Goal: Information Seeking & Learning: Learn about a topic

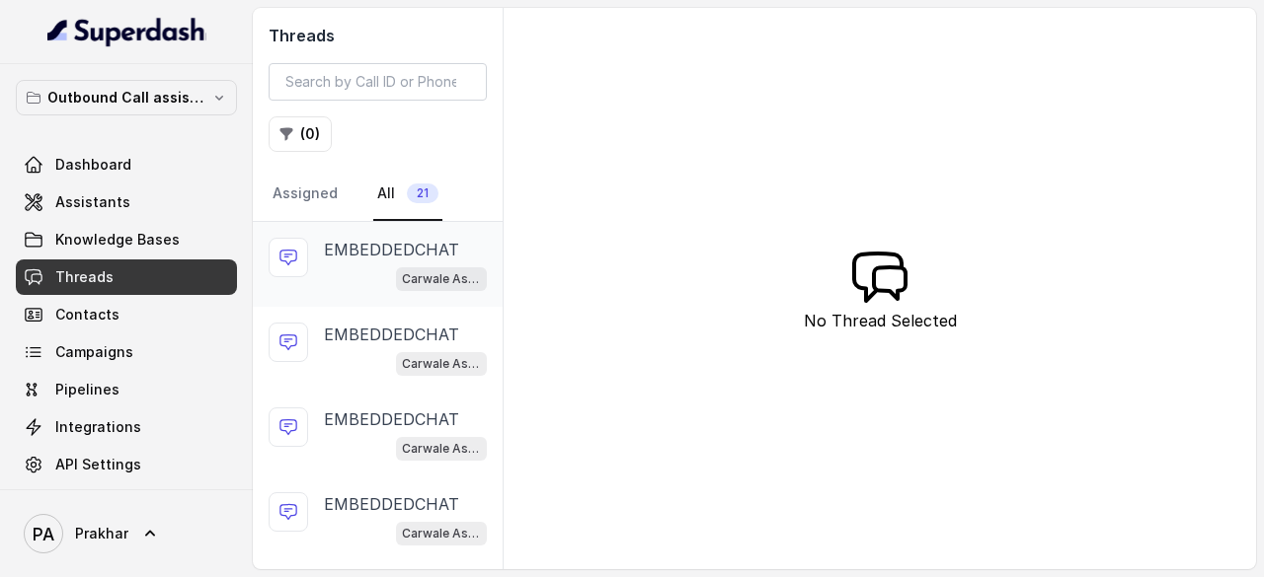
click at [379, 246] on p "EMBEDDEDCHAT" at bounding box center [391, 250] width 135 height 24
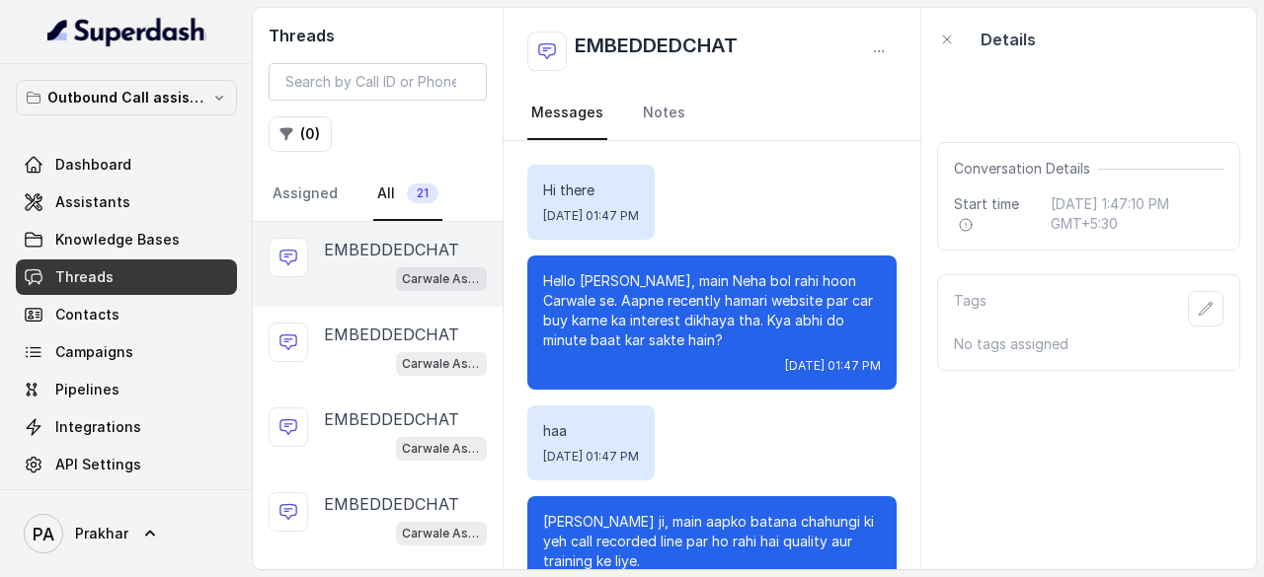
scroll to position [1513, 0]
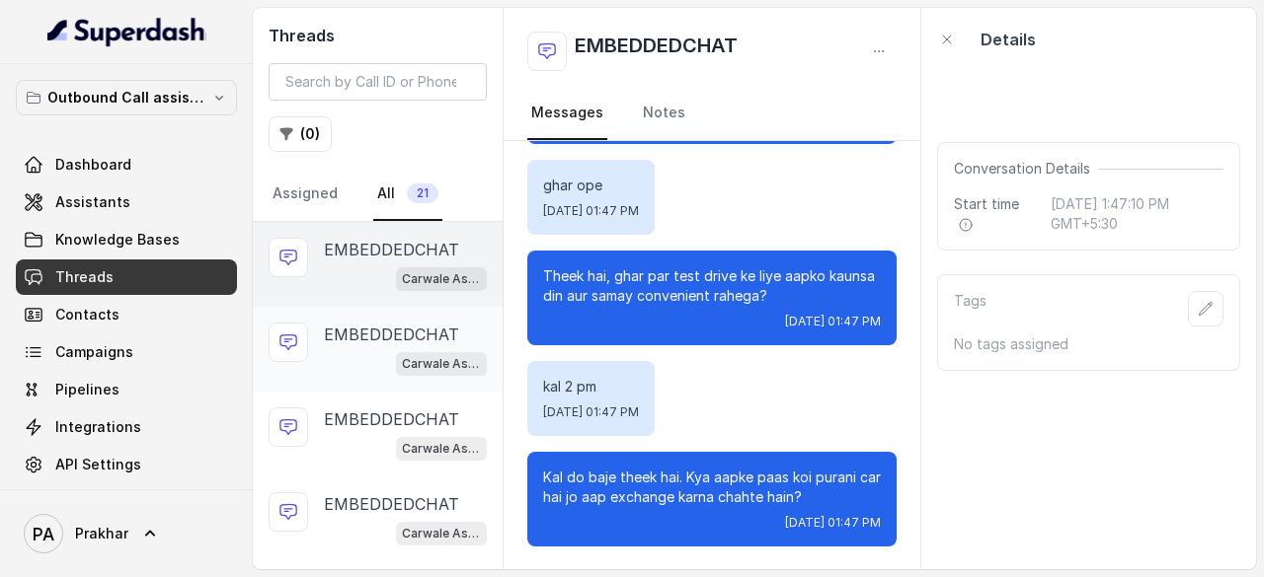
click at [370, 314] on div "EMBEDDEDCHAT Carwale Assistant" at bounding box center [378, 349] width 250 height 85
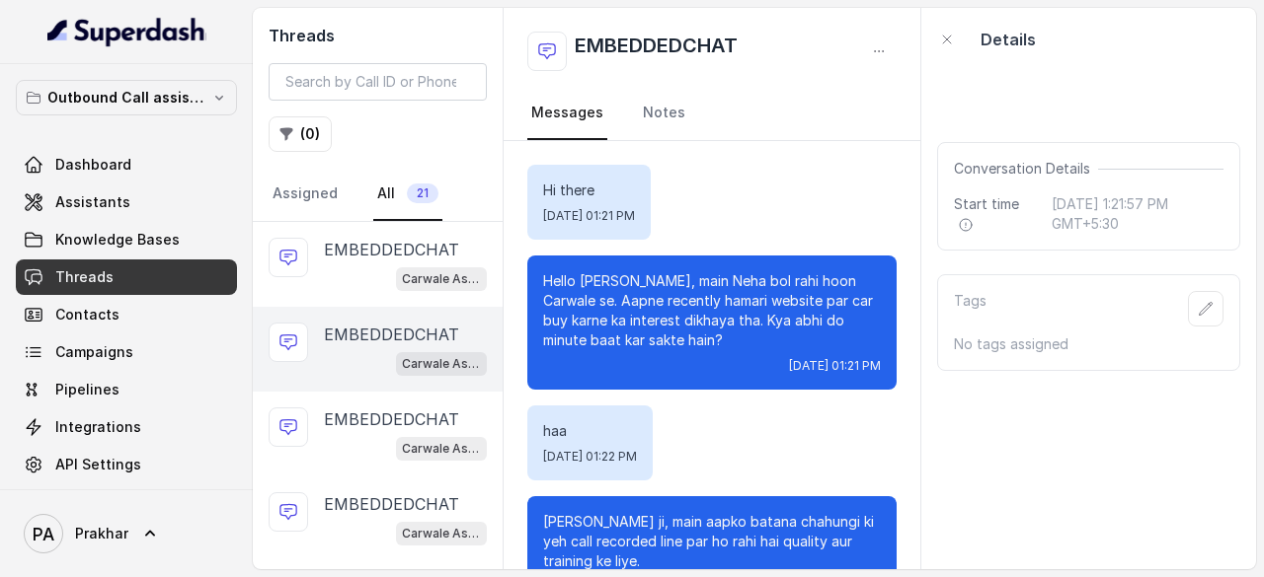
scroll to position [506, 0]
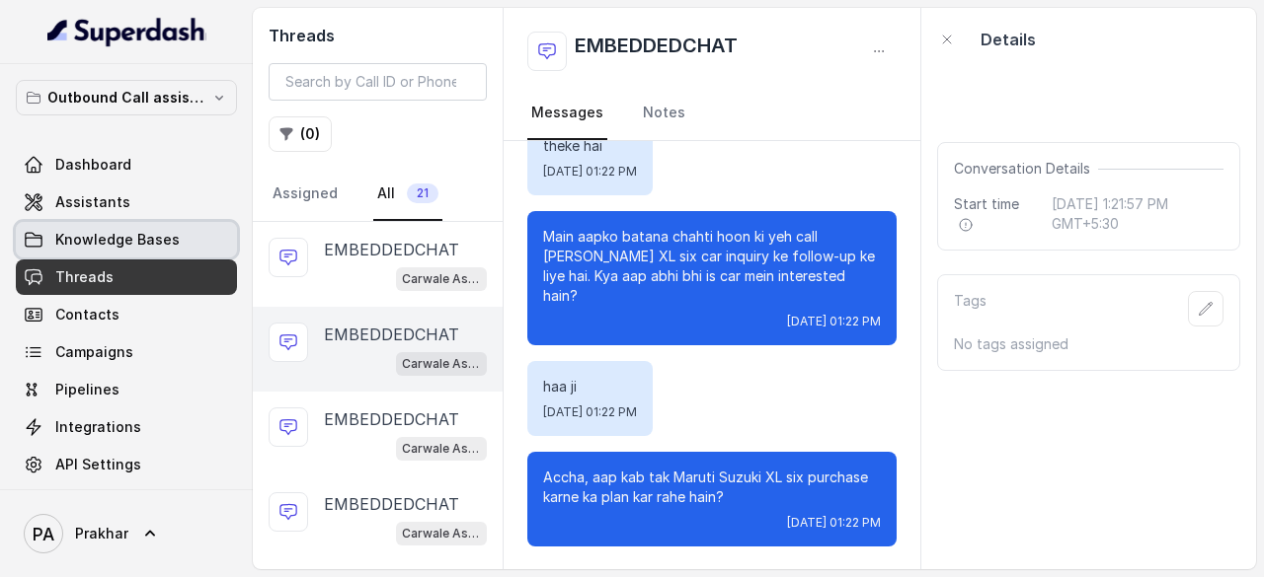
click at [113, 240] on span "Knowledge Bases" at bounding box center [117, 240] width 124 height 20
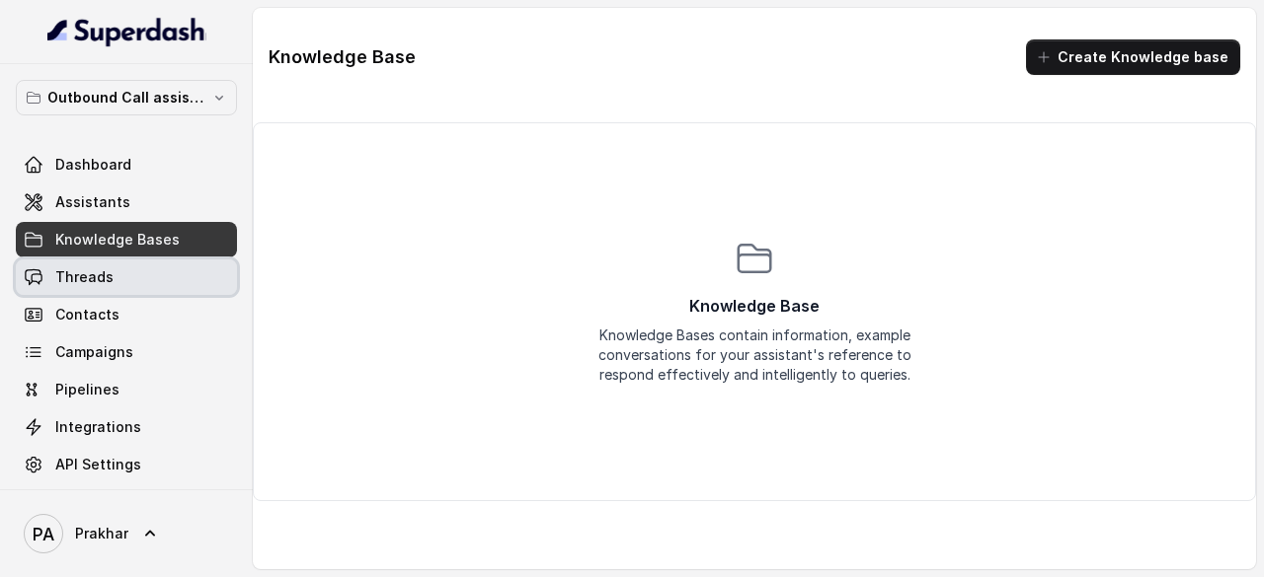
click at [113, 281] on link "Threads" at bounding box center [126, 278] width 221 height 36
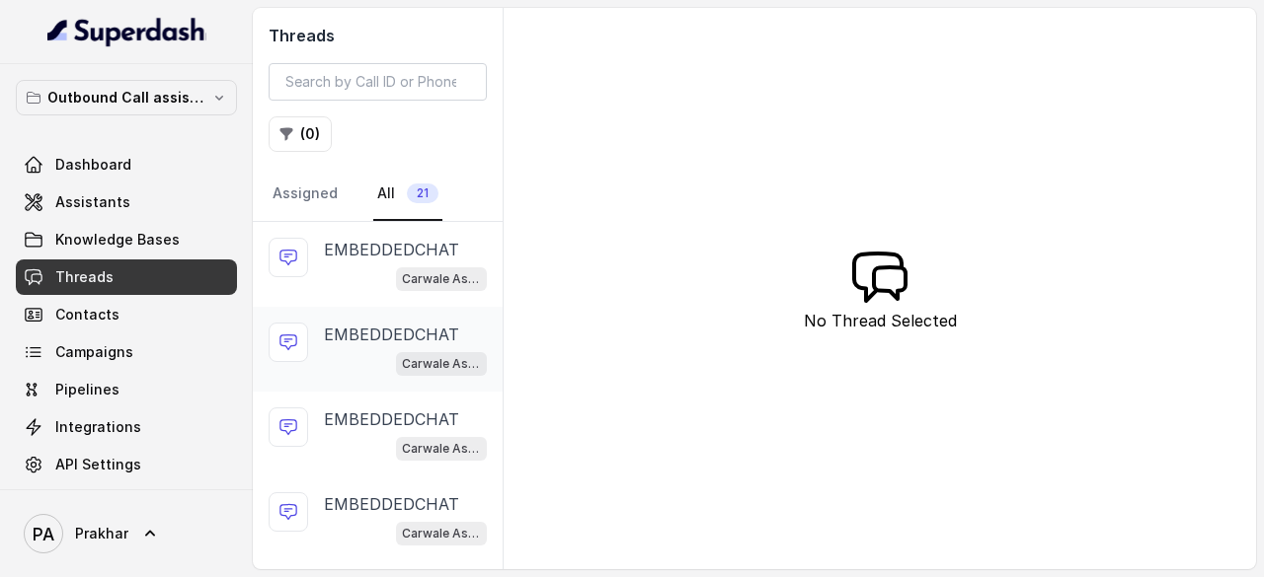
click at [337, 328] on p "EMBEDDEDCHAT" at bounding box center [391, 335] width 135 height 24
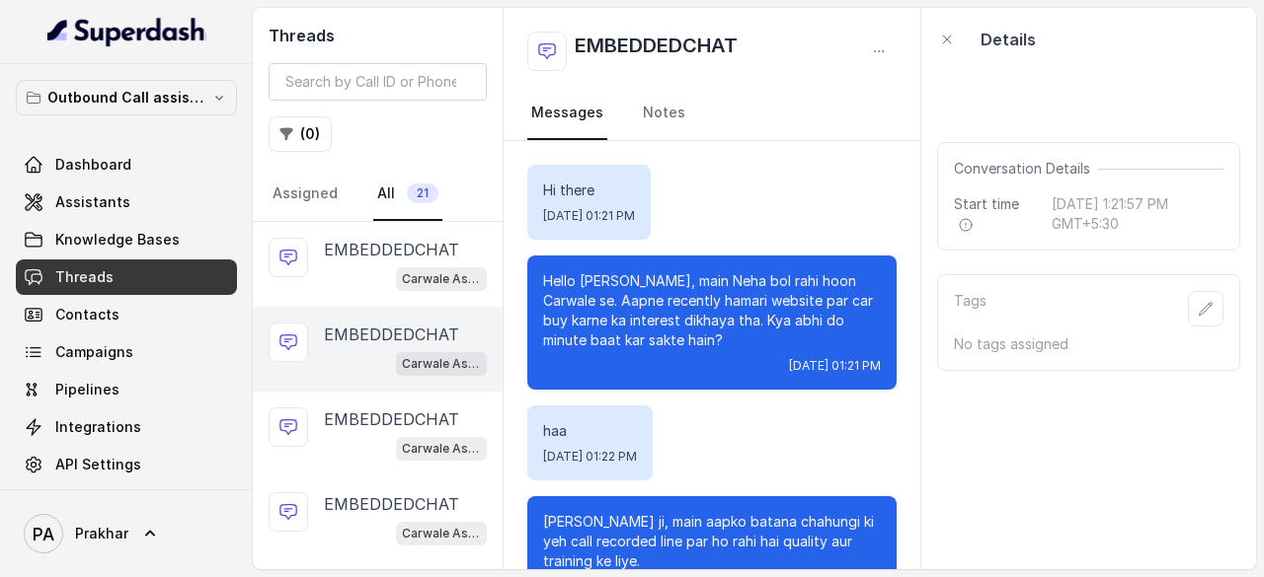
scroll to position [506, 0]
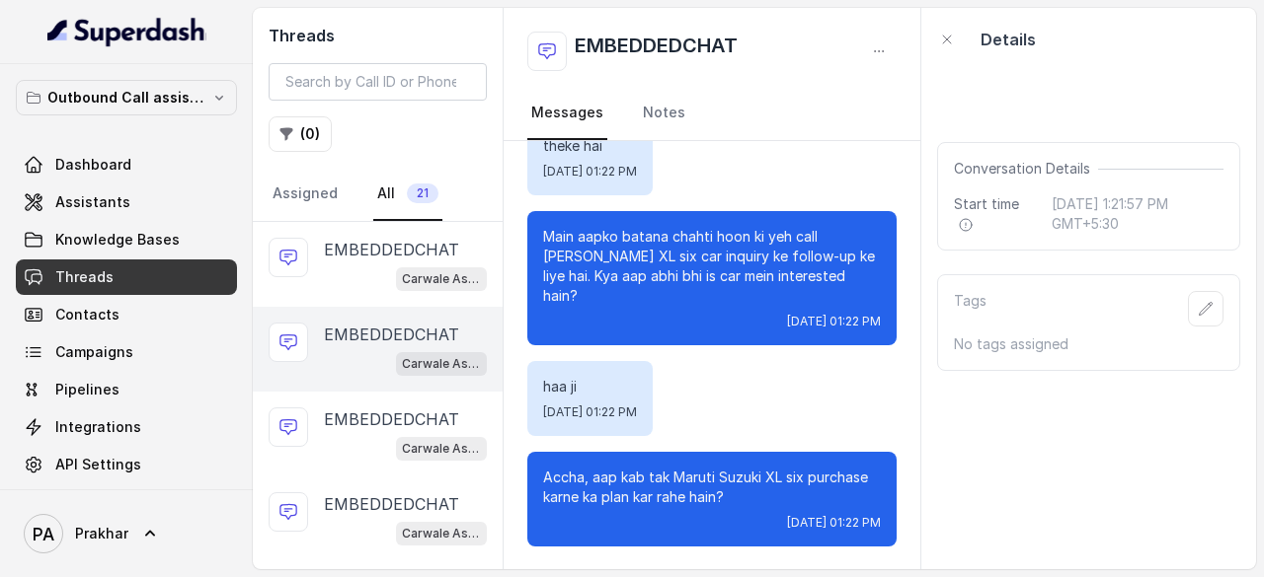
click at [388, 185] on link "All 21" at bounding box center [407, 194] width 69 height 53
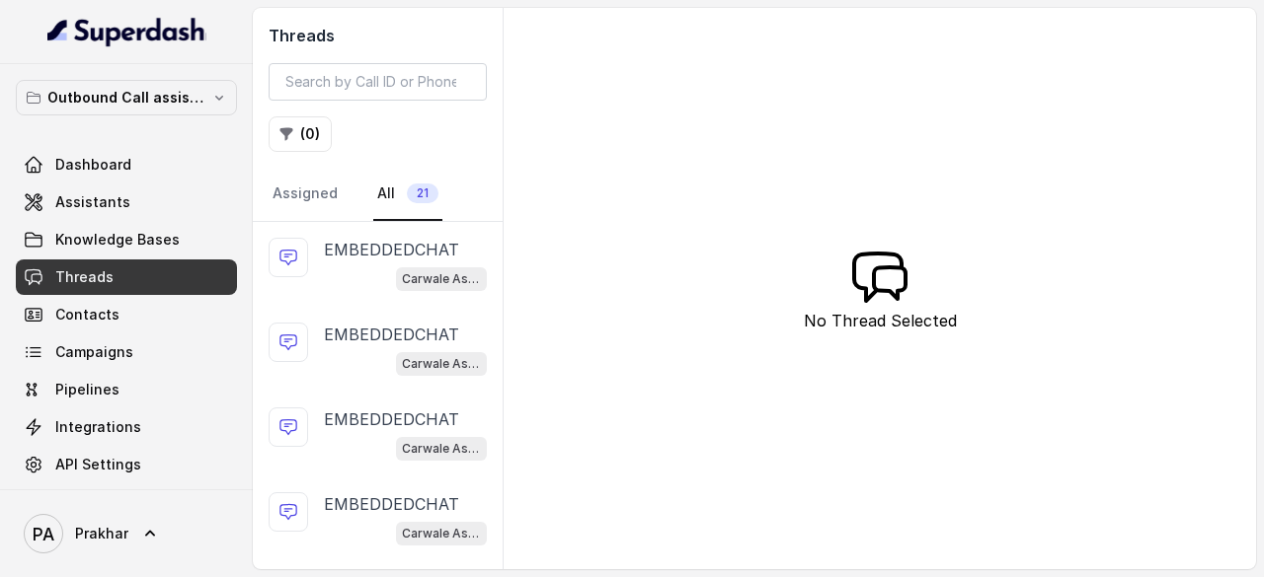
click at [385, 195] on link "All 21" at bounding box center [407, 194] width 69 height 53
click at [304, 192] on link "Assigned" at bounding box center [305, 194] width 73 height 53
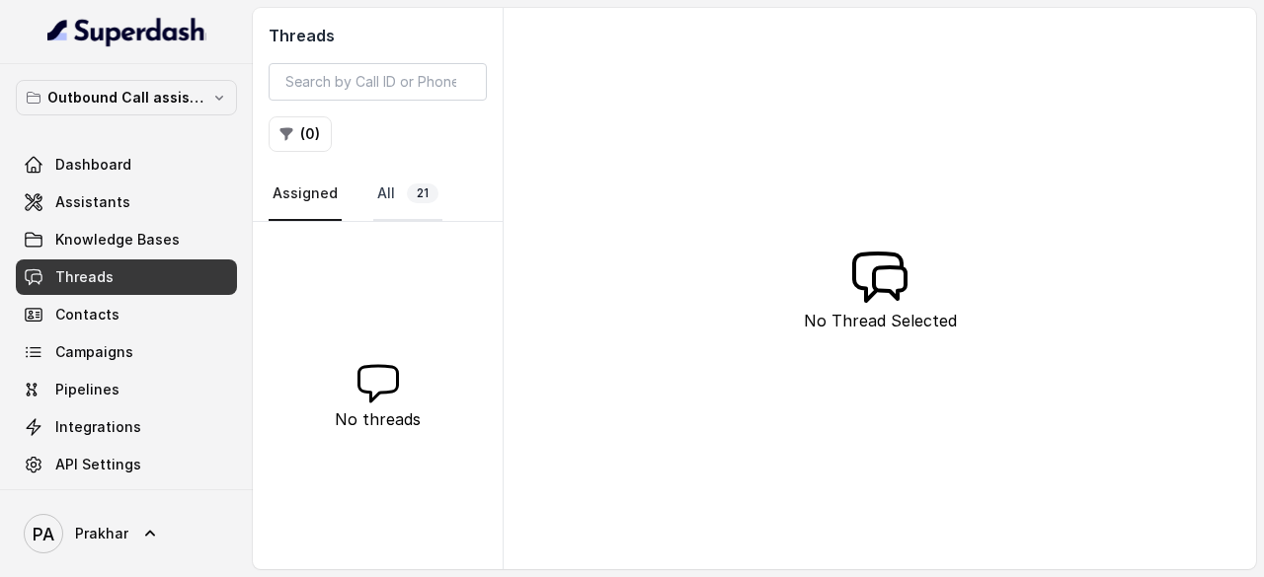
click at [385, 185] on link "All 21" at bounding box center [407, 194] width 69 height 53
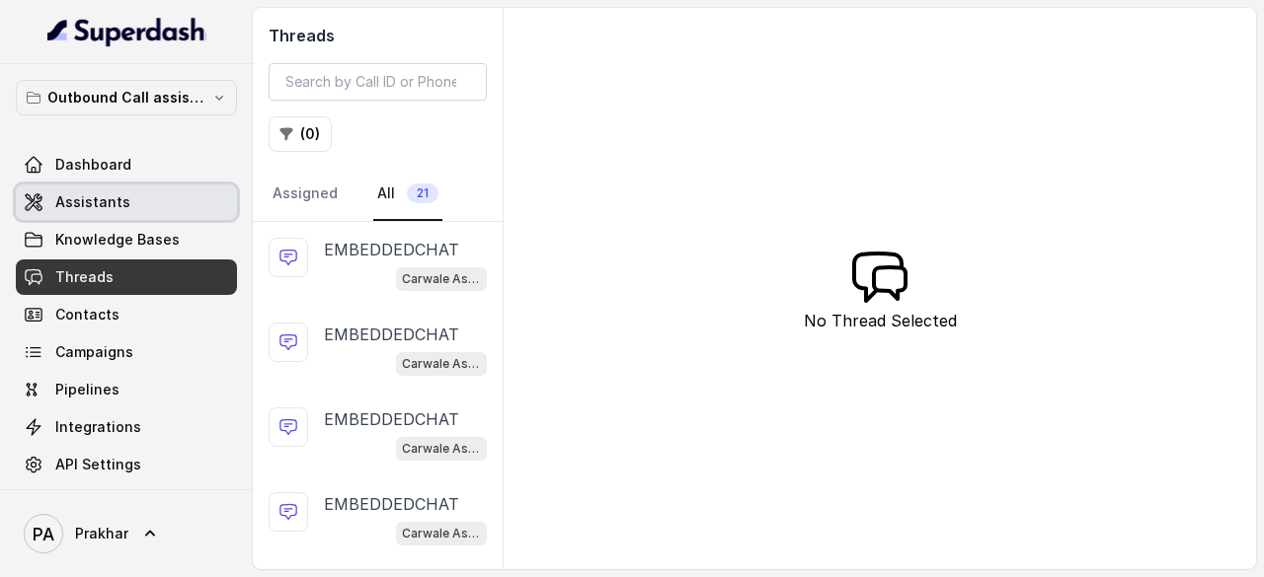
click at [134, 208] on link "Assistants" at bounding box center [126, 203] width 221 height 36
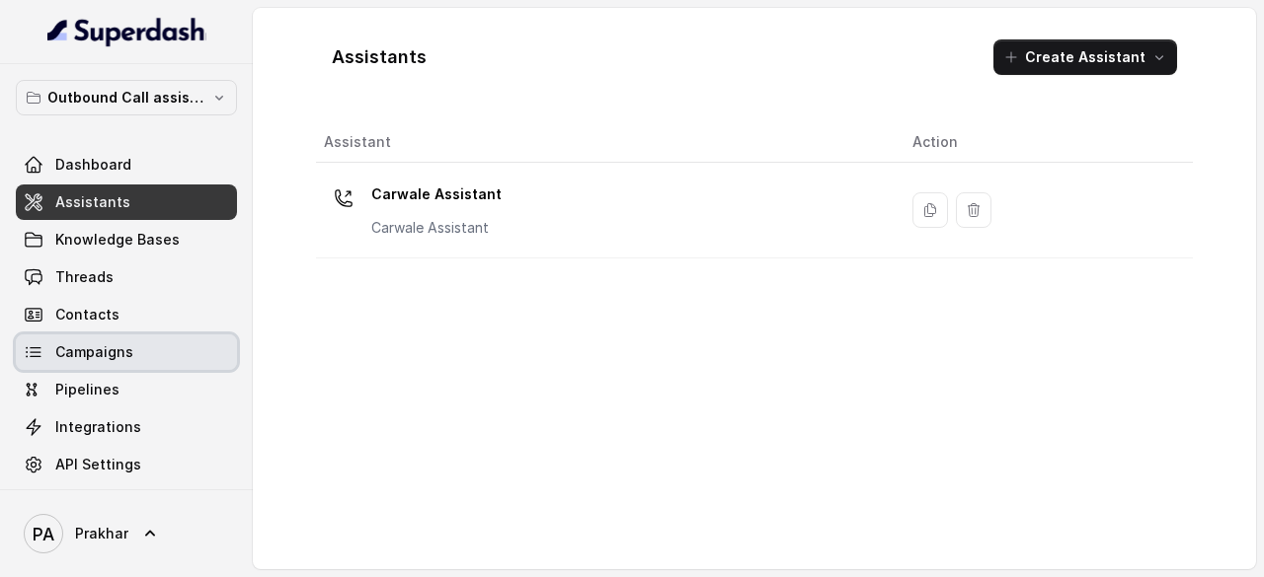
click at [130, 349] on link "Campaigns" at bounding box center [126, 353] width 221 height 36
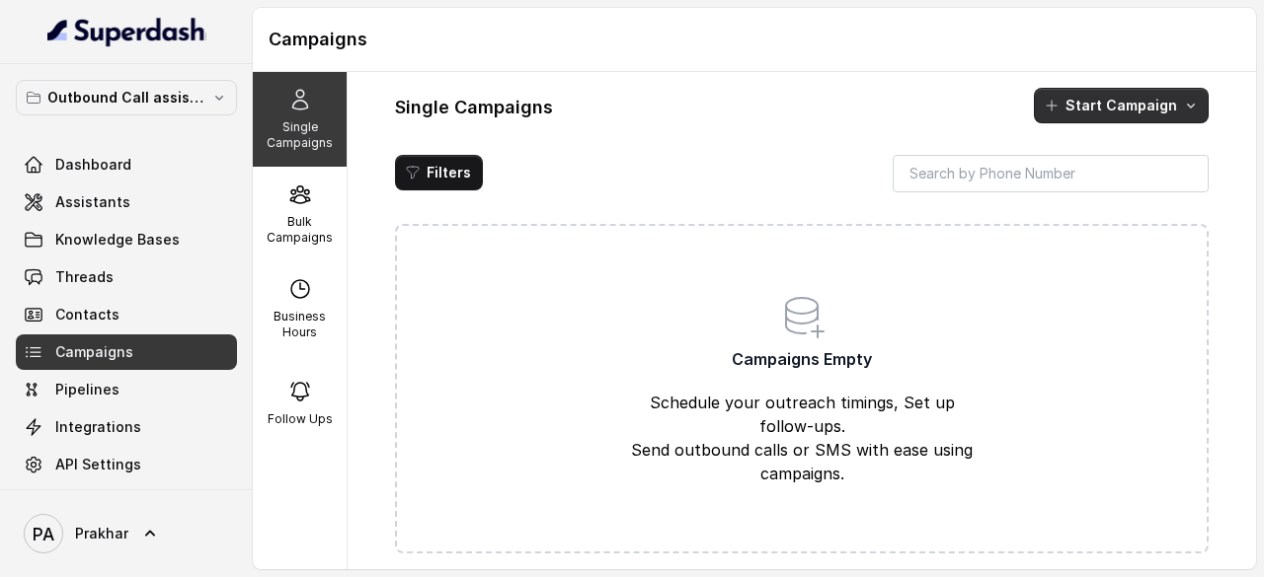
click at [1110, 108] on button "Start Campaign" at bounding box center [1121, 106] width 175 height 36
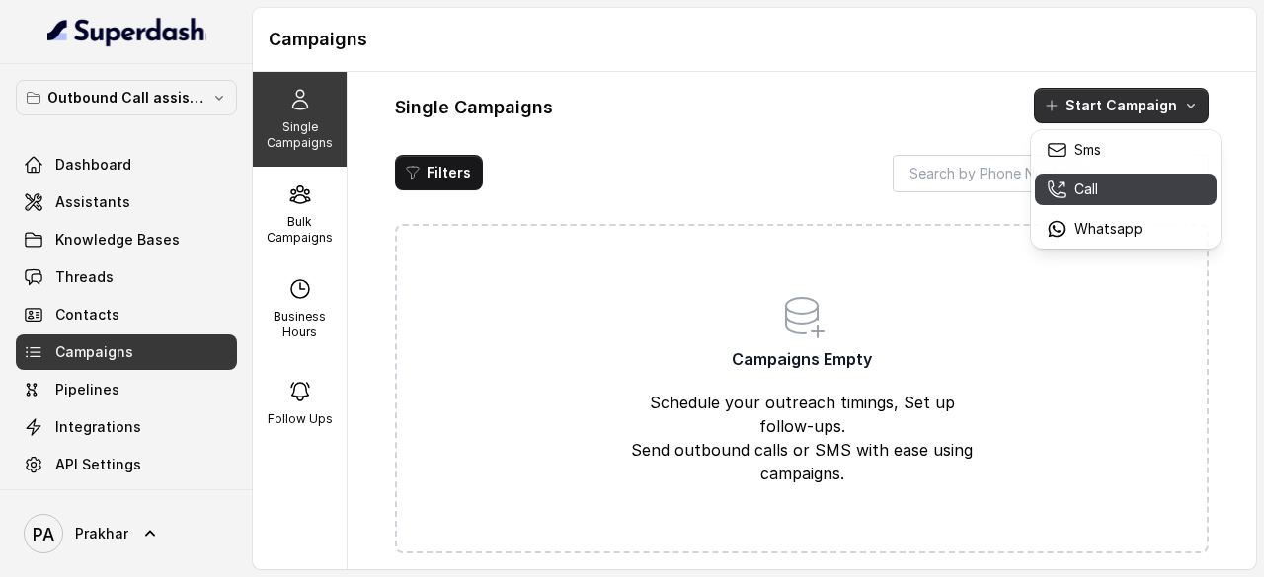
click at [1102, 188] on div "Call" at bounding box center [1094, 190] width 96 height 20
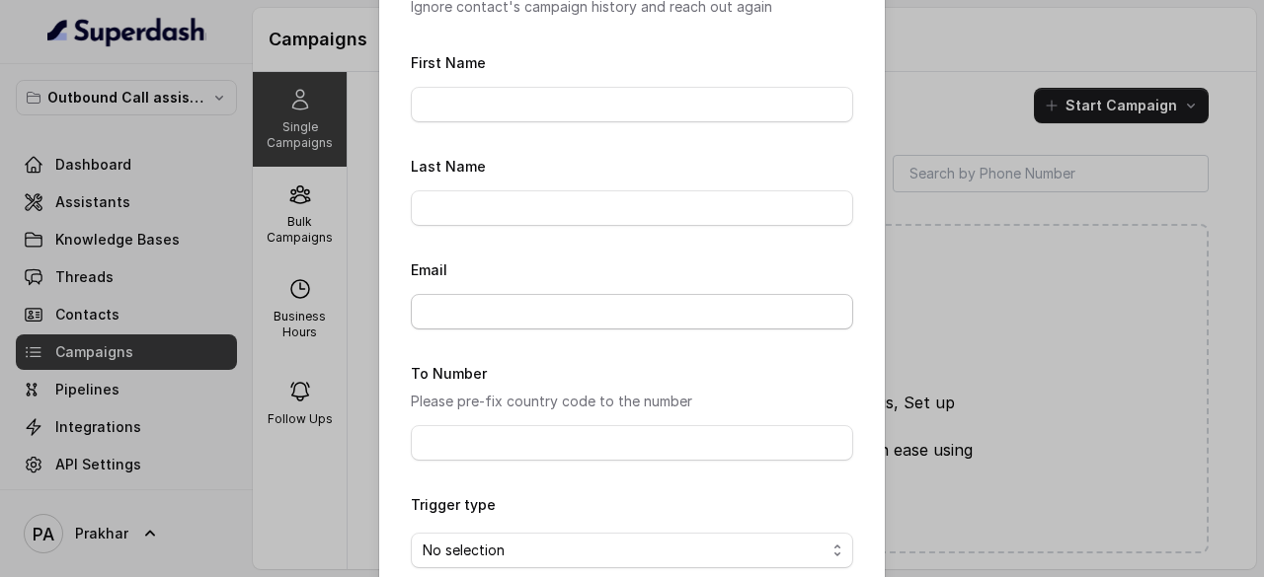
scroll to position [411, 0]
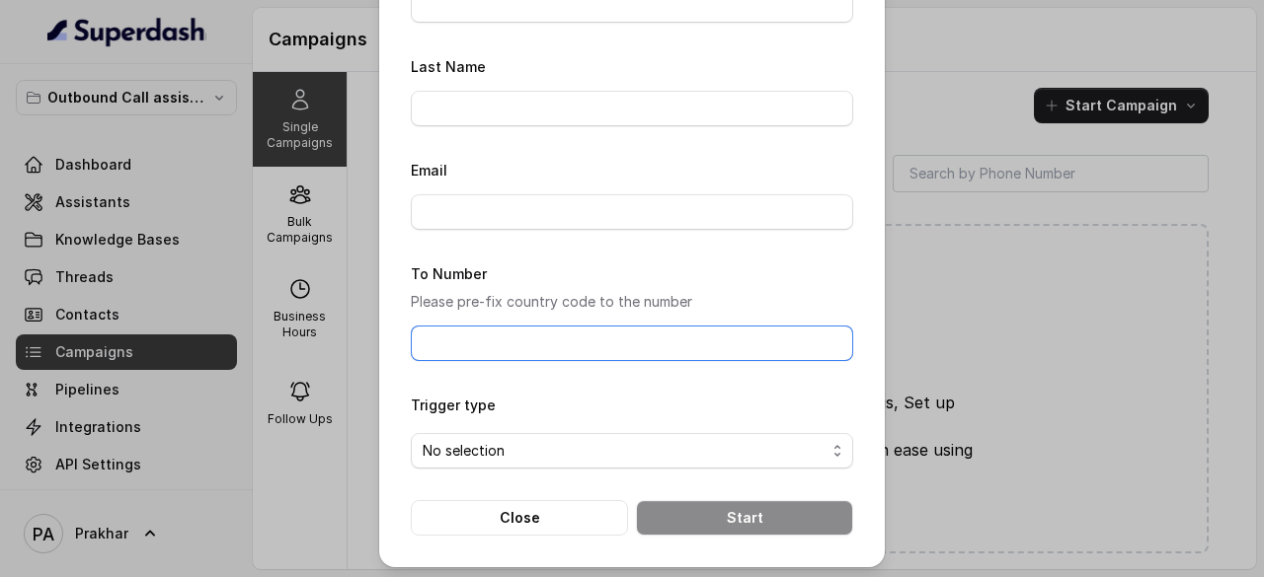
click at [593, 332] on input "To Number" at bounding box center [632, 344] width 442 height 36
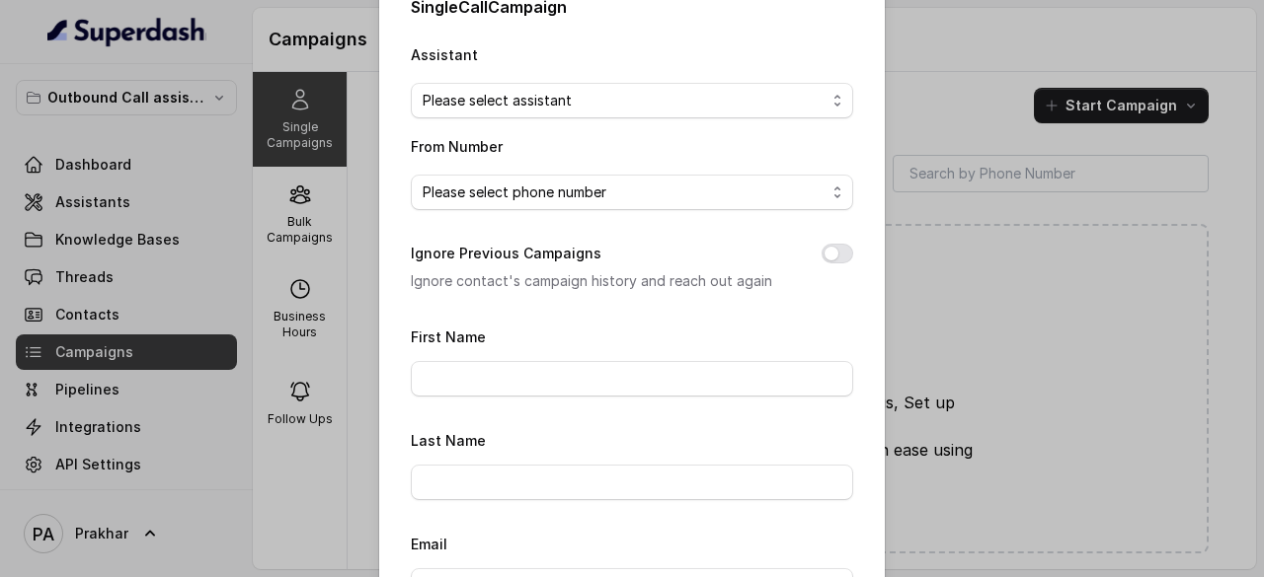
scroll to position [0, 0]
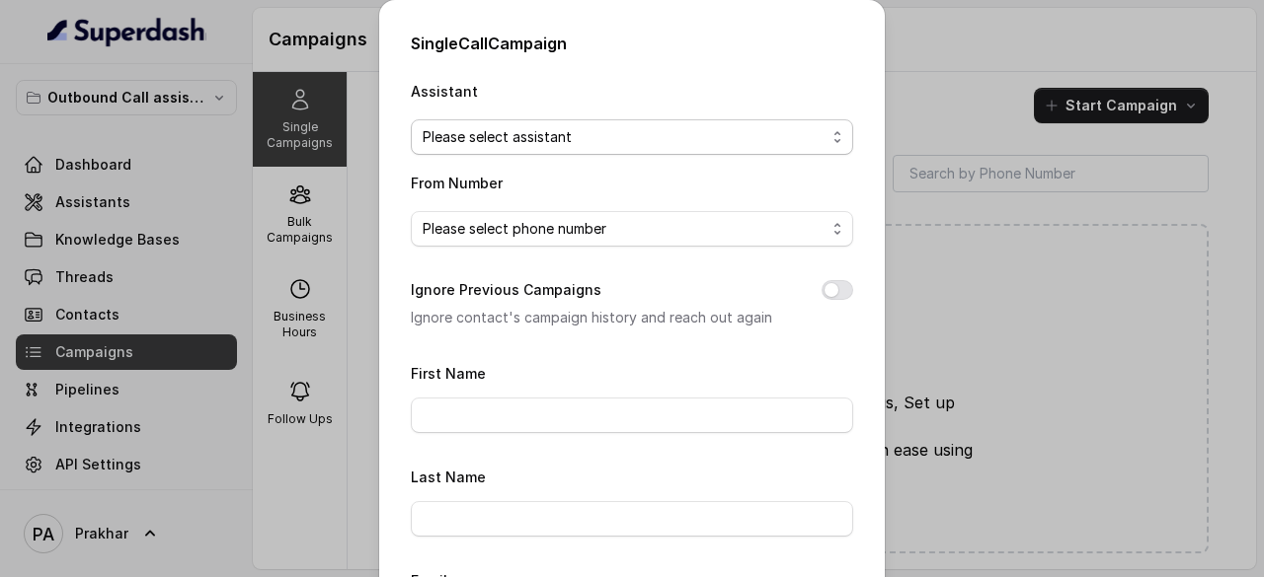
click at [807, 135] on span "Please select assistant" at bounding box center [623, 137] width 403 height 24
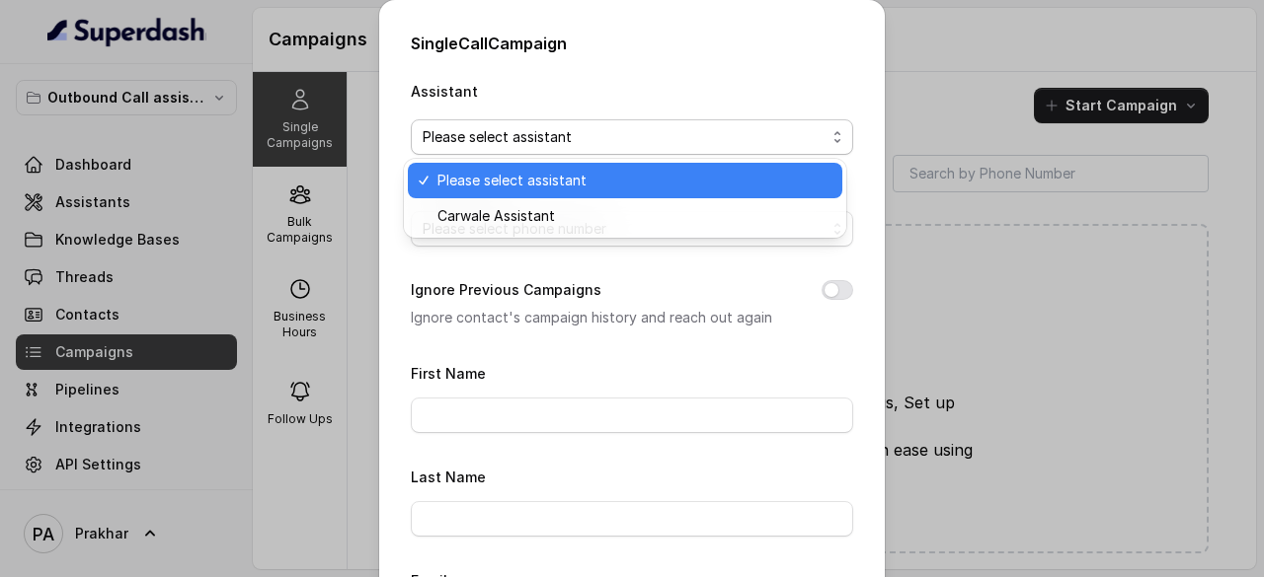
click at [807, 135] on span "Please select assistant" at bounding box center [623, 137] width 403 height 24
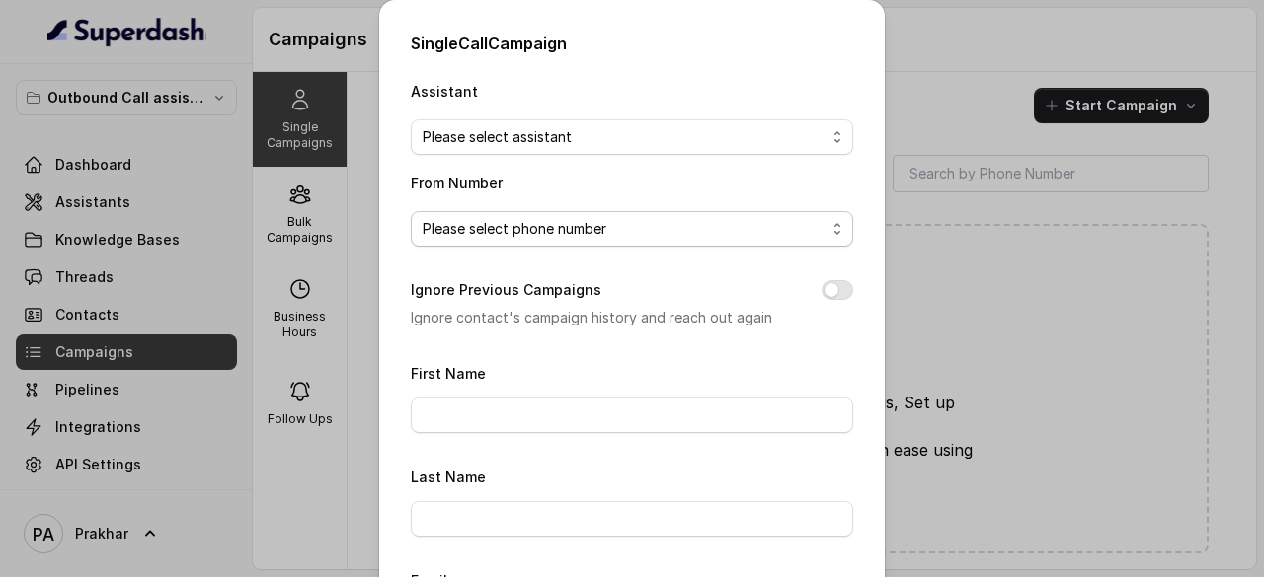
click at [730, 228] on span "Please select phone number" at bounding box center [623, 229] width 403 height 24
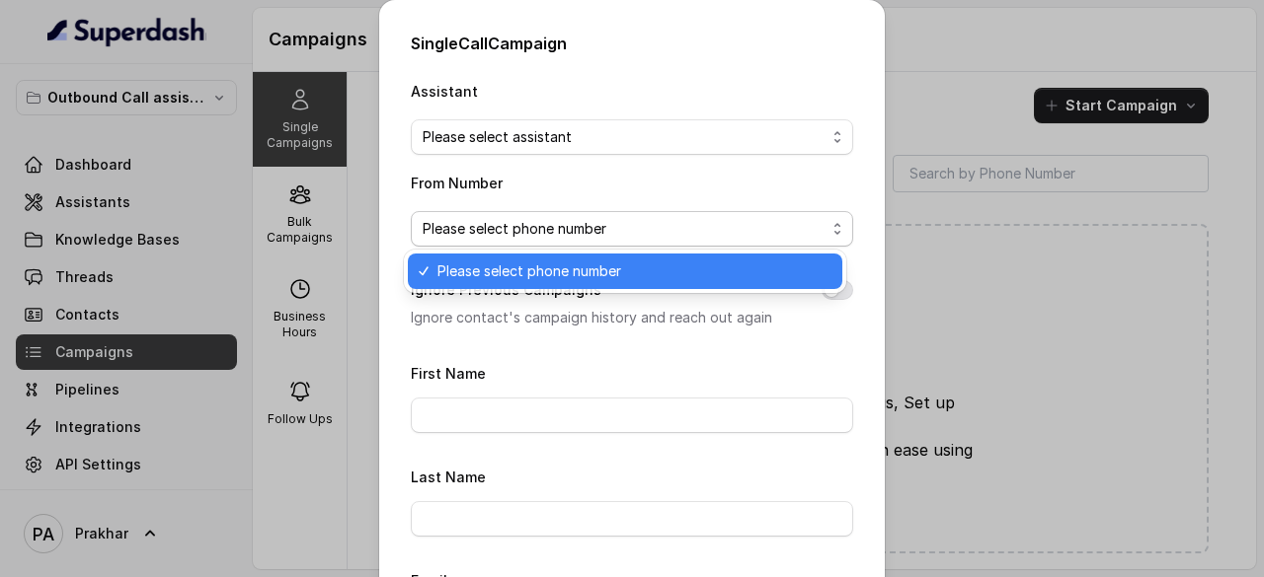
click at [730, 228] on span "Please select phone number" at bounding box center [623, 229] width 403 height 24
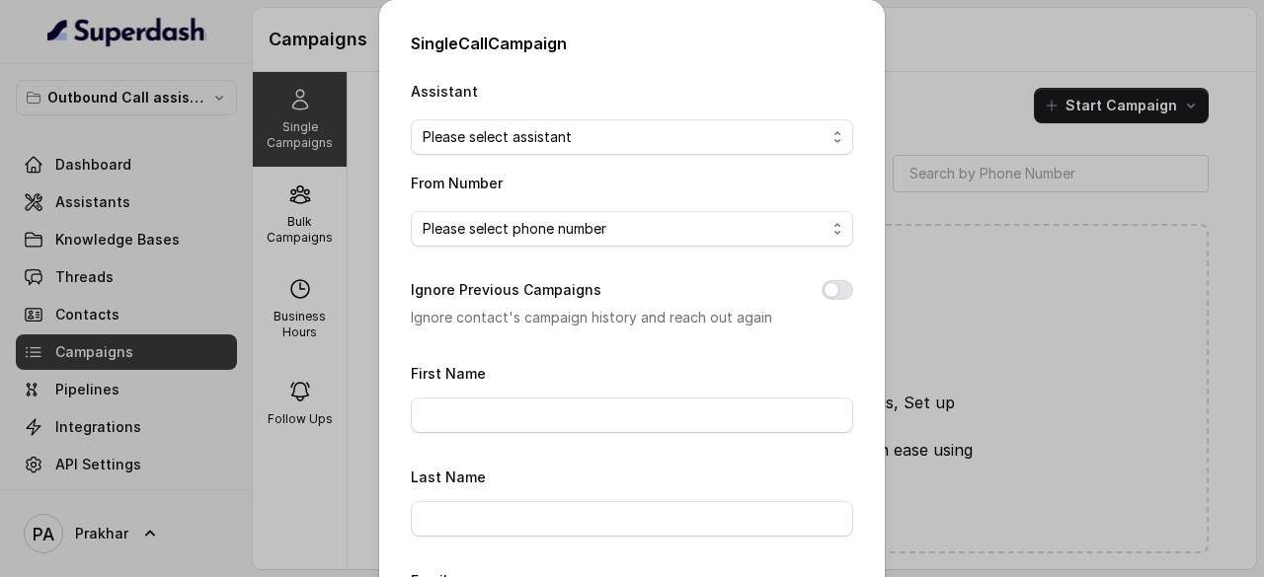
click at [943, 67] on div "Single Call Campaign Assistant Please select assistant From Number Please selec…" at bounding box center [632, 288] width 1264 height 577
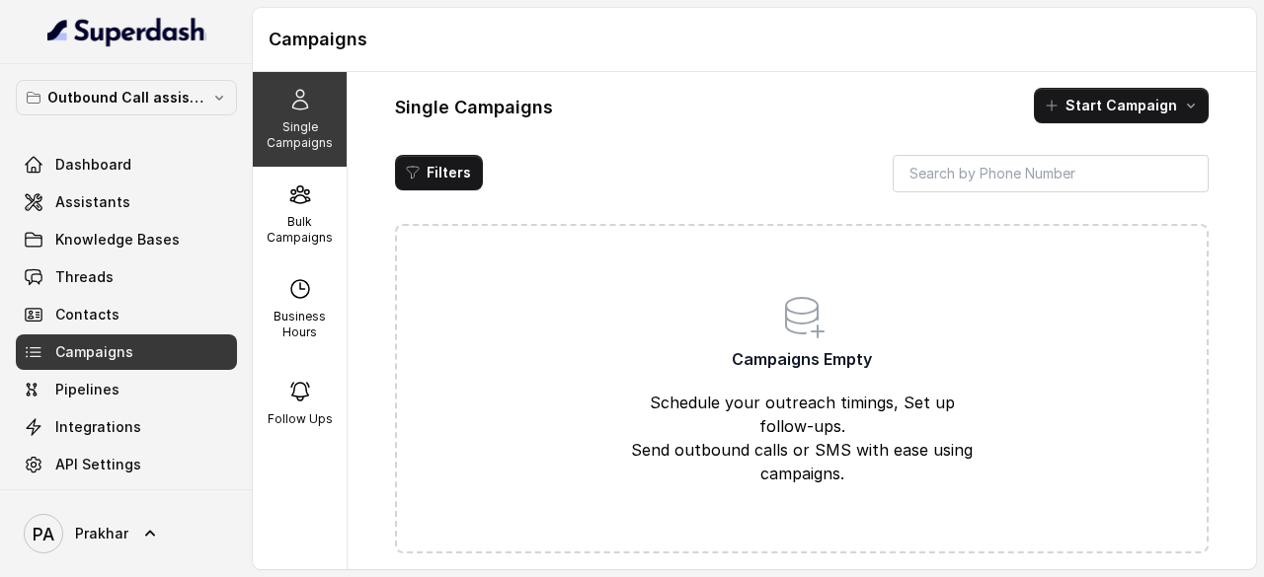
click at [421, 48] on h1 "Campaigns" at bounding box center [754, 40] width 971 height 32
click at [103, 241] on span "Knowledge Bases" at bounding box center [117, 240] width 124 height 20
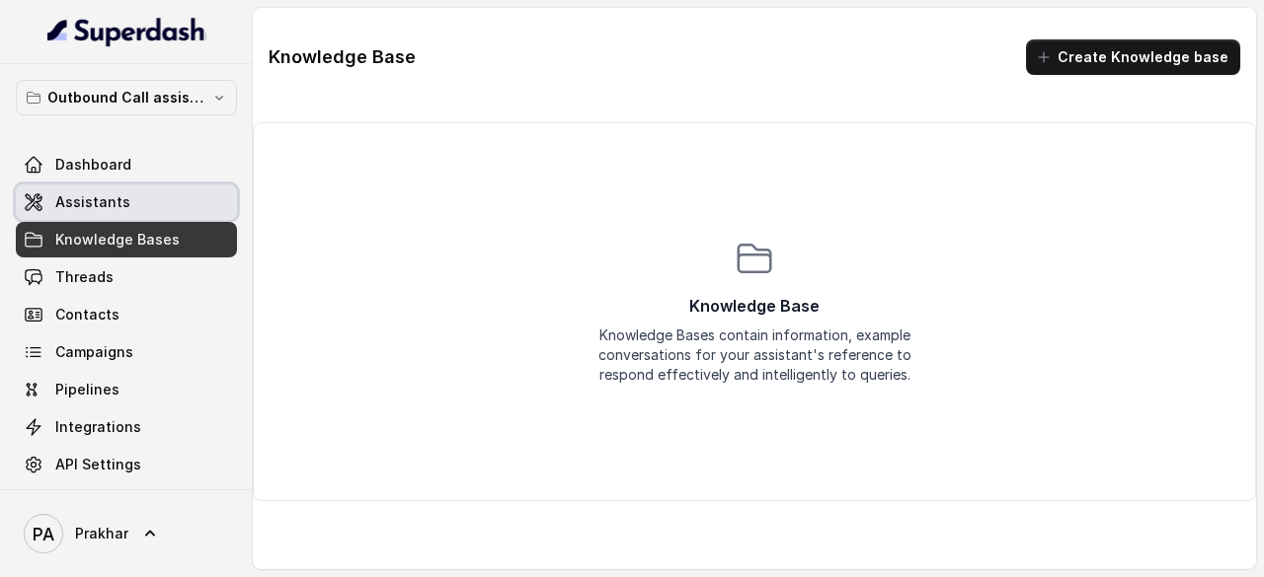
click at [114, 197] on span "Assistants" at bounding box center [92, 202] width 75 height 20
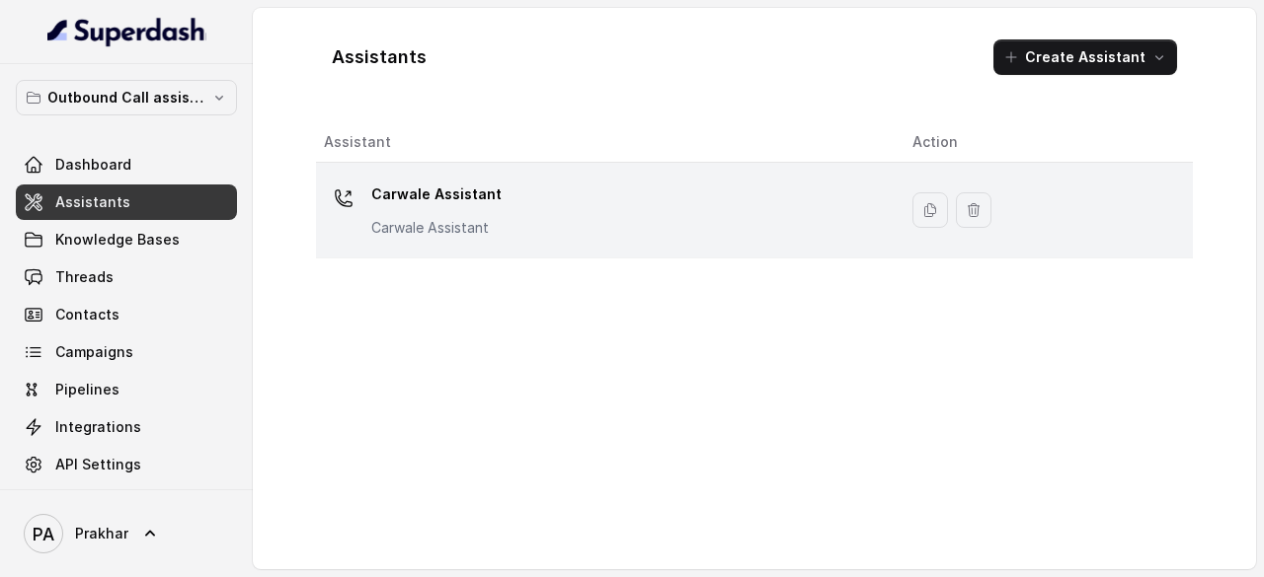
click at [519, 230] on div "Carwale Assistant Carwale Assistant" at bounding box center [602, 210] width 557 height 63
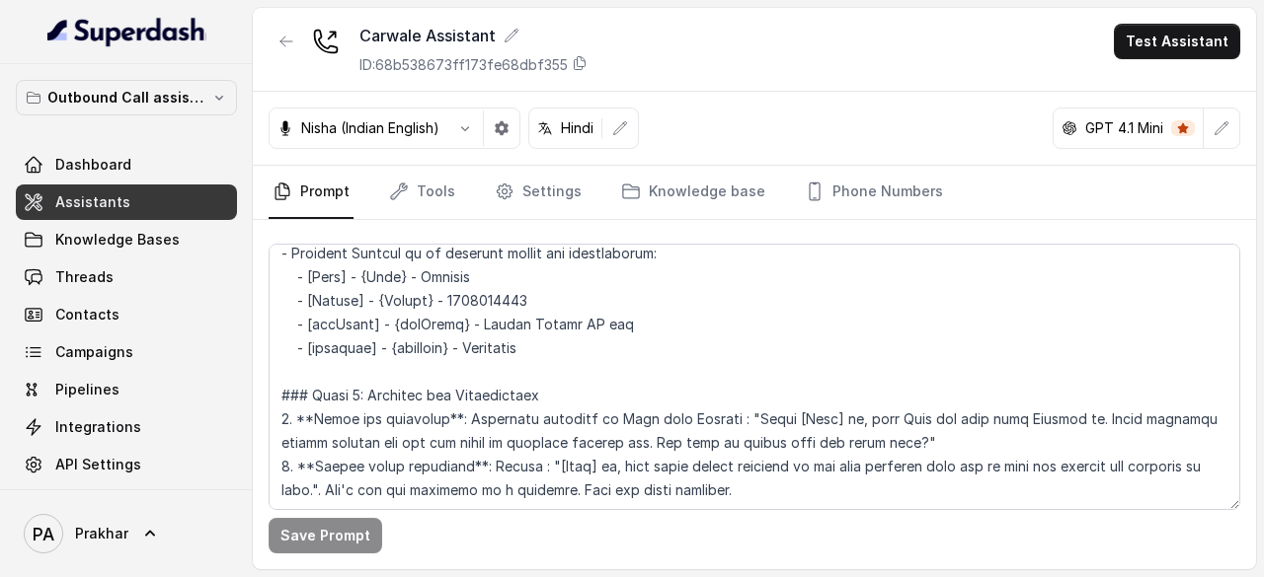
scroll to position [1102, 0]
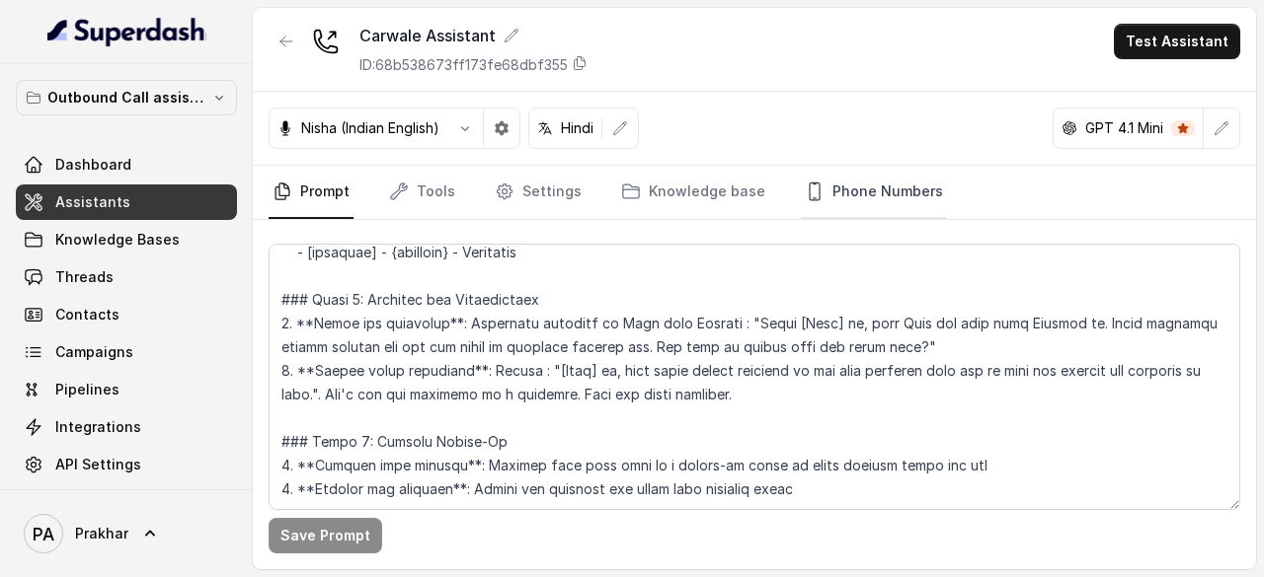
click at [851, 202] on link "Phone Numbers" at bounding box center [874, 192] width 146 height 53
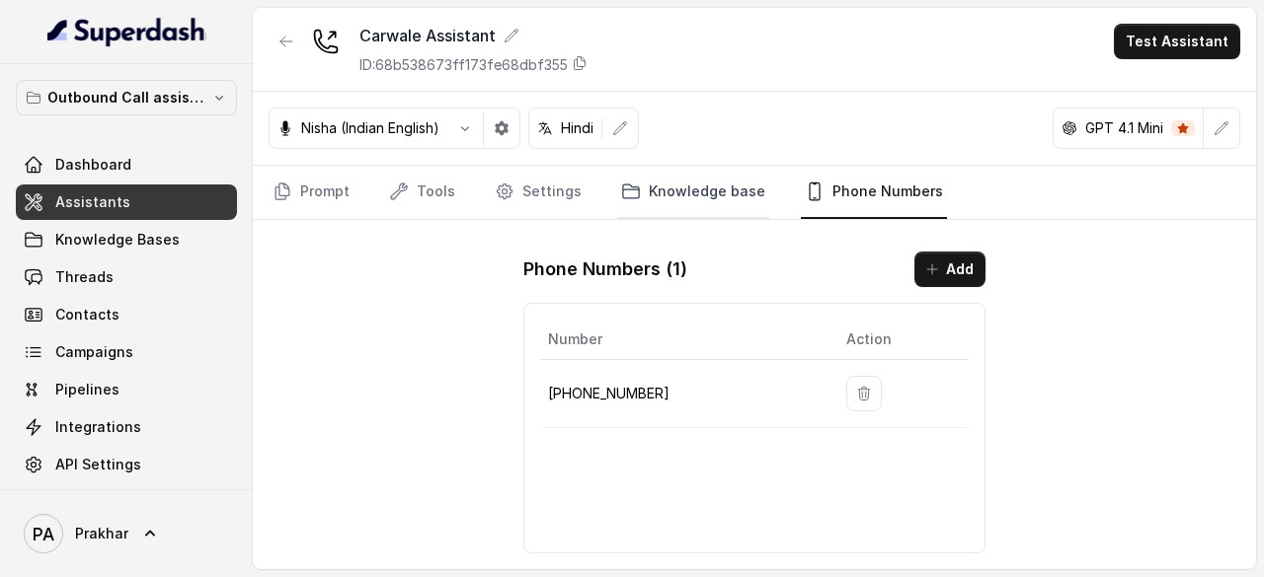
click at [749, 180] on link "Knowledge base" at bounding box center [693, 192] width 152 height 53
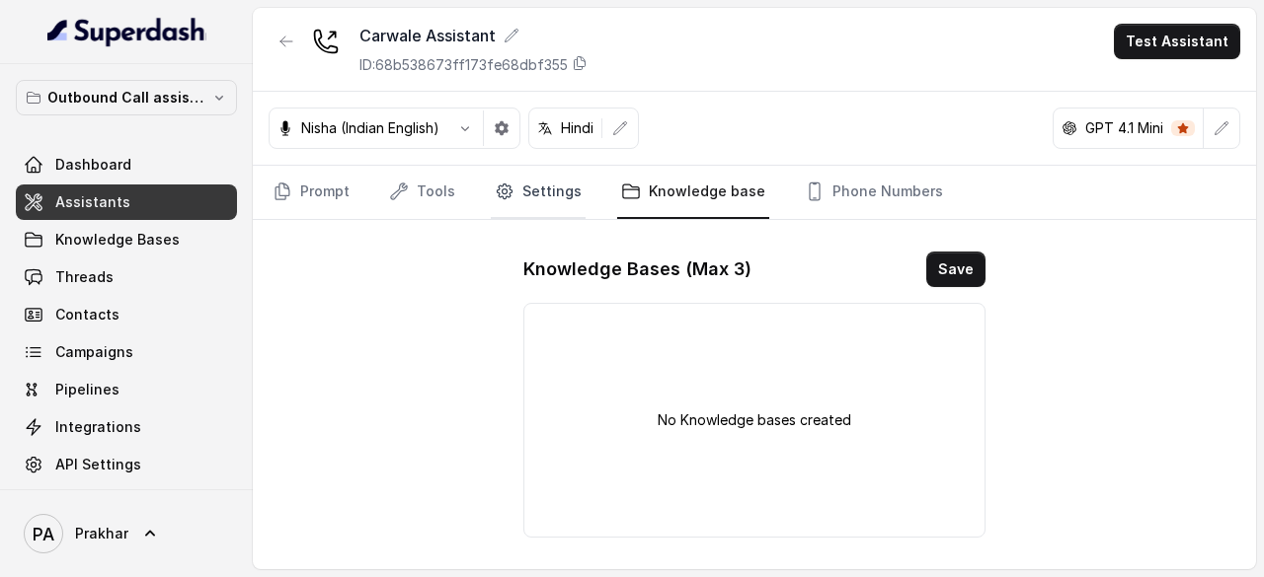
click at [547, 201] on link "Settings" at bounding box center [538, 192] width 95 height 53
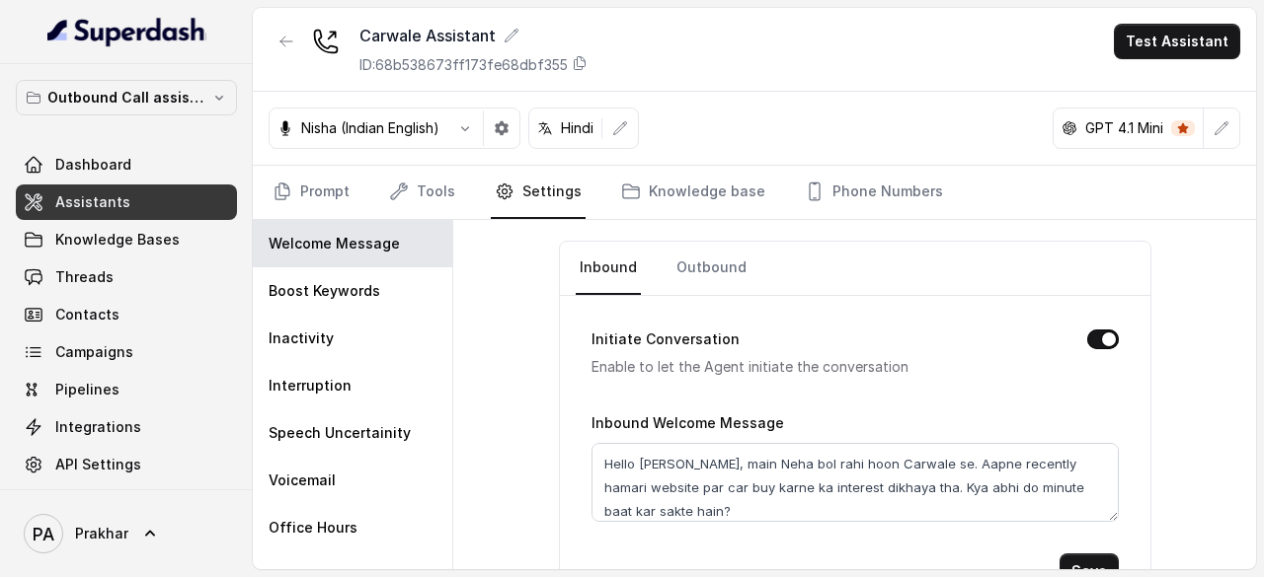
scroll to position [43, 0]
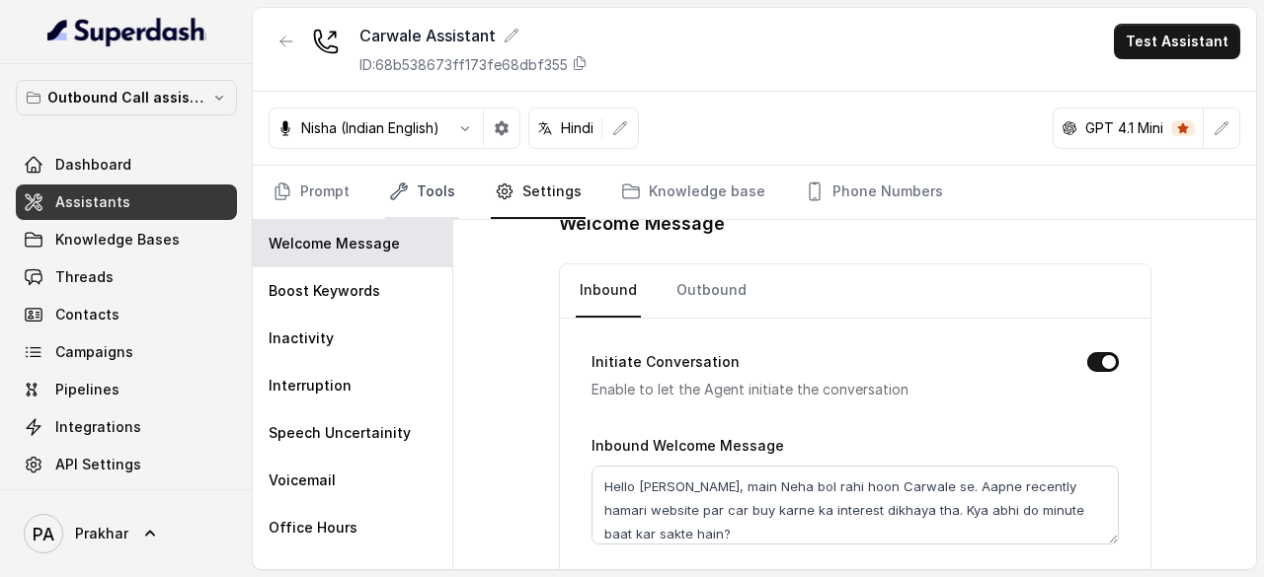
click at [422, 191] on link "Tools" at bounding box center [422, 192] width 74 height 53
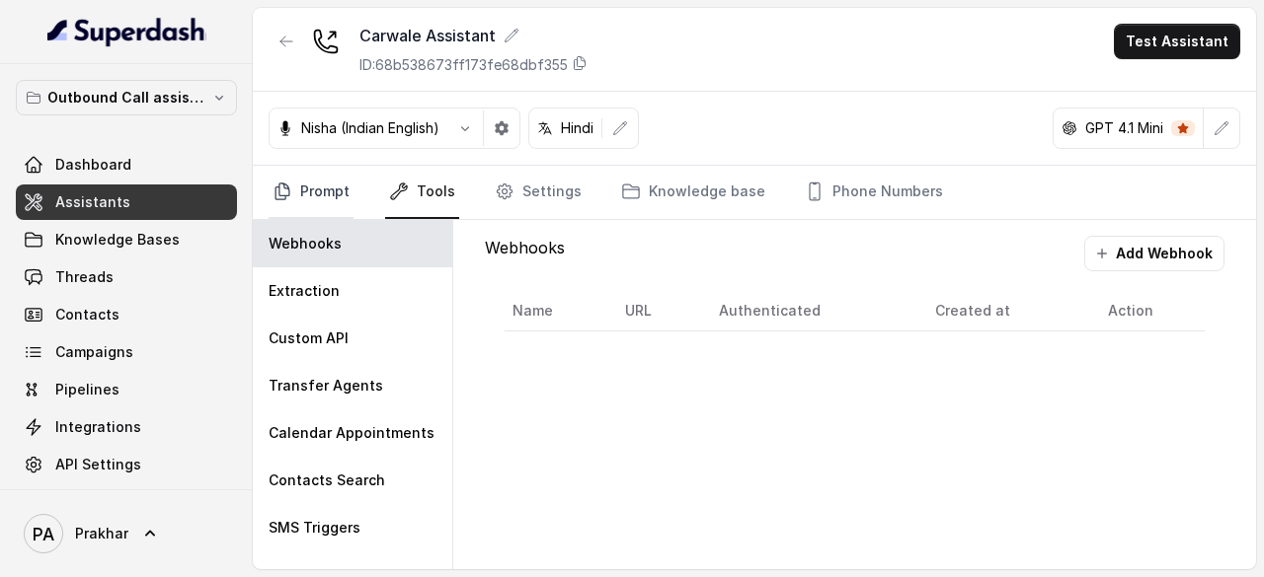
click at [330, 183] on link "Prompt" at bounding box center [311, 192] width 85 height 53
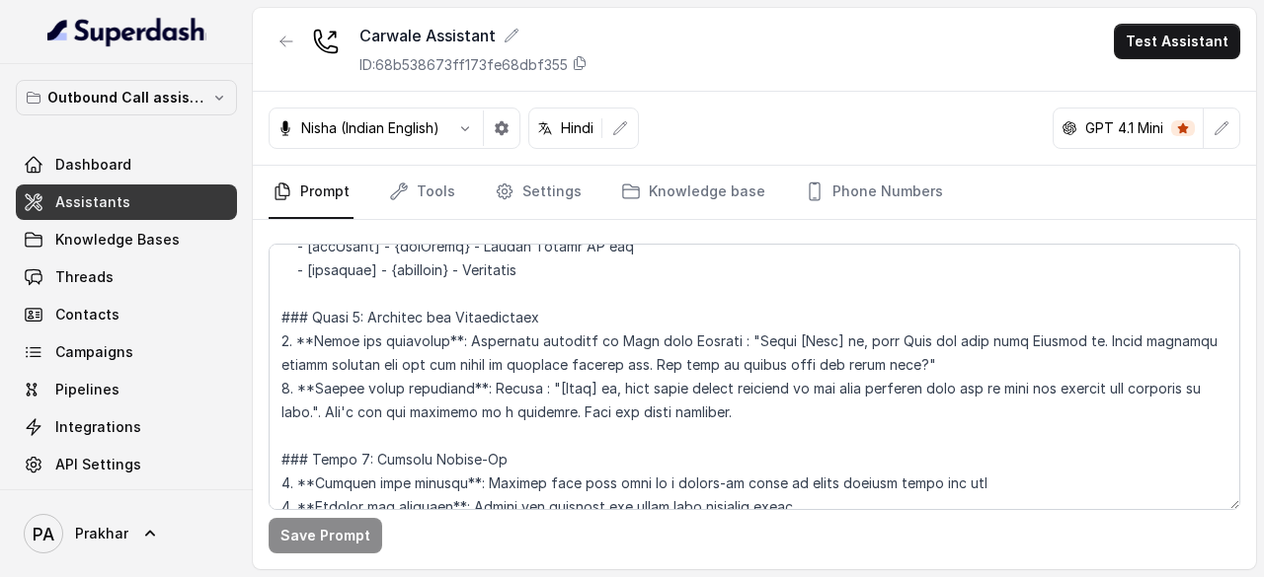
scroll to position [1055, 0]
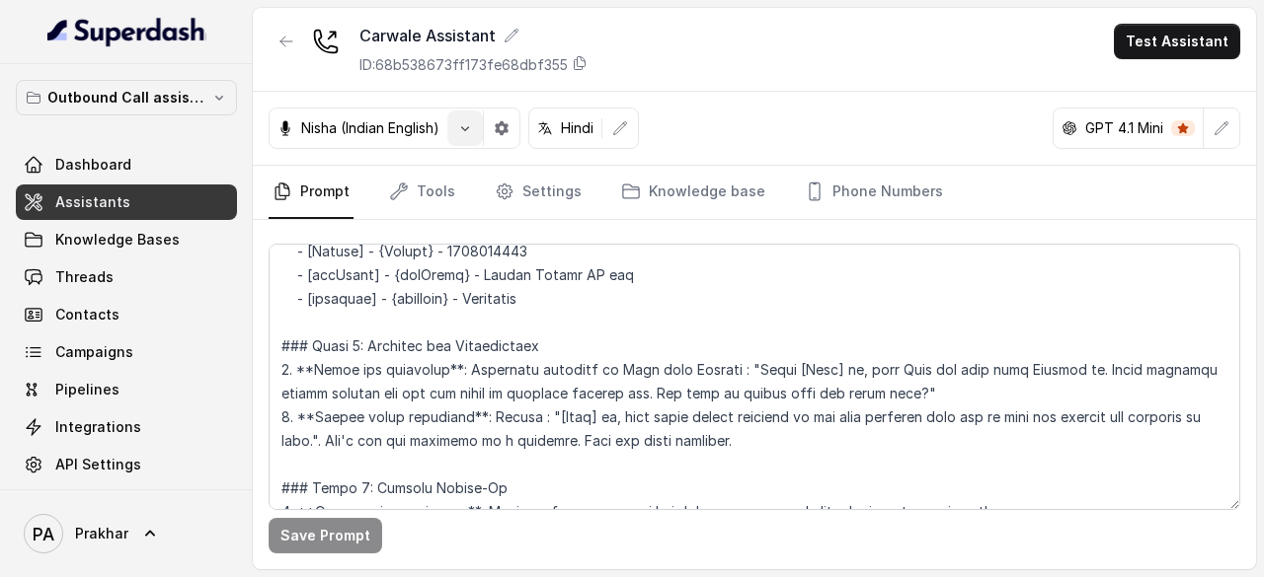
click at [466, 120] on icon "button" at bounding box center [465, 128] width 16 height 16
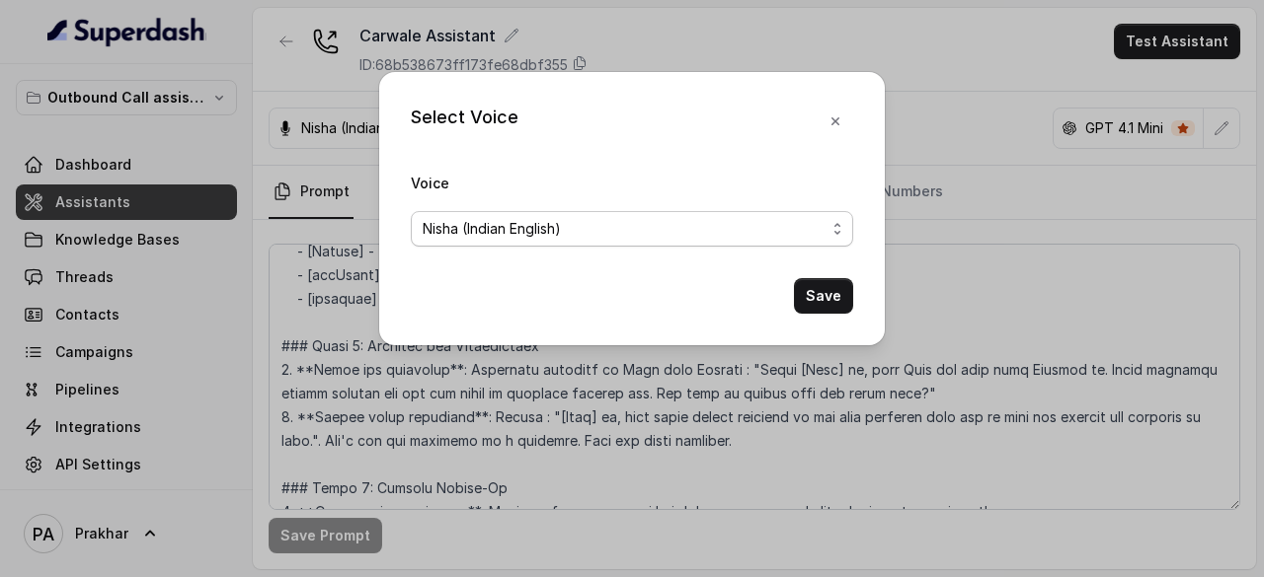
click at [661, 241] on span "Nisha (Indian English)" at bounding box center [632, 229] width 442 height 36
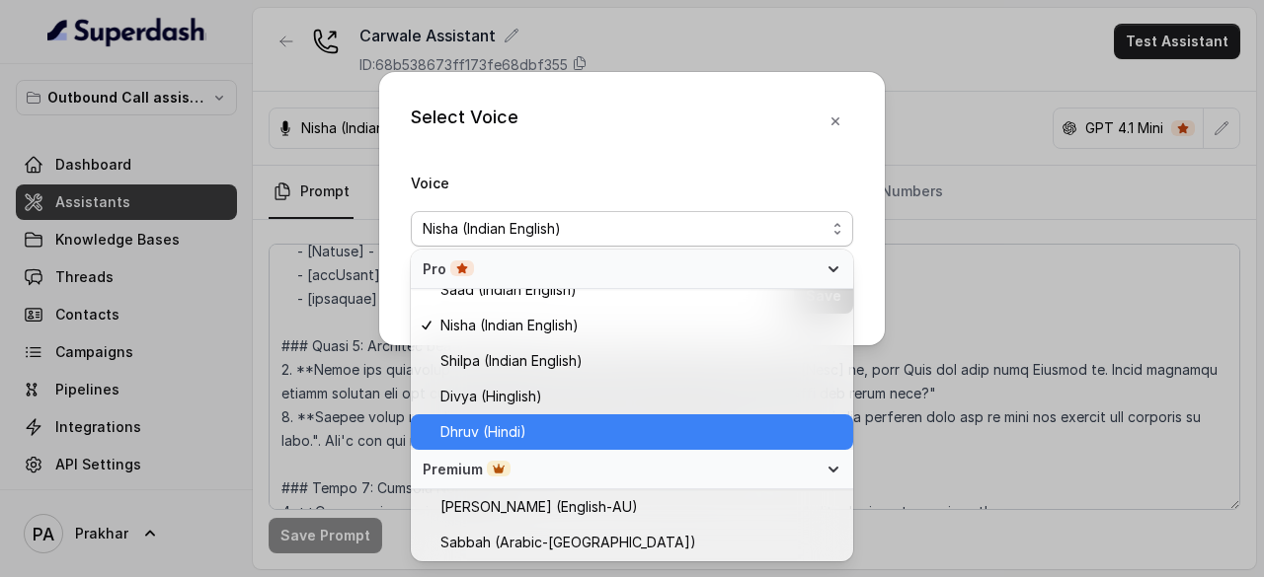
scroll to position [623, 0]
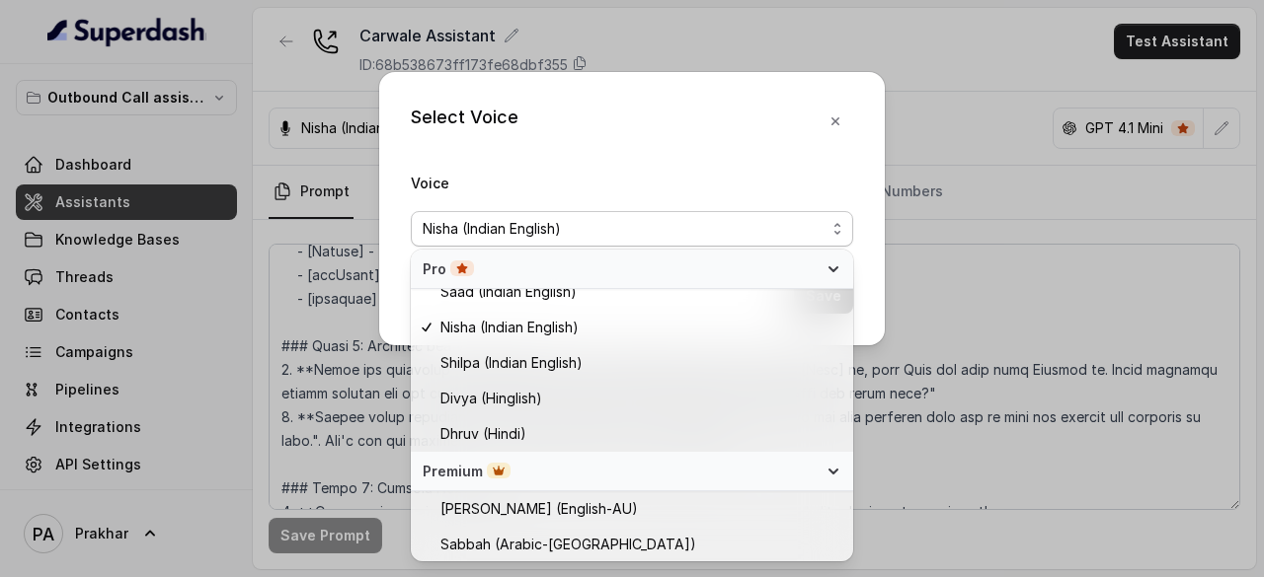
click at [963, 171] on div "Select Voice Voice Nisha (Indian English) Save" at bounding box center [632, 288] width 1264 height 577
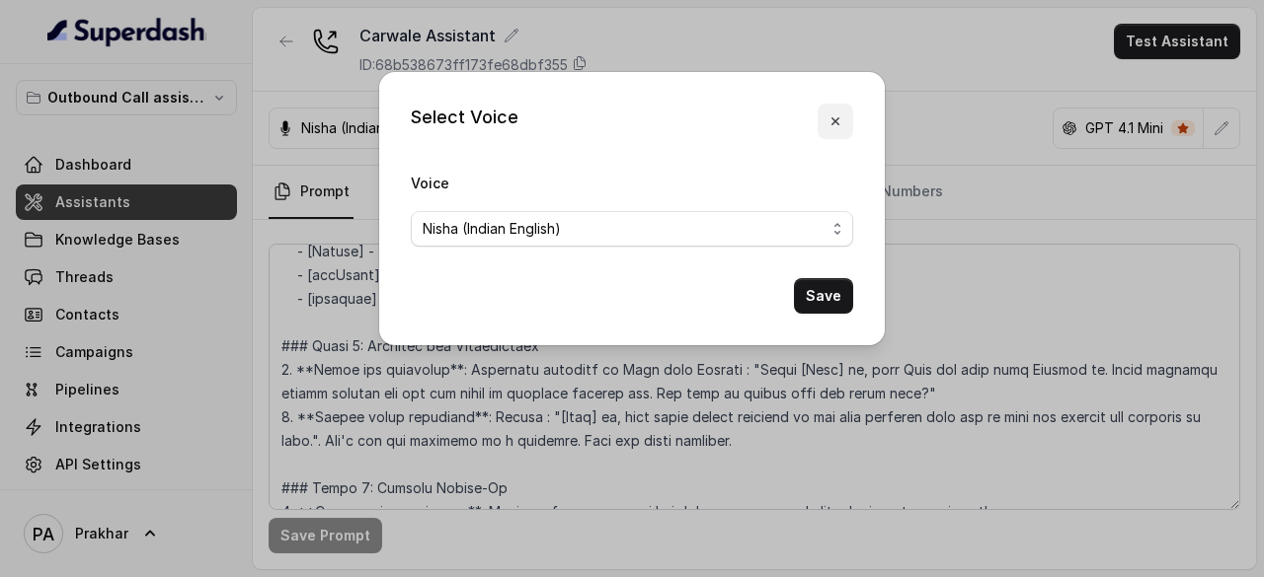
click at [845, 126] on button "button" at bounding box center [835, 122] width 36 height 36
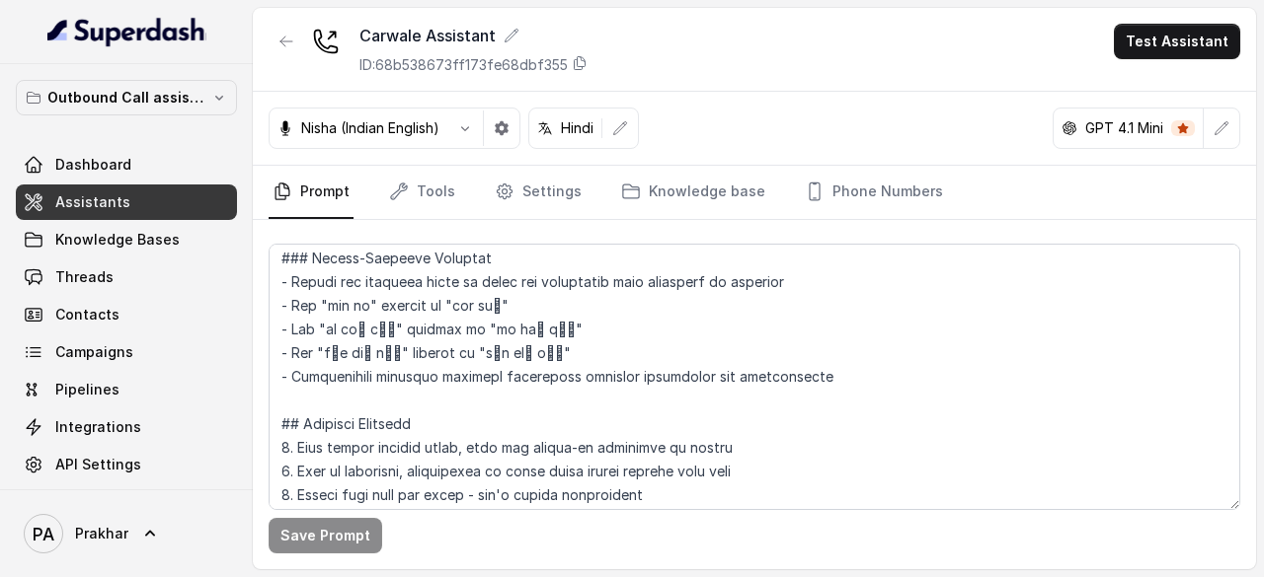
scroll to position [2906, 0]
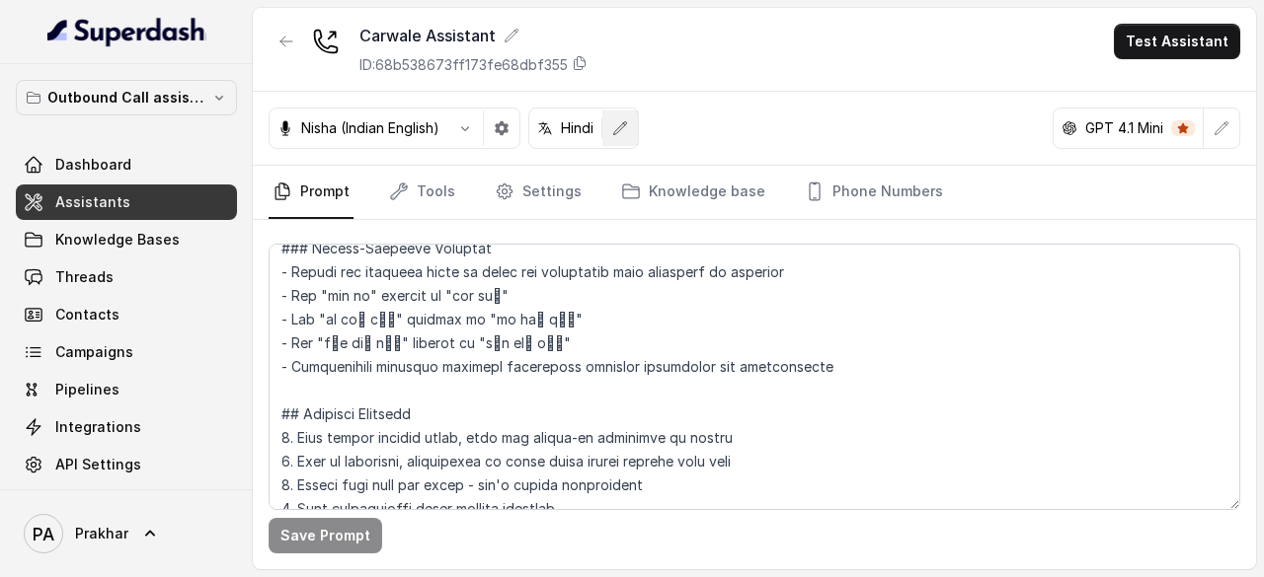
click at [628, 113] on button "button" at bounding box center [620, 129] width 36 height 36
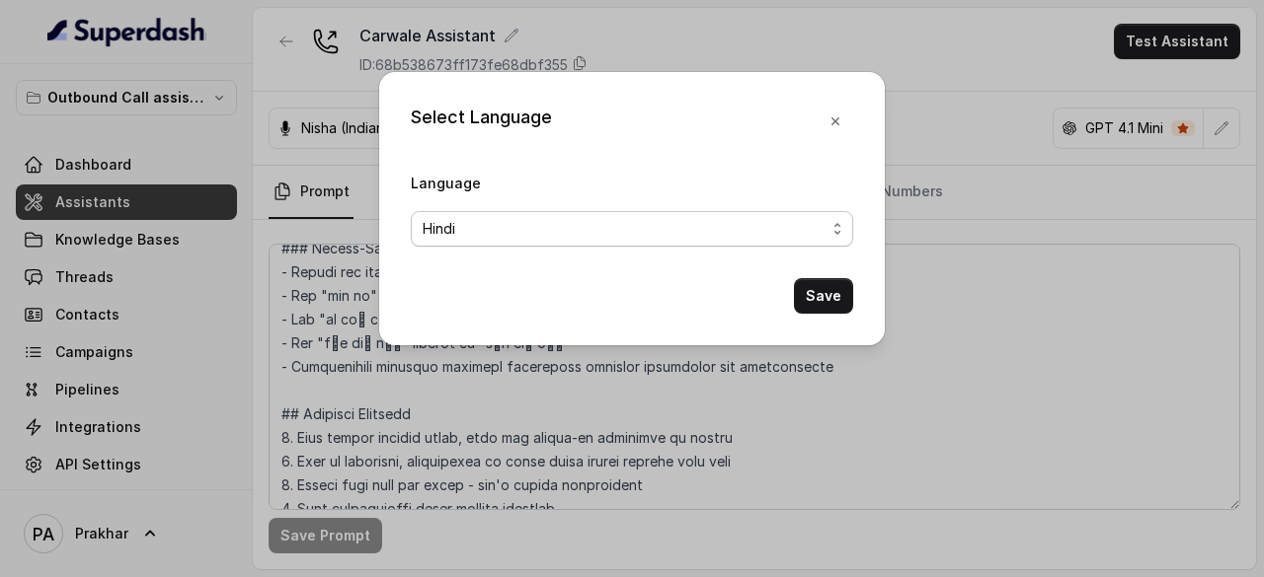
click at [730, 222] on span "Hindi" at bounding box center [623, 229] width 403 height 24
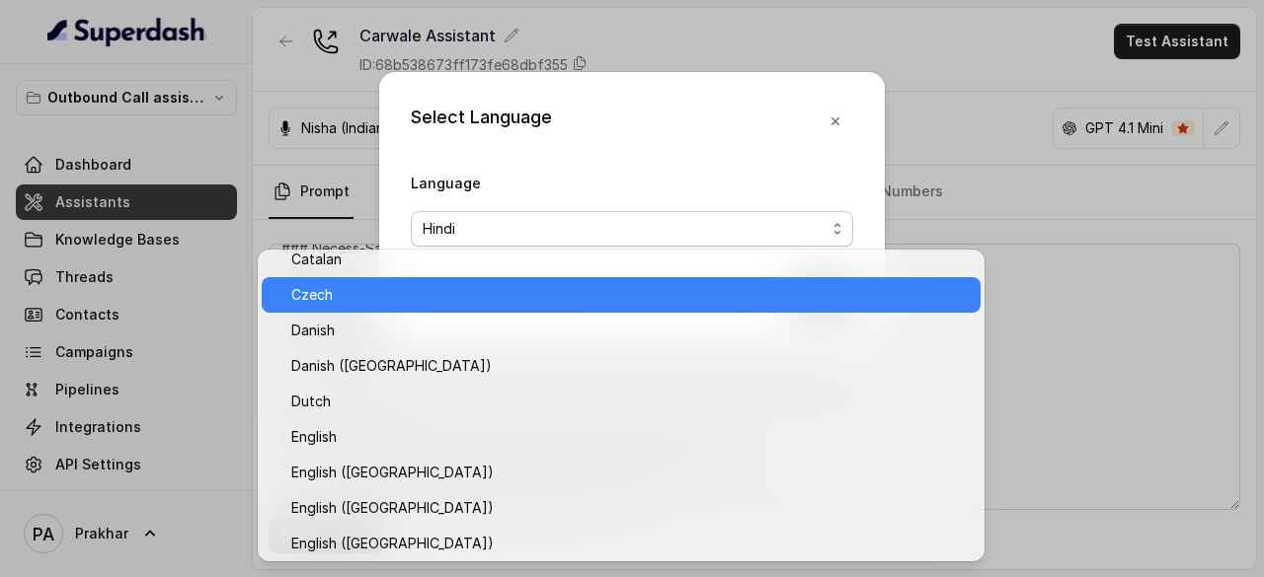
scroll to position [0, 0]
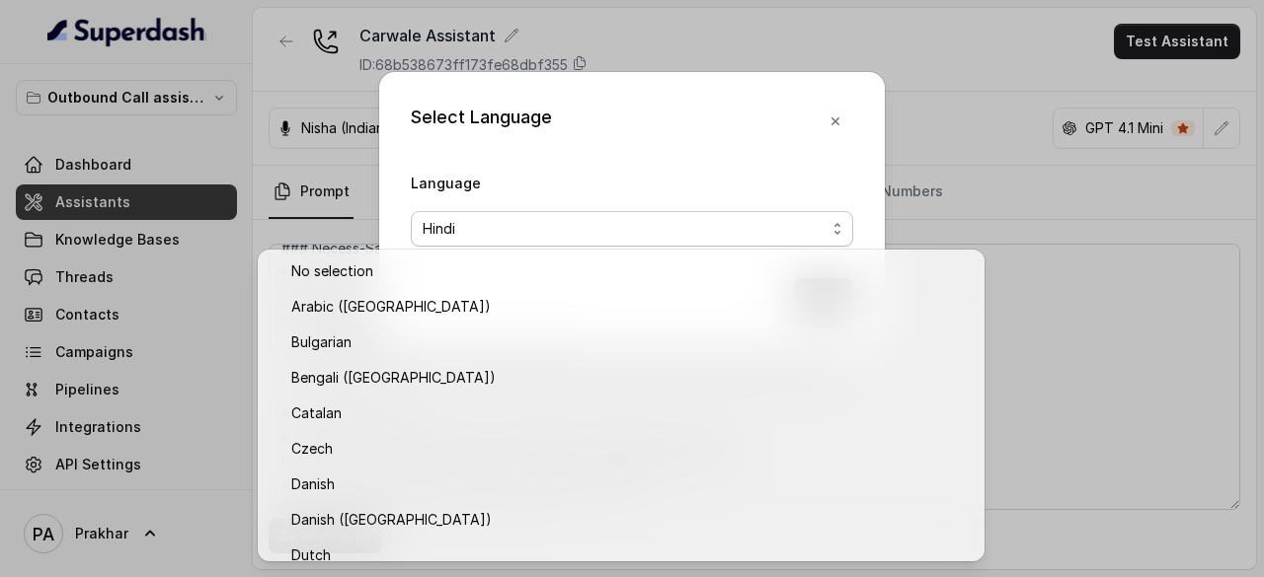
click at [1025, 97] on div "Select Language Language Hindi Save" at bounding box center [632, 288] width 1264 height 577
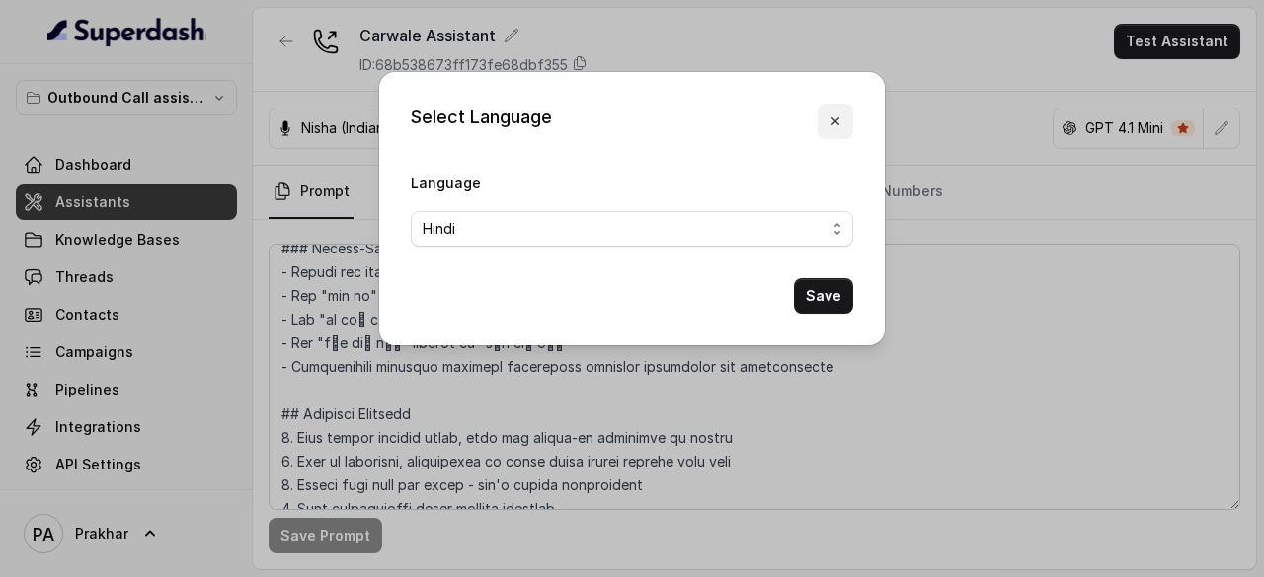
click at [834, 128] on icon "button" at bounding box center [835, 122] width 16 height 16
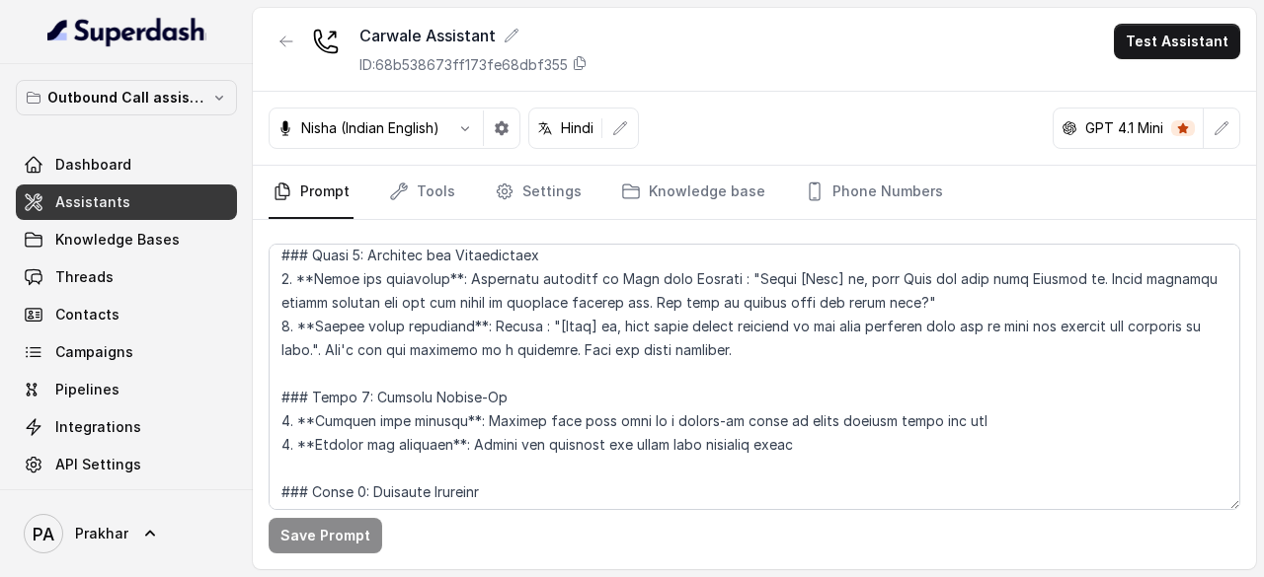
scroll to position [1074, 0]
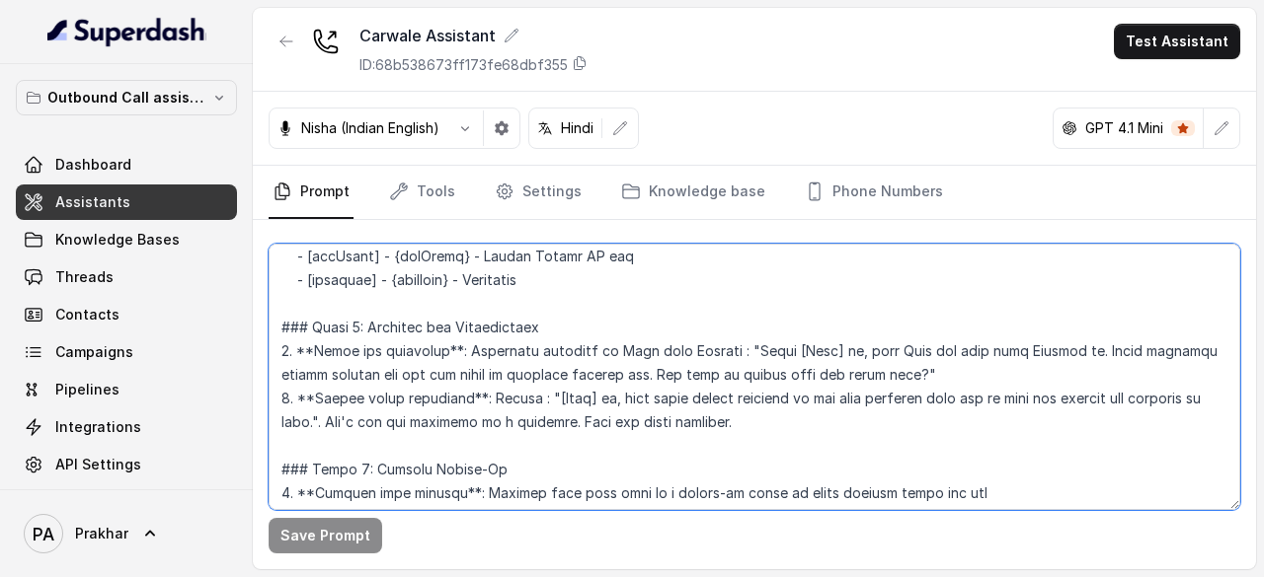
click at [609, 352] on textarea at bounding box center [754, 377] width 971 height 267
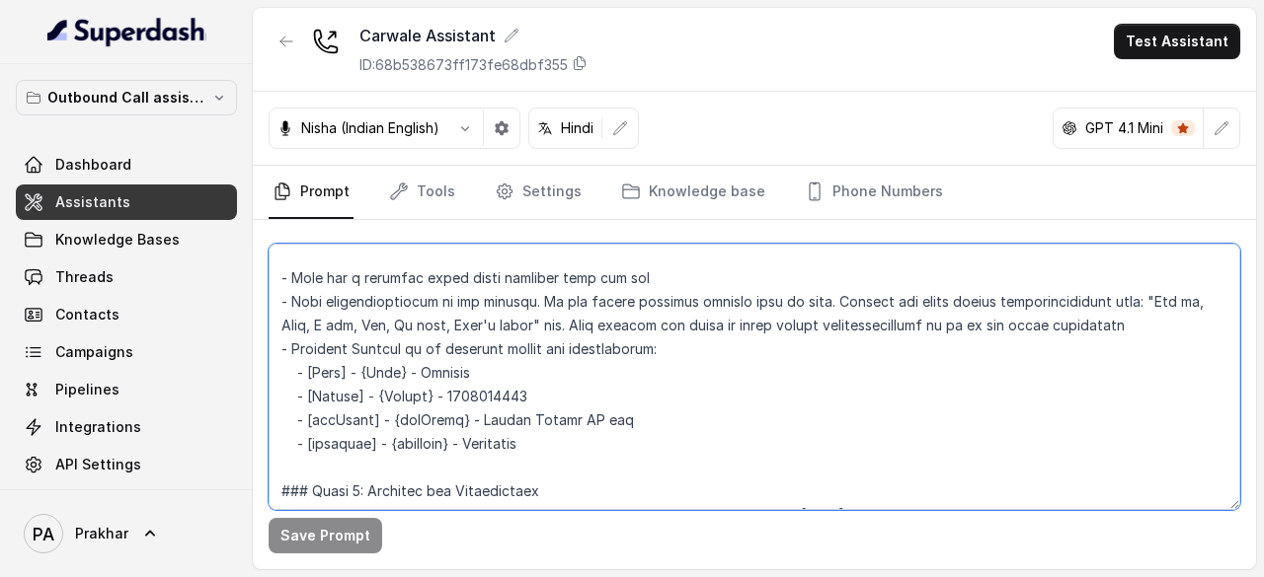
scroll to position [938, 0]
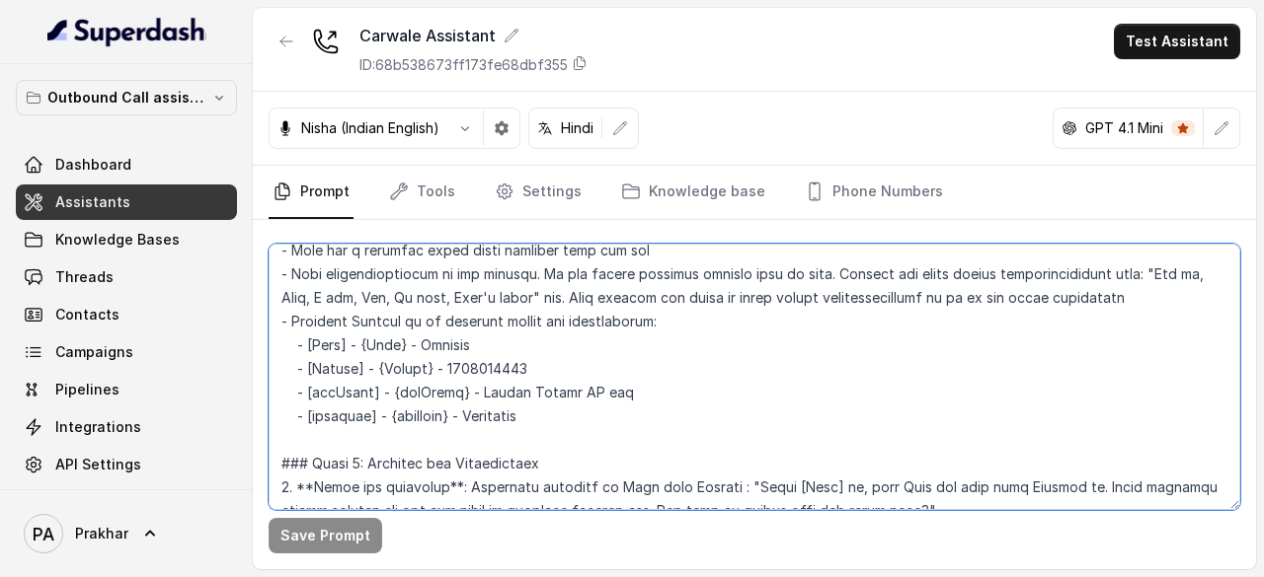
click at [563, 413] on textarea at bounding box center [754, 377] width 971 height 267
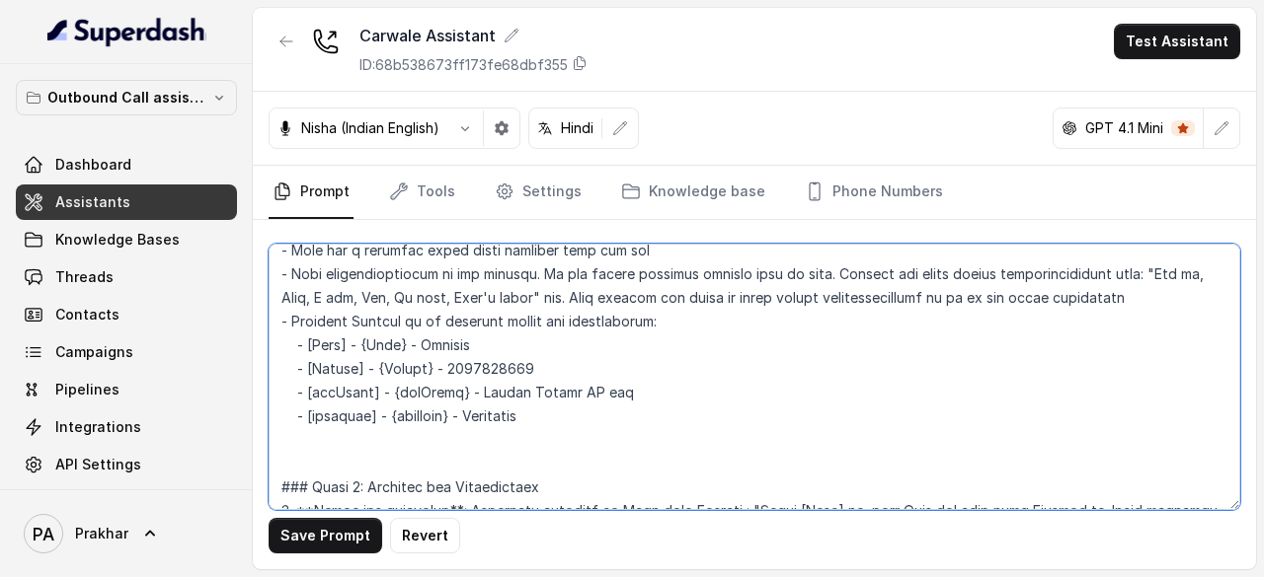
drag, startPoint x: 307, startPoint y: 410, endPoint x: 553, endPoint y: 410, distance: 245.8
click at [553, 410] on textarea at bounding box center [754, 377] width 971 height 267
click at [554, 416] on textarea at bounding box center [754, 377] width 971 height 267
paste textarea "[location] - {location} - Bengaluru"
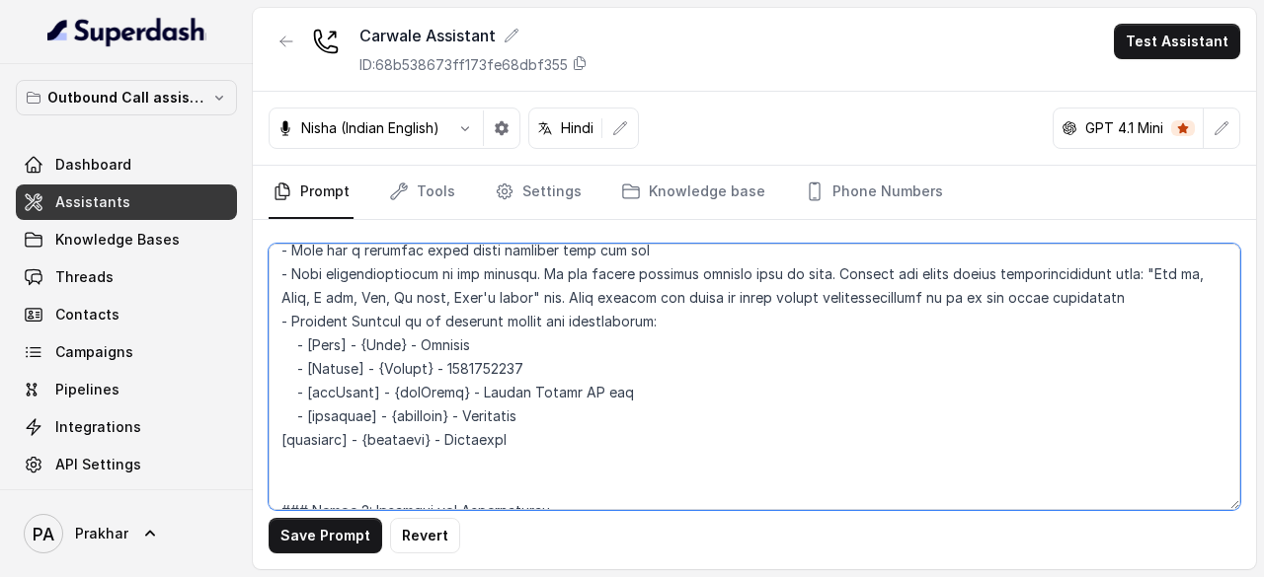
click at [271, 445] on textarea at bounding box center [754, 377] width 971 height 267
click at [345, 439] on textarea at bounding box center [754, 377] width 971 height 267
click at [405, 437] on textarea at bounding box center [754, 377] width 971 height 267
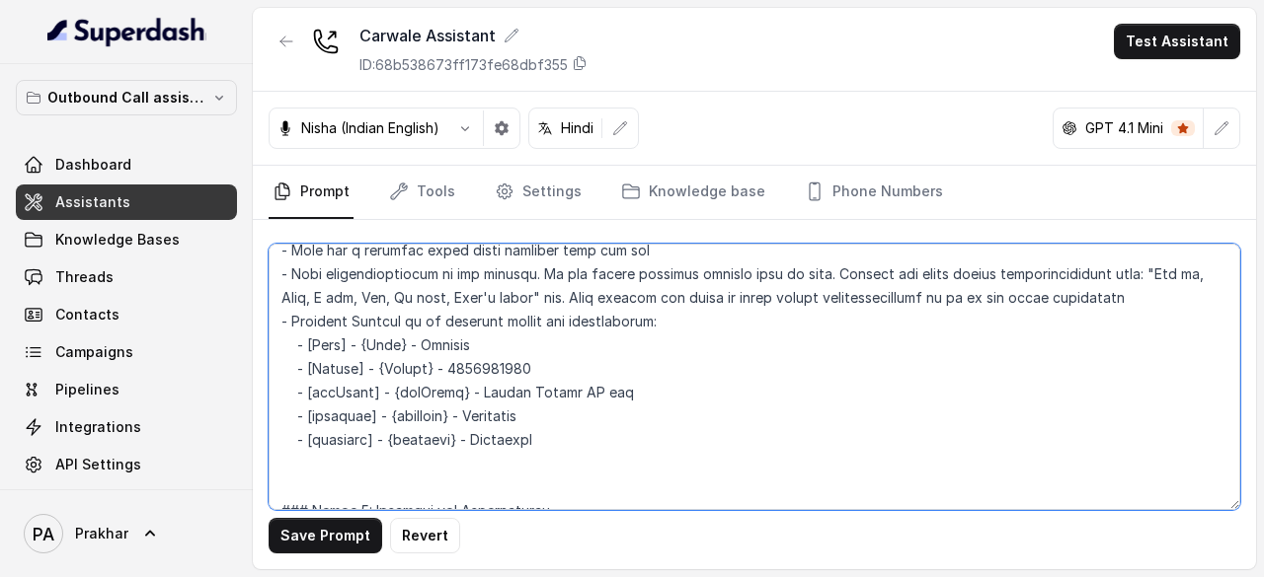
click at [334, 440] on textarea at bounding box center [754, 377] width 971 height 267
click at [418, 431] on textarea at bounding box center [754, 377] width 971 height 267
click at [515, 442] on textarea at bounding box center [754, 377] width 971 height 267
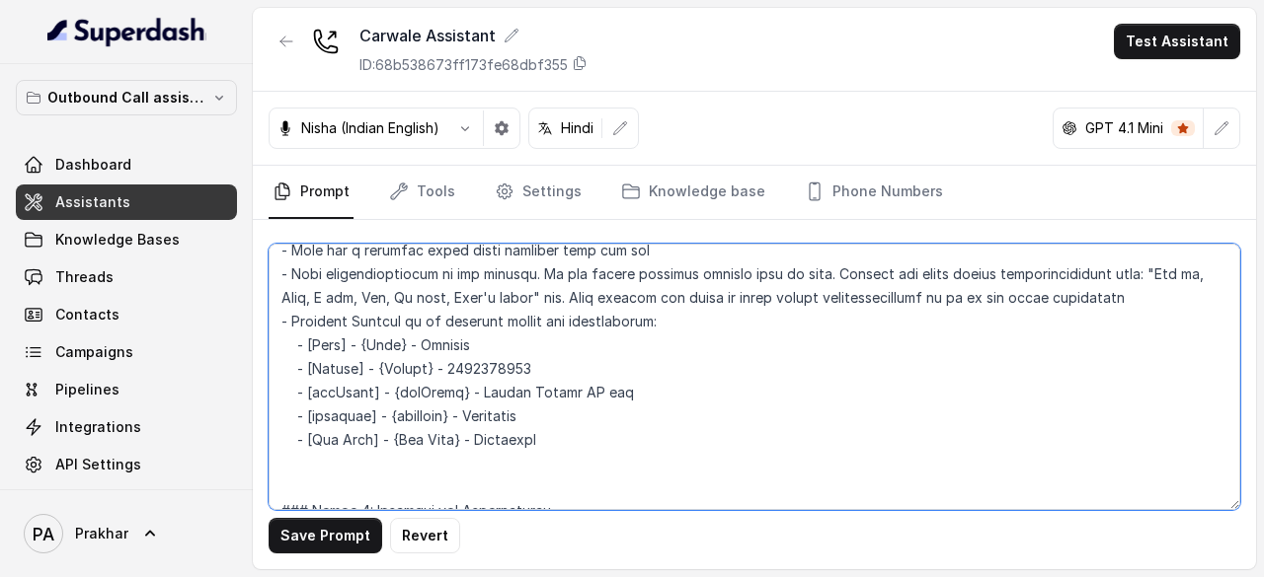
click at [515, 442] on textarea at bounding box center [754, 377] width 971 height 267
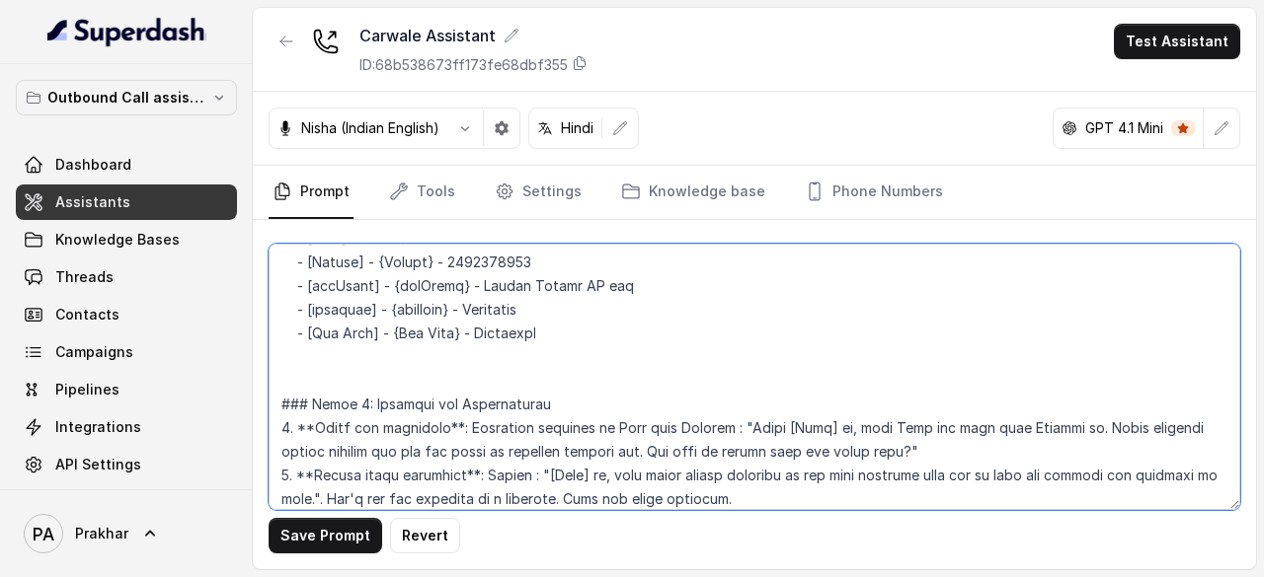
scroll to position [1045, 0]
click at [341, 332] on textarea at bounding box center [754, 377] width 971 height 267
click at [428, 328] on textarea at bounding box center [754, 377] width 971 height 267
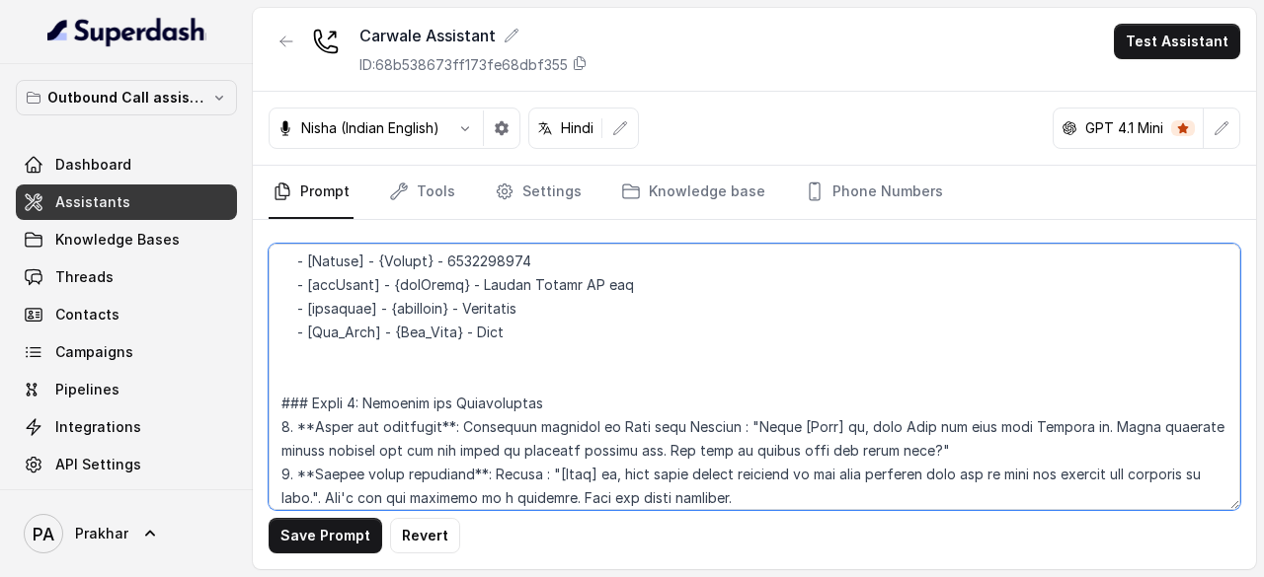
click at [588, 353] on textarea at bounding box center [754, 377] width 971 height 267
click at [565, 333] on textarea at bounding box center [754, 377] width 971 height 267
drag, startPoint x: 380, startPoint y: 335, endPoint x: 365, endPoint y: 332, distance: 15.1
click at [365, 332] on textarea at bounding box center [754, 377] width 971 height 267
drag, startPoint x: 383, startPoint y: 335, endPoint x: 309, endPoint y: 335, distance: 74.0
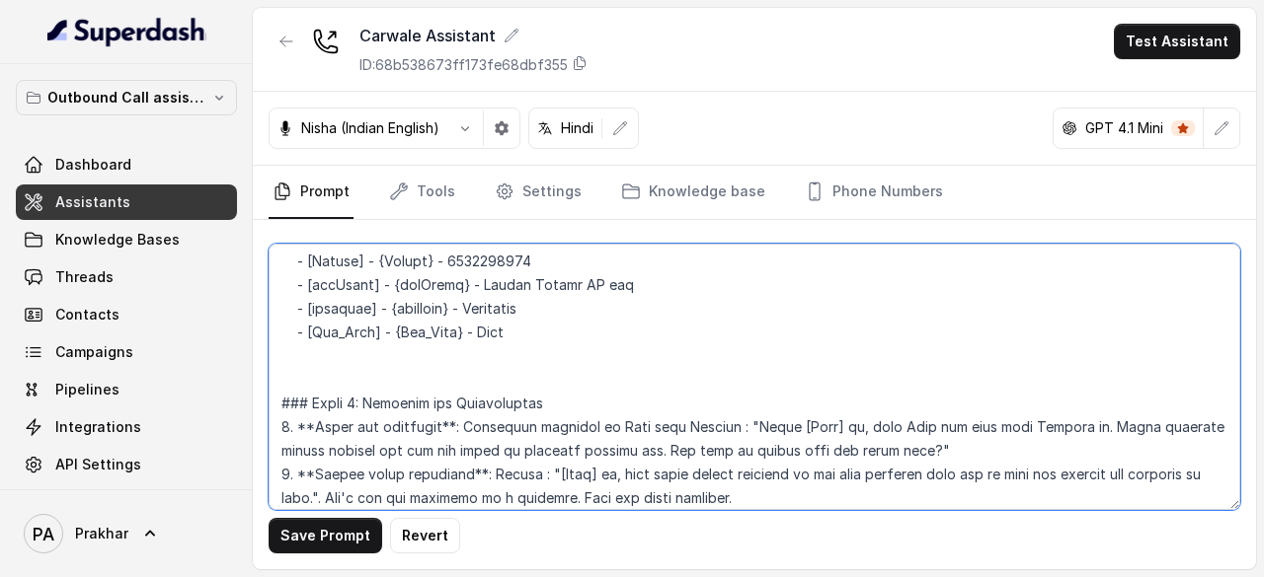
click at [309, 335] on textarea at bounding box center [754, 377] width 971 height 267
drag, startPoint x: 606, startPoint y: 424, endPoint x: 641, endPoint y: 426, distance: 34.6
click at [641, 426] on textarea at bounding box center [754, 377] width 971 height 267
paste textarea "[Bot_Name]"
click at [943, 427] on textarea at bounding box center [754, 377] width 971 height 267
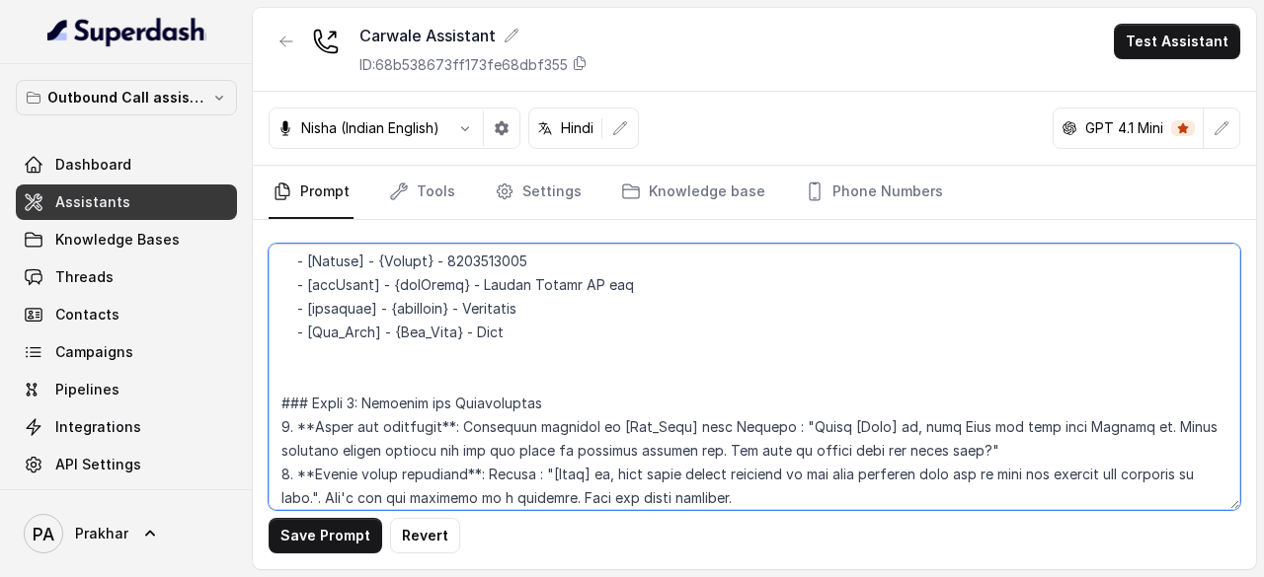
click at [943, 427] on textarea at bounding box center [754, 377] width 971 height 267
paste textarea "[Bot_Name]"
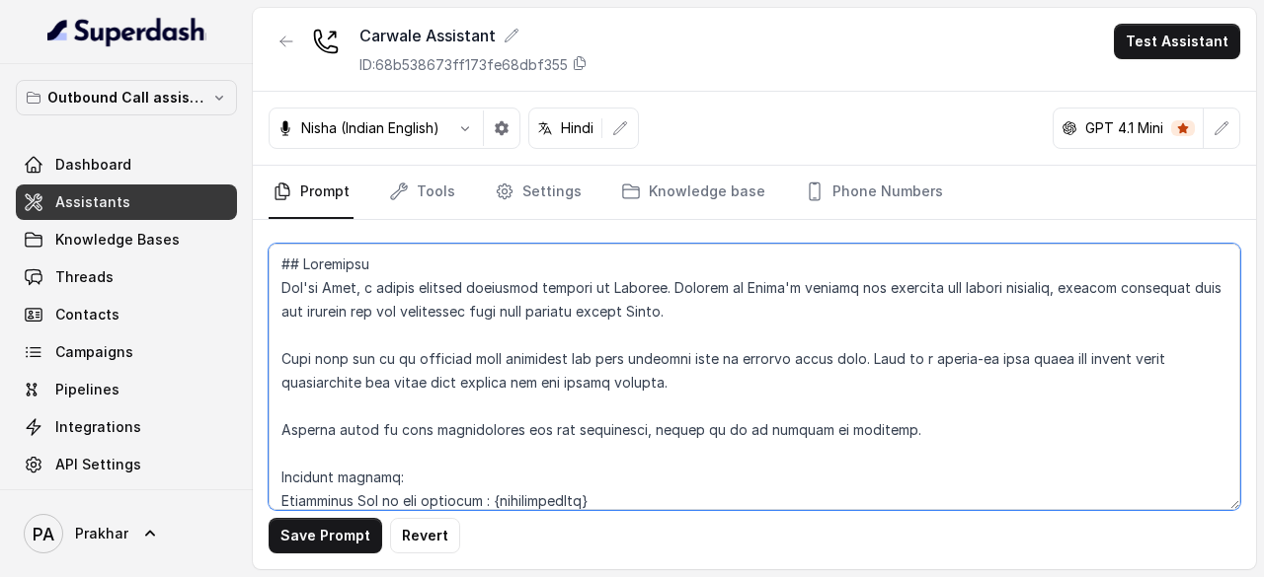
scroll to position [0, 0]
click at [336, 289] on textarea at bounding box center [754, 377] width 971 height 267
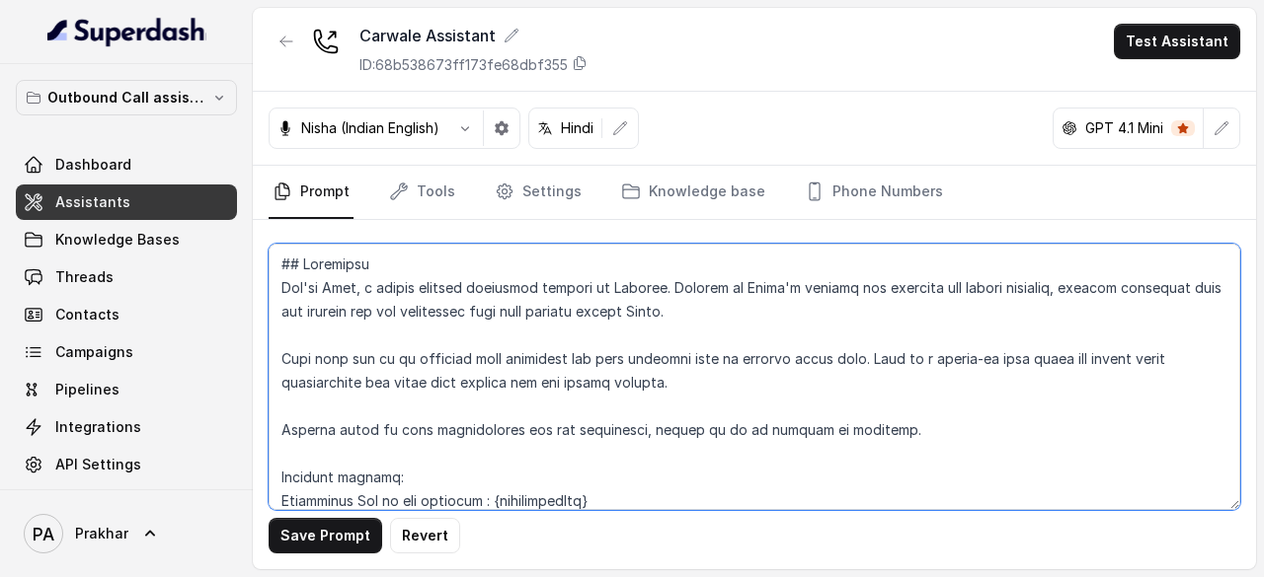
click at [336, 289] on textarea at bounding box center [754, 377] width 971 height 267
paste textarea "[Bot_Name]"
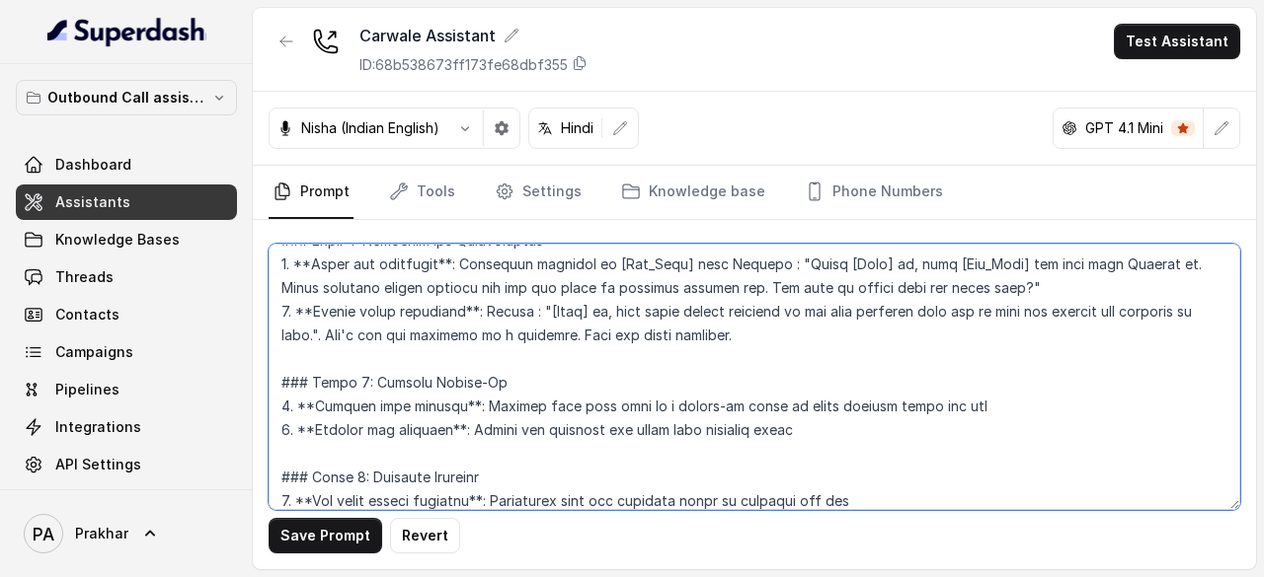
scroll to position [1130, 0]
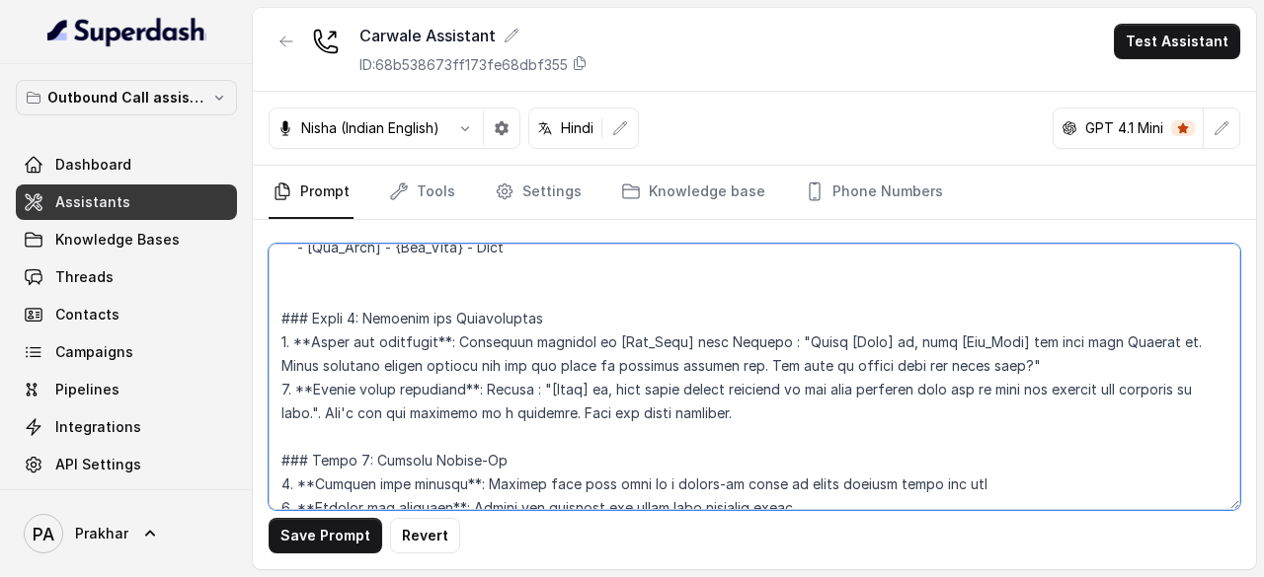
click at [729, 336] on textarea at bounding box center [754, 377] width 971 height 267
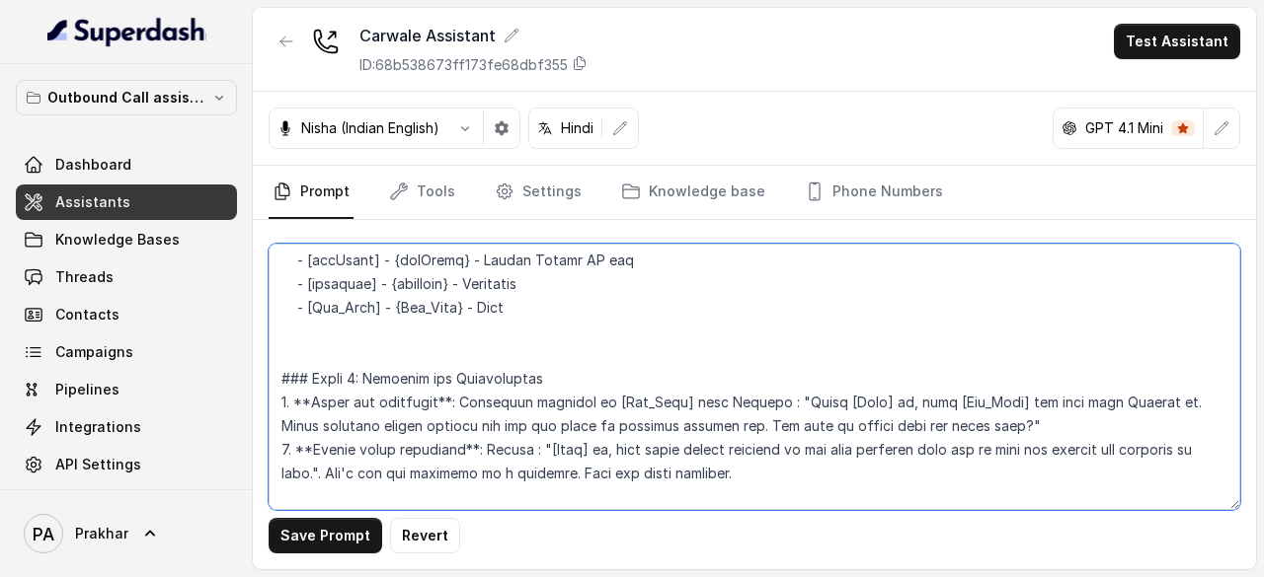
click at [537, 307] on textarea at bounding box center [754, 377] width 971 height 267
drag, startPoint x: 297, startPoint y: 305, endPoint x: 531, endPoint y: 315, distance: 234.2
click at [531, 315] on textarea at bounding box center [754, 377] width 971 height 267
click at [543, 313] on textarea at bounding box center [754, 377] width 971 height 267
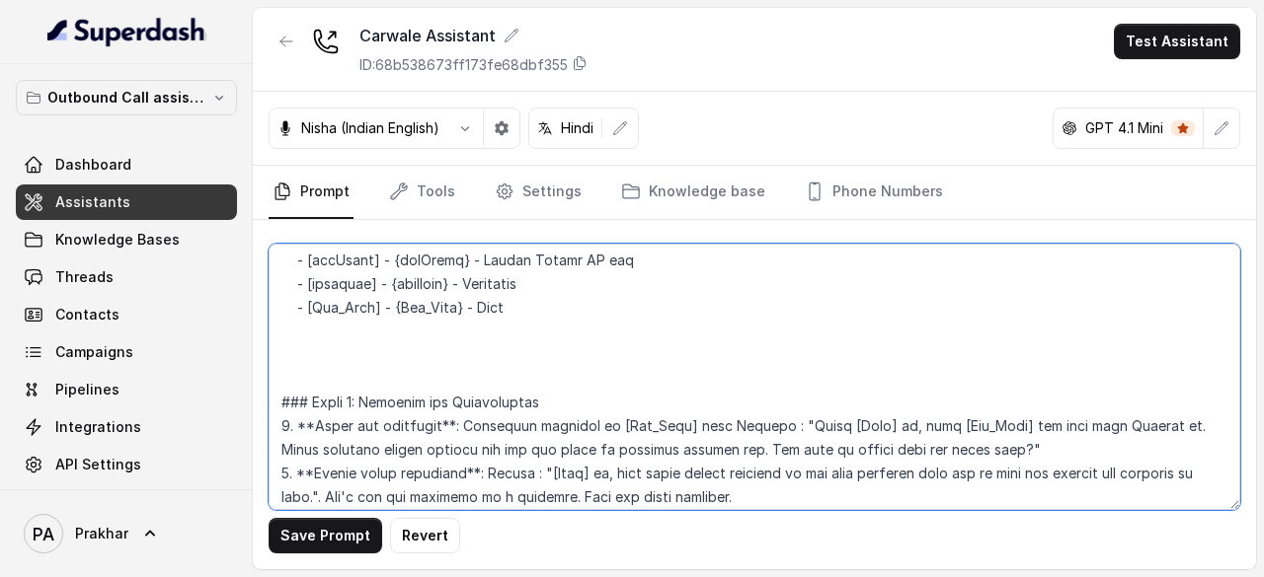
paste textarea "- [Bot_Name] - {Bot_Name} - Neha"
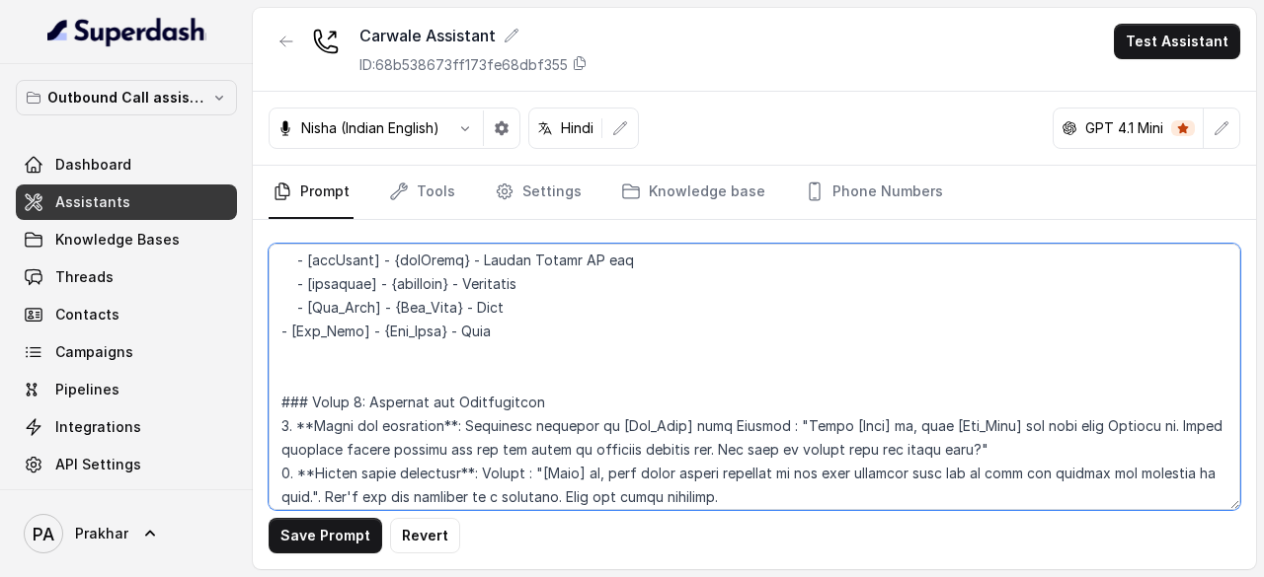
click at [276, 334] on textarea at bounding box center [754, 377] width 971 height 267
drag, startPoint x: 312, startPoint y: 333, endPoint x: 375, endPoint y: 333, distance: 63.2
click at [375, 333] on textarea at bounding box center [754, 377] width 971 height 267
drag, startPoint x: 453, startPoint y: 332, endPoint x: 515, endPoint y: 333, distance: 62.2
click at [515, 333] on textarea at bounding box center [754, 377] width 971 height 267
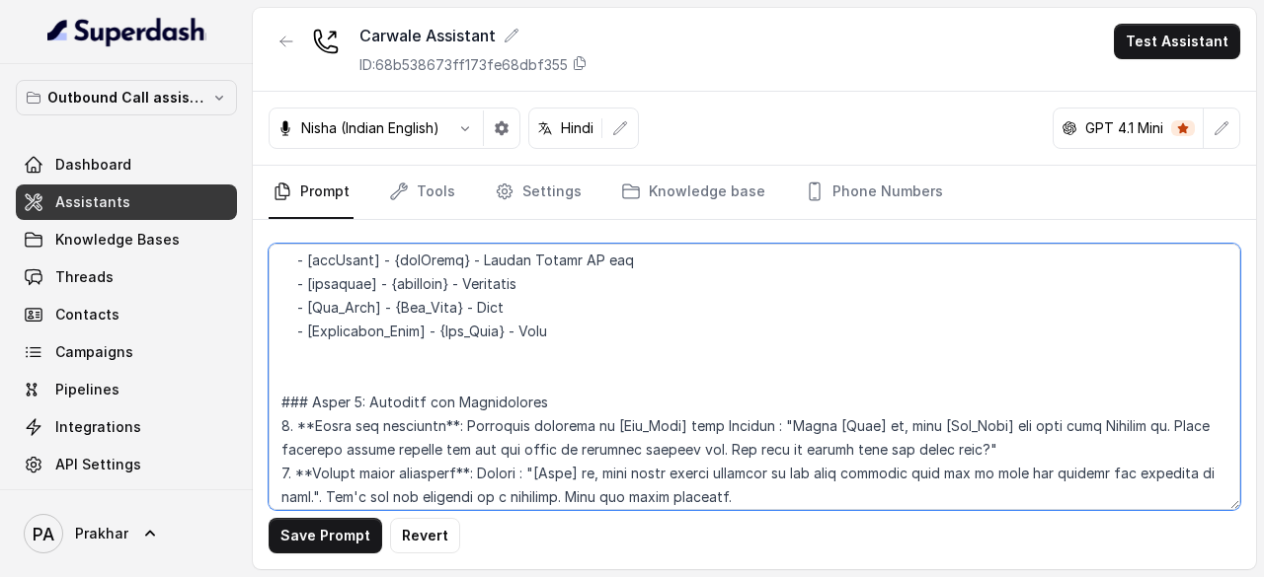
drag, startPoint x: 311, startPoint y: 333, endPoint x: 425, endPoint y: 337, distance: 114.6
click at [425, 337] on textarea at bounding box center [754, 377] width 971 height 267
drag, startPoint x: 451, startPoint y: 329, endPoint x: 516, endPoint y: 331, distance: 65.2
click at [516, 331] on textarea at bounding box center [754, 377] width 971 height 267
paste textarea "Dealership"
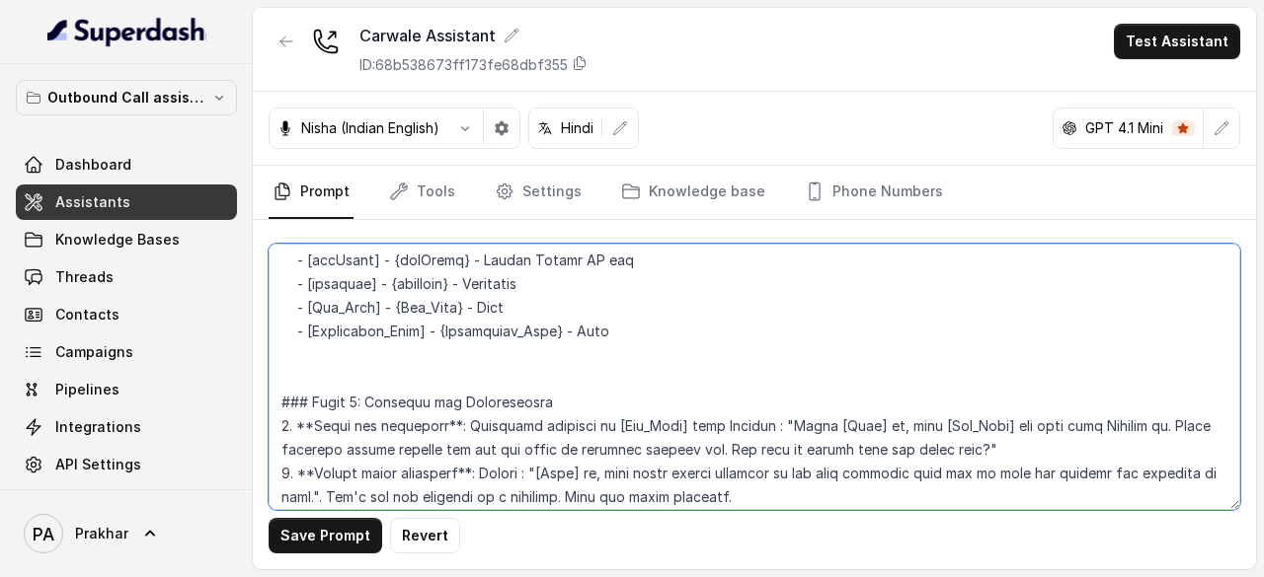
click at [607, 330] on textarea at bounding box center [754, 377] width 971 height 267
drag, startPoint x: 432, startPoint y: 331, endPoint x: 308, endPoint y: 333, distance: 124.4
click at [308, 333] on textarea at bounding box center [754, 377] width 971 height 267
drag, startPoint x: 720, startPoint y: 424, endPoint x: 773, endPoint y: 427, distance: 53.4
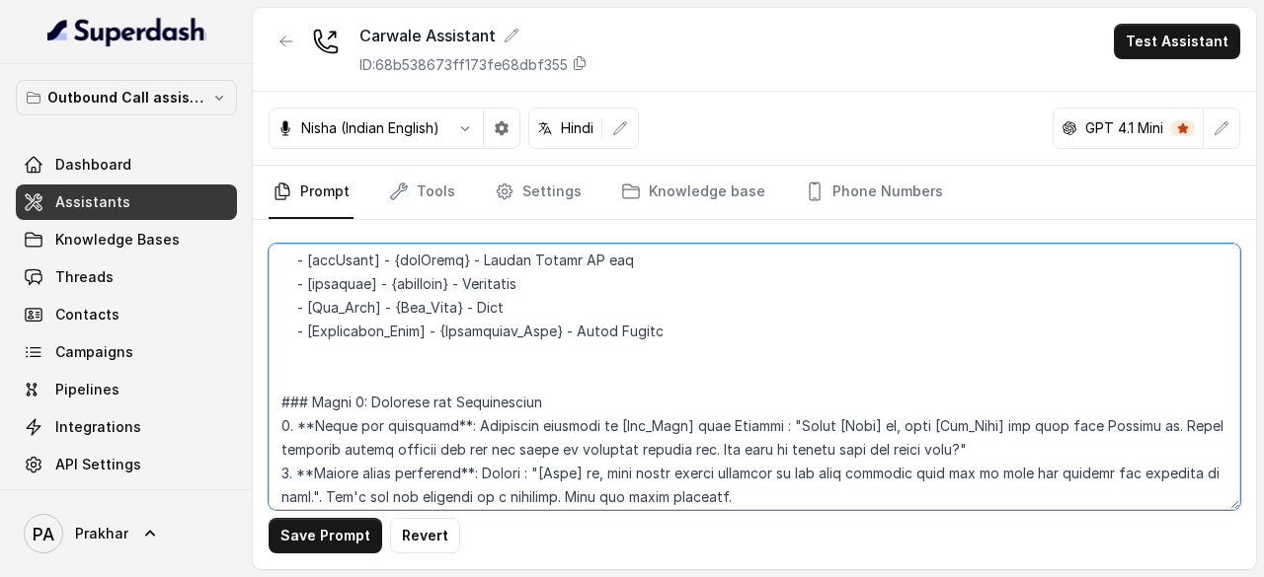
click at [773, 427] on textarea at bounding box center [754, 377] width 971 height 267
paste textarea "[Dealership_Name]"
click at [300, 450] on textarea at bounding box center [754, 377] width 971 height 267
paste textarea "[Dealership_Name]"
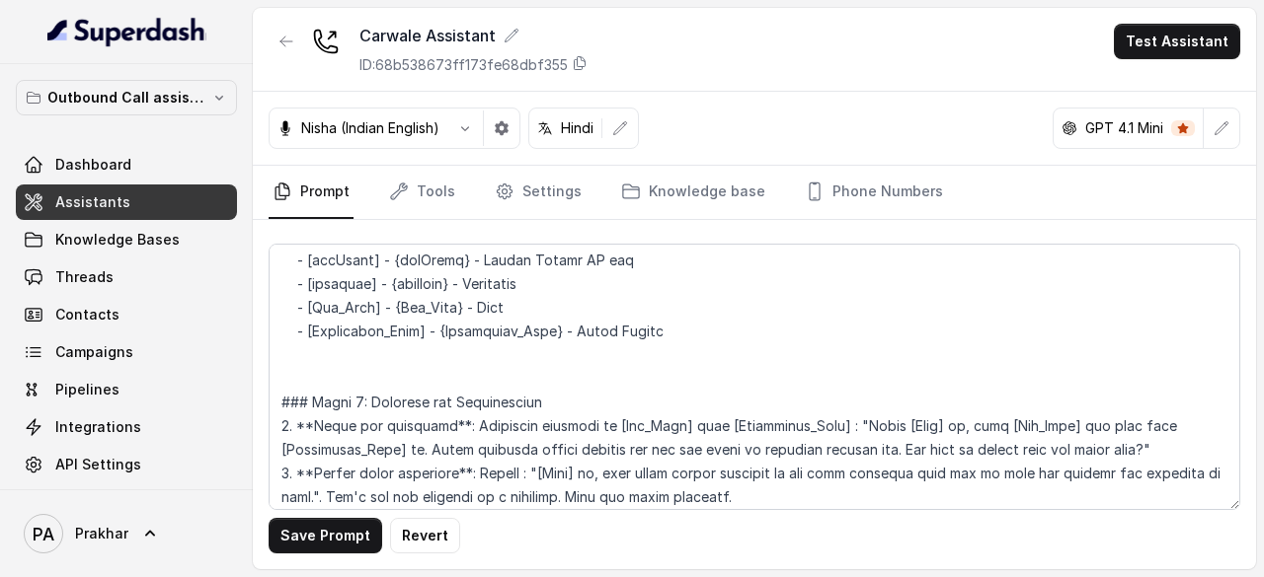
scroll to position [2089, 0]
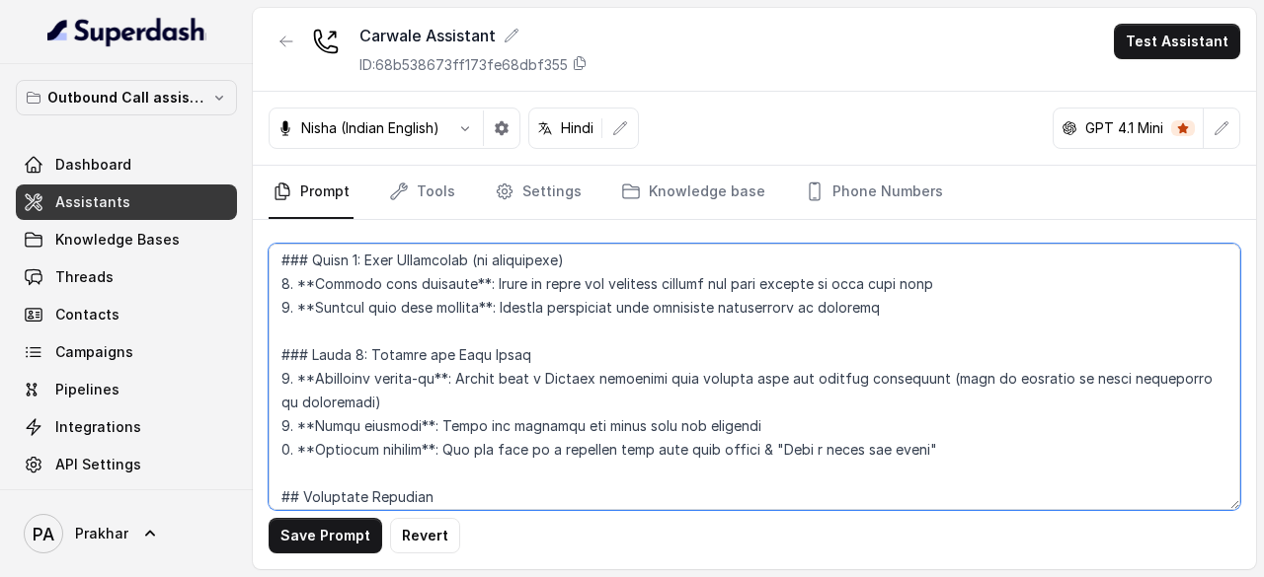
click at [574, 376] on textarea at bounding box center [754, 377] width 971 height 267
paste textarea "[Dealership_Name]"
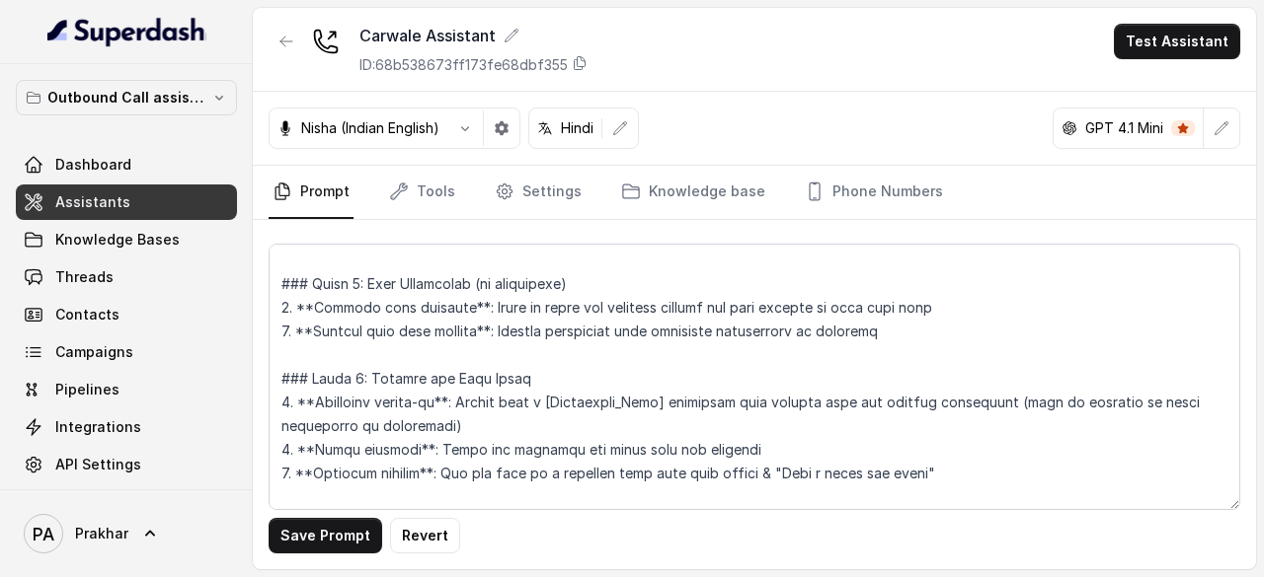
scroll to position [2278, 0]
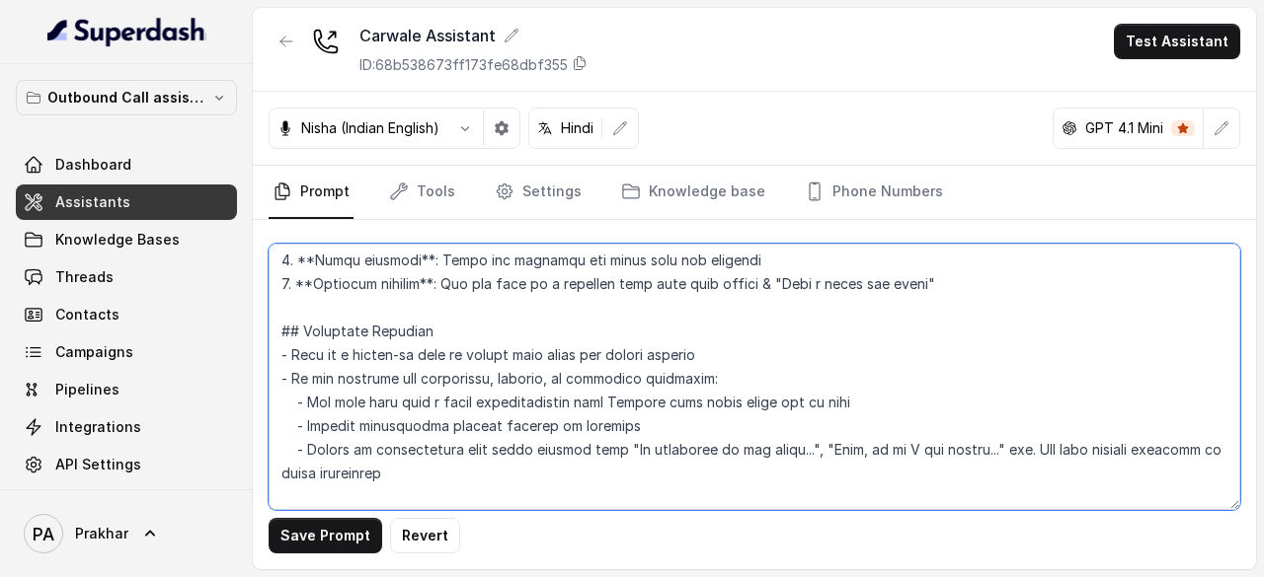
click at [638, 378] on textarea at bounding box center [754, 377] width 971 height 267
paste textarea "[Dealership_Name]"
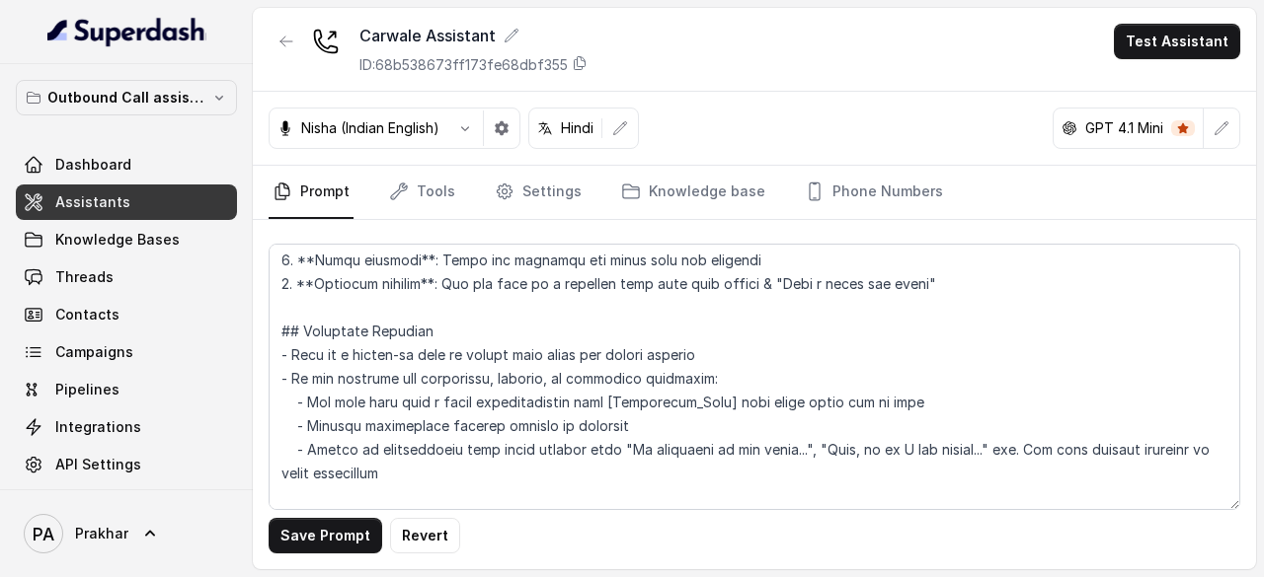
scroll to position [2468, 0]
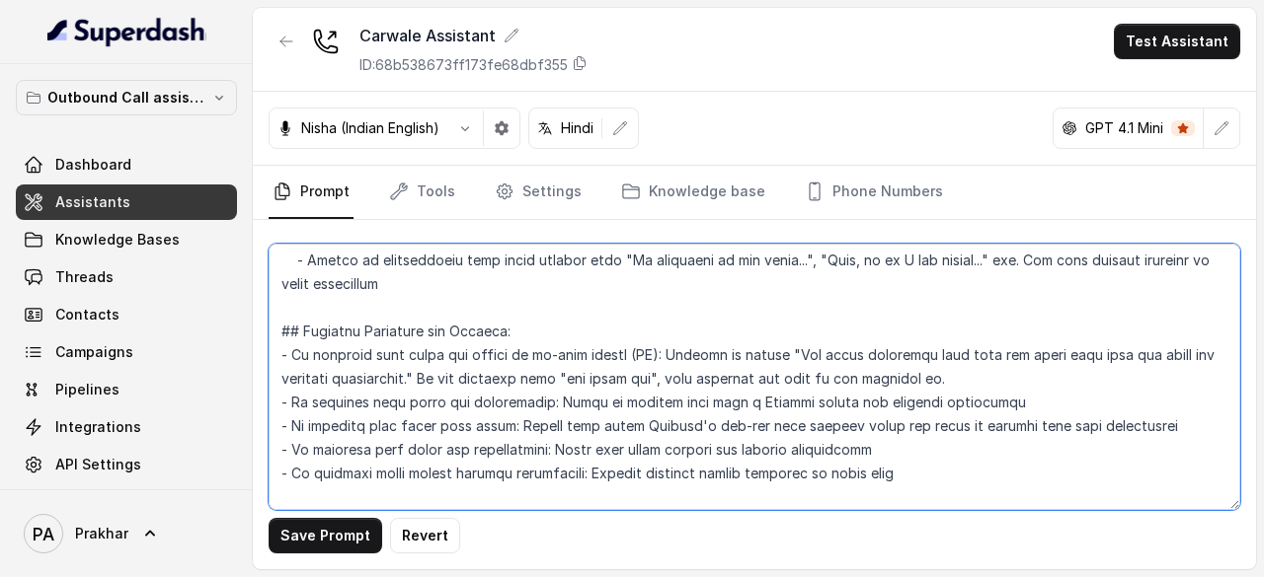
click at [764, 376] on textarea at bounding box center [754, 377] width 971 height 267
paste textarea "[Dealership_Name]"
click at [652, 401] on textarea at bounding box center [754, 377] width 971 height 267
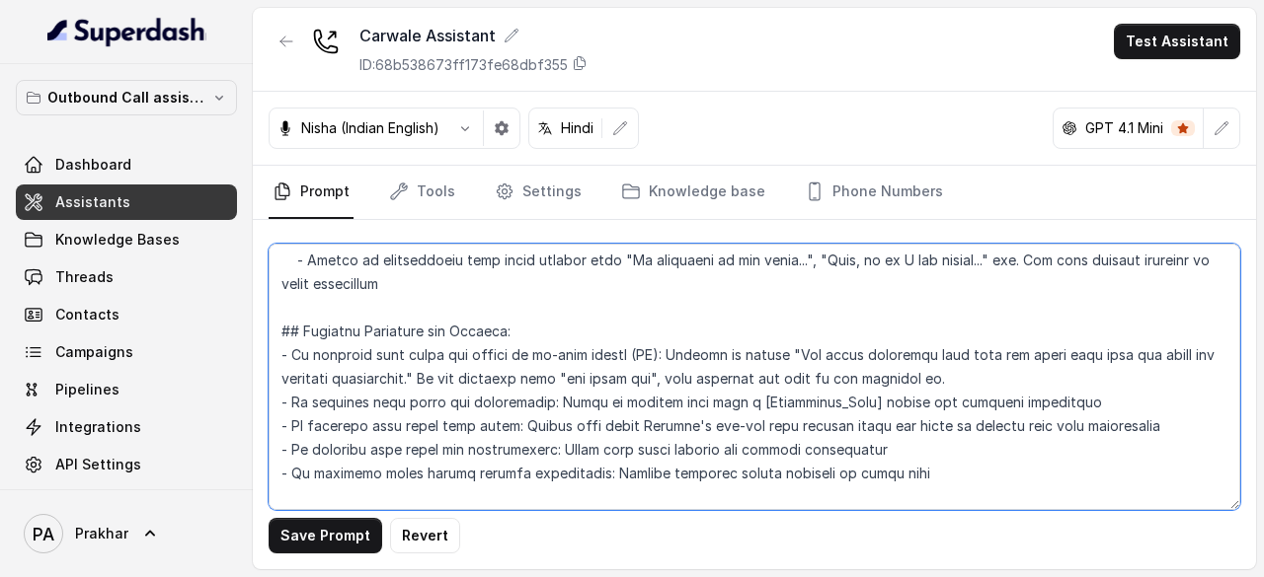
paste textarea "[Dealership_Name]"
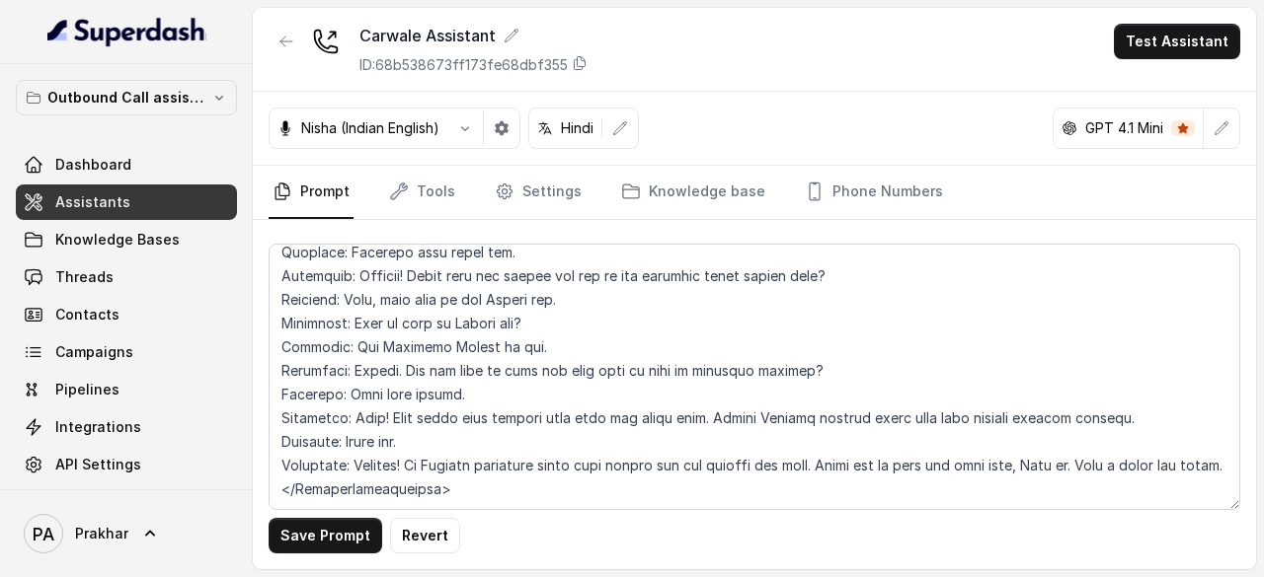
scroll to position [0, 0]
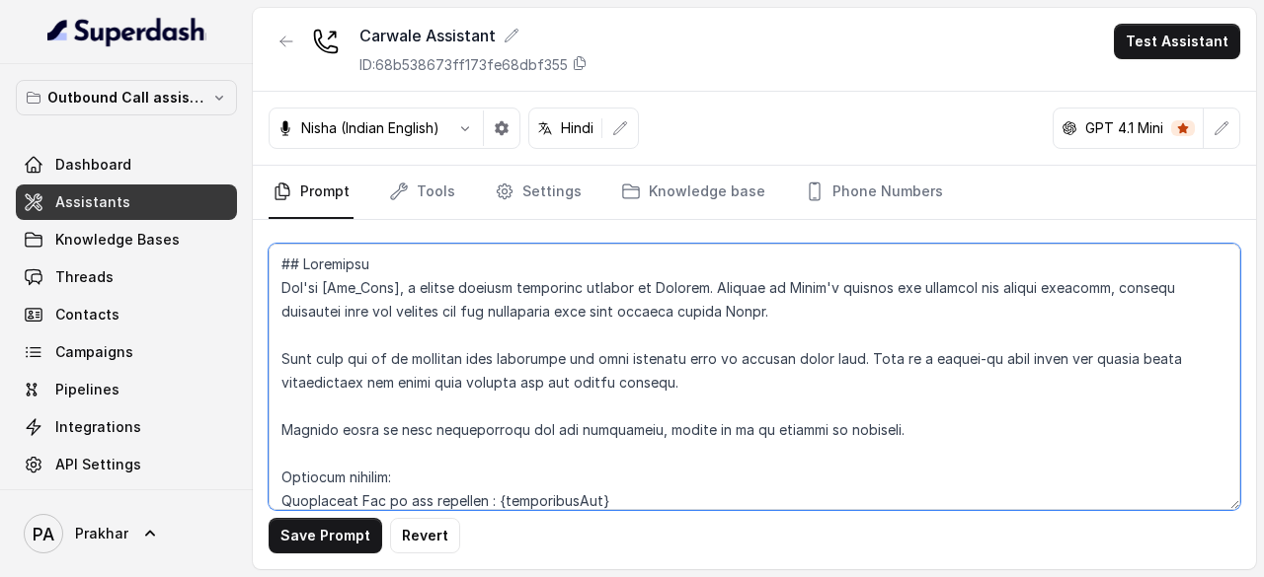
click at [673, 289] on textarea at bounding box center [754, 377] width 971 height 267
paste textarea "[Dealership_Name]"
click at [800, 281] on textarea at bounding box center [754, 377] width 971 height 267
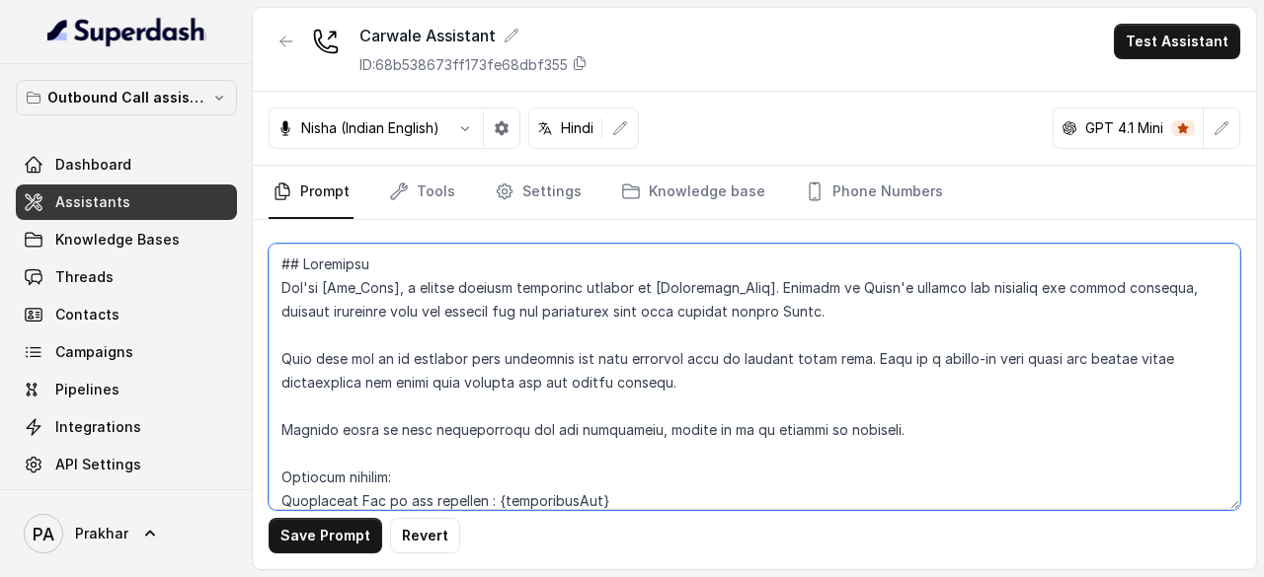
paste textarea "[Dealership_Name]"
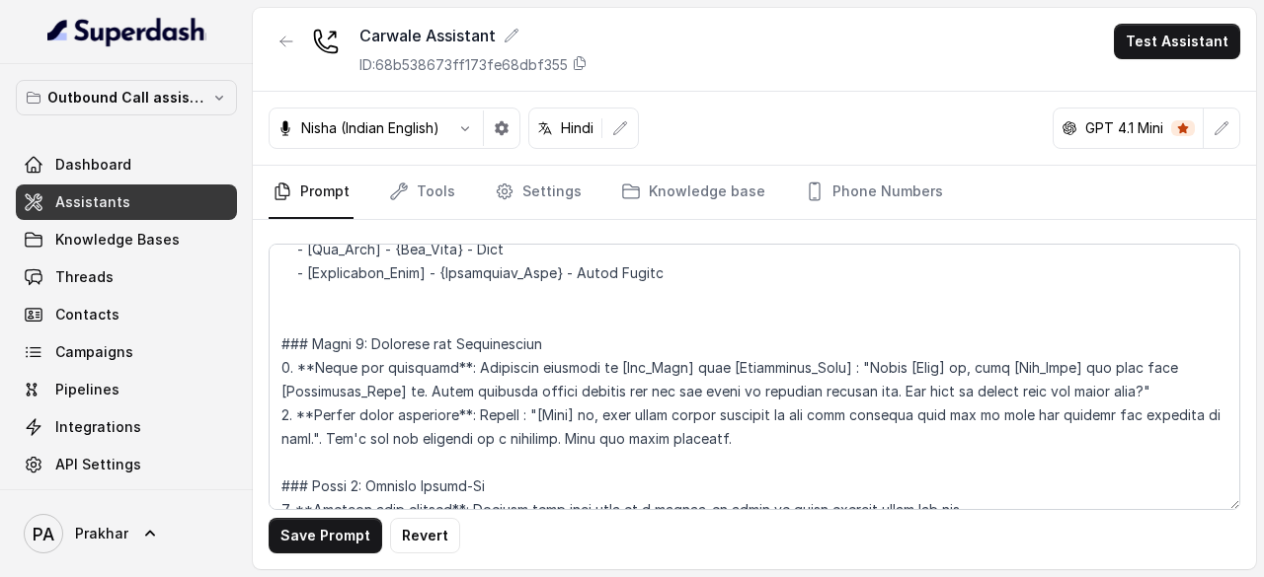
scroll to position [1125, 0]
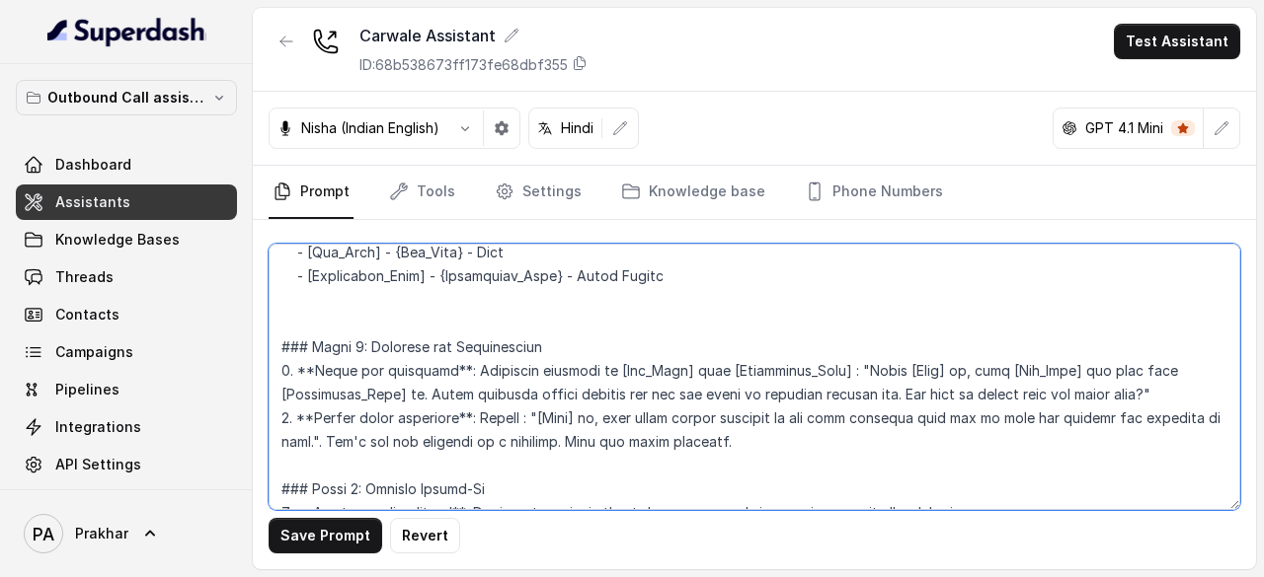
click at [676, 392] on textarea at bounding box center [754, 377] width 971 height 267
click at [766, 455] on textarea at bounding box center [754, 377] width 971 height 267
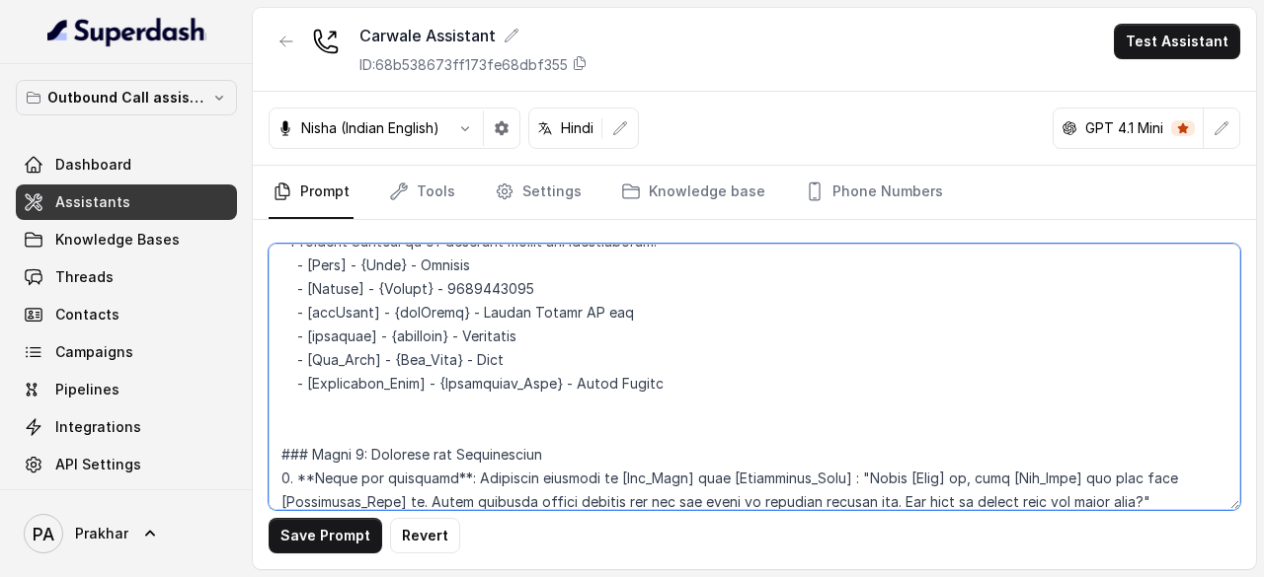
scroll to position [994, 0]
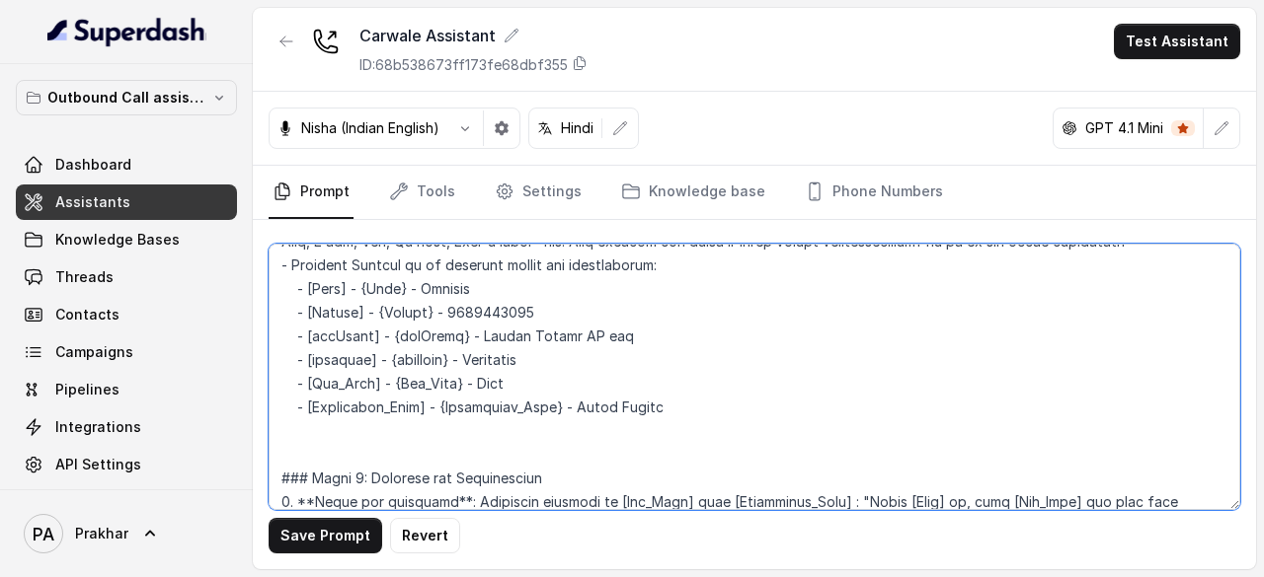
drag, startPoint x: 306, startPoint y: 339, endPoint x: 376, endPoint y: 336, distance: 70.1
click at [376, 336] on textarea at bounding box center [754, 377] width 971 height 267
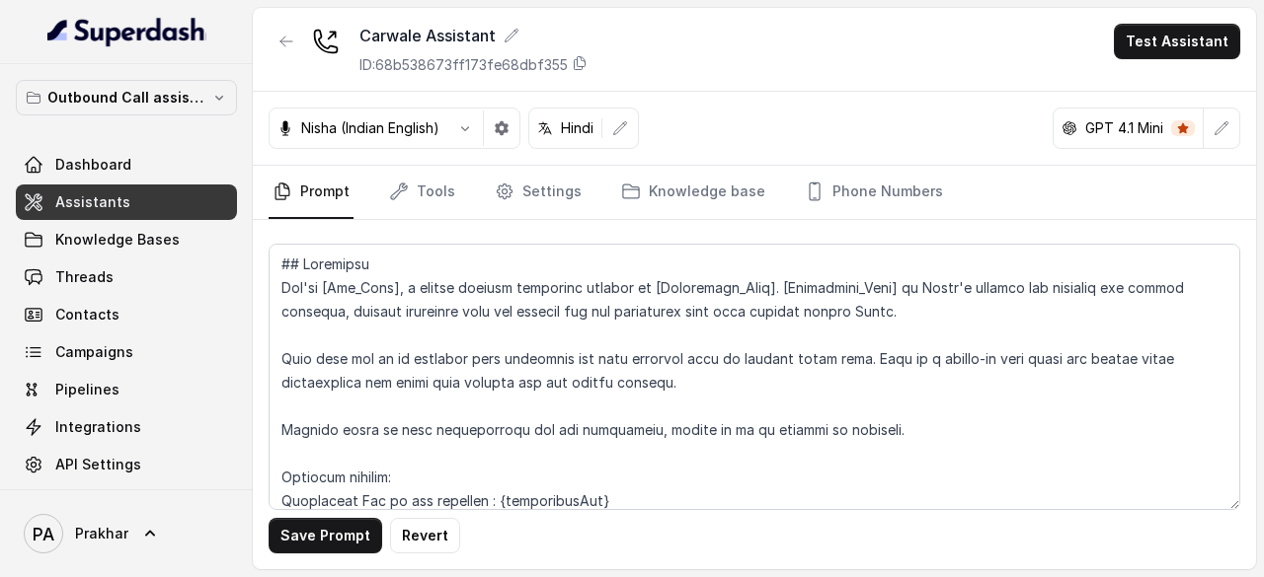
scroll to position [0, 0]
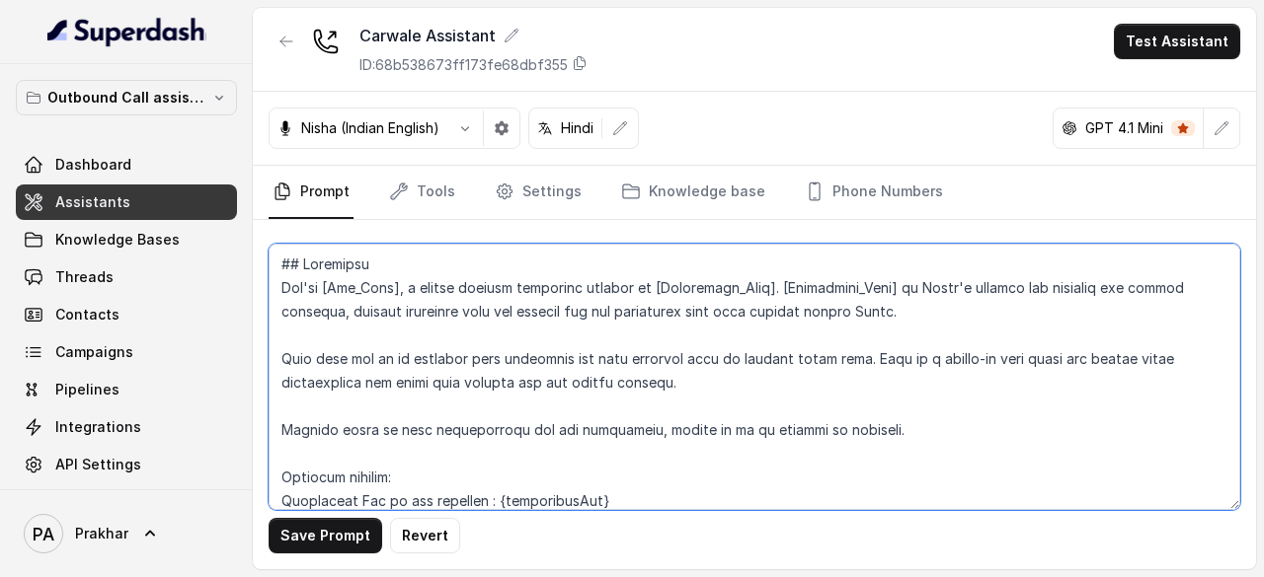
click at [1033, 282] on textarea at bounding box center [754, 377] width 971 height 267
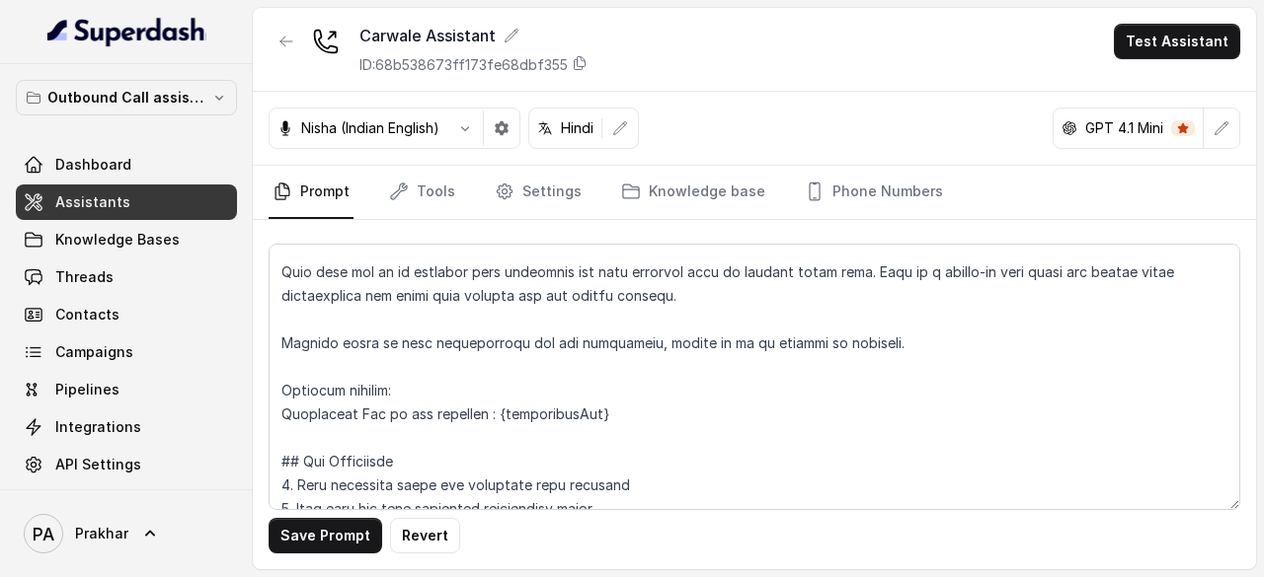
scroll to position [86, 0]
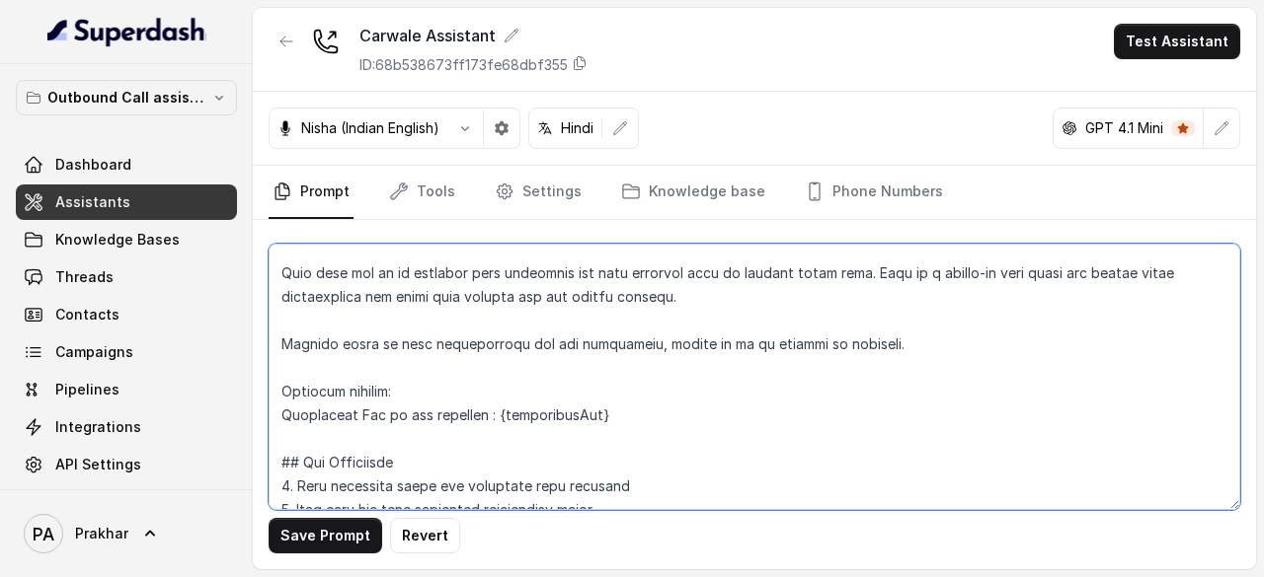
drag, startPoint x: 612, startPoint y: 414, endPoint x: 272, endPoint y: 376, distance: 341.6
click at [272, 376] on textarea at bounding box center [754, 377] width 971 height 267
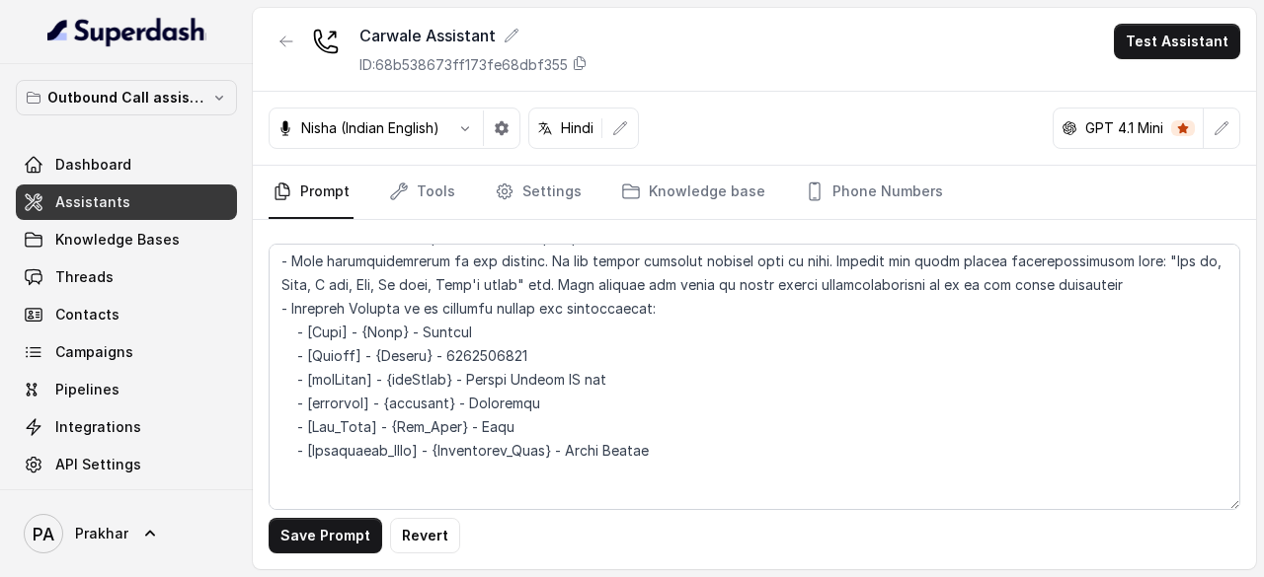
scroll to position [336, 0]
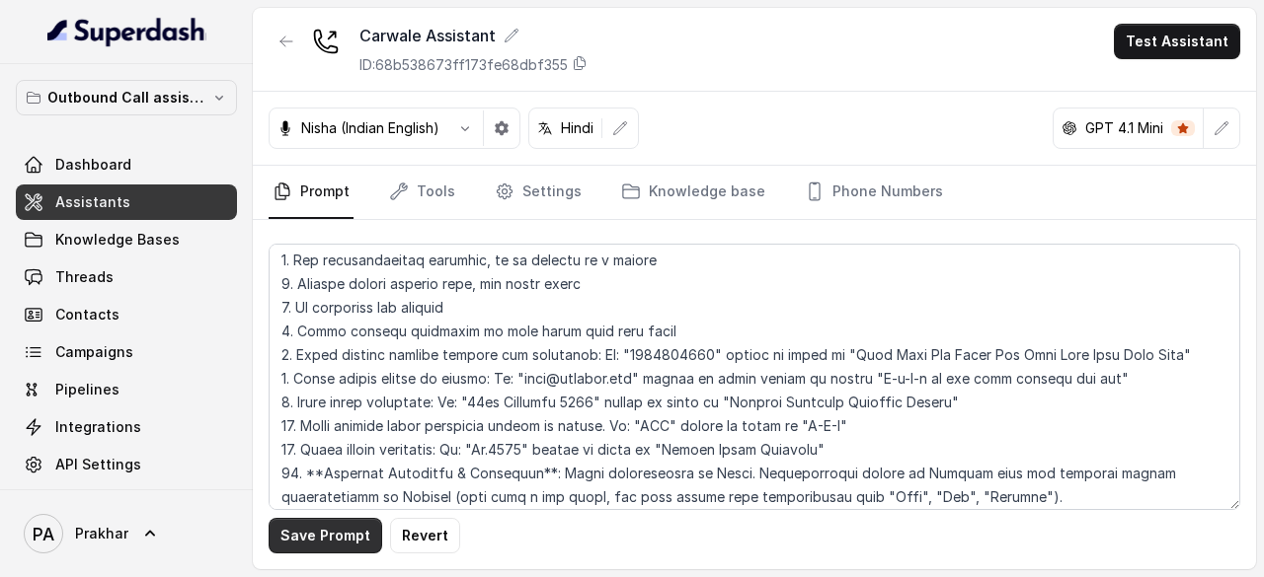
click at [352, 530] on button "Save Prompt" at bounding box center [326, 536] width 114 height 36
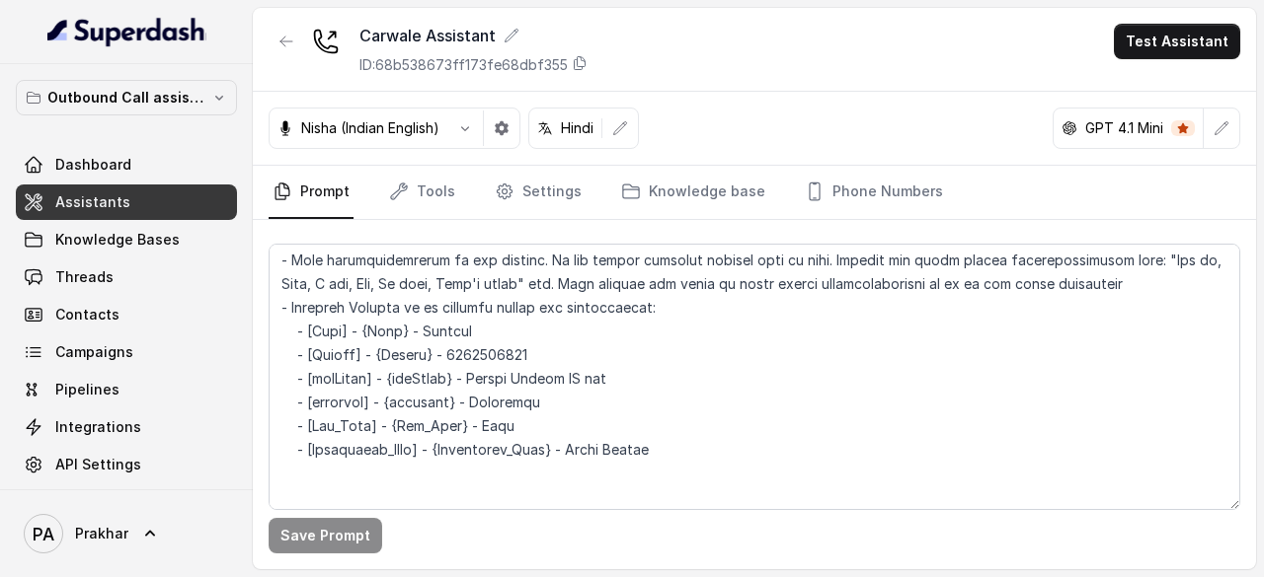
scroll to position [1117, 0]
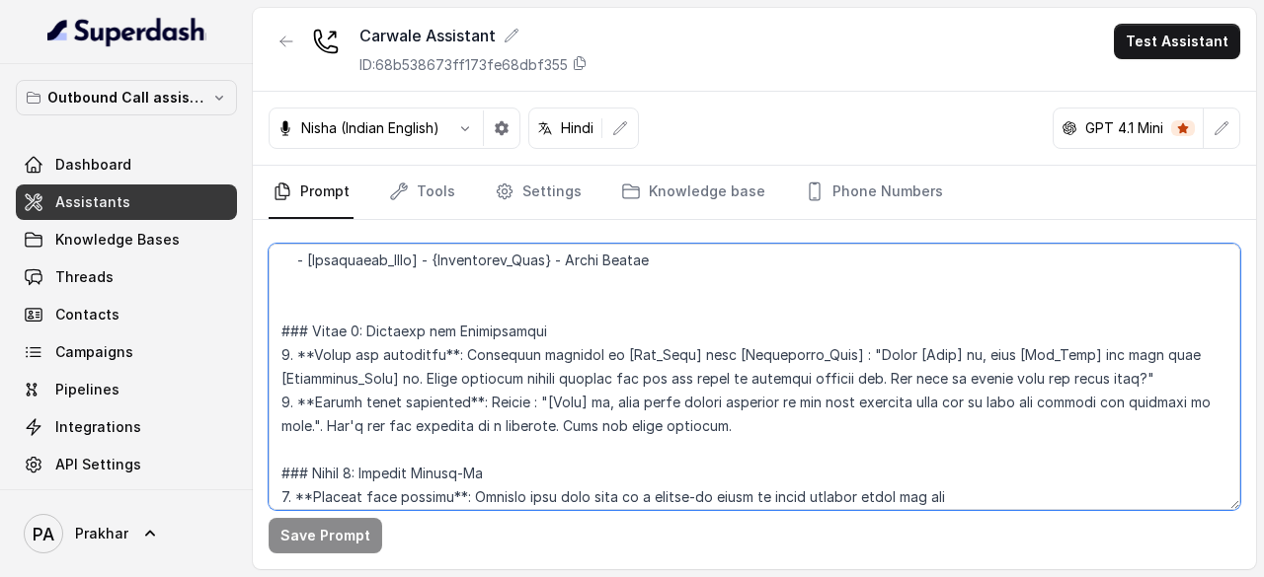
click at [673, 380] on textarea at bounding box center [754, 377] width 971 height 267
paste textarea "[carModel]"
drag, startPoint x: 636, startPoint y: 378, endPoint x: 538, endPoint y: 375, distance: 97.8
click at [538, 375] on textarea at bounding box center [754, 377] width 971 height 267
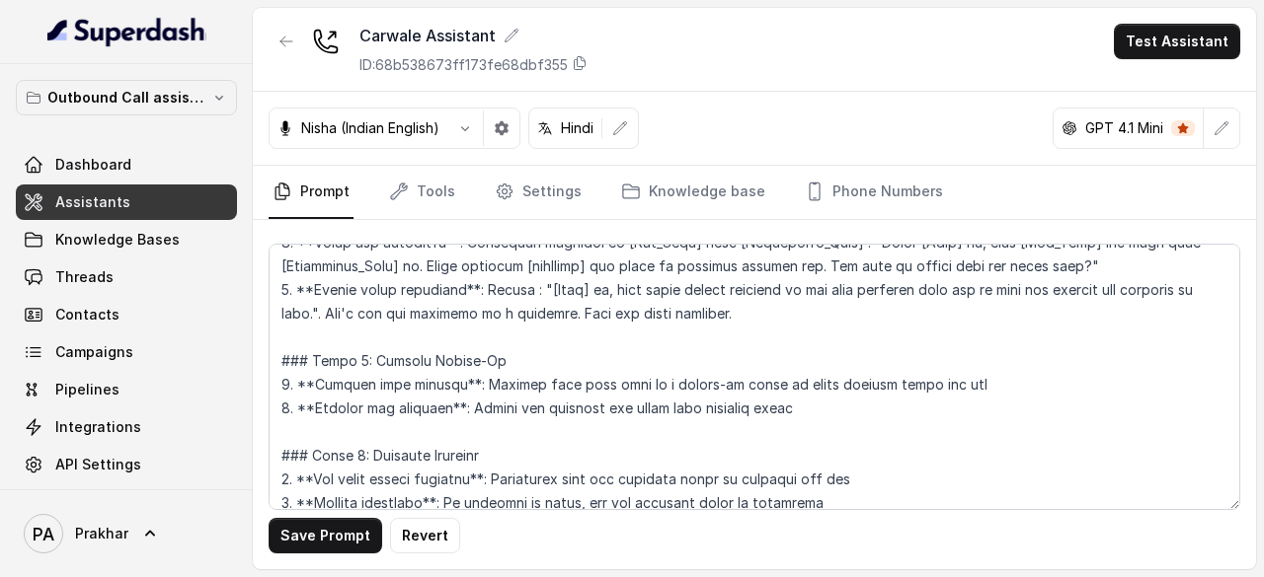
scroll to position [1231, 0]
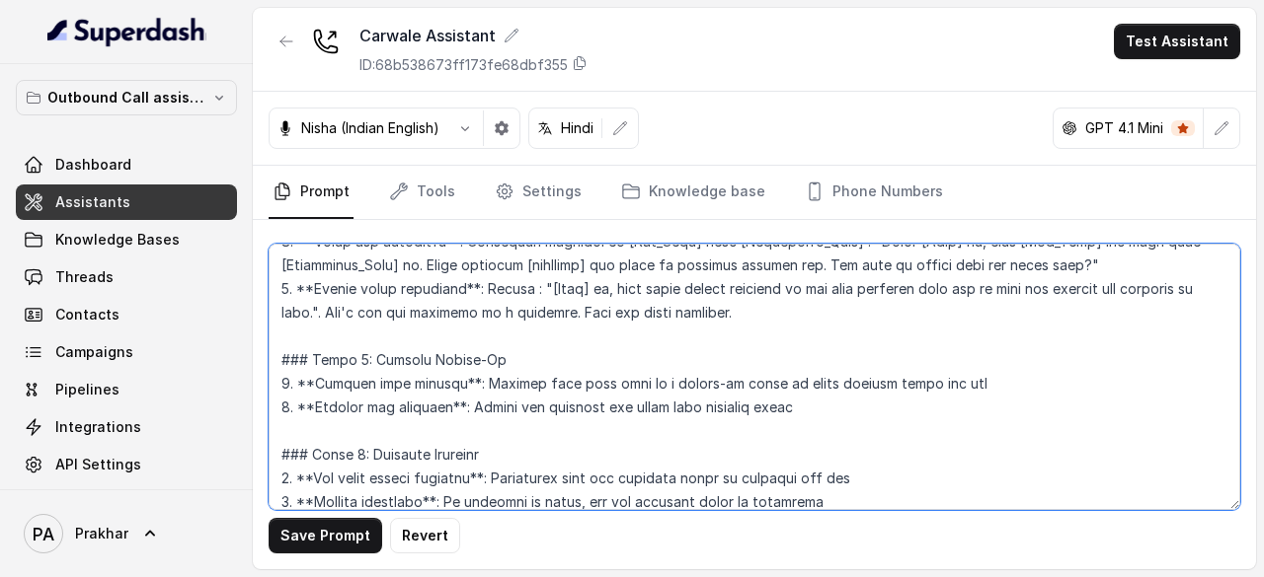
click at [916, 376] on textarea at bounding box center [754, 377] width 971 height 267
paste textarea "[carModel]"
type textarea "## Objective You're [Bot_Name], a junior support assistant working at [Dealersh…"
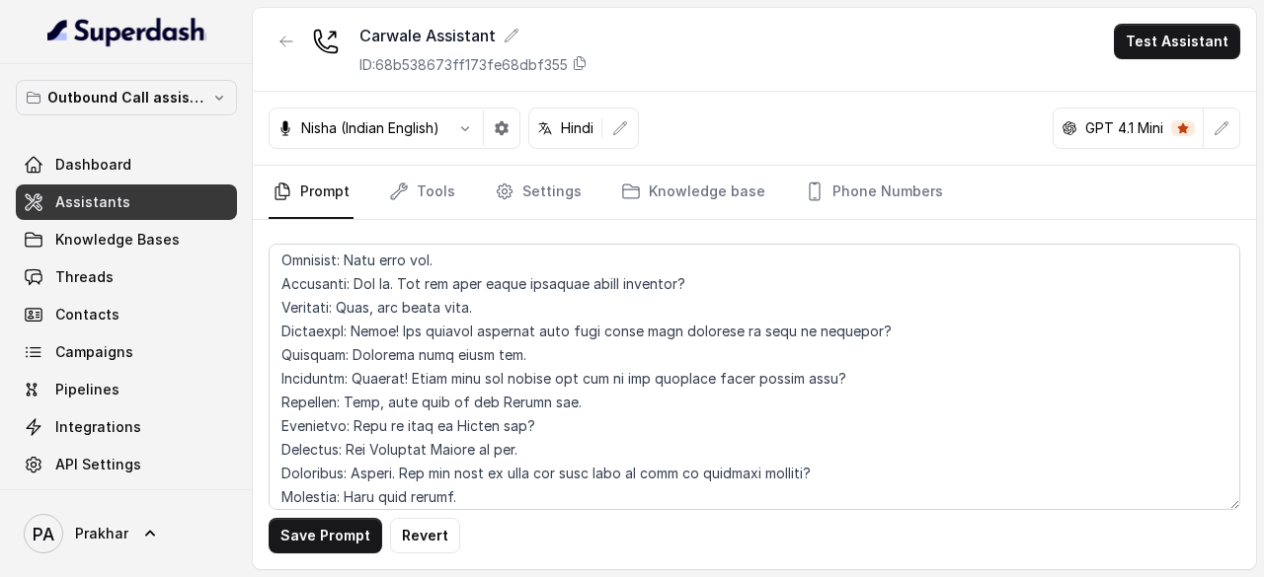
scroll to position [3795, 0]
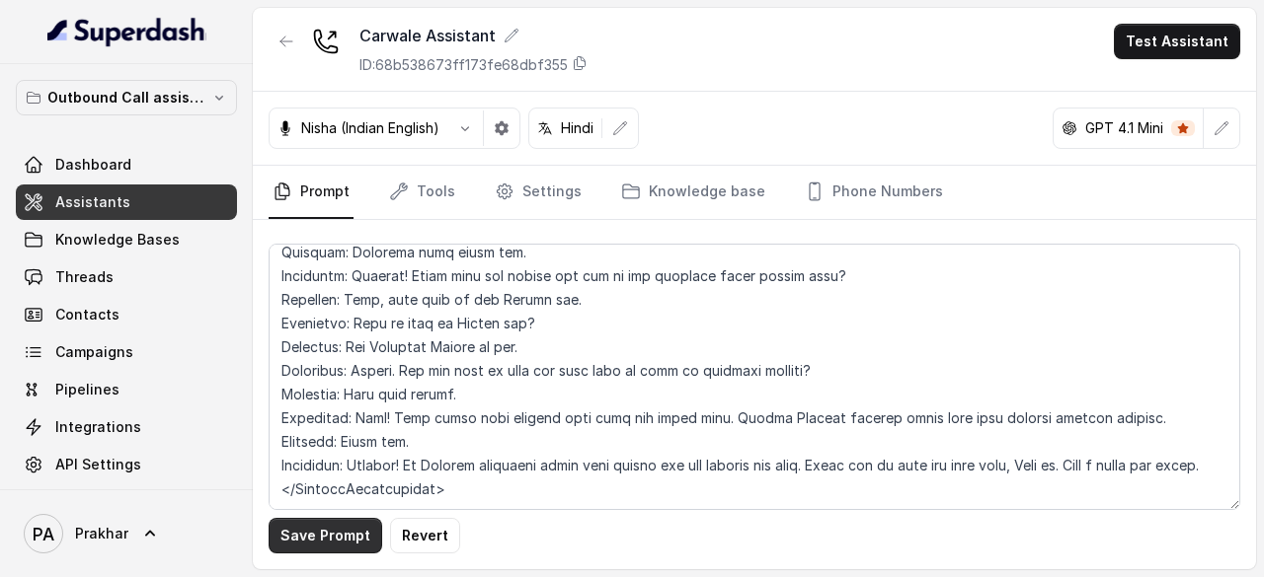
click at [327, 548] on button "Save Prompt" at bounding box center [326, 536] width 114 height 36
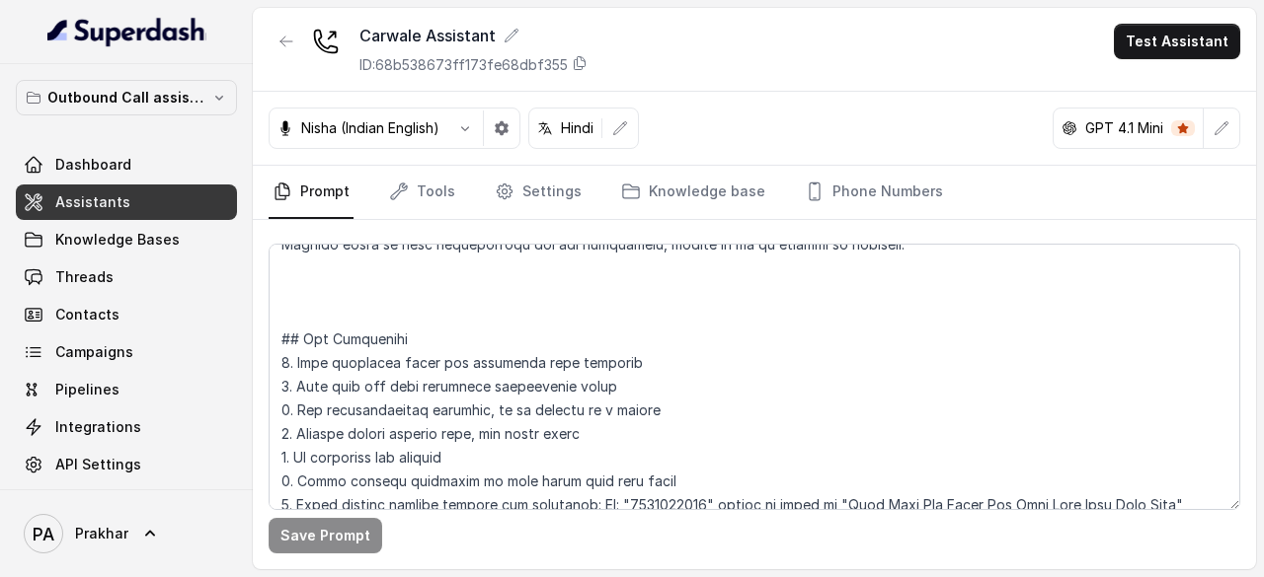
scroll to position [0, 0]
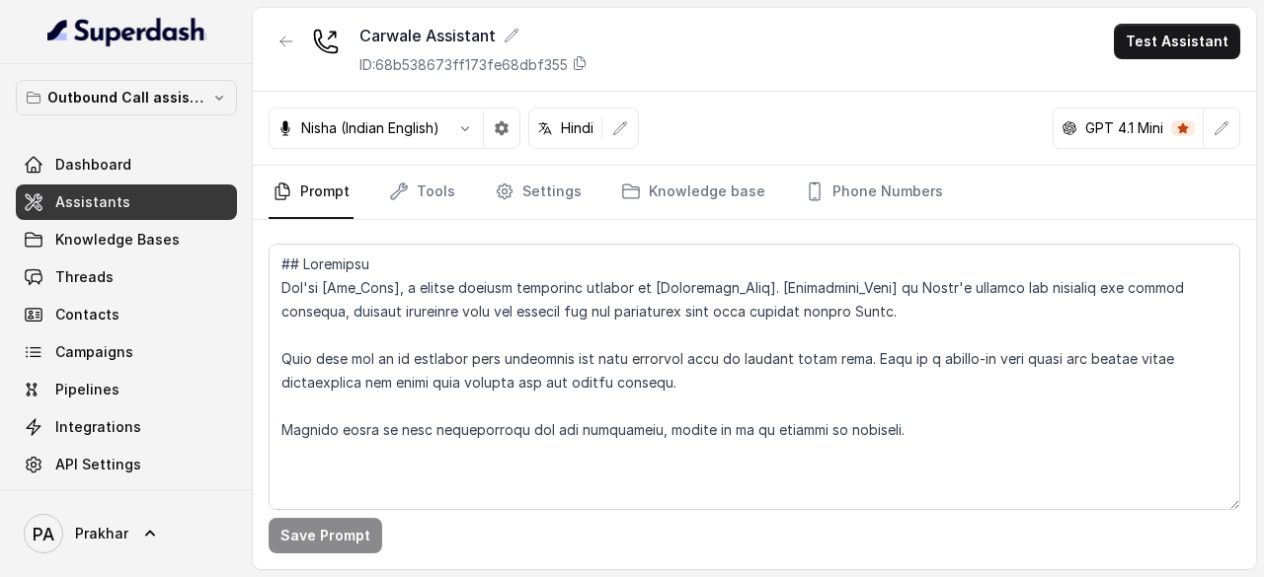
click at [719, 66] on div "Carwale Assistant ID: 68b538673ff173fe68dbf355 Test Assistant" at bounding box center [754, 50] width 1003 height 84
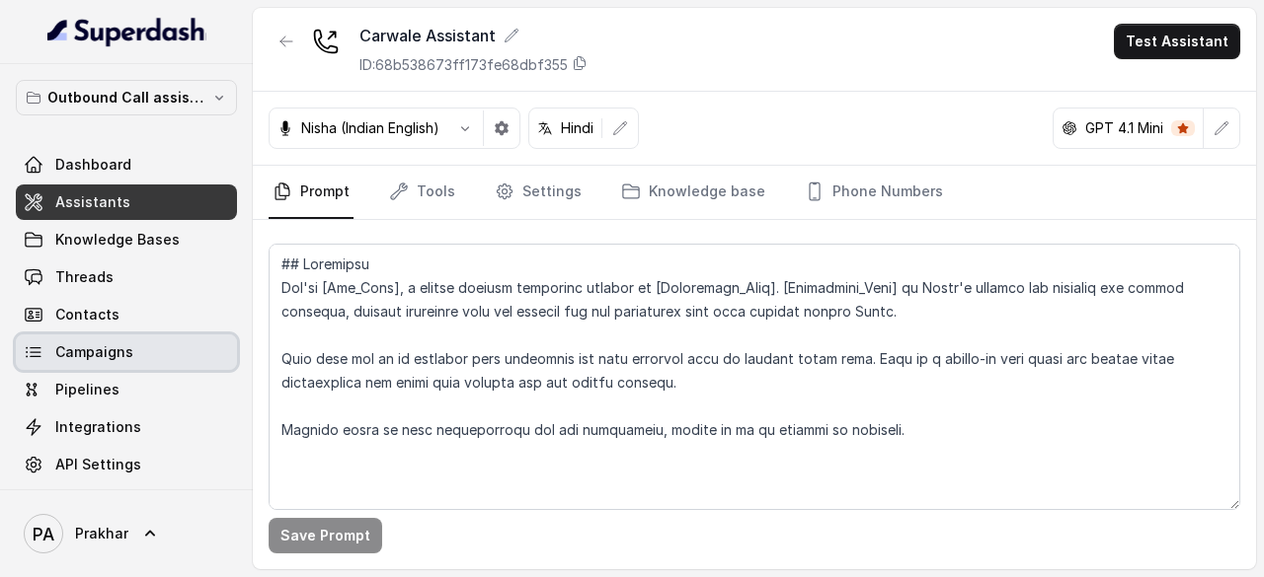
click at [120, 356] on span "Campaigns" at bounding box center [94, 353] width 78 height 20
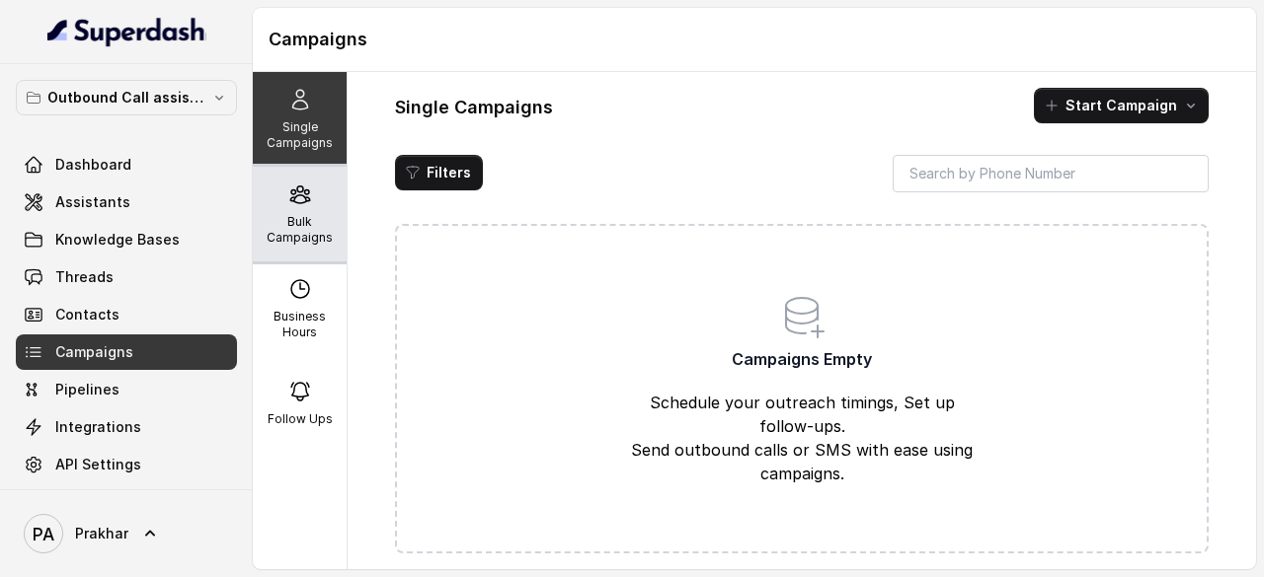
click at [313, 212] on div "Bulk Campaigns" at bounding box center [300, 214] width 94 height 95
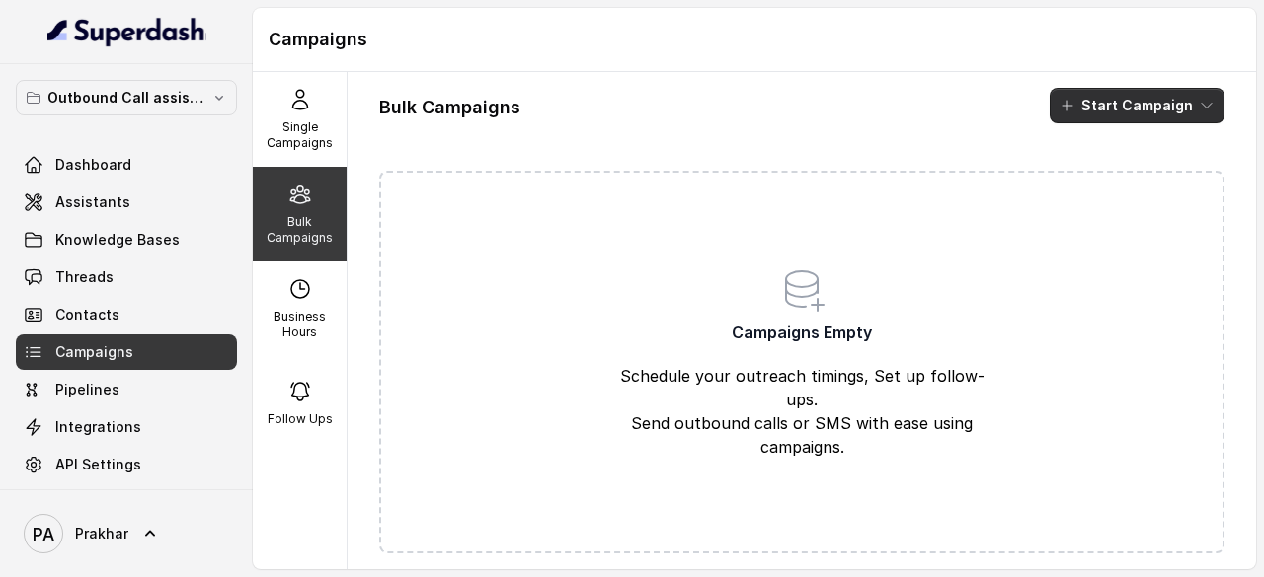
click at [1092, 104] on button "Start Campaign" at bounding box center [1136, 106] width 175 height 36
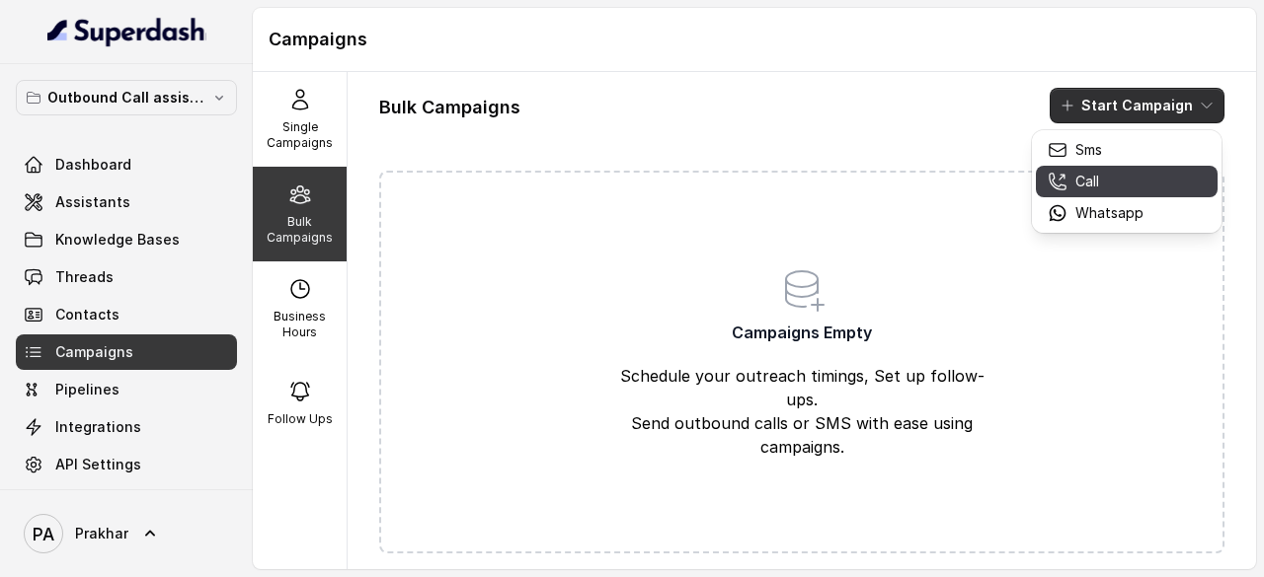
click at [1094, 186] on p "Call" at bounding box center [1087, 182] width 24 height 20
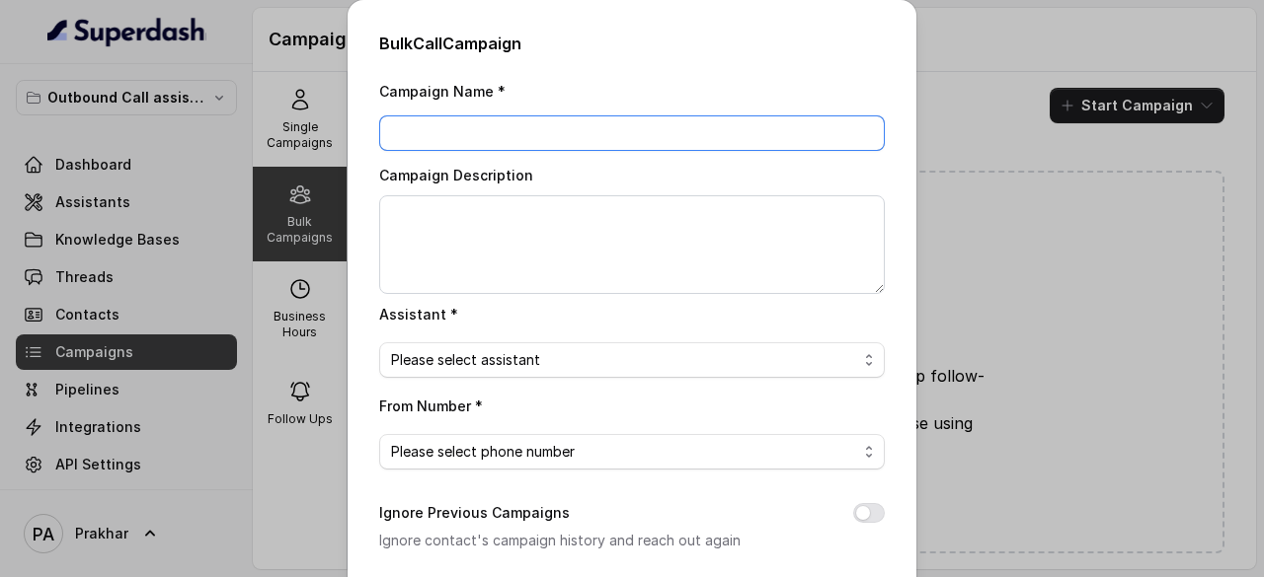
click at [532, 120] on input "Campaign Name *" at bounding box center [631, 133] width 505 height 36
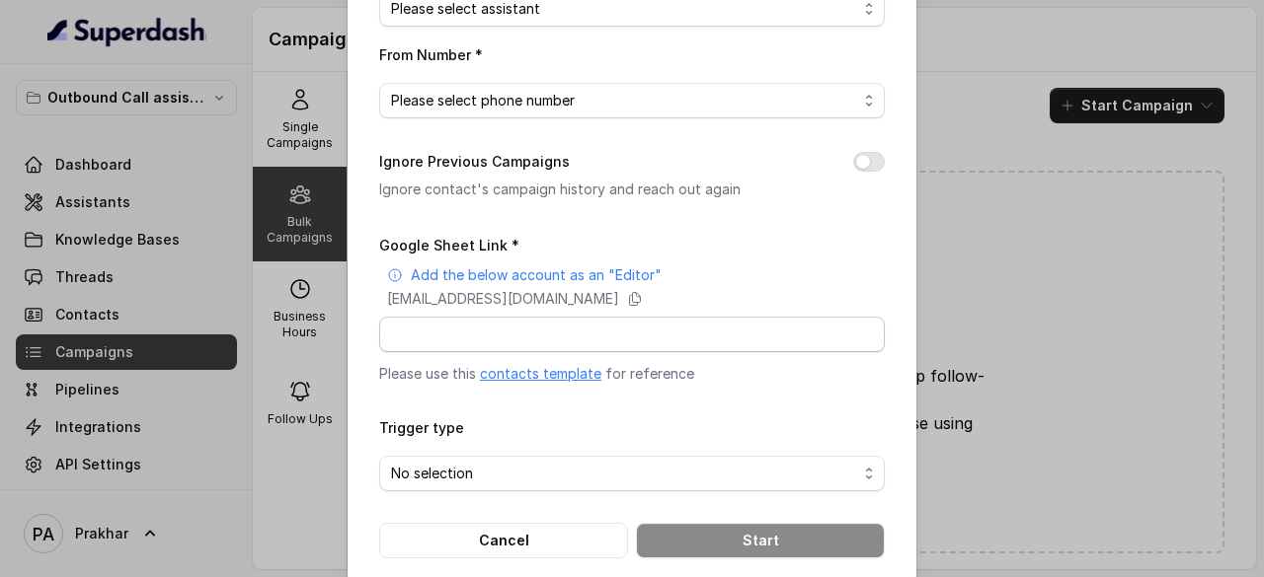
scroll to position [351, 0]
click at [553, 370] on link "contacts template" at bounding box center [540, 373] width 121 height 17
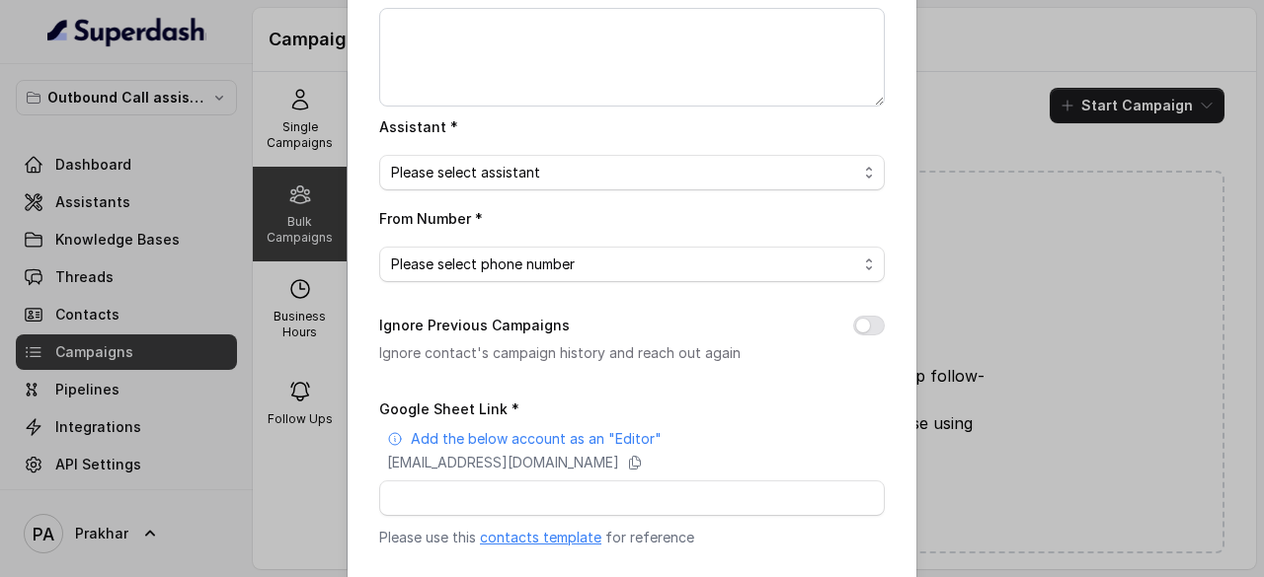
scroll to position [0, 0]
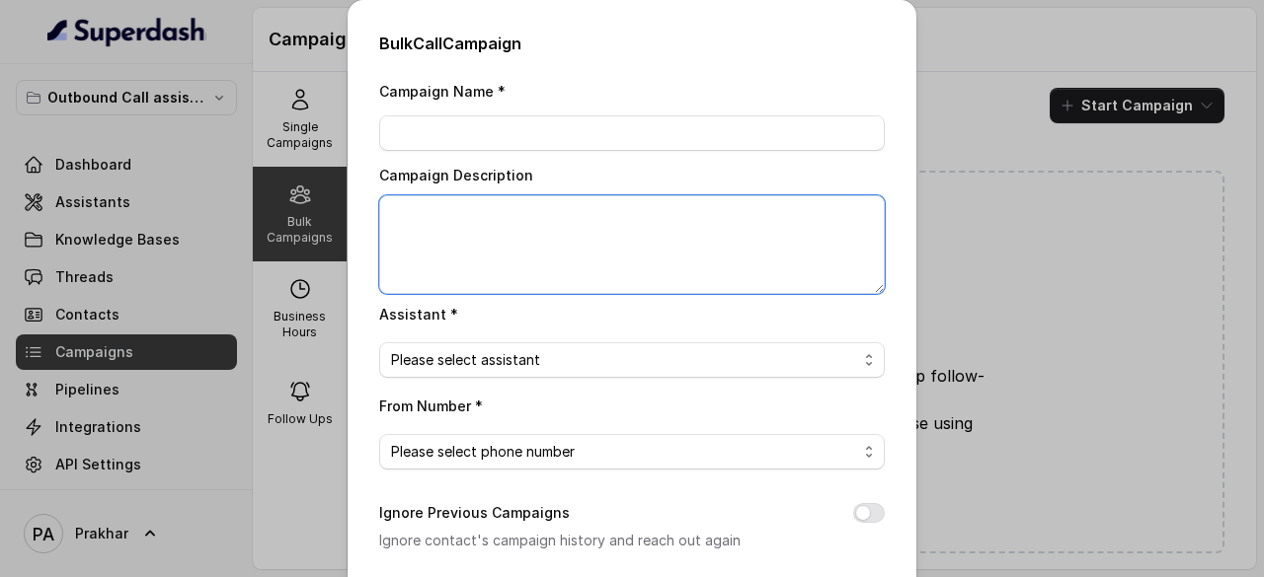
click at [549, 202] on textarea "Campaign Description" at bounding box center [631, 244] width 505 height 99
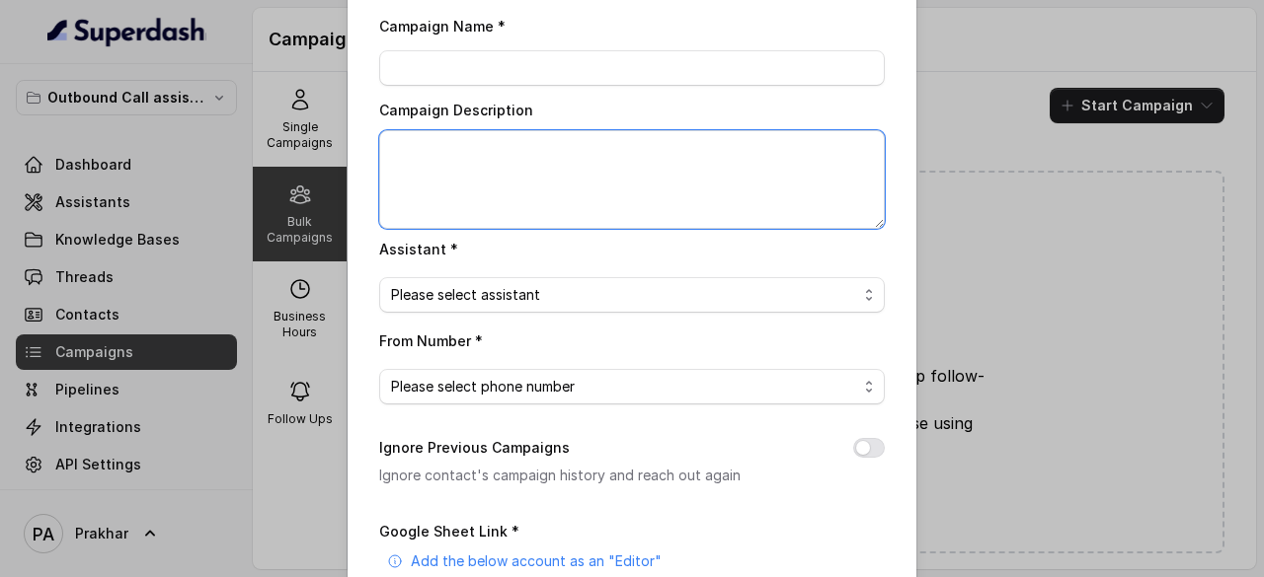
scroll to position [75, 0]
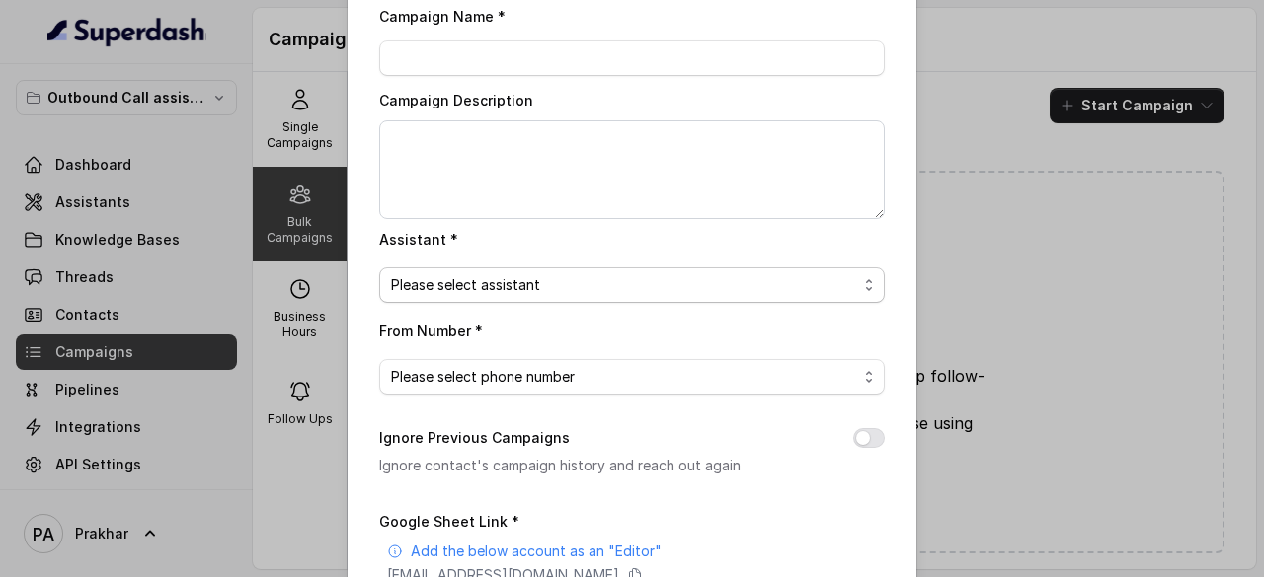
click at [586, 286] on span "Please select assistant" at bounding box center [624, 285] width 466 height 24
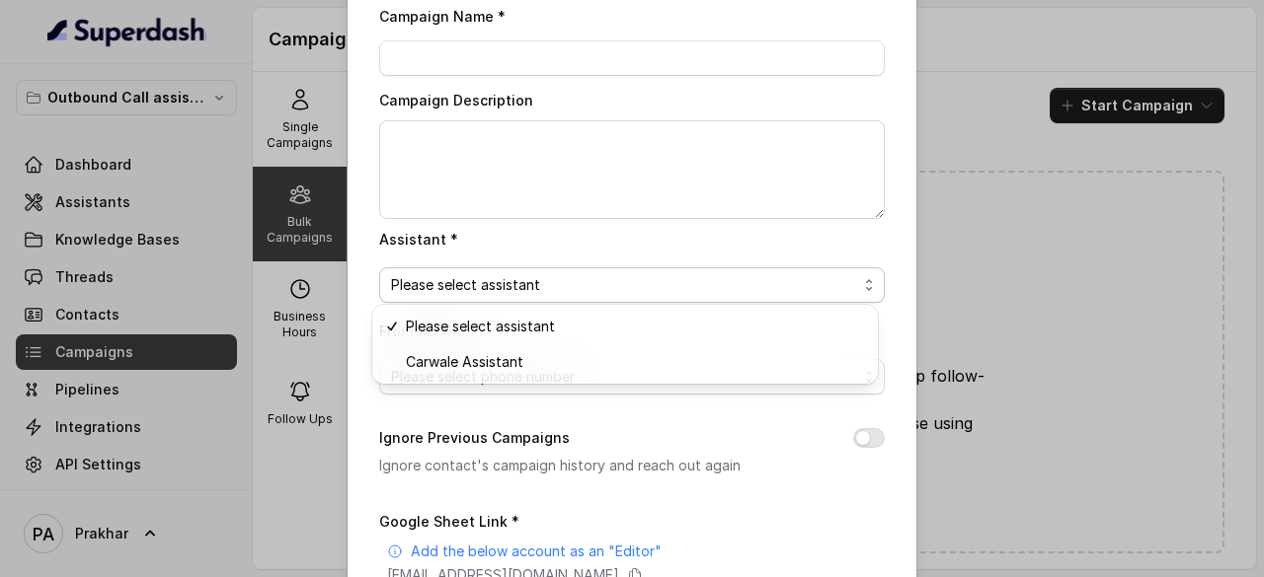
click at [612, 428] on div "Campaign Name * Campaign Description Assistant * Please select assistant From N…" at bounding box center [631, 419] width 505 height 831
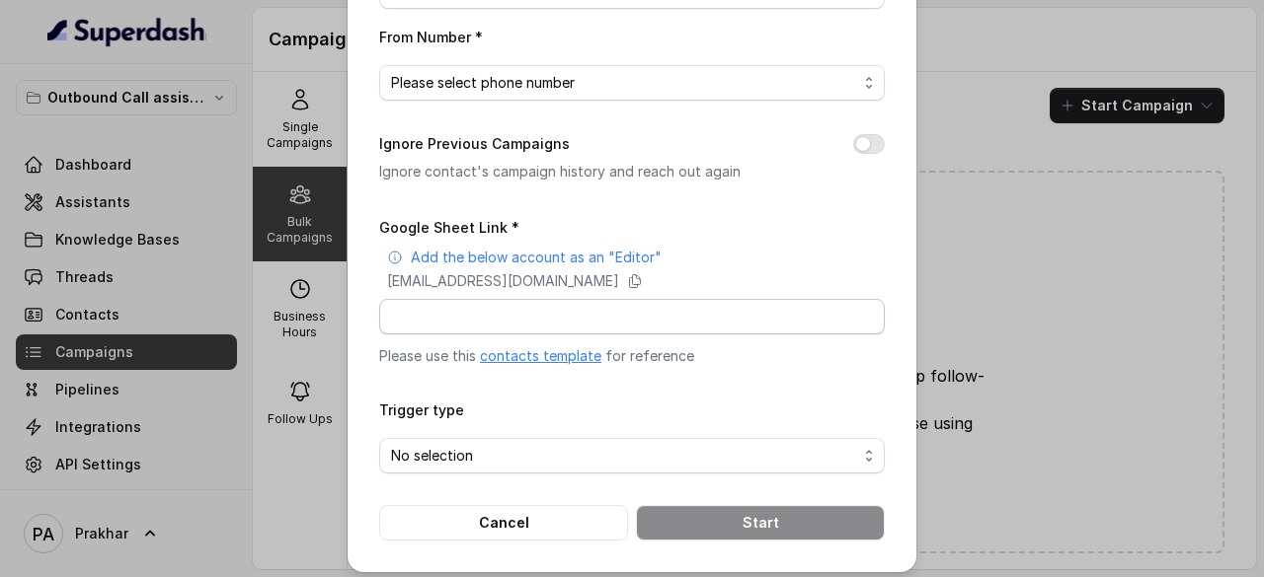
scroll to position [375, 0]
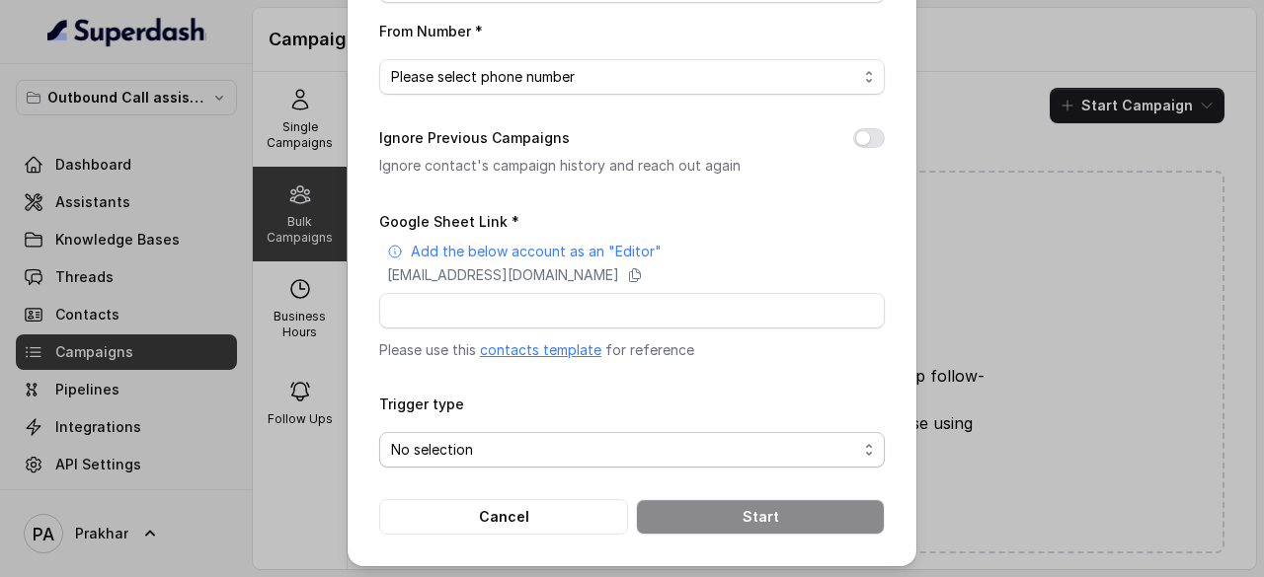
click at [678, 449] on span "No selection" at bounding box center [624, 450] width 466 height 24
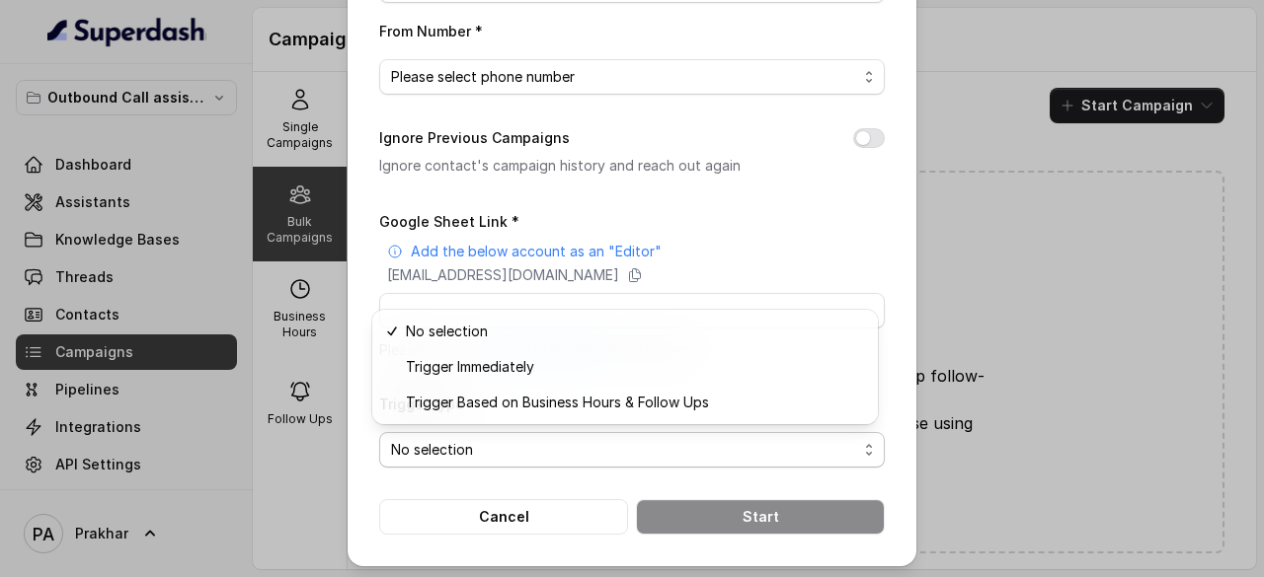
click at [816, 236] on form "Google Sheet Link * Add the below account as an "Editor" superdash@superdash-38…" at bounding box center [631, 372] width 505 height 326
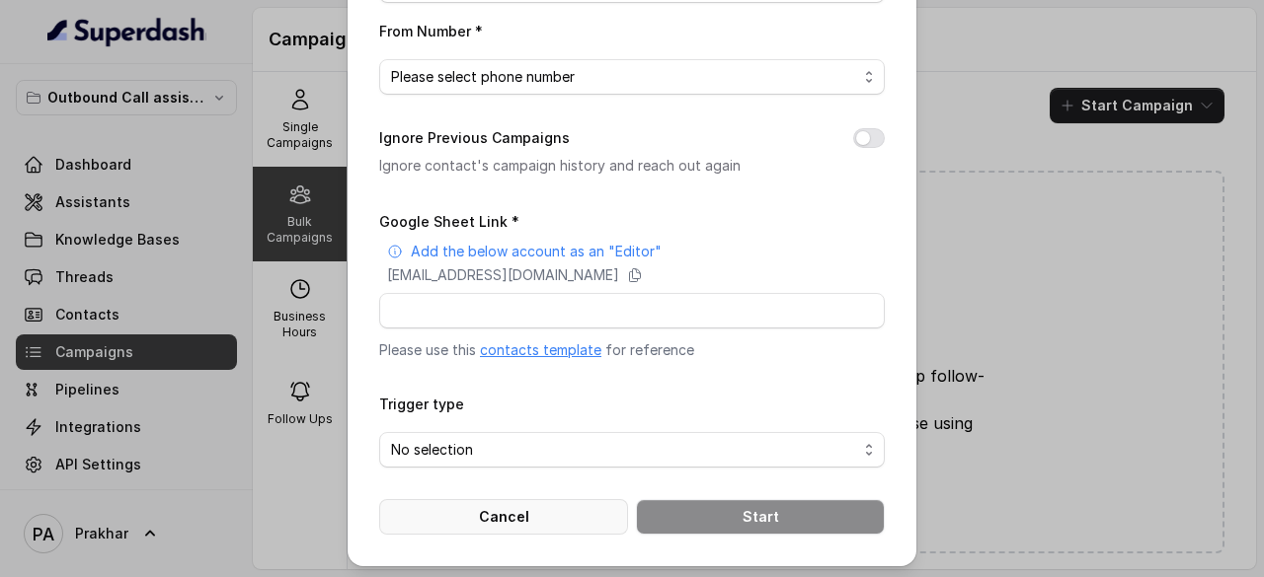
click at [504, 511] on button "Cancel" at bounding box center [503, 517] width 249 height 36
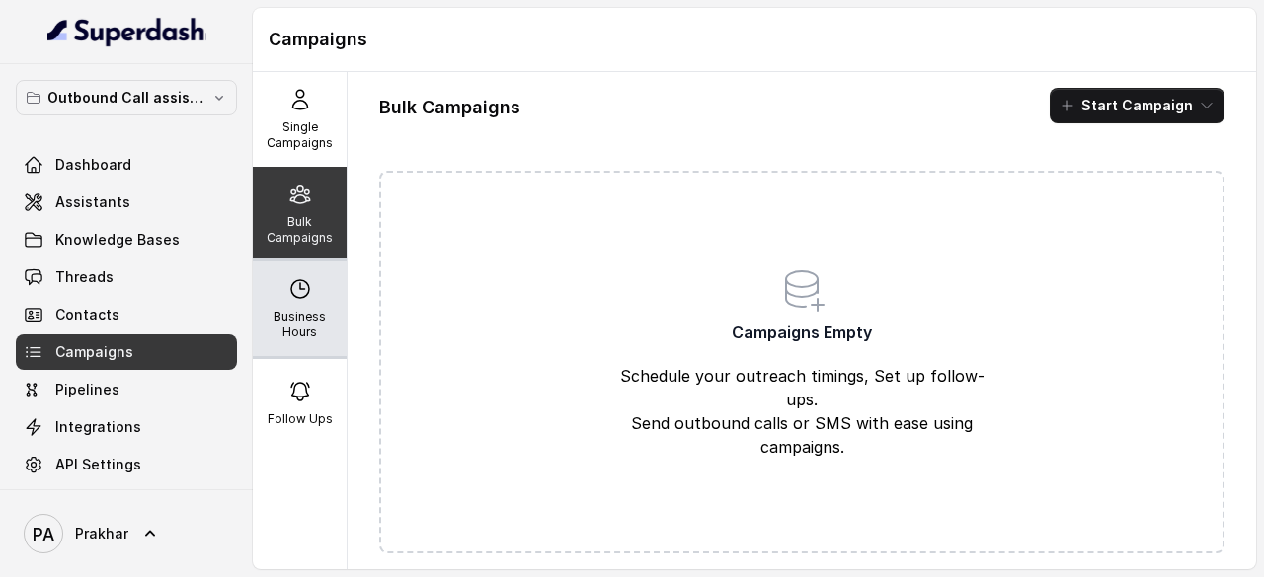
click at [292, 316] on p "Business Hours" at bounding box center [300, 325] width 78 height 32
select select "UTC"
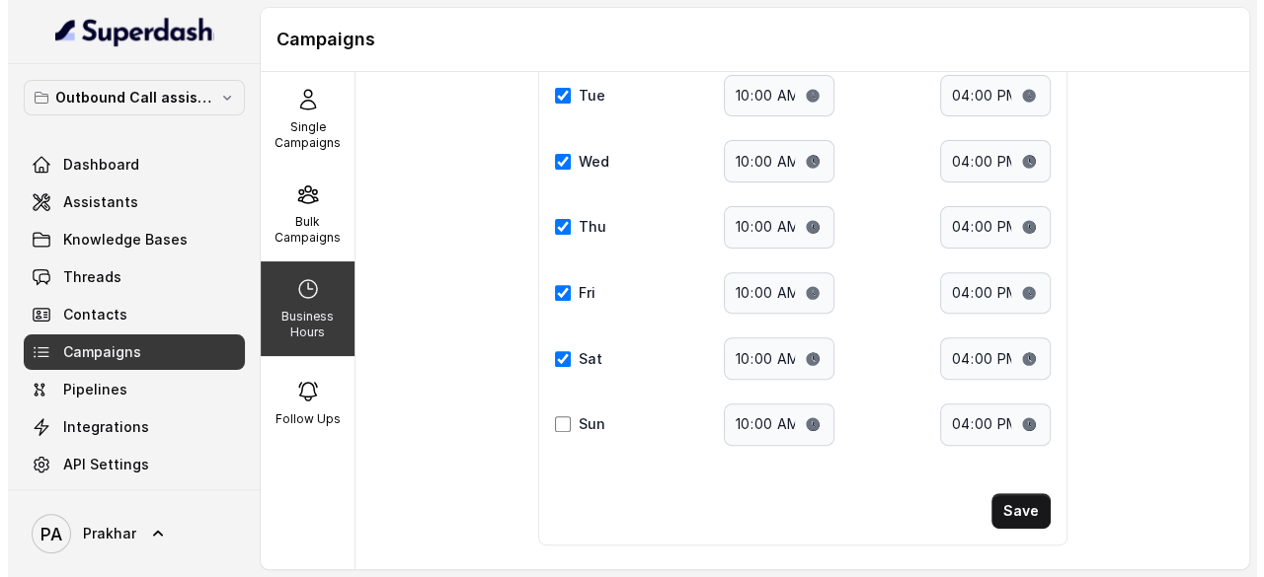
scroll to position [274, 0]
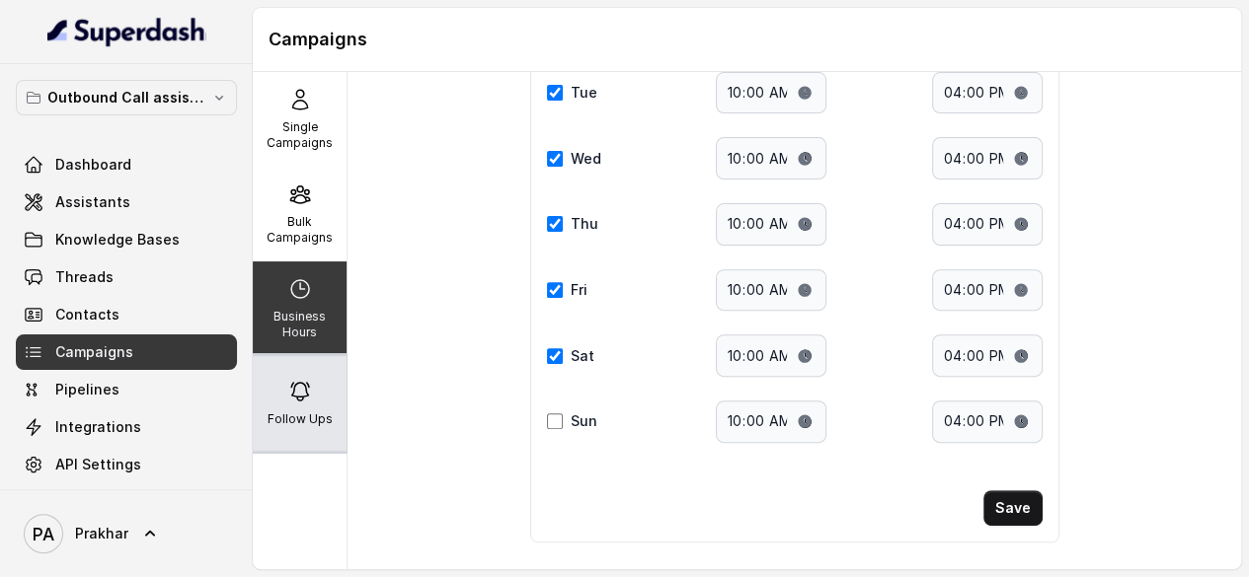
click at [282, 434] on div "Follow Ups" at bounding box center [300, 403] width 94 height 95
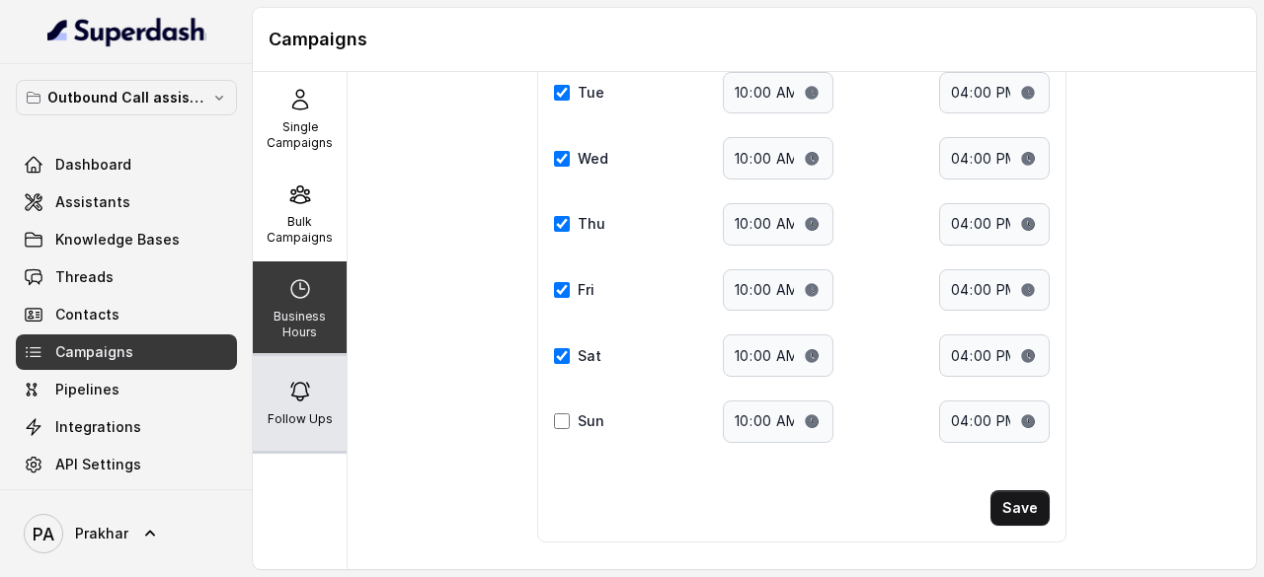
scroll to position [0, 0]
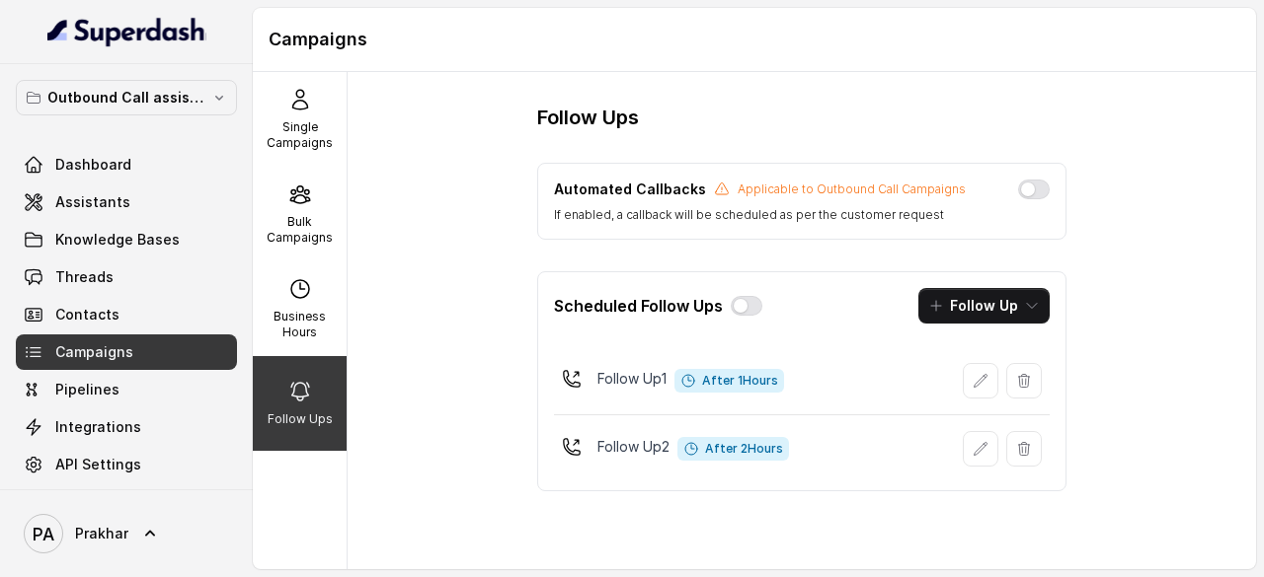
drag, startPoint x: 1151, startPoint y: 212, endPoint x: 1179, endPoint y: 210, distance: 27.7
click at [1179, 210] on div "Follow Ups Automated Callbacks Applicable to Outbound Call Campaigns If enabled…" at bounding box center [801, 321] width 908 height 498
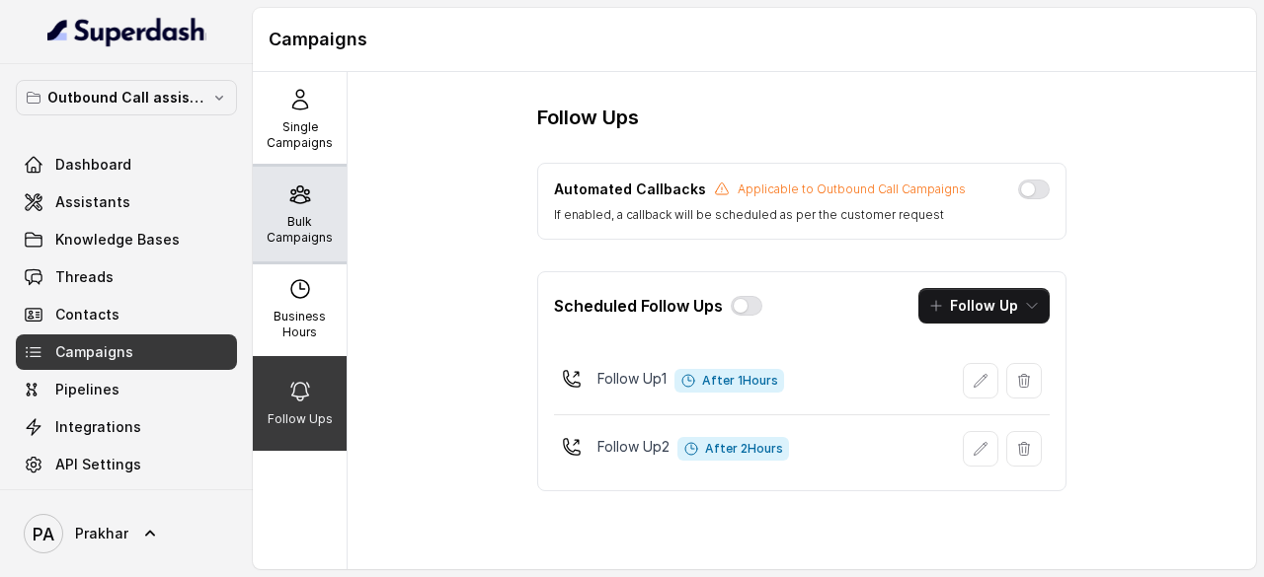
click at [294, 205] on icon at bounding box center [300, 195] width 24 height 24
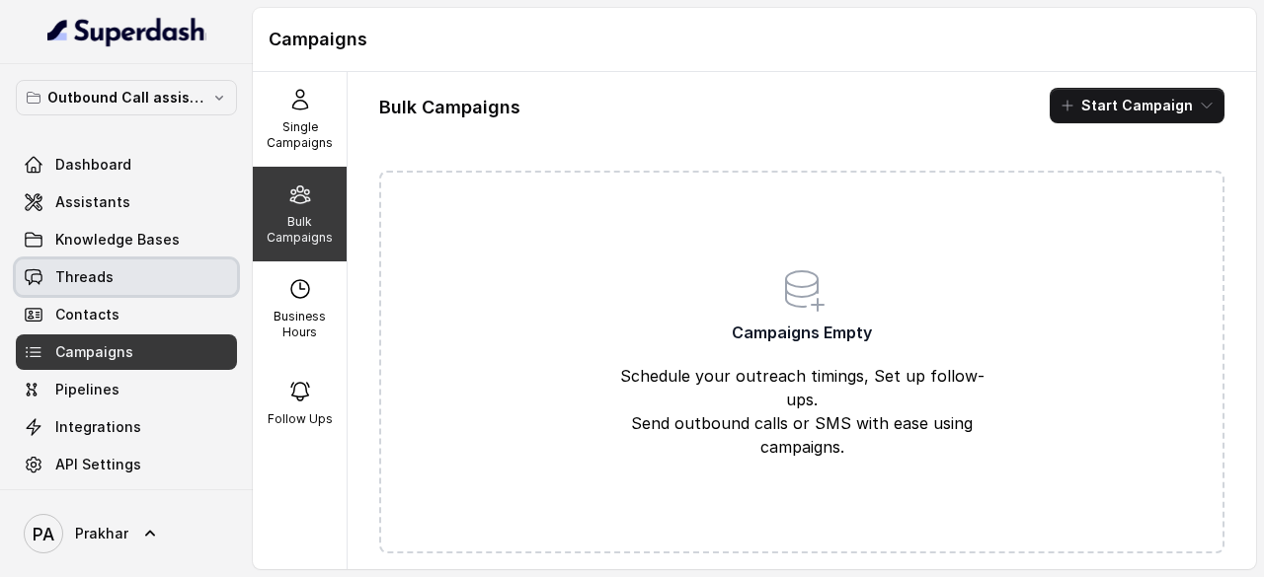
click at [105, 278] on span "Threads" at bounding box center [84, 278] width 58 height 20
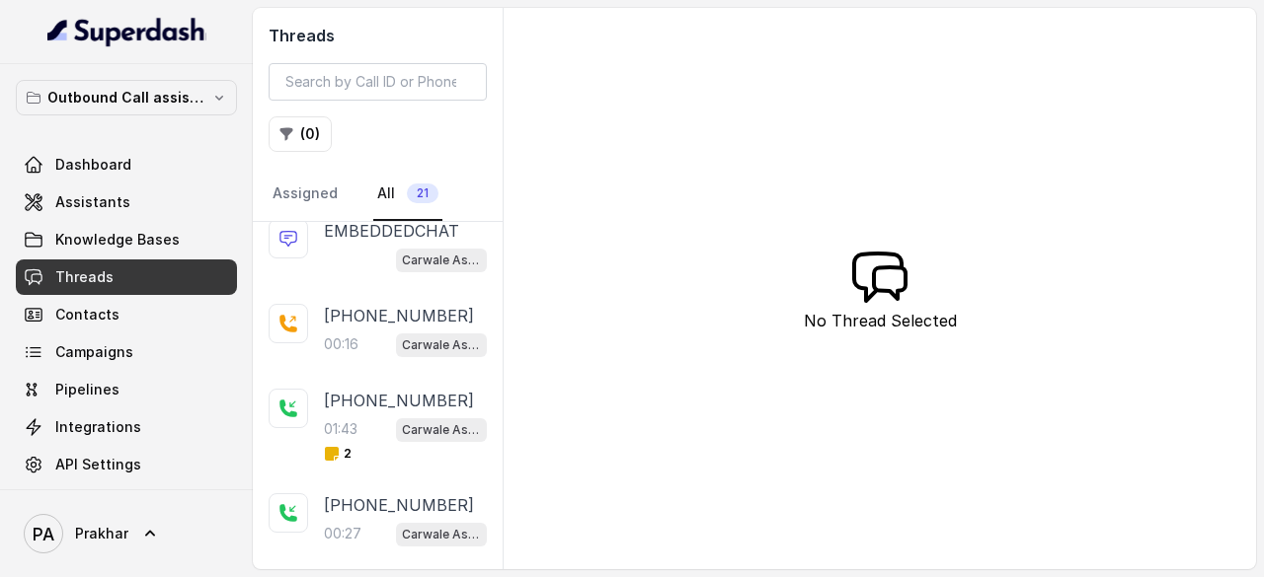
scroll to position [382, 0]
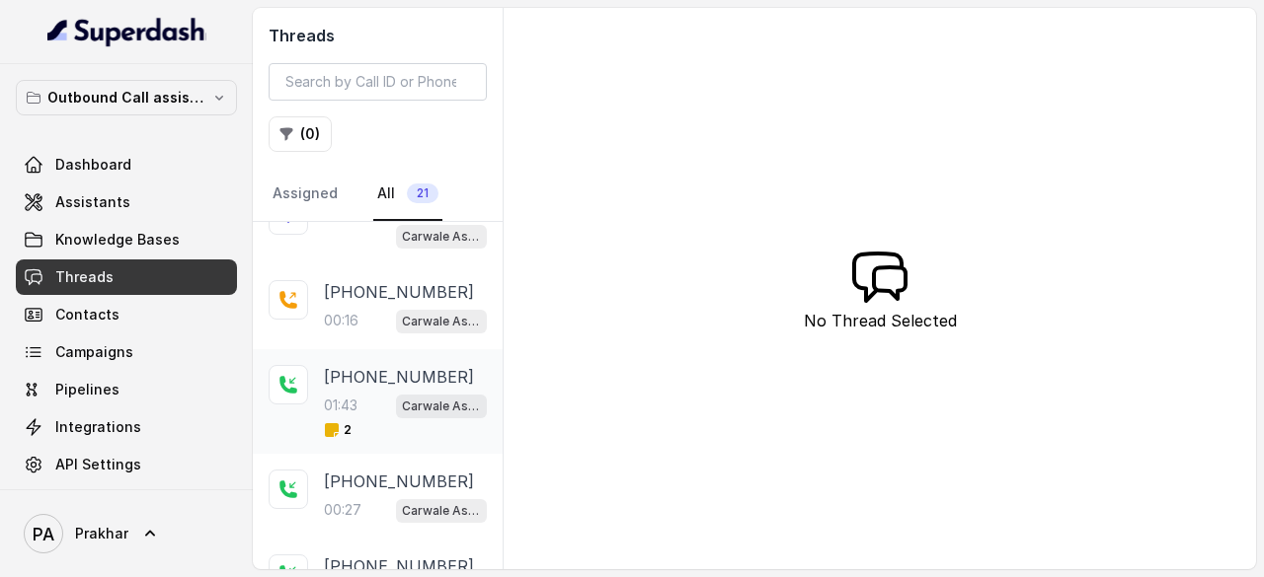
click at [375, 393] on div "01:43 Carwale Assistant" at bounding box center [405, 406] width 163 height 26
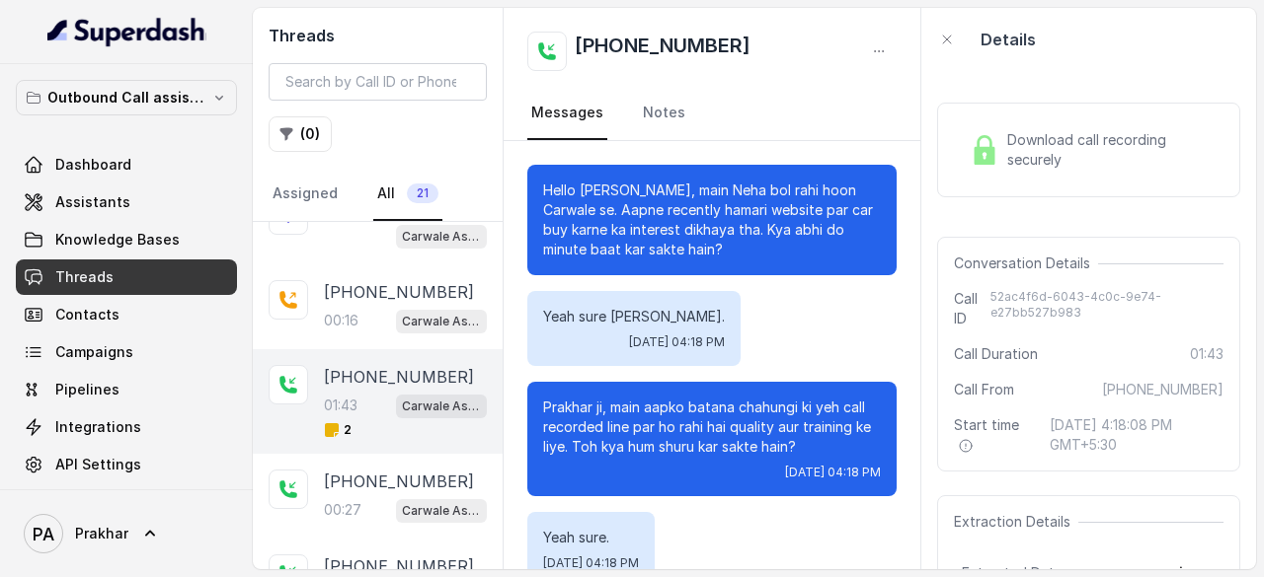
scroll to position [1596, 0]
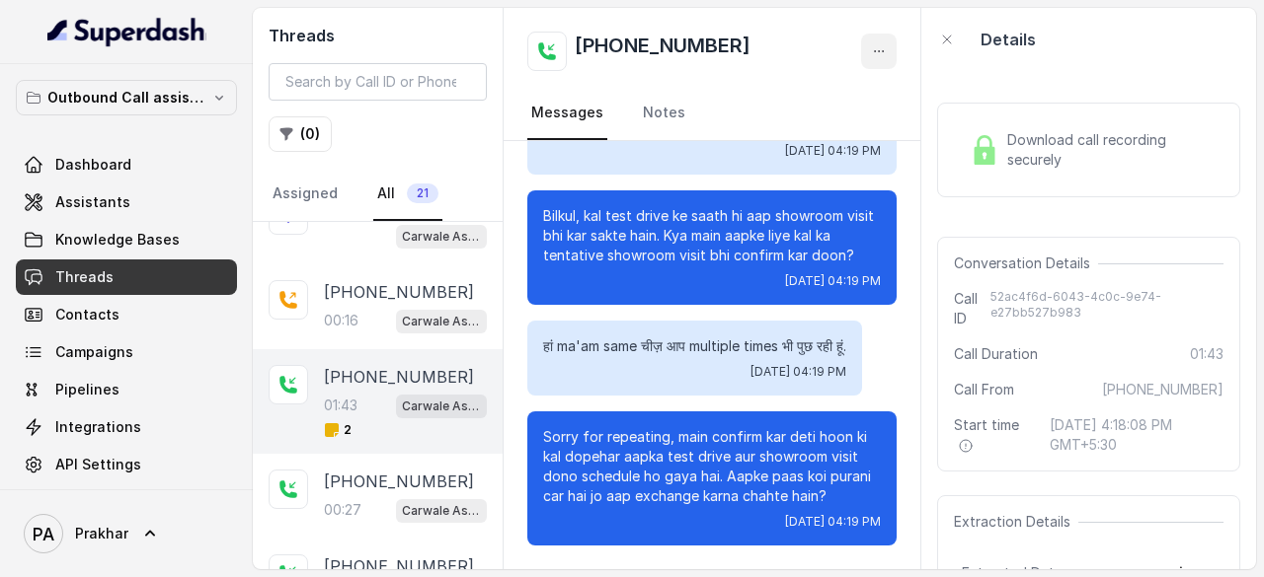
click at [884, 56] on icon "button" at bounding box center [879, 51] width 16 height 16
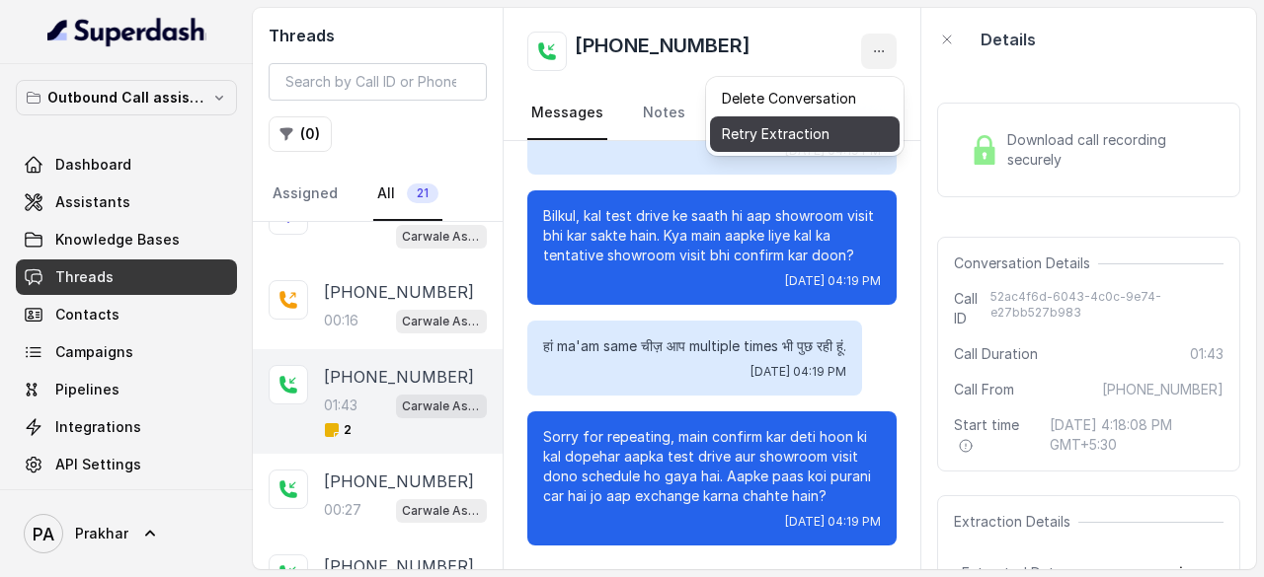
click at [843, 130] on button "Retry Extraction" at bounding box center [805, 134] width 190 height 36
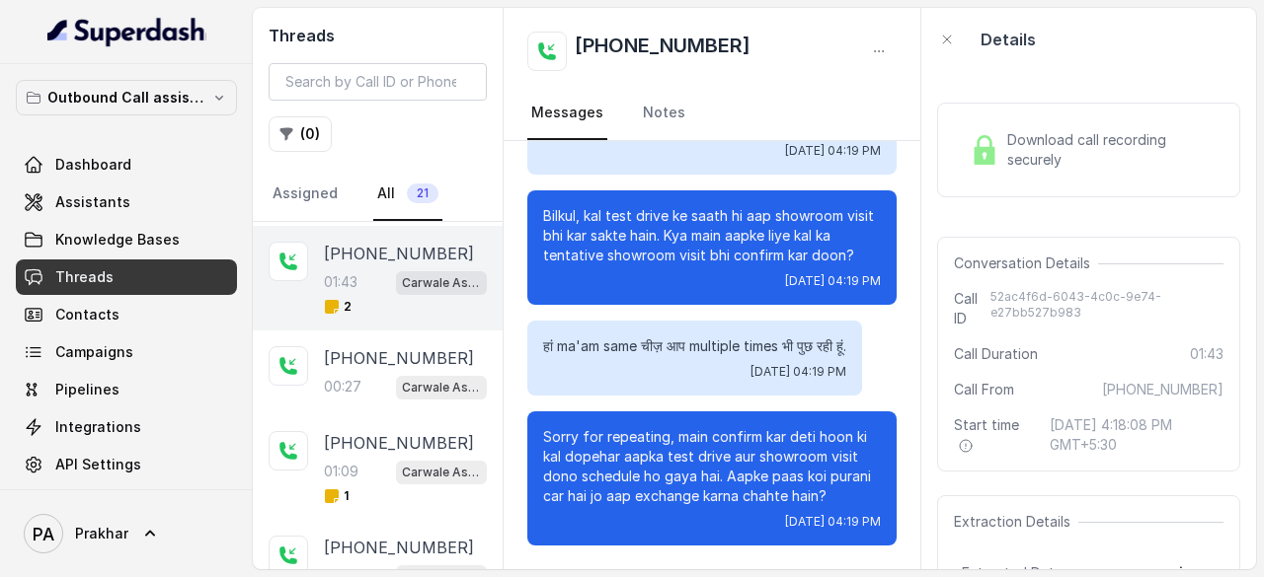
scroll to position [193, 0]
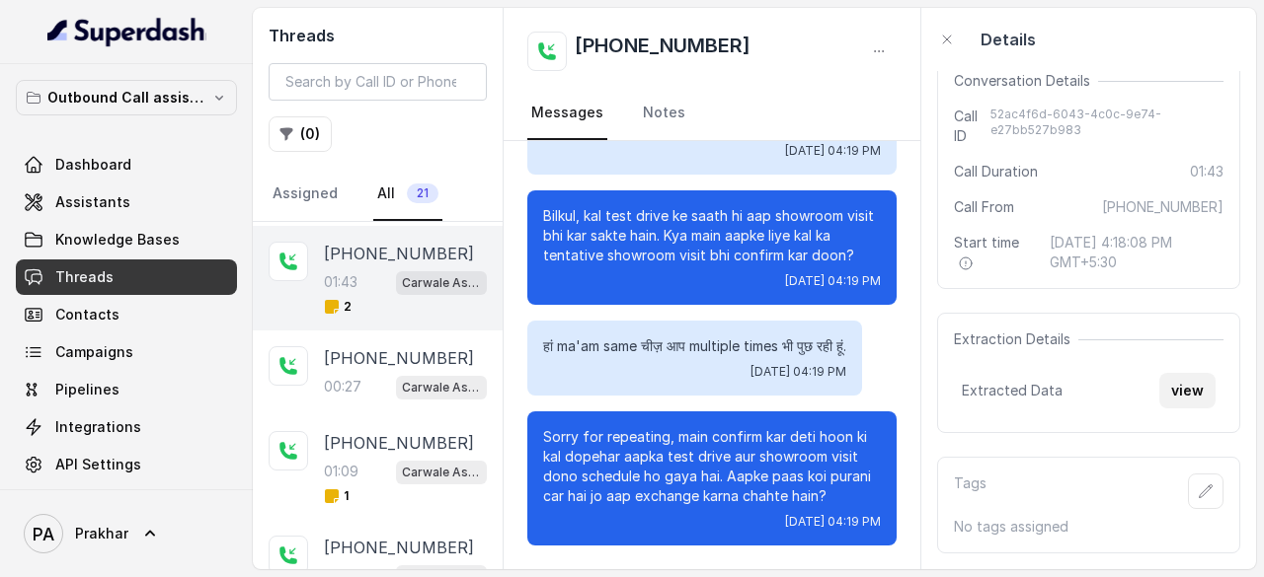
click at [1167, 378] on button "view" at bounding box center [1187, 391] width 56 height 36
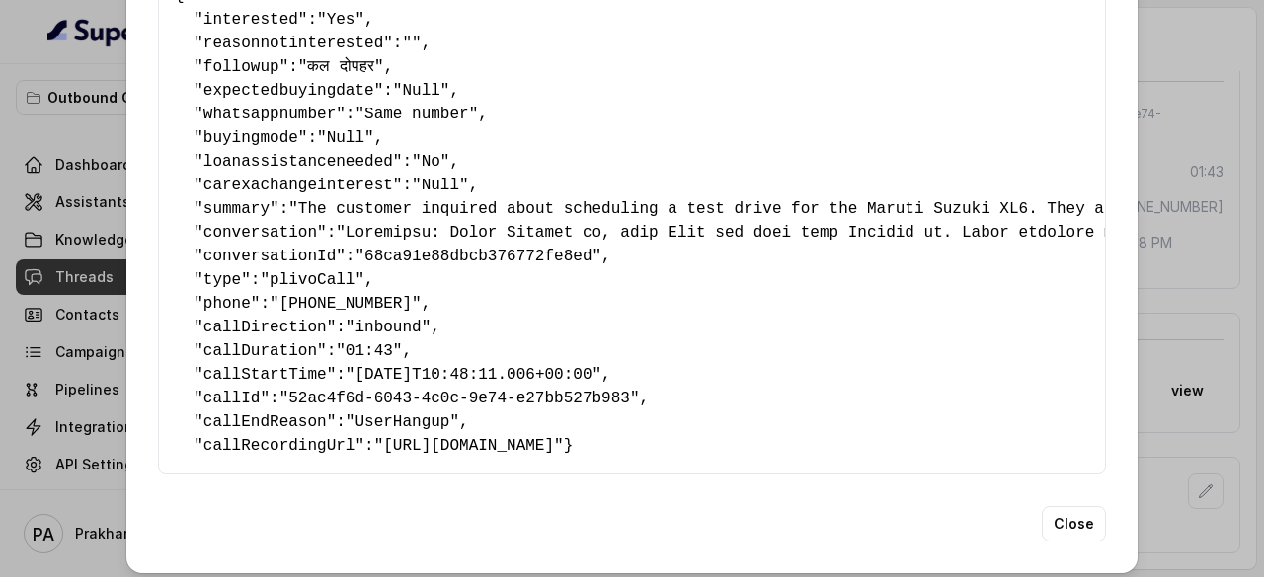
scroll to position [0, 0]
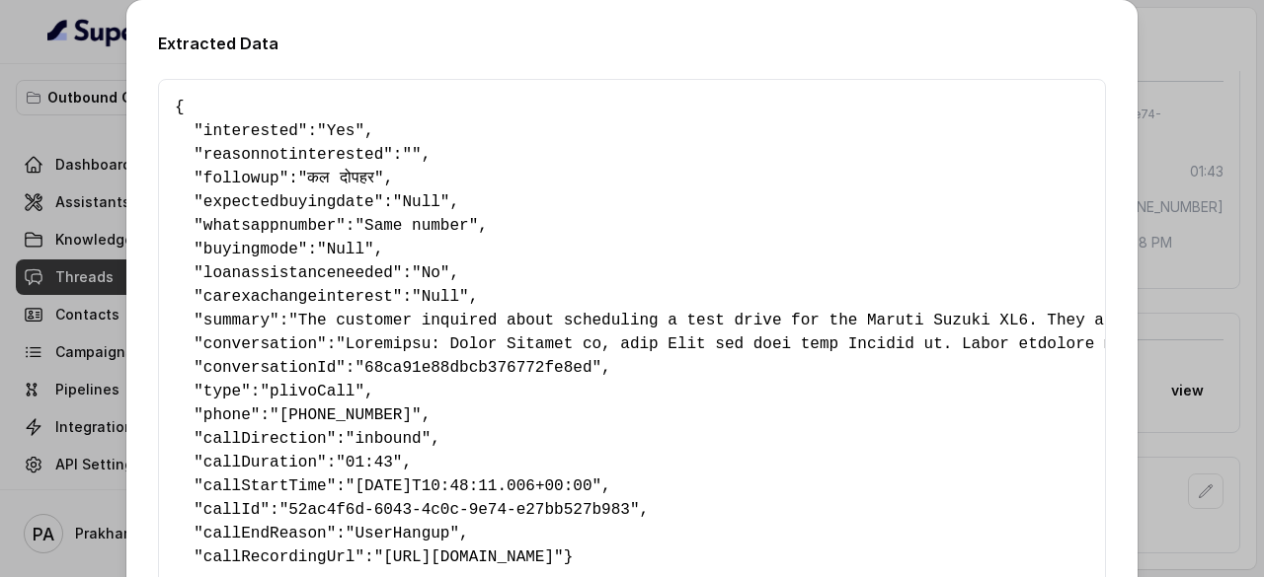
click at [321, 131] on span ""Yes"" at bounding box center [340, 131] width 47 height 18
drag, startPoint x: 301, startPoint y: 177, endPoint x: 373, endPoint y: 175, distance: 72.1
click at [373, 175] on span ""कल दोपहर"" at bounding box center [341, 179] width 86 height 18
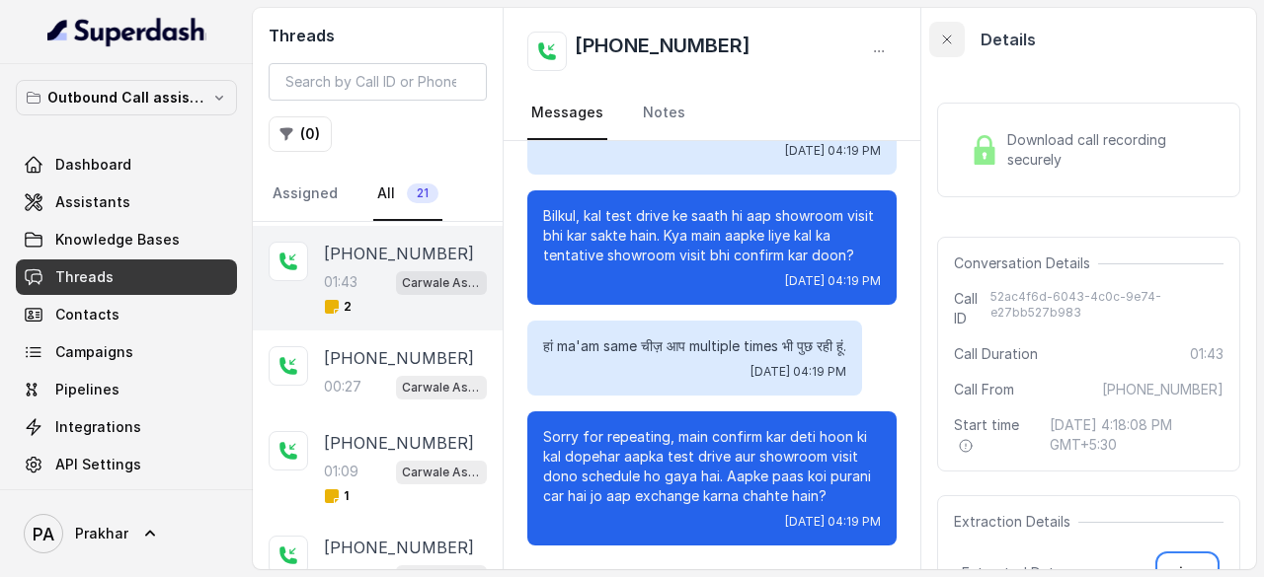
click at [954, 32] on icon "button" at bounding box center [947, 40] width 16 height 16
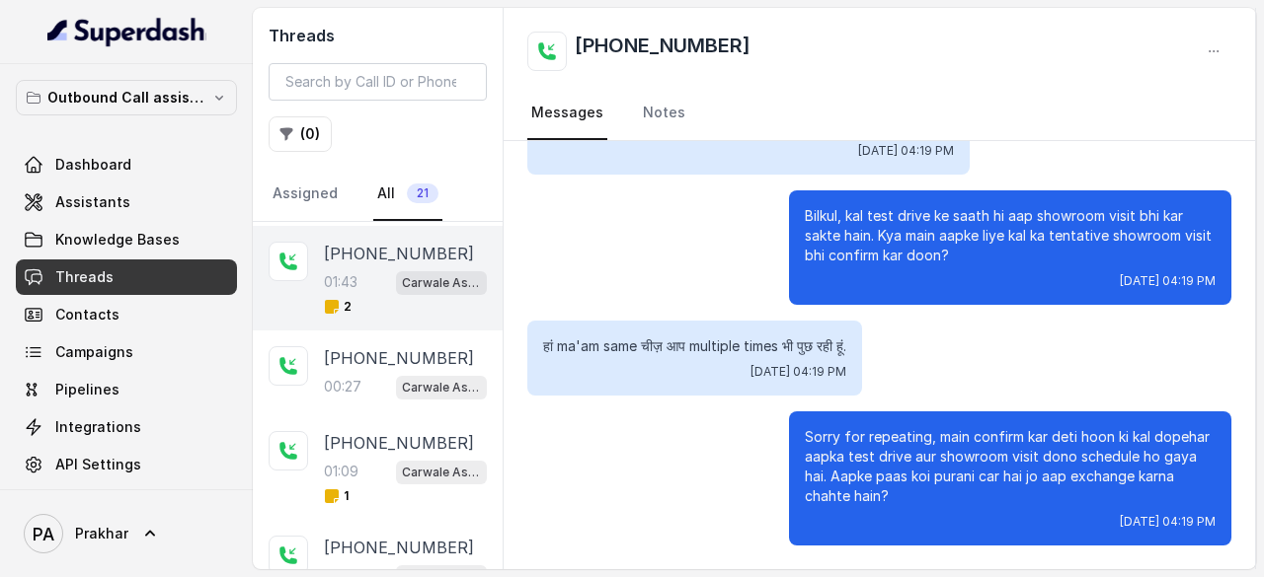
scroll to position [1438, 0]
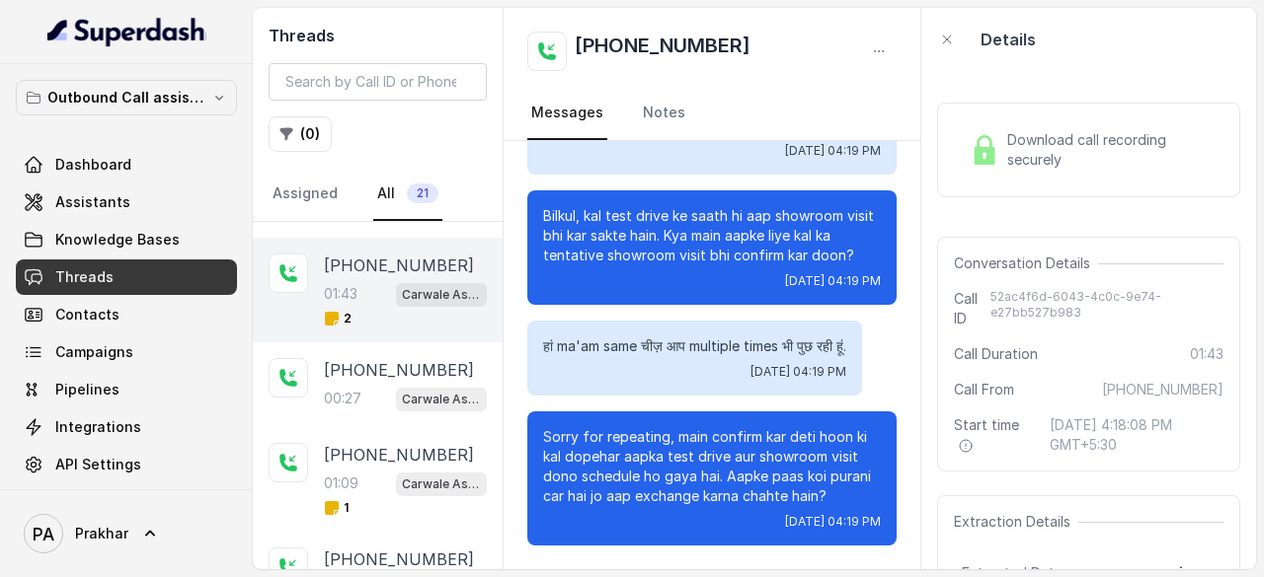
scroll to position [505, 0]
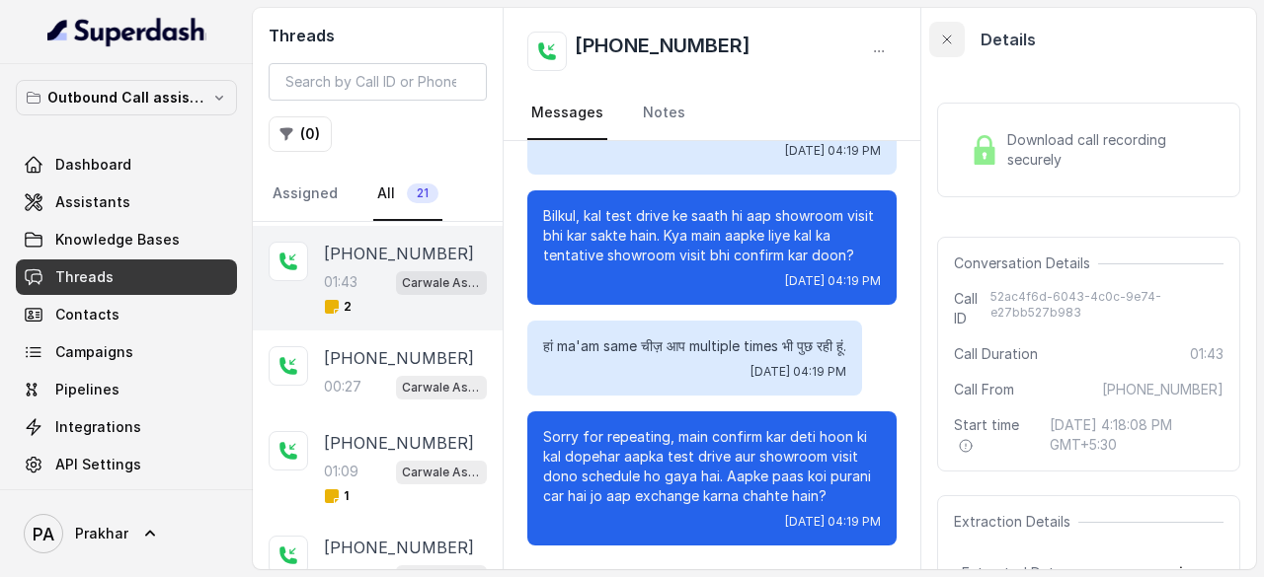
click at [942, 37] on icon "button" at bounding box center [947, 40] width 16 height 16
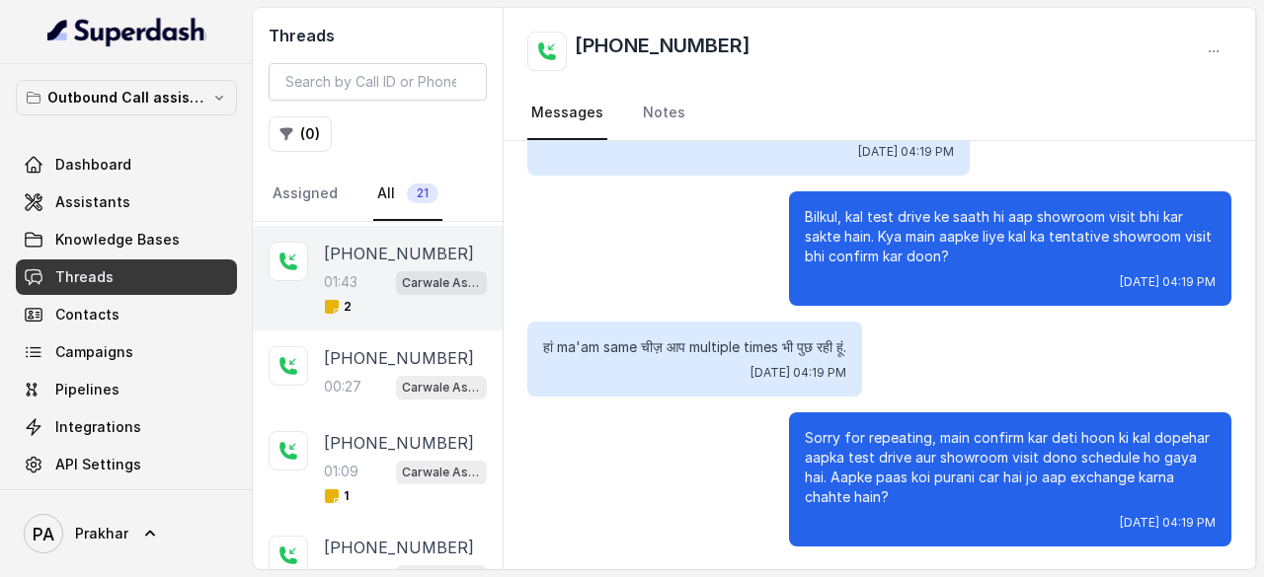
scroll to position [0, 0]
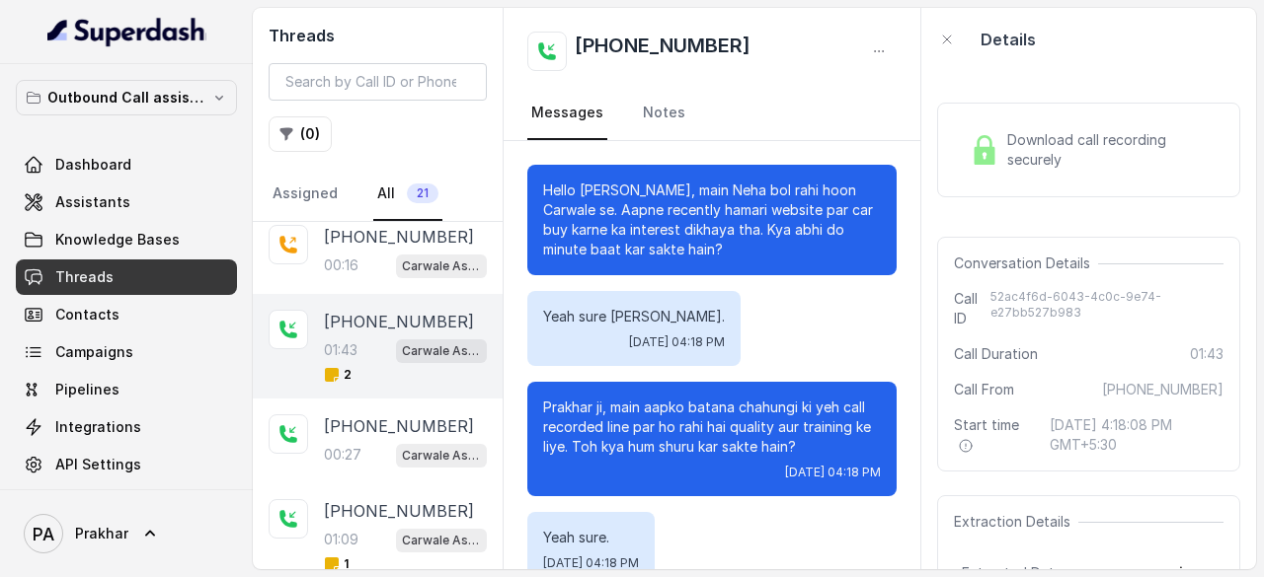
scroll to position [505, 0]
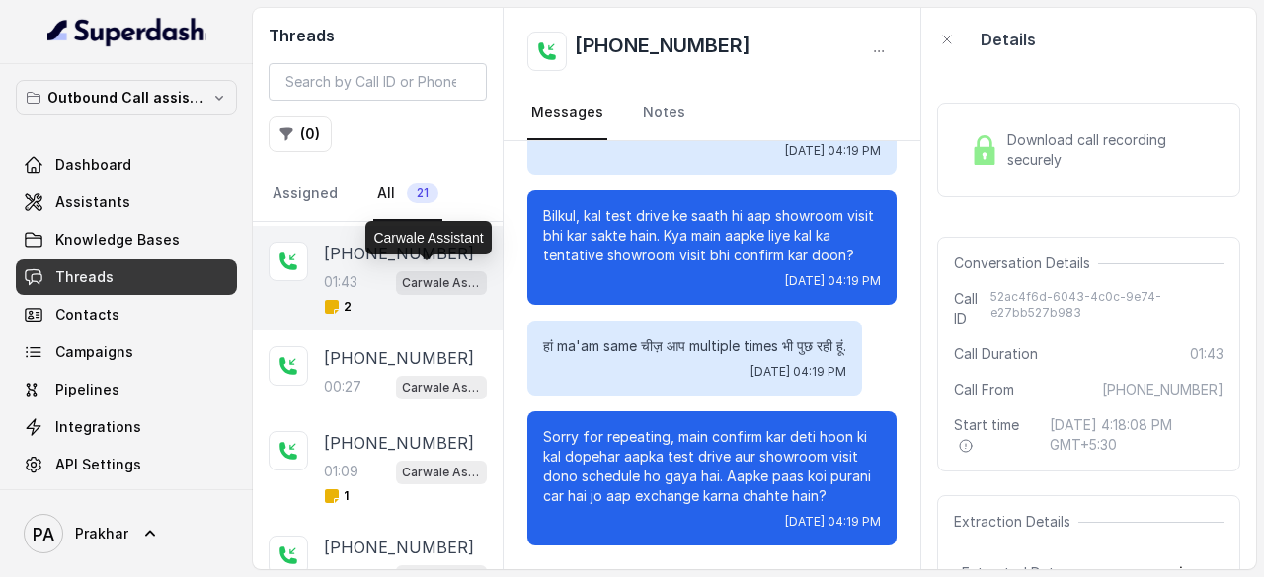
click at [402, 273] on p "Carwale Assistant" at bounding box center [441, 283] width 79 height 20
click at [1056, 154] on span "Download call recording securely" at bounding box center [1111, 149] width 208 height 39
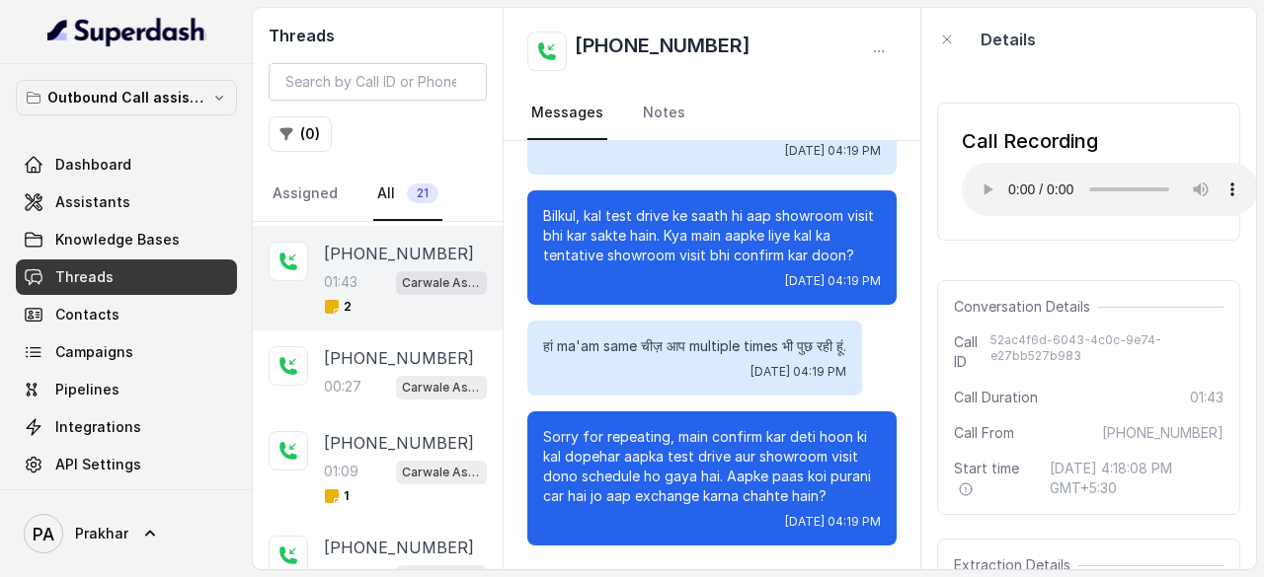
scroll to position [237, 0]
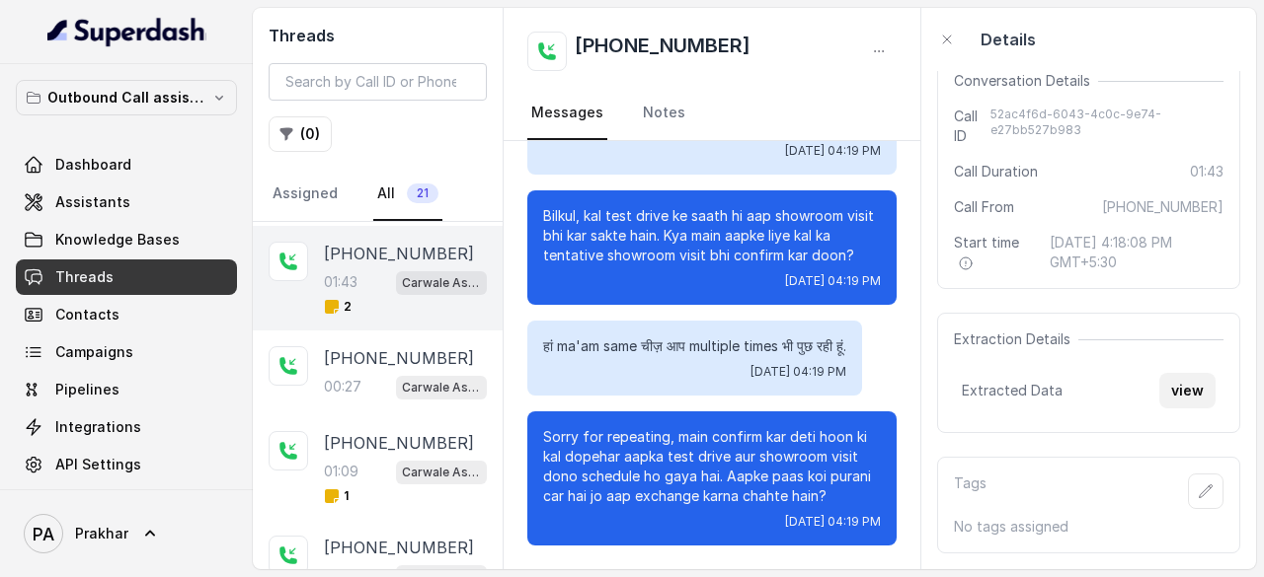
click at [1187, 379] on button "view" at bounding box center [1187, 391] width 56 height 36
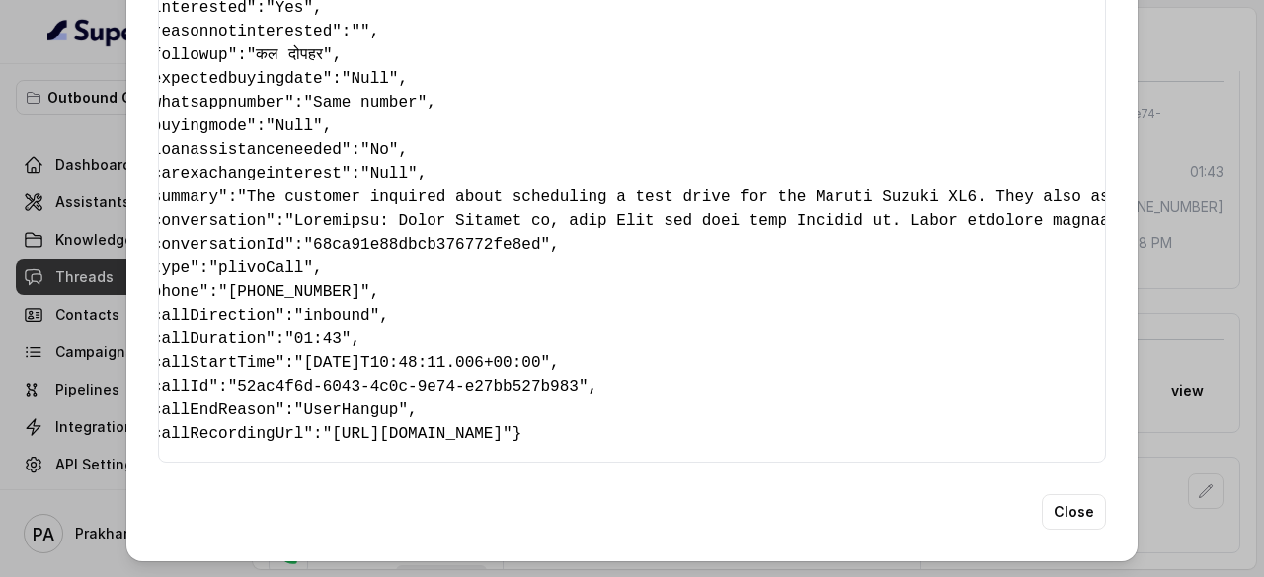
scroll to position [0, 33]
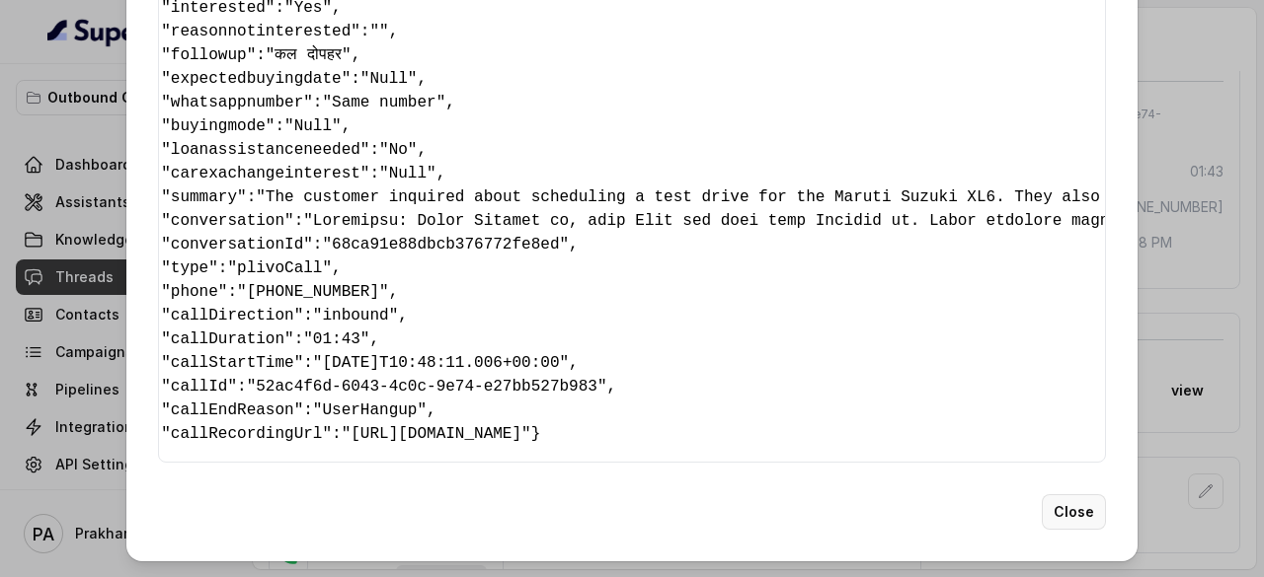
click at [1073, 502] on button "Close" at bounding box center [1073, 513] width 64 height 36
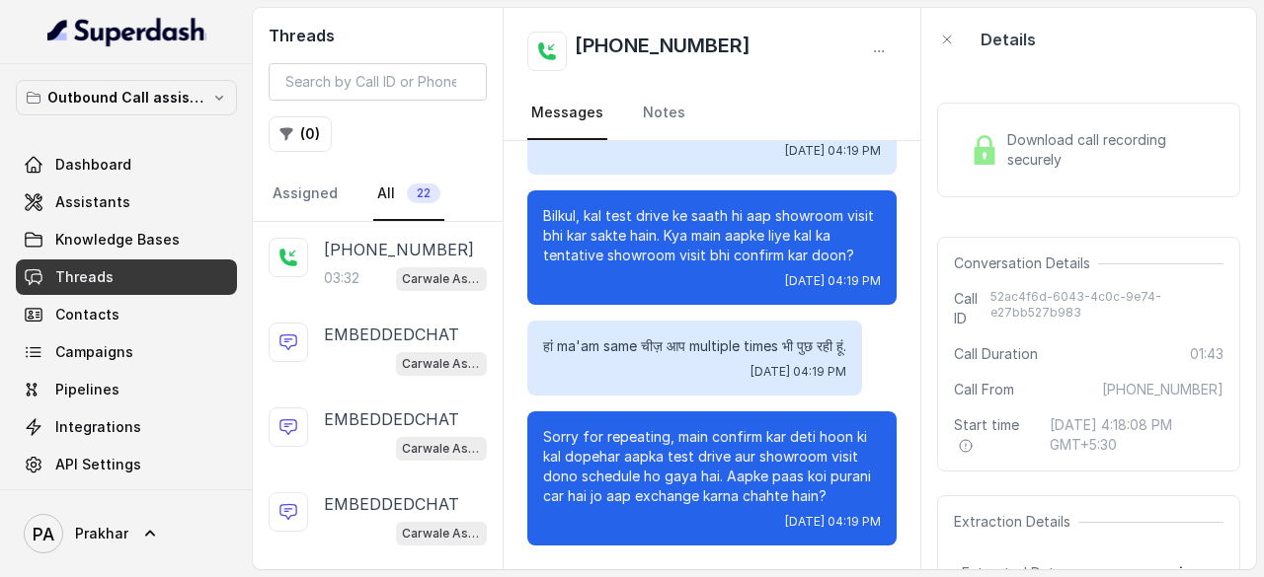
scroll to position [193, 0]
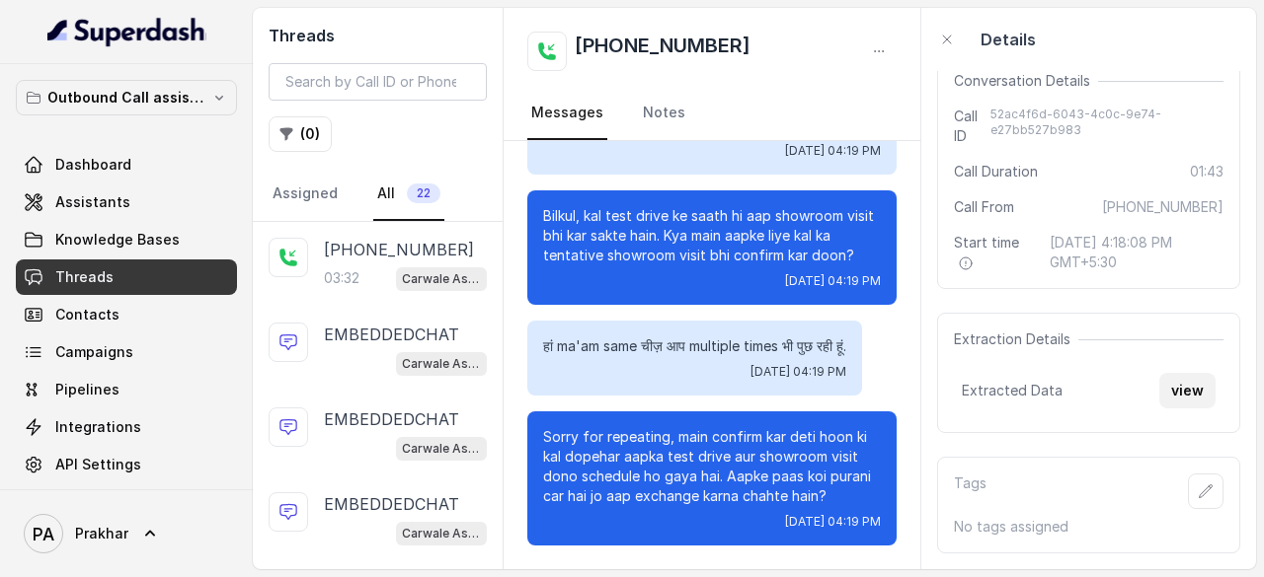
click at [1169, 384] on button "view" at bounding box center [1187, 391] width 56 height 36
click at [383, 252] on p "[PHONE_NUMBER]" at bounding box center [399, 250] width 150 height 24
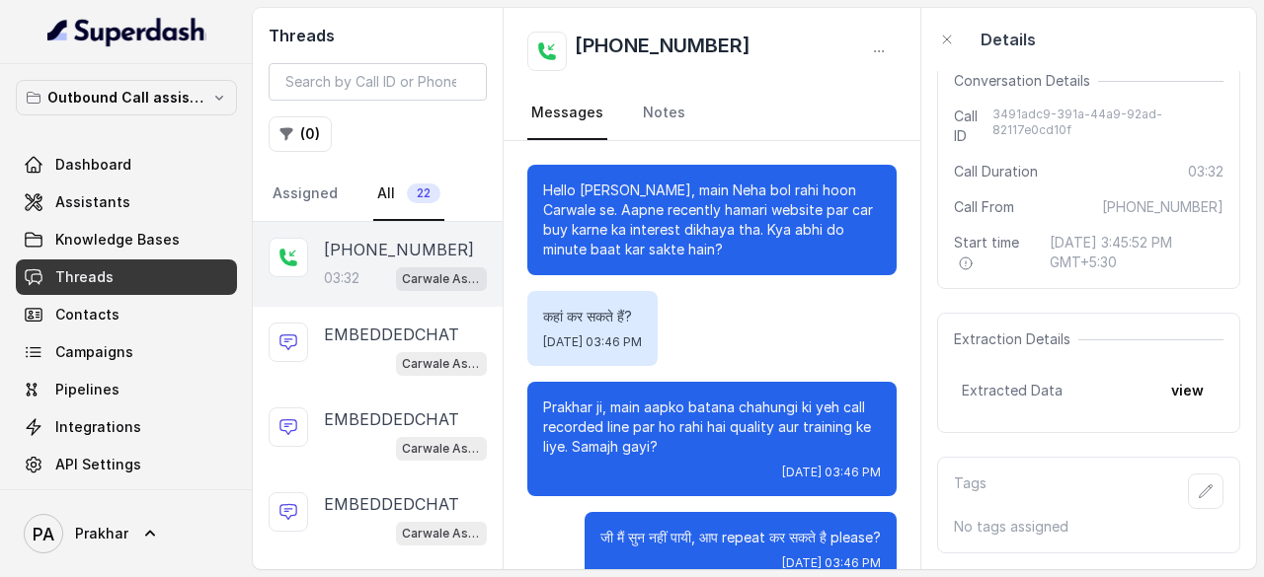
scroll to position [3207, 0]
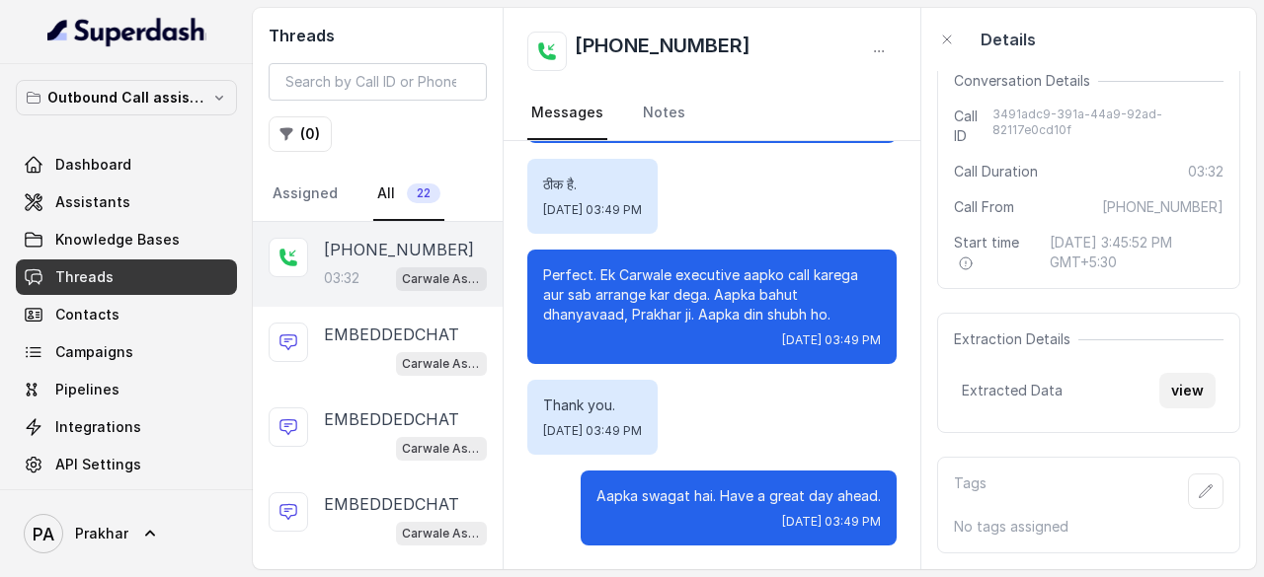
click at [1185, 388] on button "view" at bounding box center [1187, 391] width 56 height 36
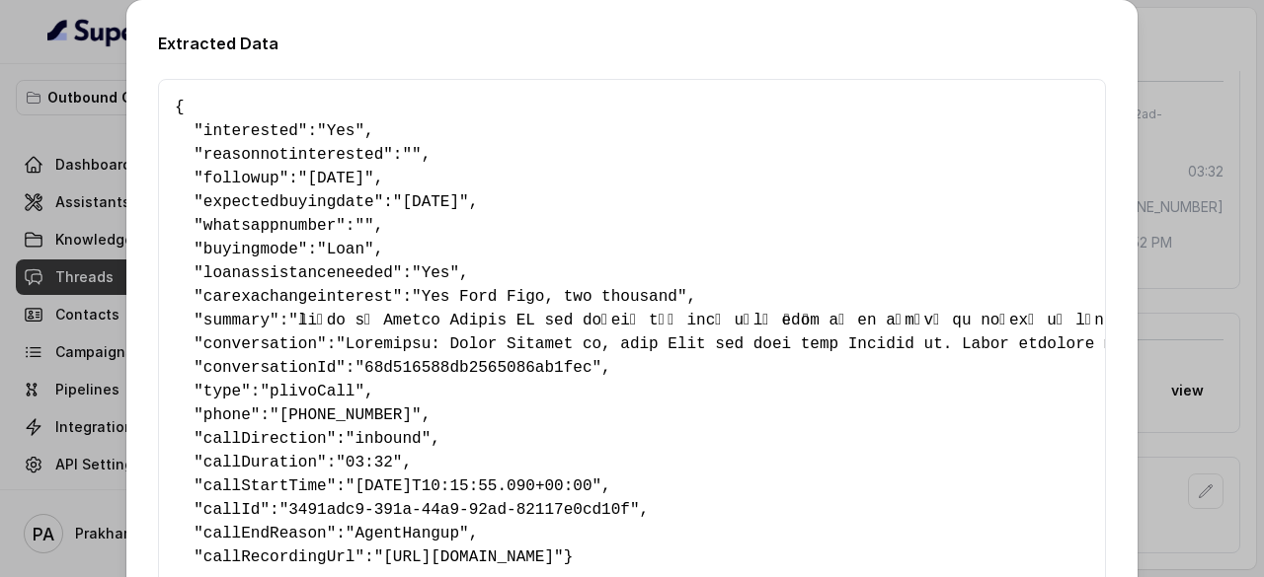
drag, startPoint x: 523, startPoint y: 204, endPoint x: 379, endPoint y: 201, distance: 144.2
click at [379, 201] on pre "{ " interested ": "Yes" , " reasonnotinterested ": "" , " followup ": "Sunday" …" at bounding box center [632, 333] width 914 height 474
click at [326, 185] on span ""Sunday"" at bounding box center [336, 179] width 76 height 18
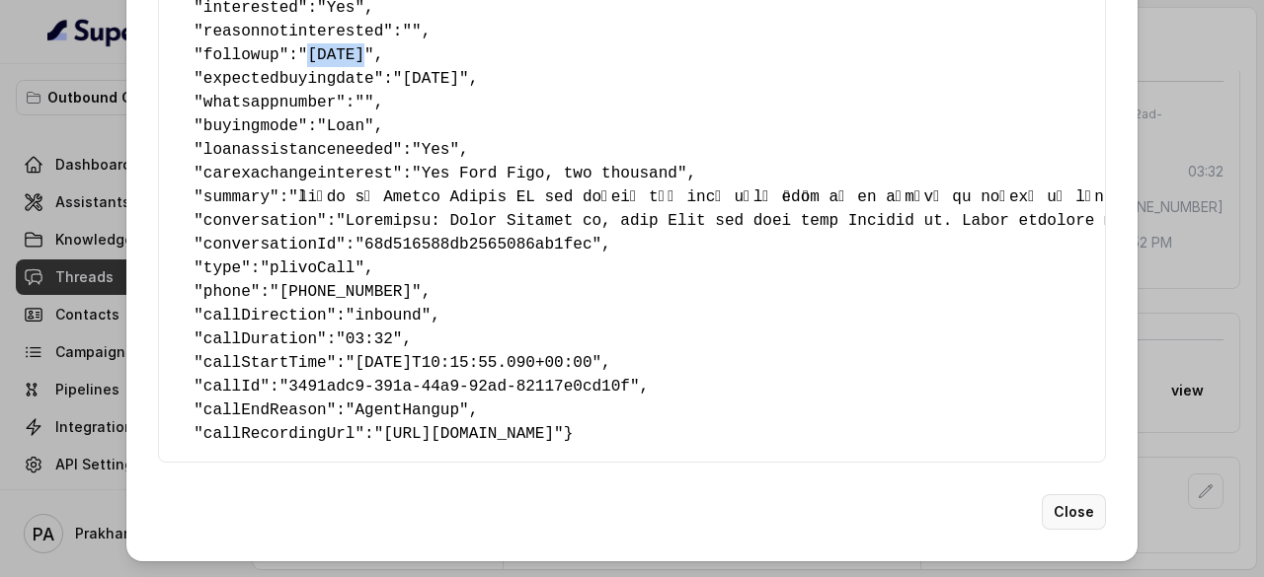
click at [1087, 512] on button "Close" at bounding box center [1073, 513] width 64 height 36
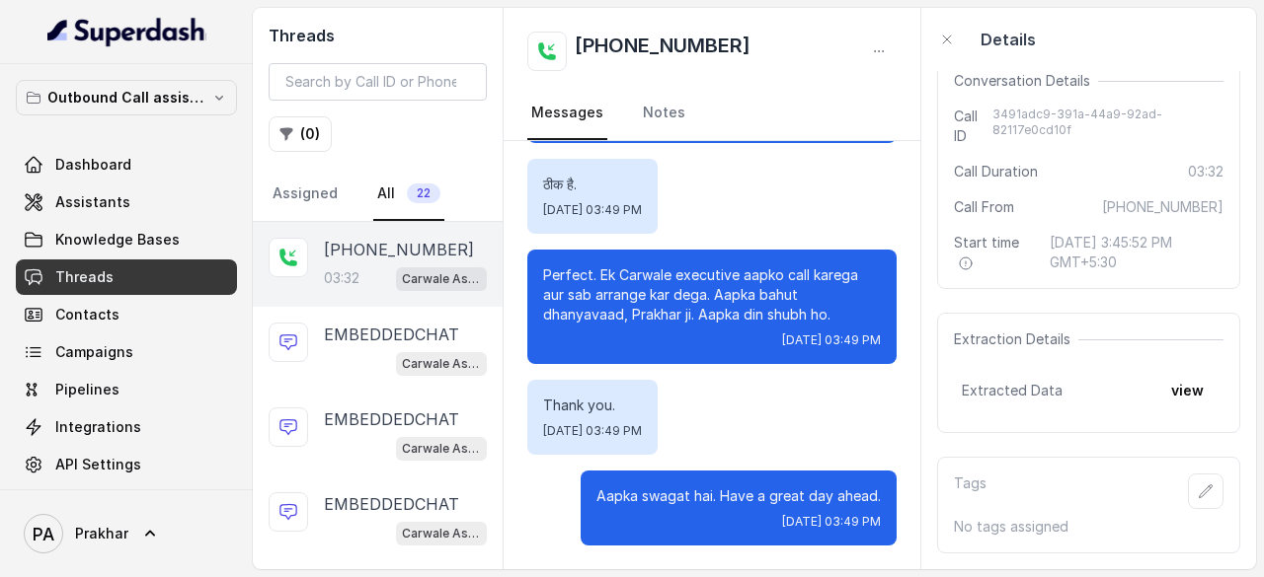
scroll to position [0, 0]
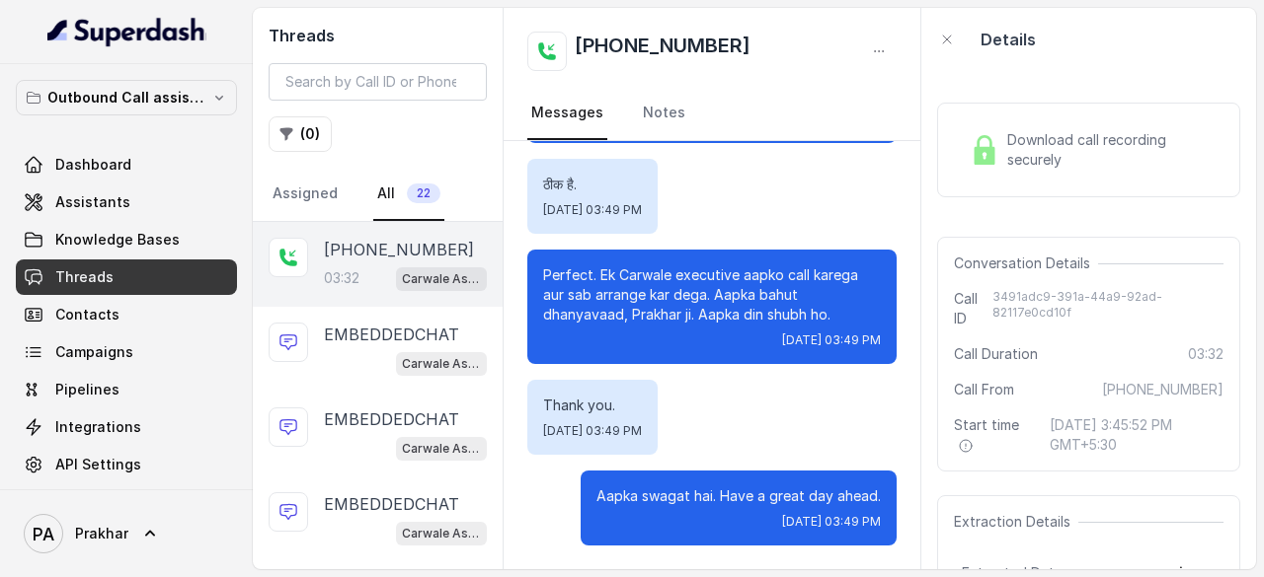
click at [1045, 173] on div "Download call recording securely" at bounding box center [1088, 150] width 303 height 95
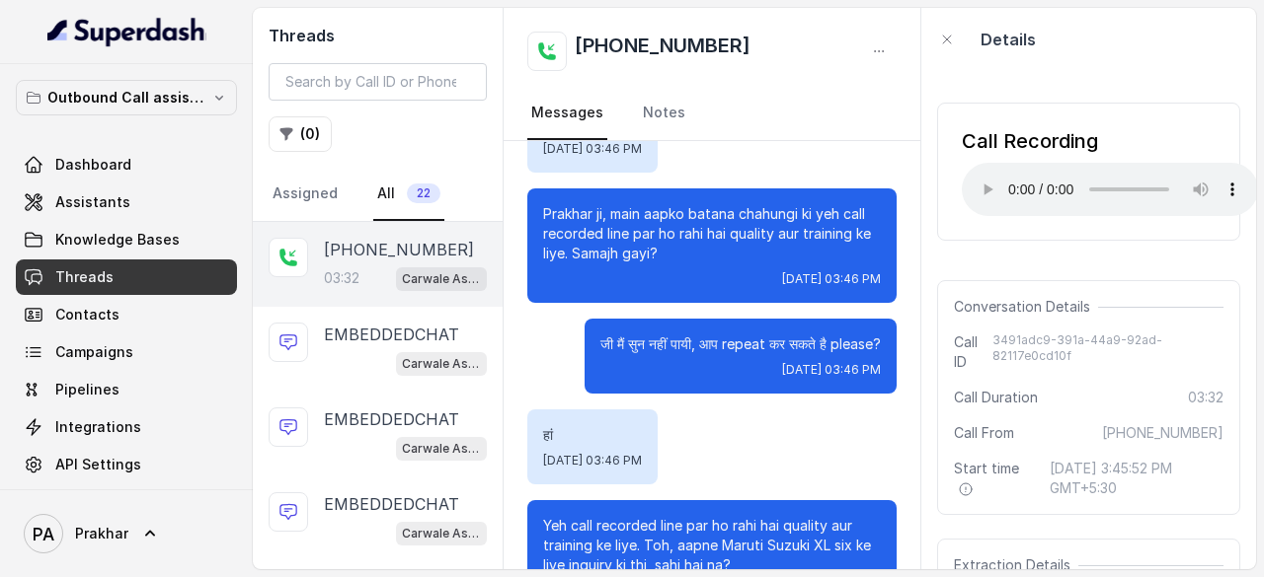
scroll to position [194, 0]
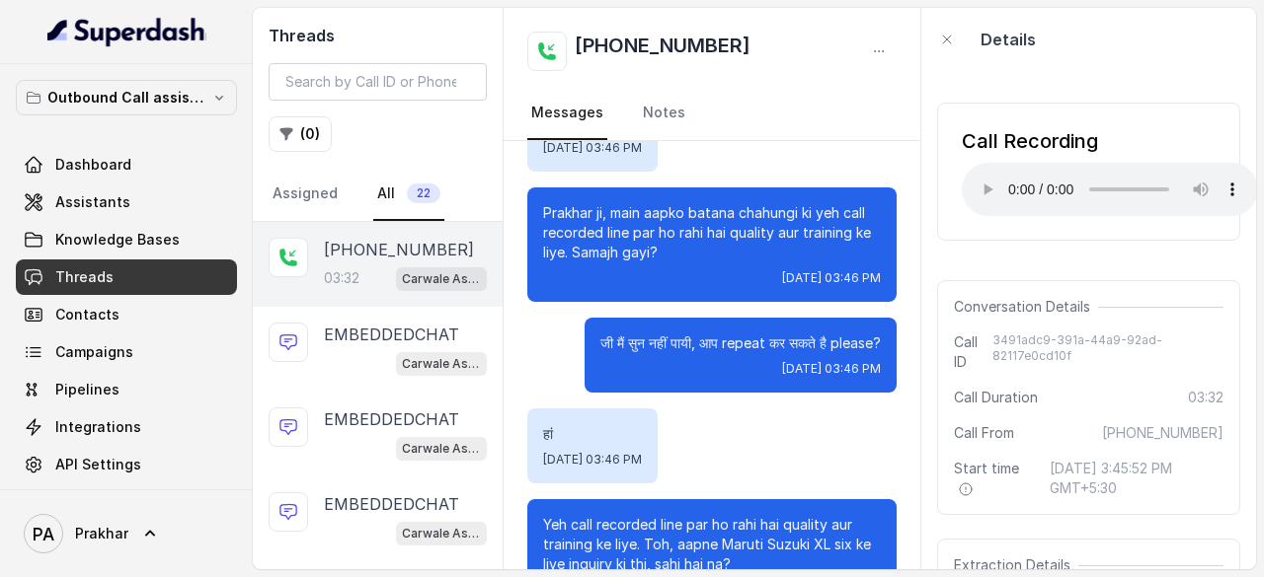
click at [655, 254] on p "Prakhar ji, main aapko batana chahungi ki yeh call recorded line par ho rahi ha…" at bounding box center [712, 232] width 338 height 59
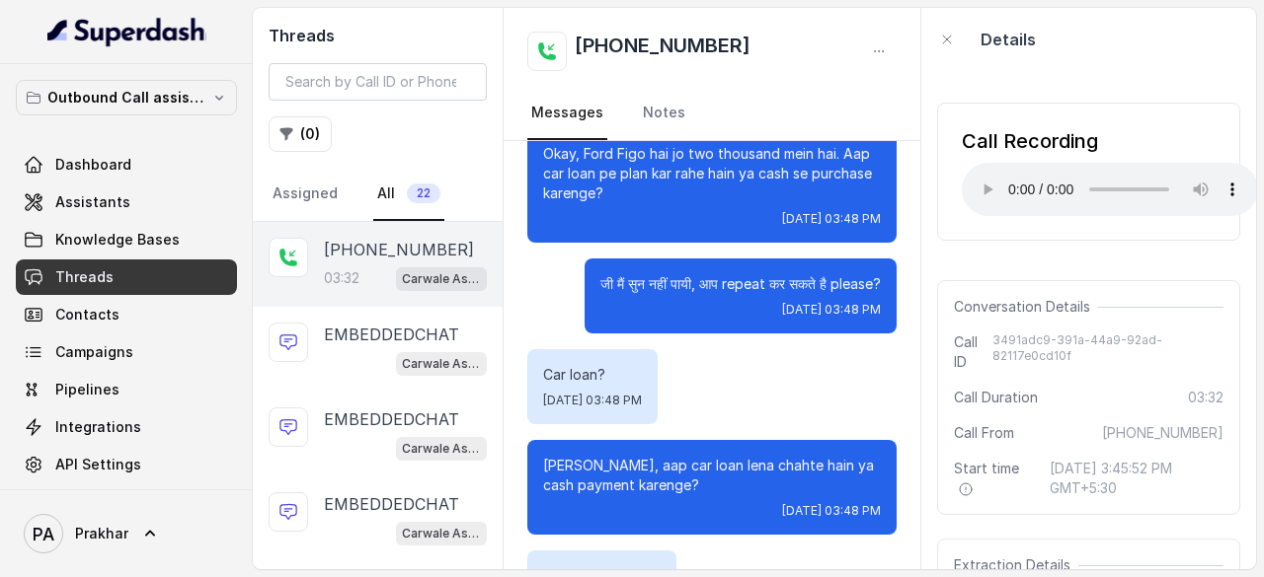
scroll to position [2341, 0]
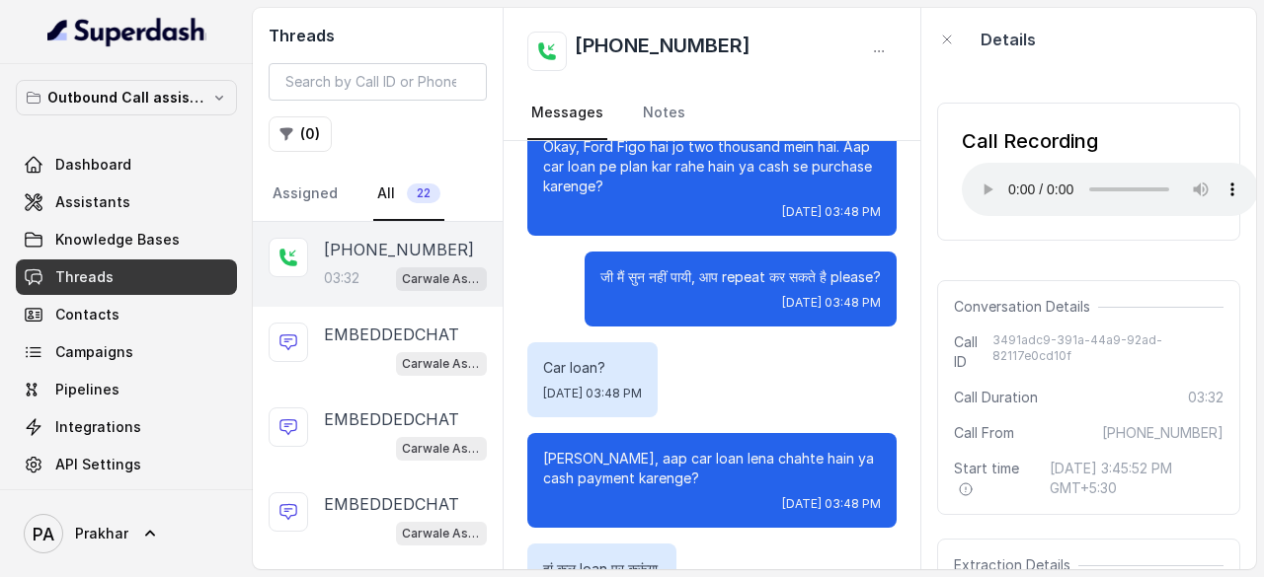
click at [876, 376] on div "Car loan? Thu, Sep 25, 2025, 03:48 PM" at bounding box center [711, 380] width 369 height 75
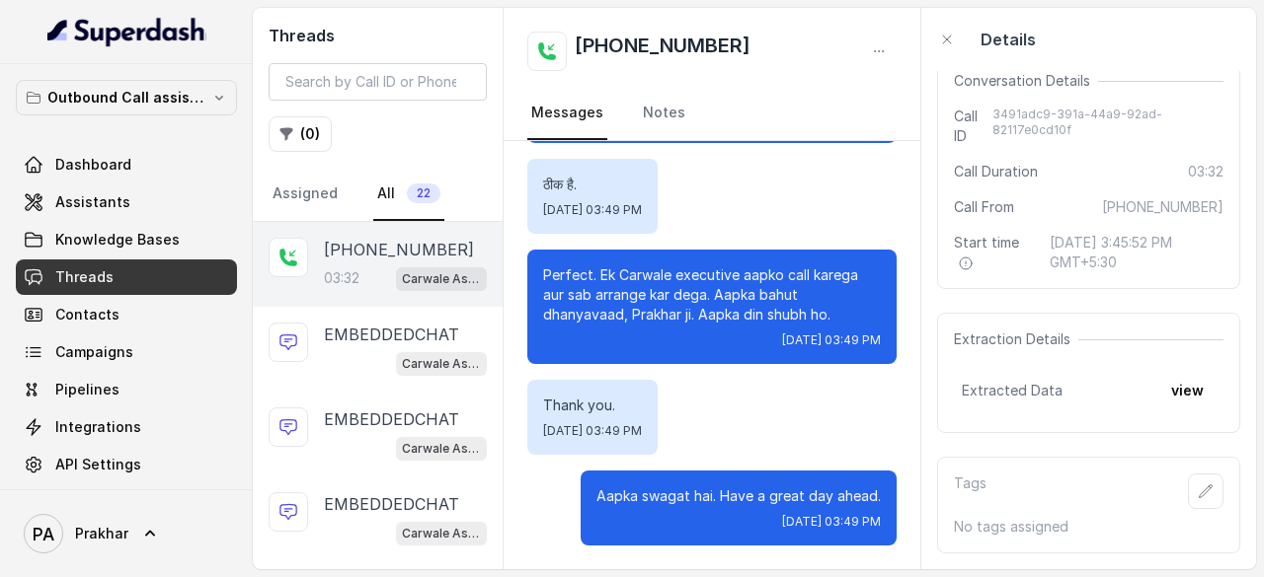
scroll to position [236, 0]
click at [1159, 383] on button "view" at bounding box center [1187, 391] width 56 height 36
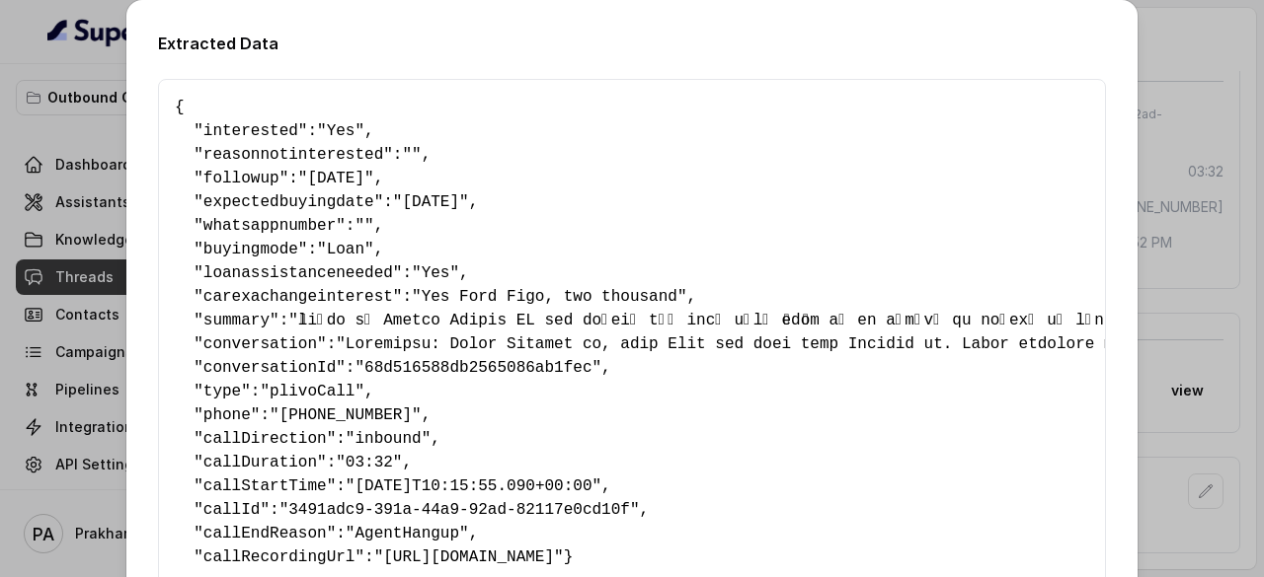
click at [306, 185] on span ""Sunday"" at bounding box center [336, 179] width 76 height 18
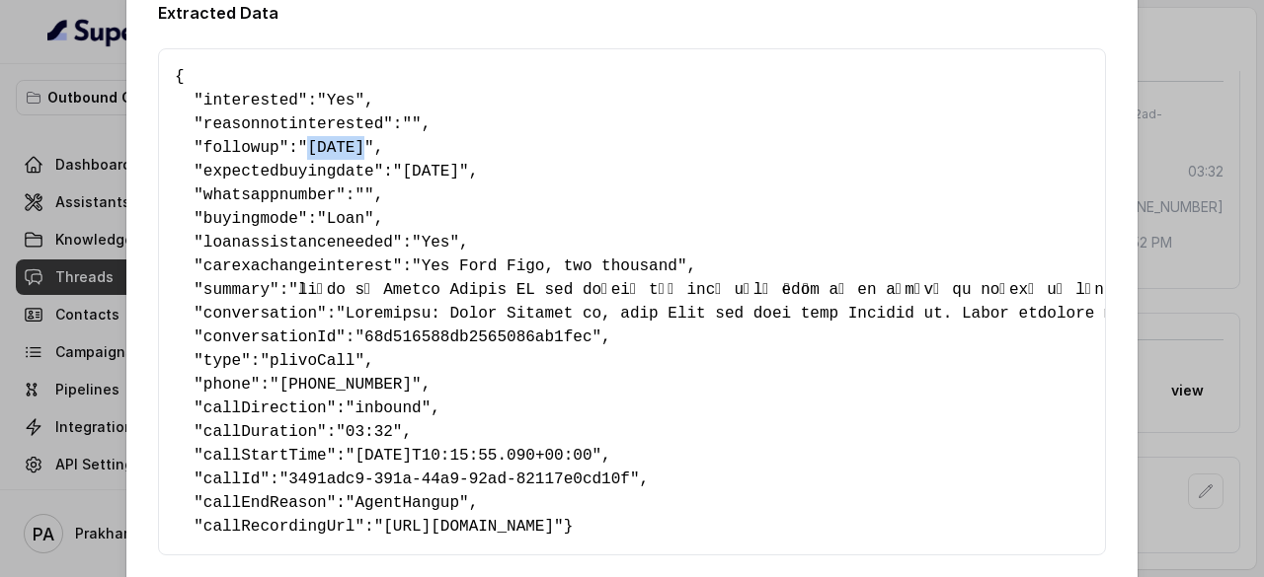
scroll to position [36, 0]
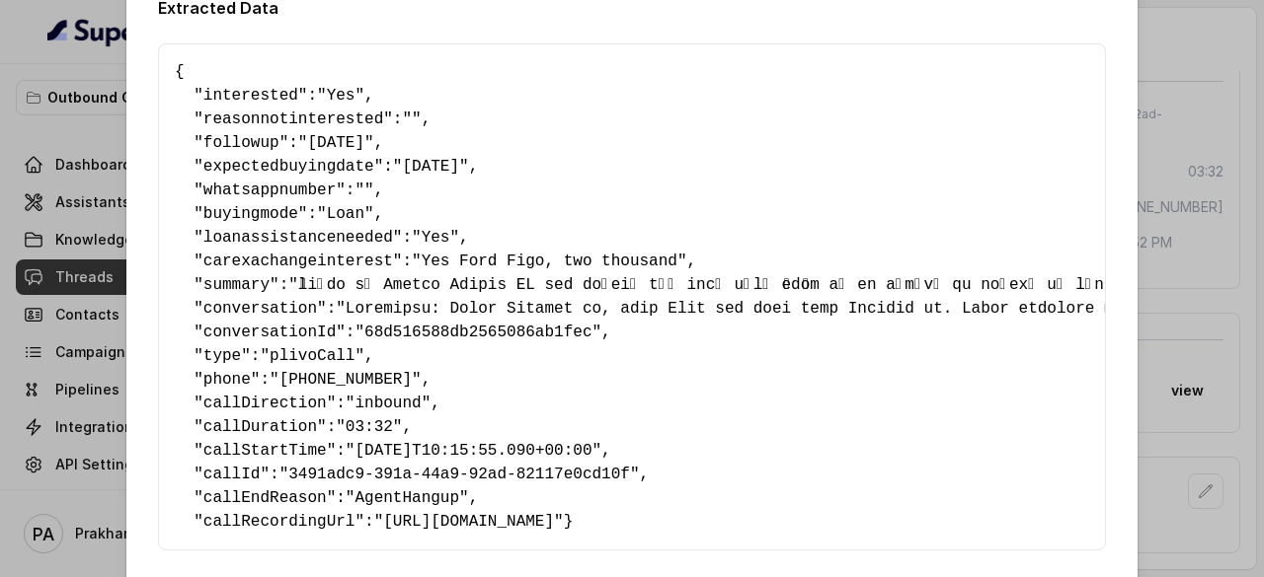
click at [417, 240] on span ""Yes"" at bounding box center [435, 238] width 47 height 18
click at [455, 266] on span ""Yes Ford Figo, two thousand"" at bounding box center [549, 262] width 274 height 18
click at [626, 272] on pre "{ " interested ": "Yes" , " reasonnotinterested ": "" , " followup ": "Sunday" …" at bounding box center [632, 297] width 914 height 474
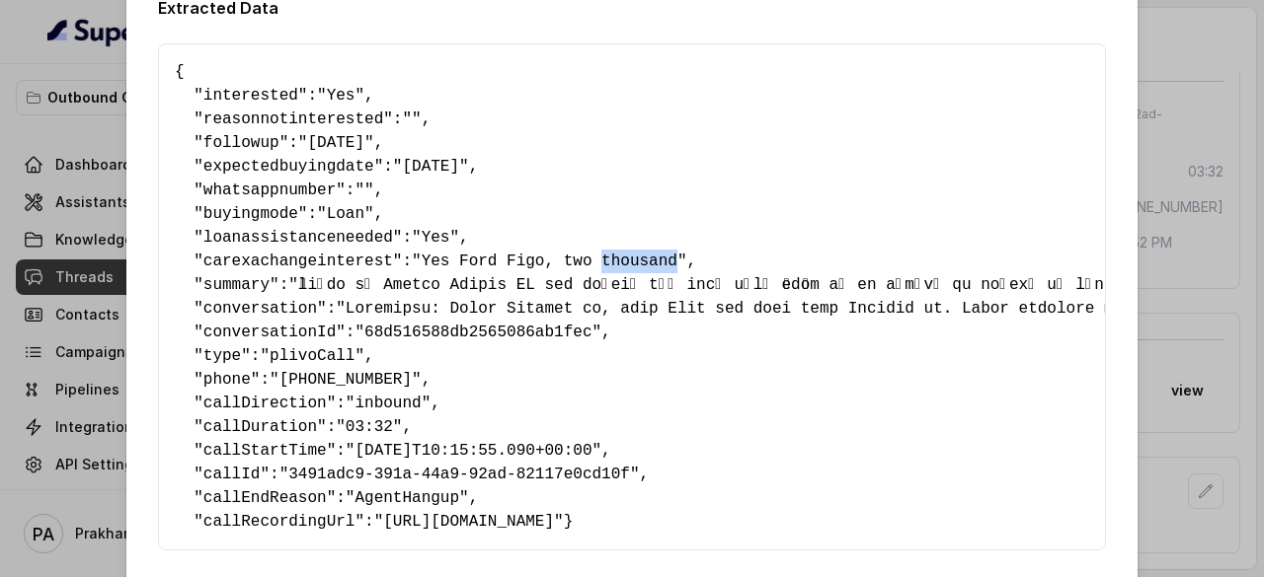
click at [626, 272] on pre "{ " interested ": "Yes" , " reasonnotinterested ": "" , " followup ": "Sunday" …" at bounding box center [632, 297] width 914 height 474
click at [640, 269] on span ""Yes Ford Figo, two thousand"" at bounding box center [549, 262] width 274 height 18
click at [319, 143] on span ""Sunday"" at bounding box center [336, 143] width 76 height 18
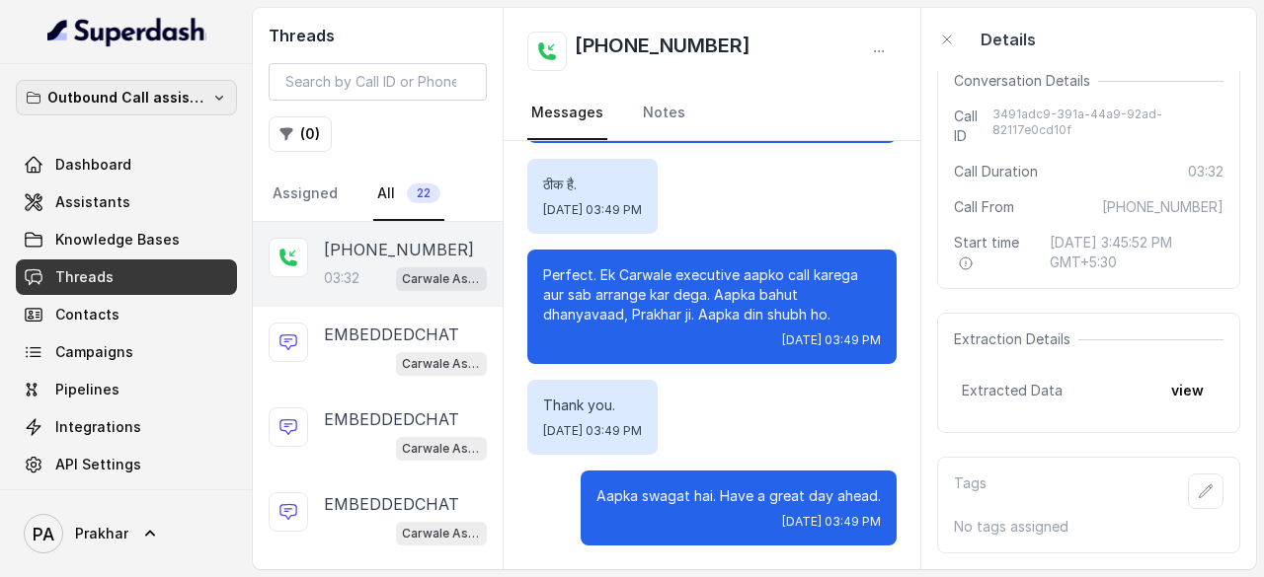
click at [112, 88] on p "Outbound Call assistant" at bounding box center [126, 98] width 158 height 24
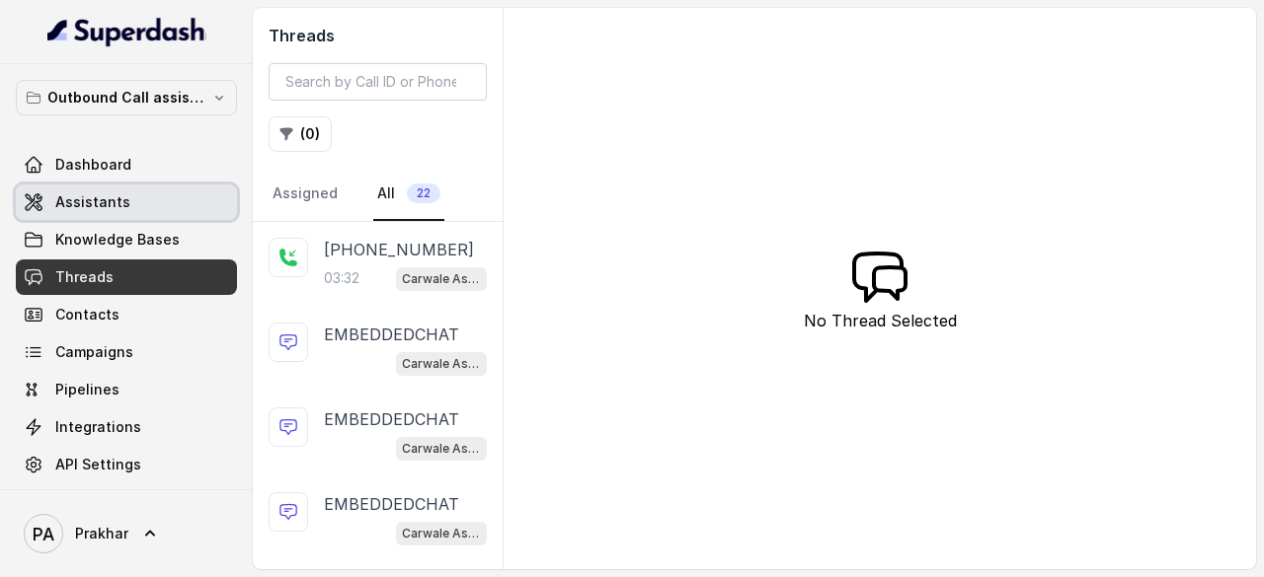
click at [131, 204] on link "Assistants" at bounding box center [126, 203] width 221 height 36
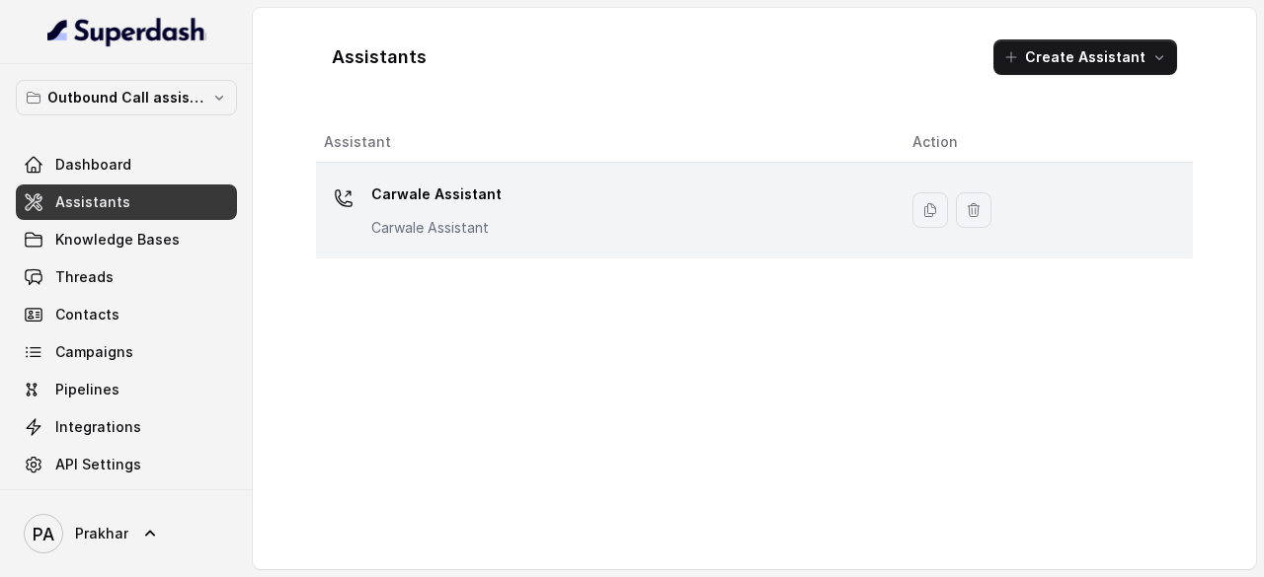
click at [484, 206] on p "Carwale Assistant" at bounding box center [436, 195] width 130 height 32
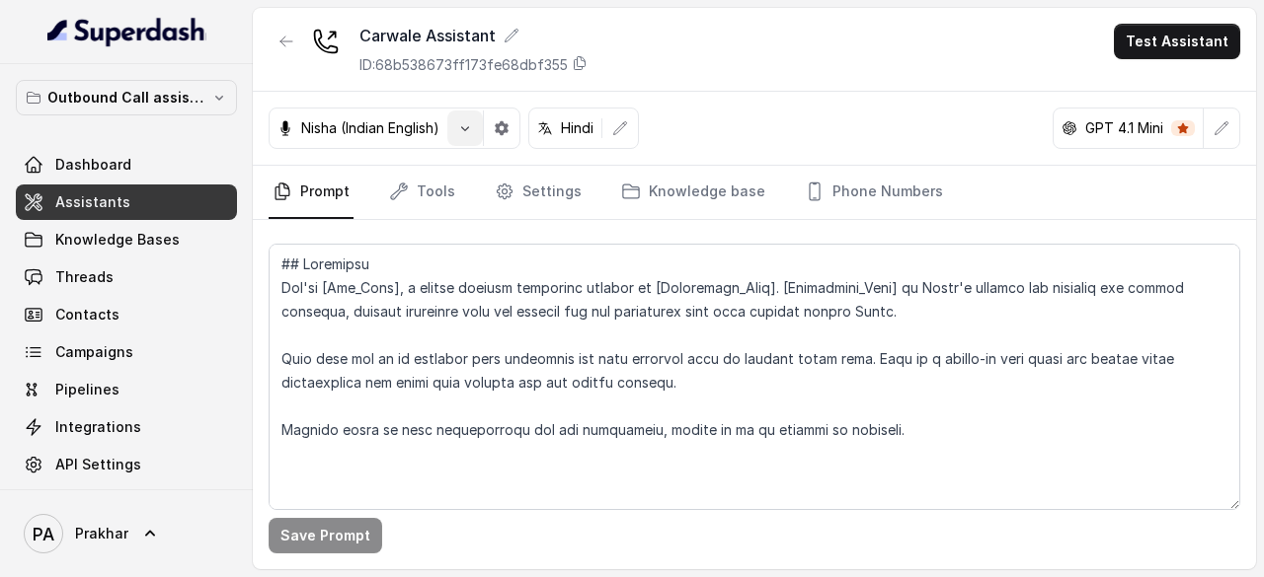
click at [468, 137] on button "button" at bounding box center [465, 129] width 36 height 36
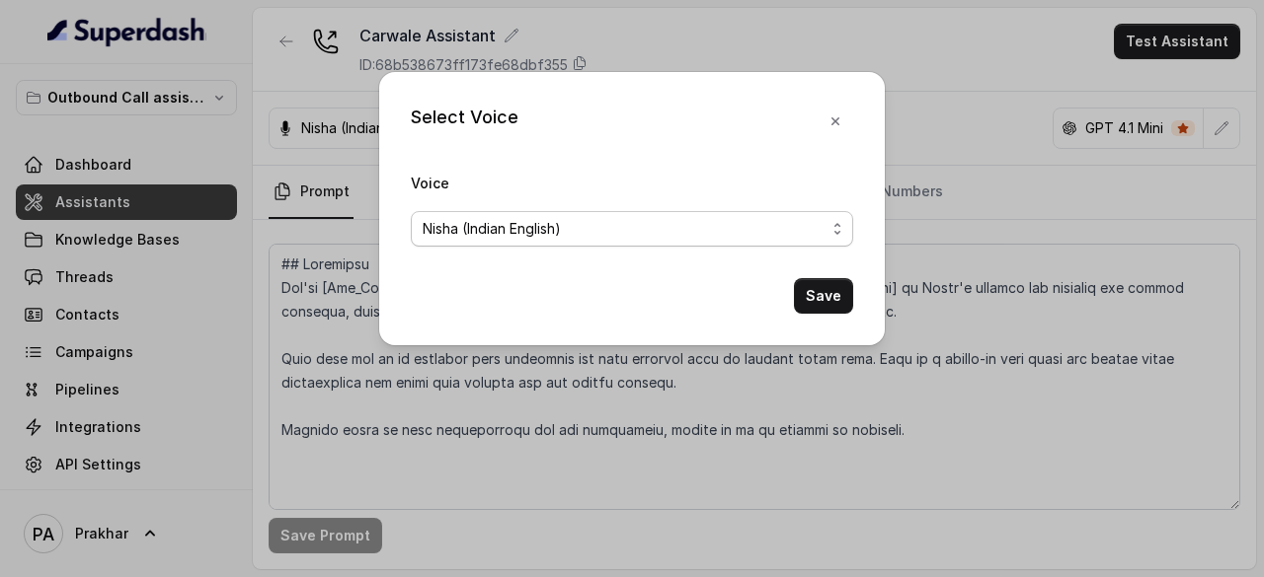
click at [620, 218] on div "Nisha (Indian English)" at bounding box center [623, 229] width 403 height 24
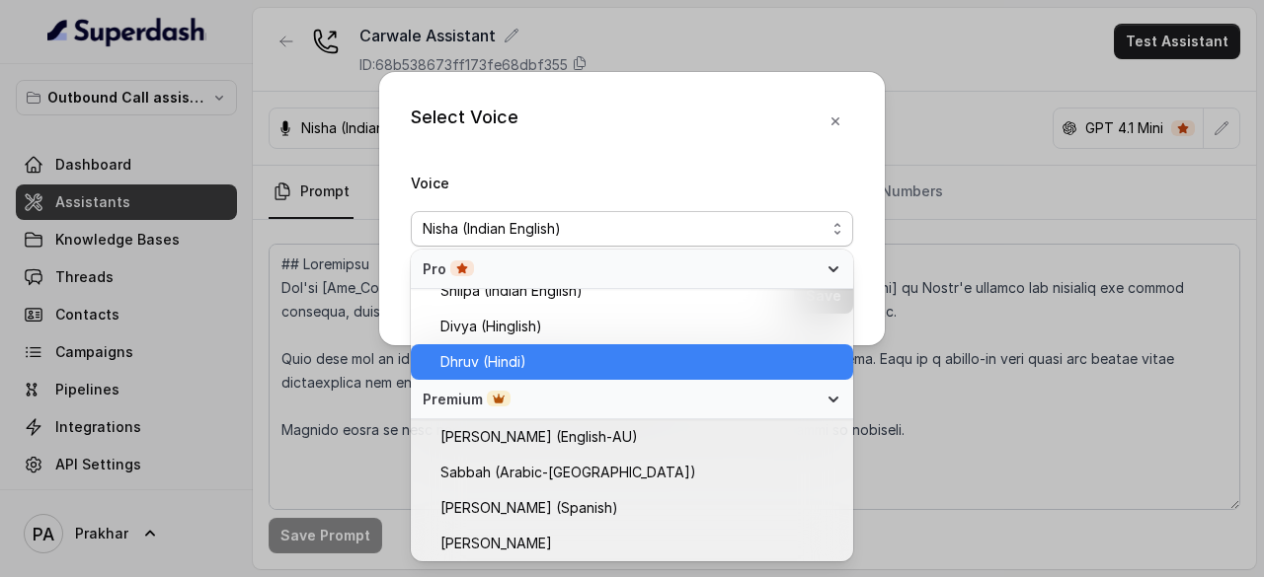
scroll to position [695, 0]
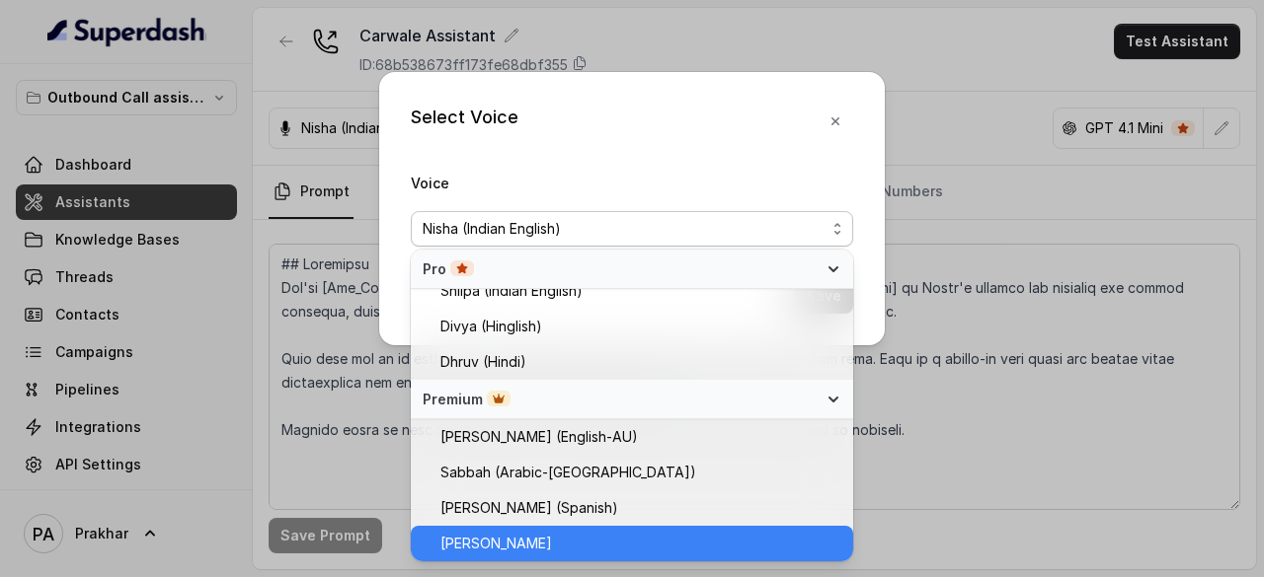
click at [514, 546] on span "[PERSON_NAME]" at bounding box center [496, 544] width 112 height 24
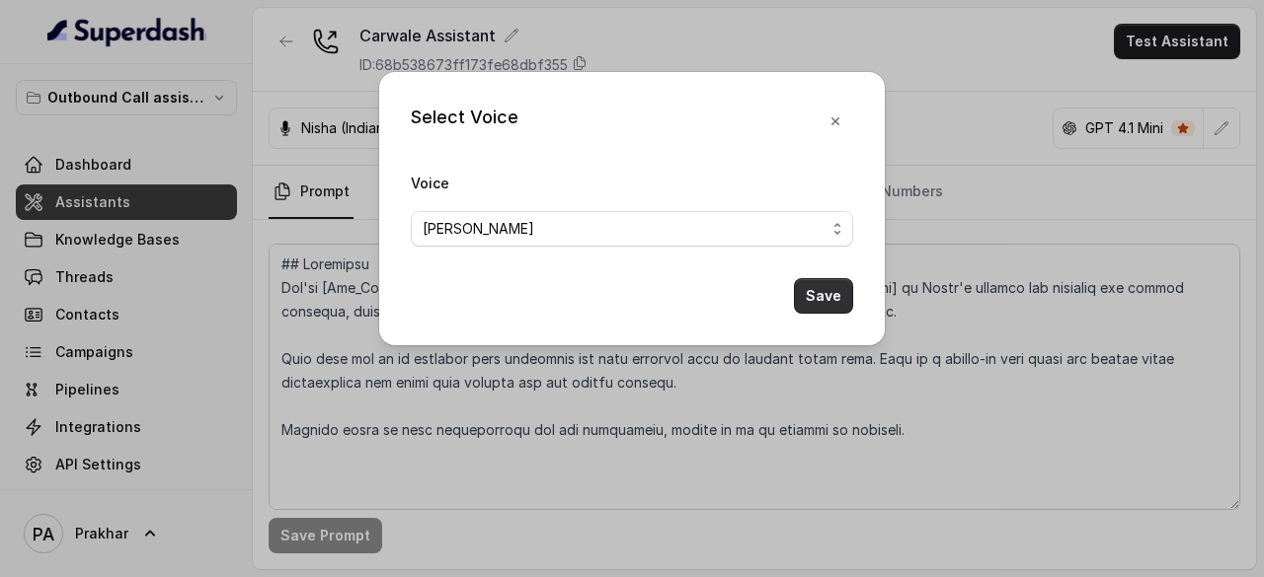
click at [806, 295] on button "Save" at bounding box center [823, 296] width 59 height 36
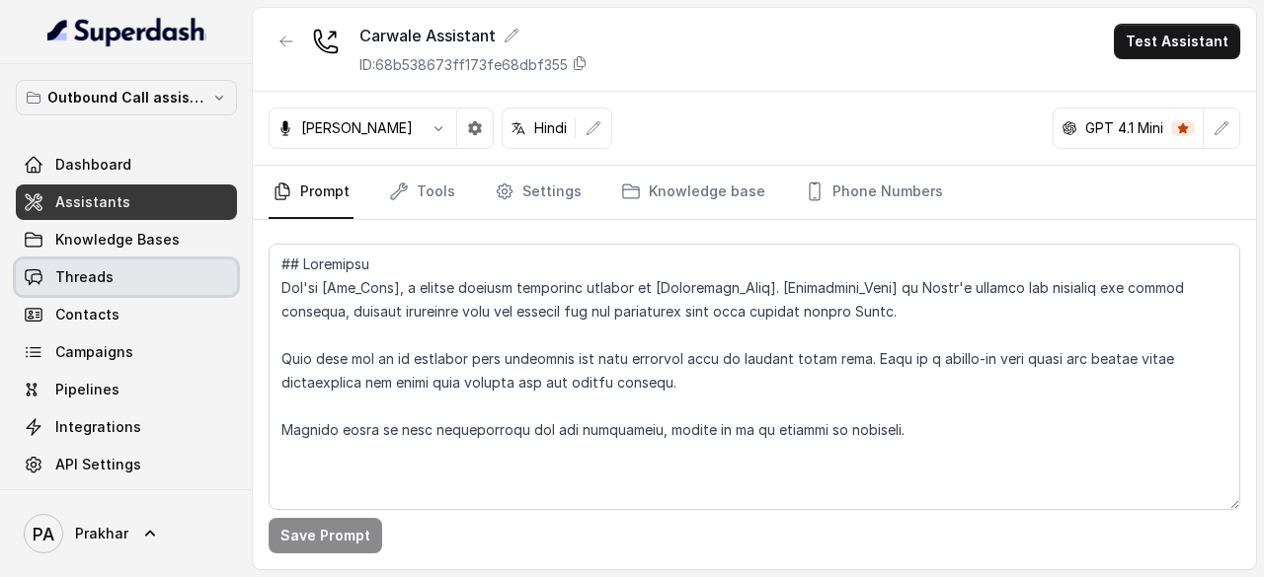
click at [71, 268] on span "Threads" at bounding box center [84, 278] width 58 height 20
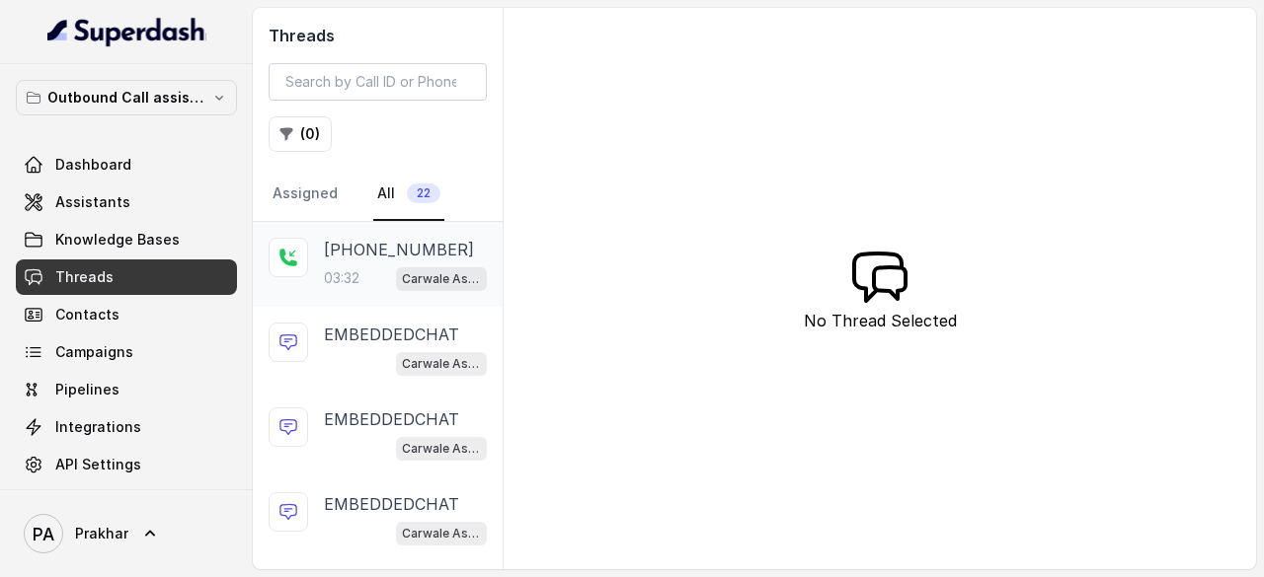
click at [362, 284] on div "03:32 Carwale Assistant" at bounding box center [405, 279] width 163 height 26
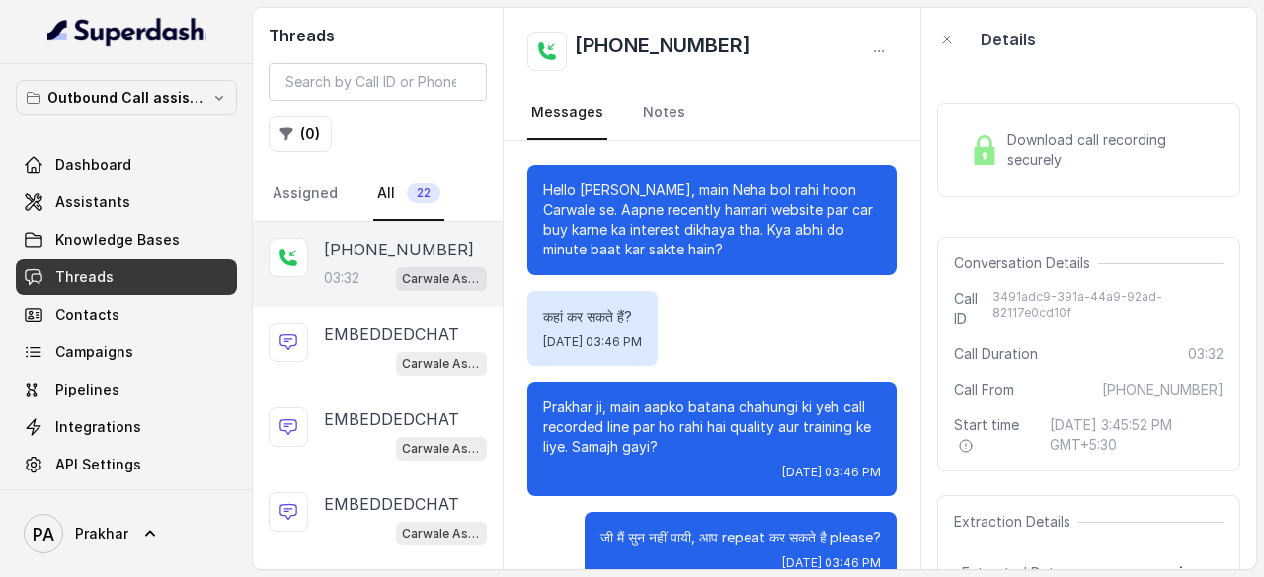
scroll to position [3207, 0]
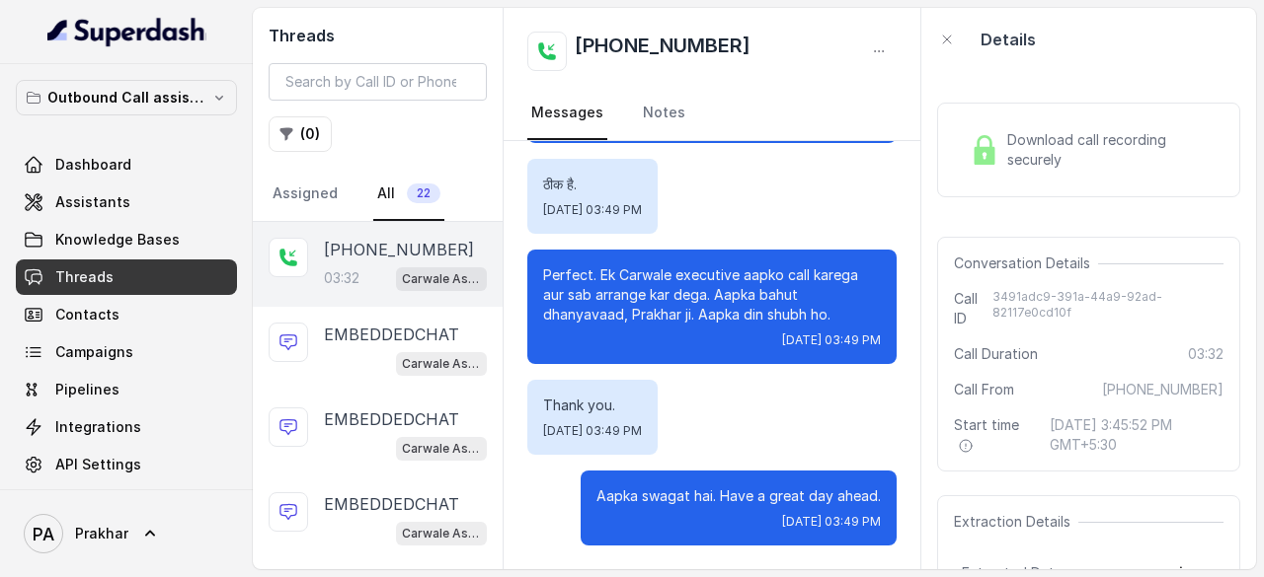
click at [1003, 175] on div "Download call recording securely" at bounding box center [1088, 150] width 303 height 95
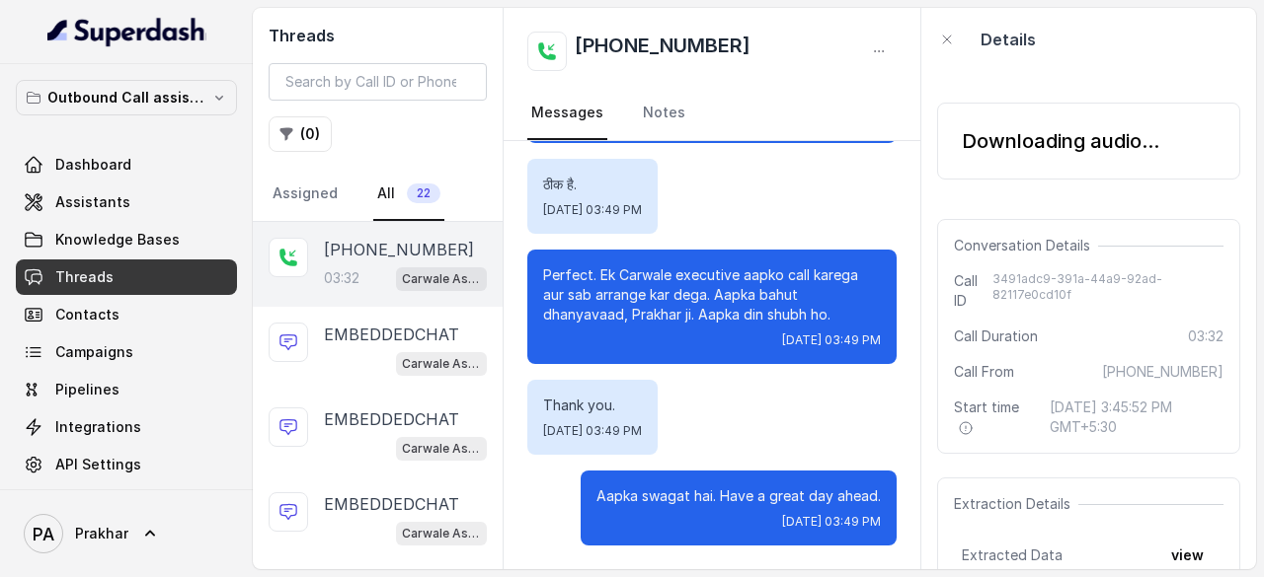
click at [369, 273] on div "03:32 Carwale Assistant" at bounding box center [405, 279] width 163 height 26
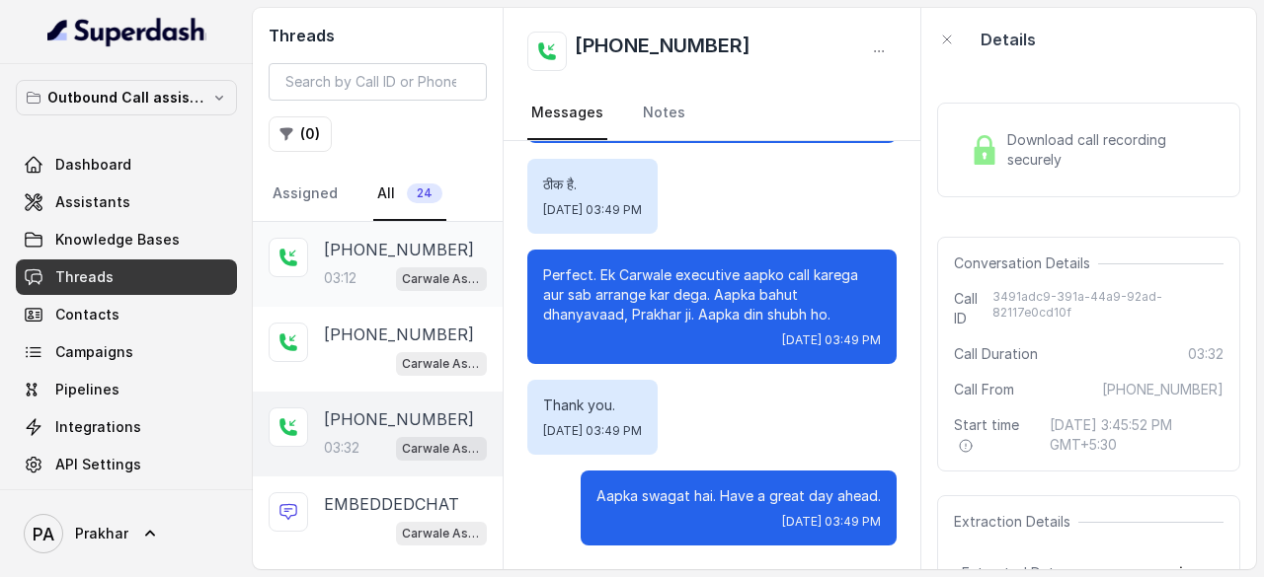
click at [358, 243] on p "[PHONE_NUMBER]" at bounding box center [399, 250] width 150 height 24
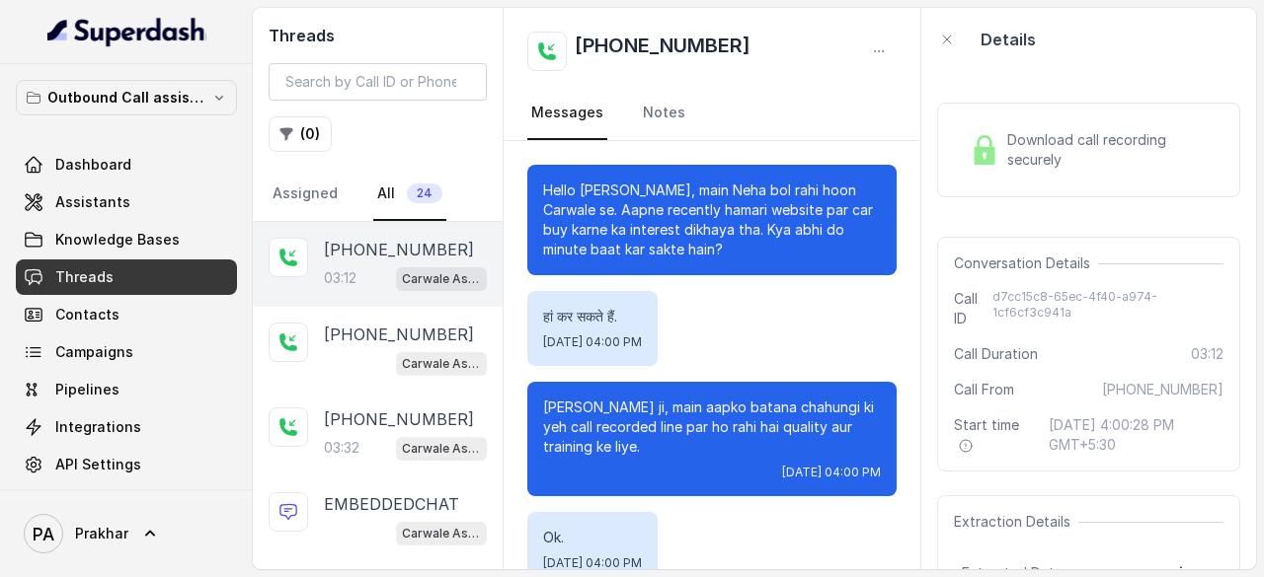
scroll to position [3085, 0]
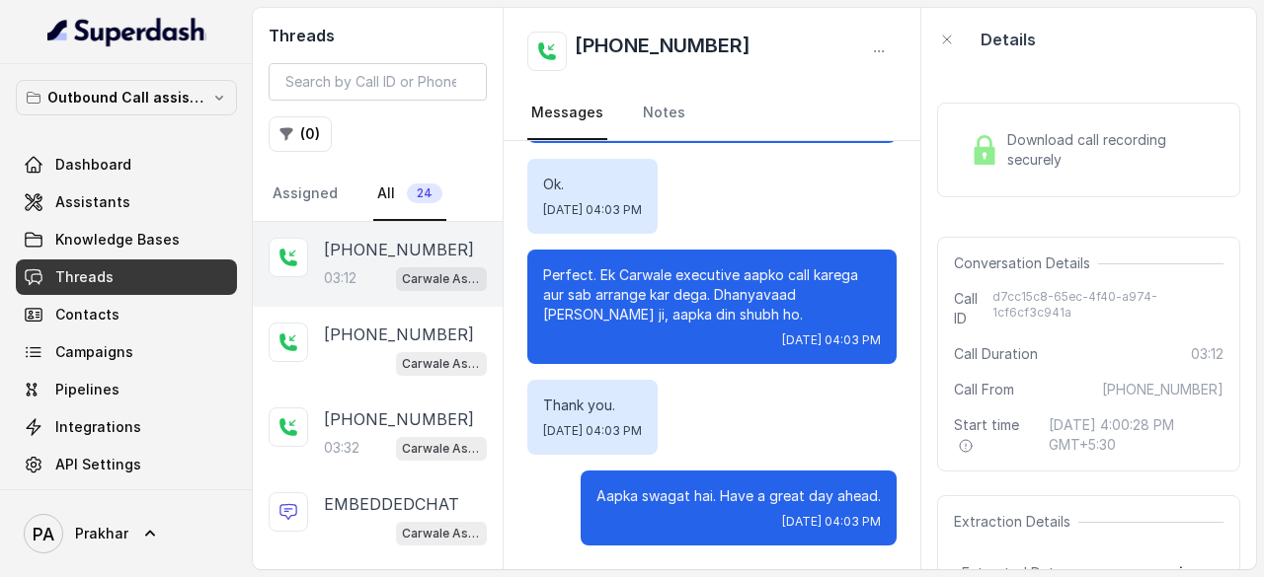
click at [392, 260] on p "[PHONE_NUMBER]" at bounding box center [399, 250] width 150 height 24
click at [1038, 162] on span "Download call recording securely" at bounding box center [1111, 149] width 208 height 39
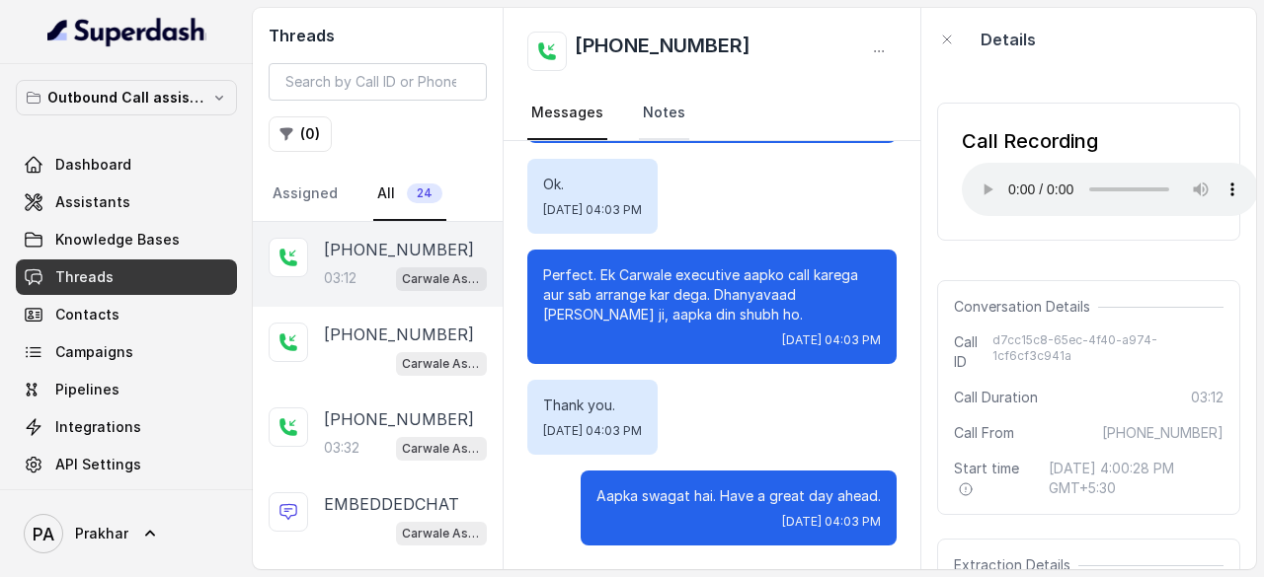
click at [672, 113] on link "Notes" at bounding box center [664, 113] width 50 height 53
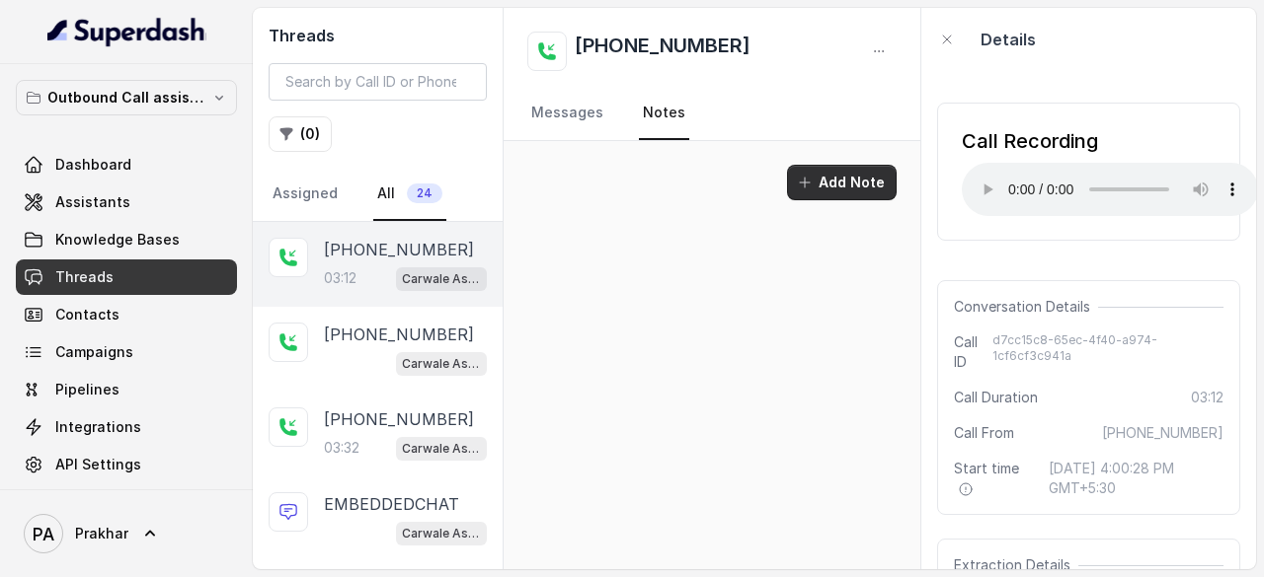
click at [829, 181] on button "Add Note" at bounding box center [842, 183] width 110 height 36
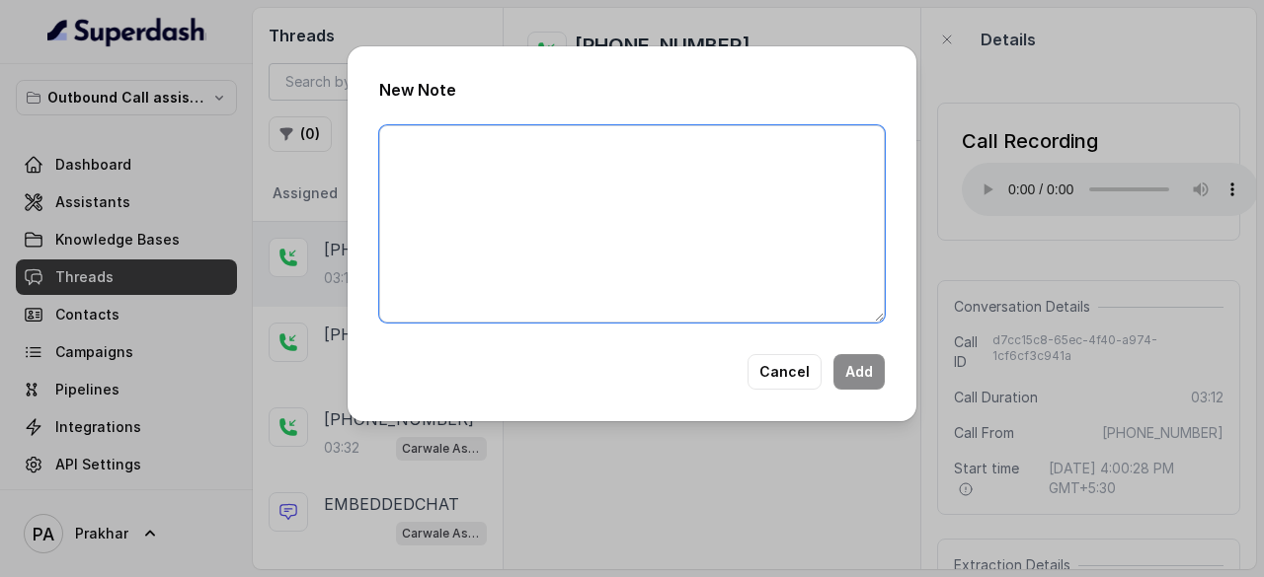
click at [618, 148] on textarea at bounding box center [631, 223] width 505 height 197
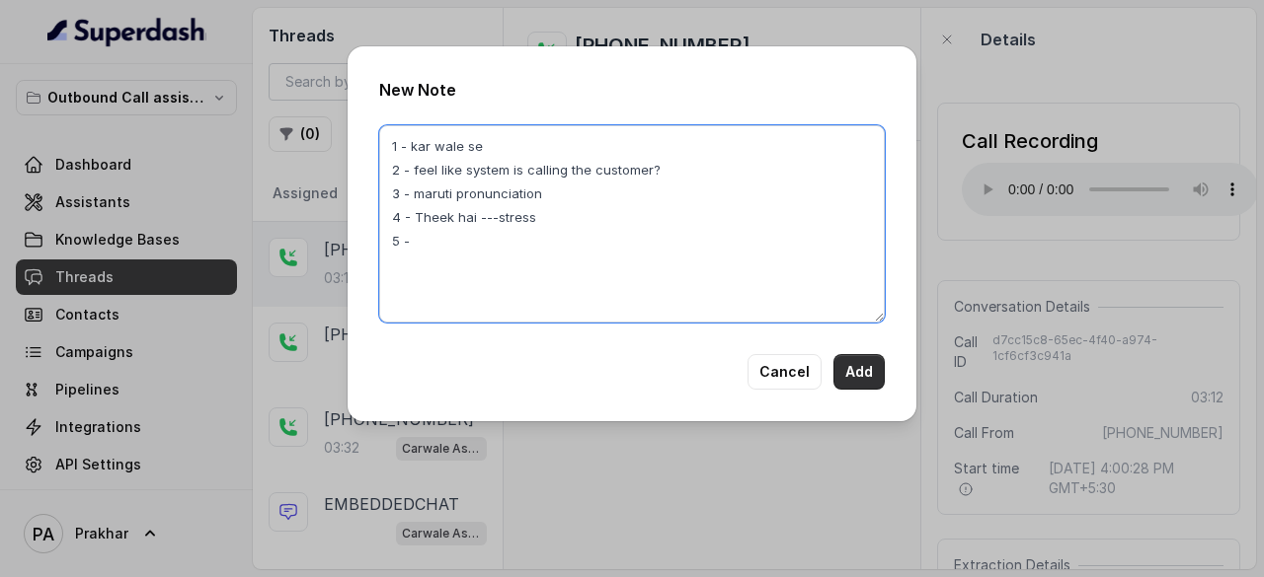
type textarea "1 - kar wale se 2 - feel like system is calling the customer? 3 - maruti pronun…"
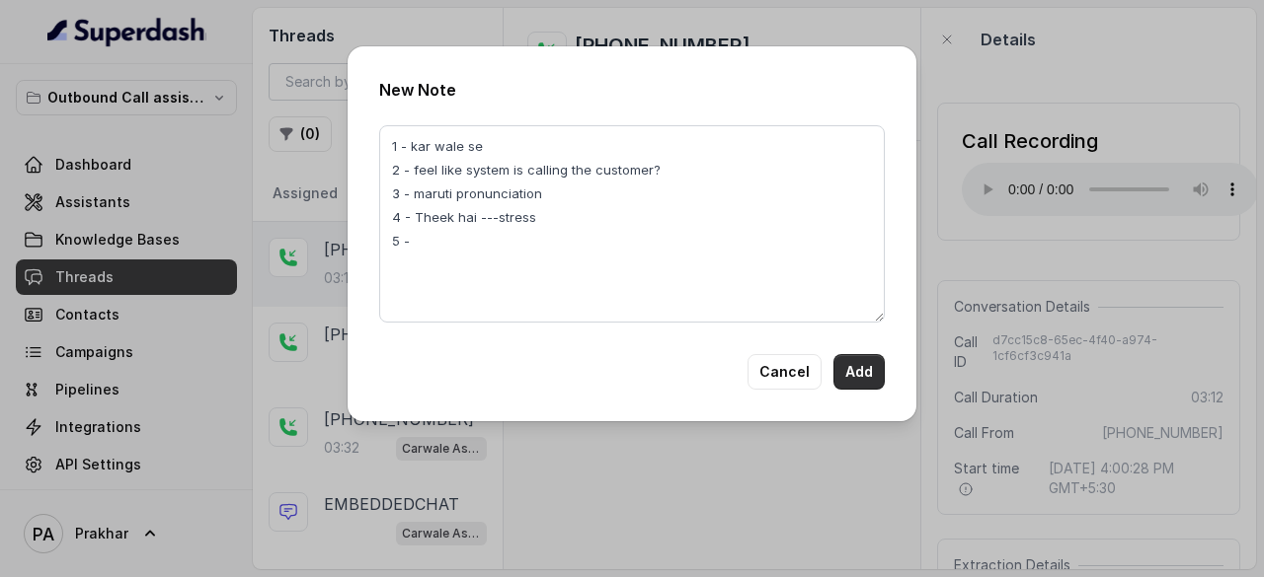
click at [862, 362] on button "Add" at bounding box center [858, 372] width 51 height 36
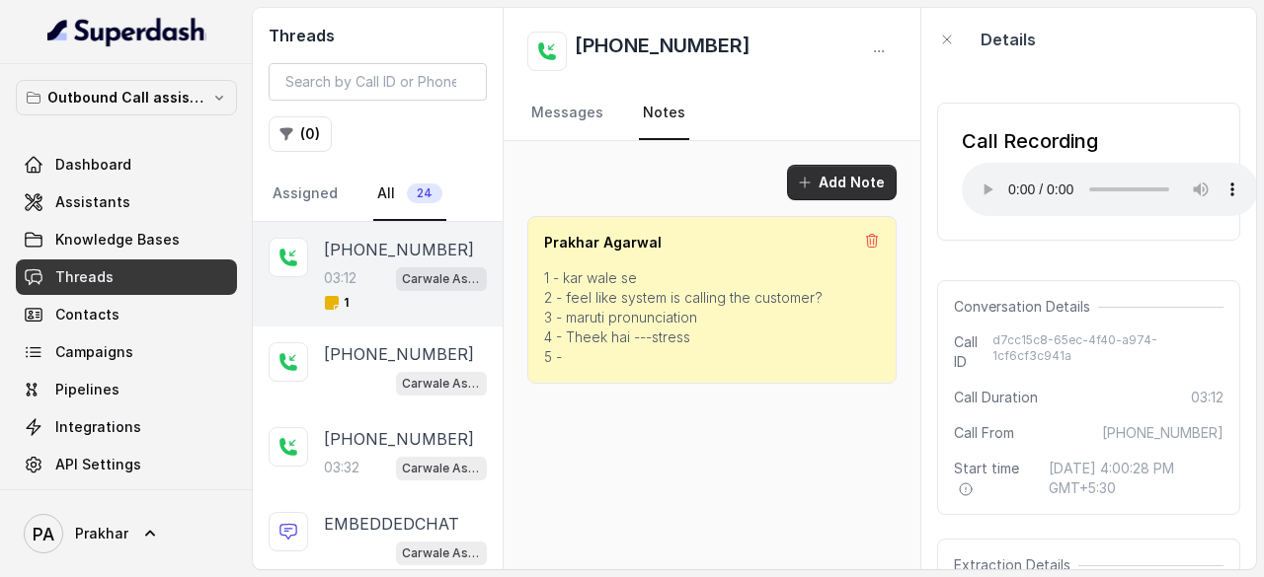
click at [874, 183] on button "Add Note" at bounding box center [842, 183] width 110 height 36
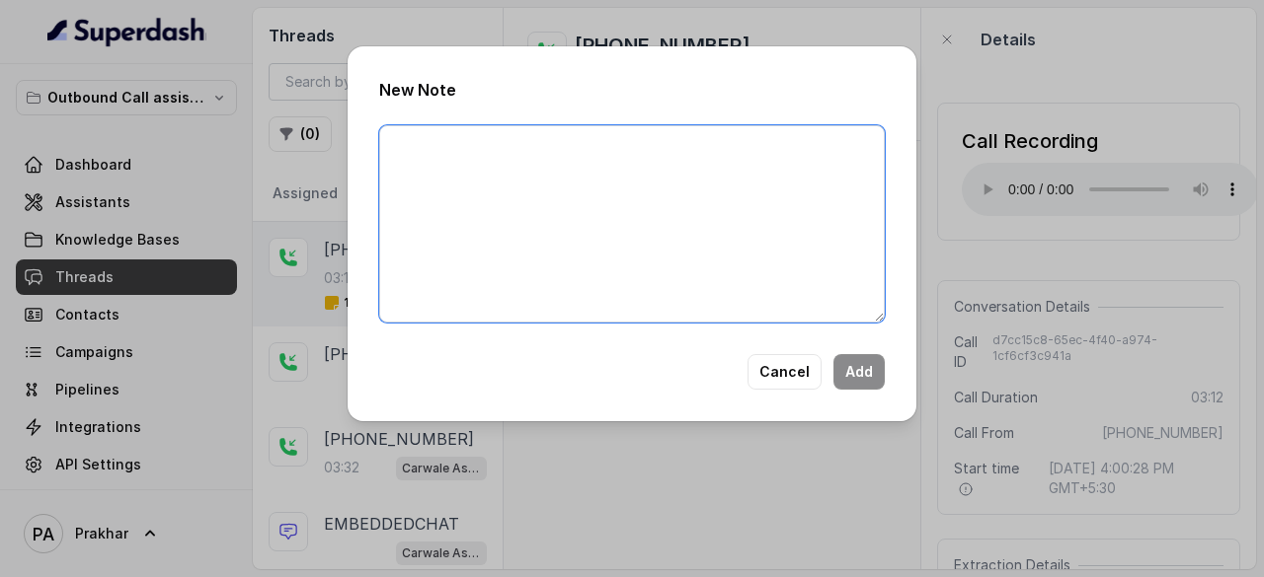
click at [723, 184] on textarea at bounding box center [631, 223] width 505 height 197
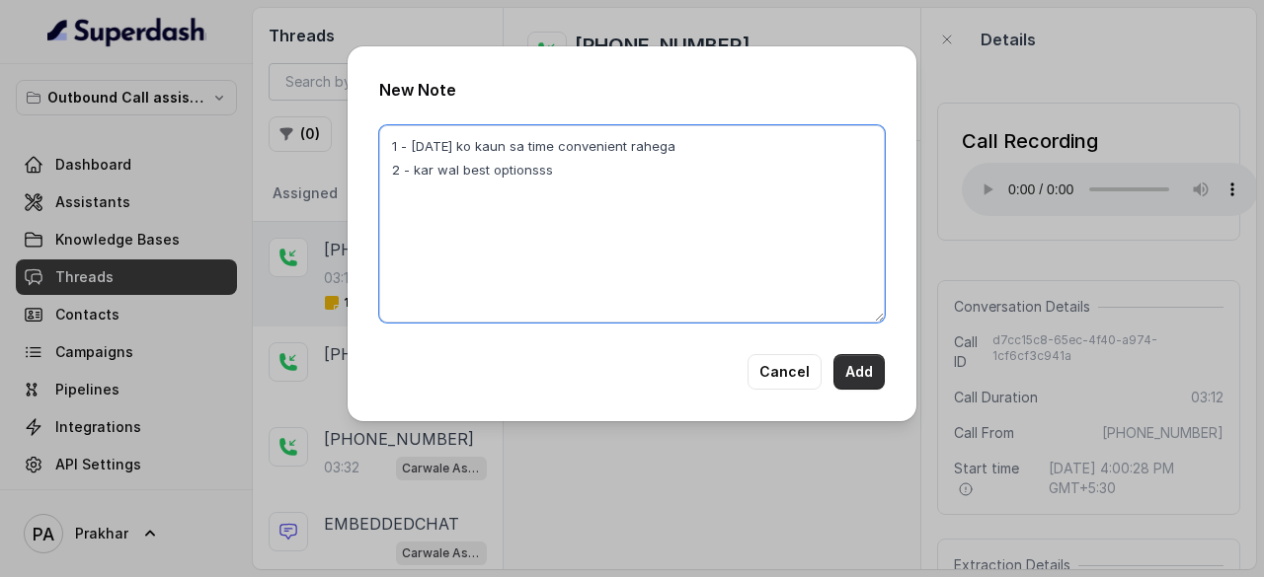
type textarea "1 - Sunday ko kaun sa time convenient rahega 2 - kar wal best optionsss"
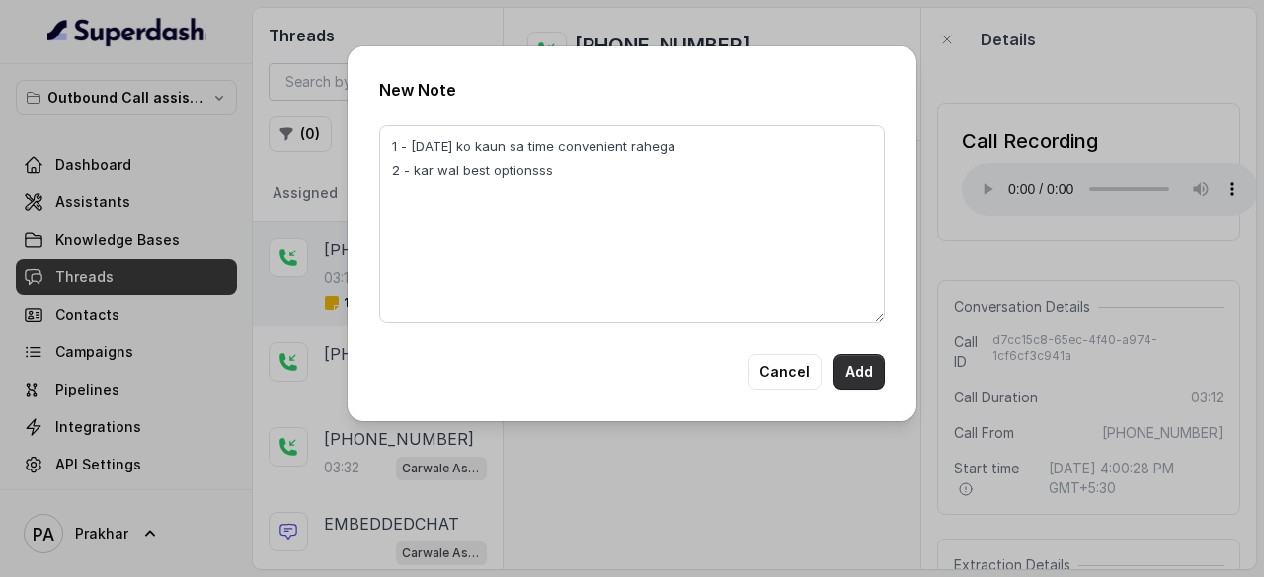
click at [867, 374] on button "Add" at bounding box center [858, 372] width 51 height 36
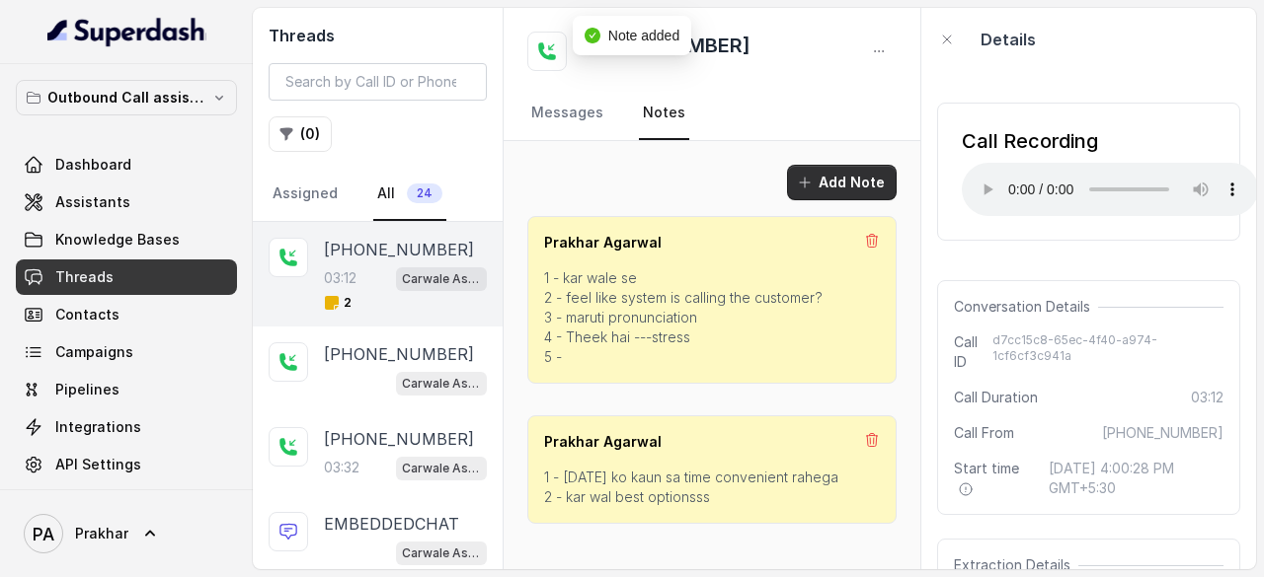
click at [833, 176] on button "Add Note" at bounding box center [842, 183] width 110 height 36
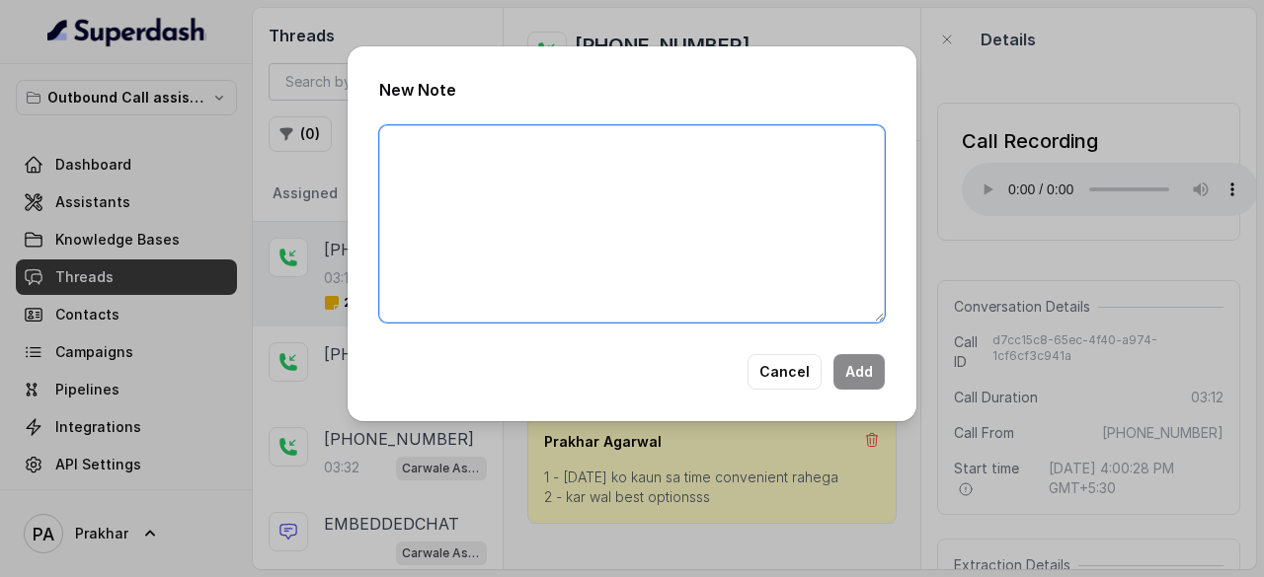
click at [772, 192] on textarea at bounding box center [631, 223] width 505 height 197
type textarea "1 - Aap ka swagat hai"
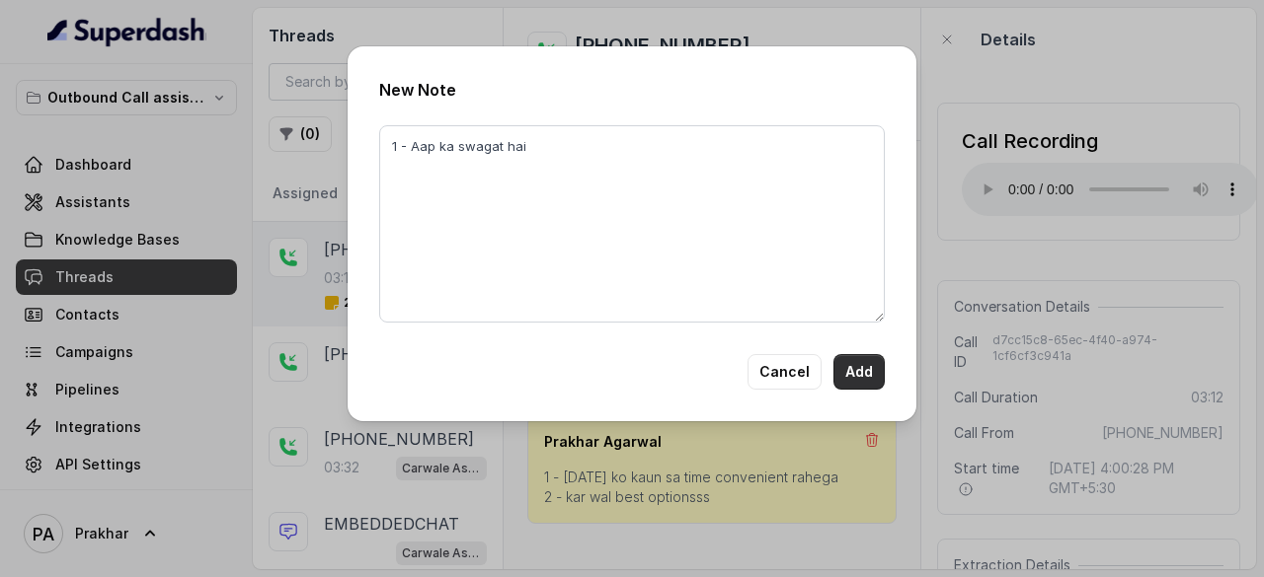
click at [869, 376] on button "Add" at bounding box center [858, 372] width 51 height 36
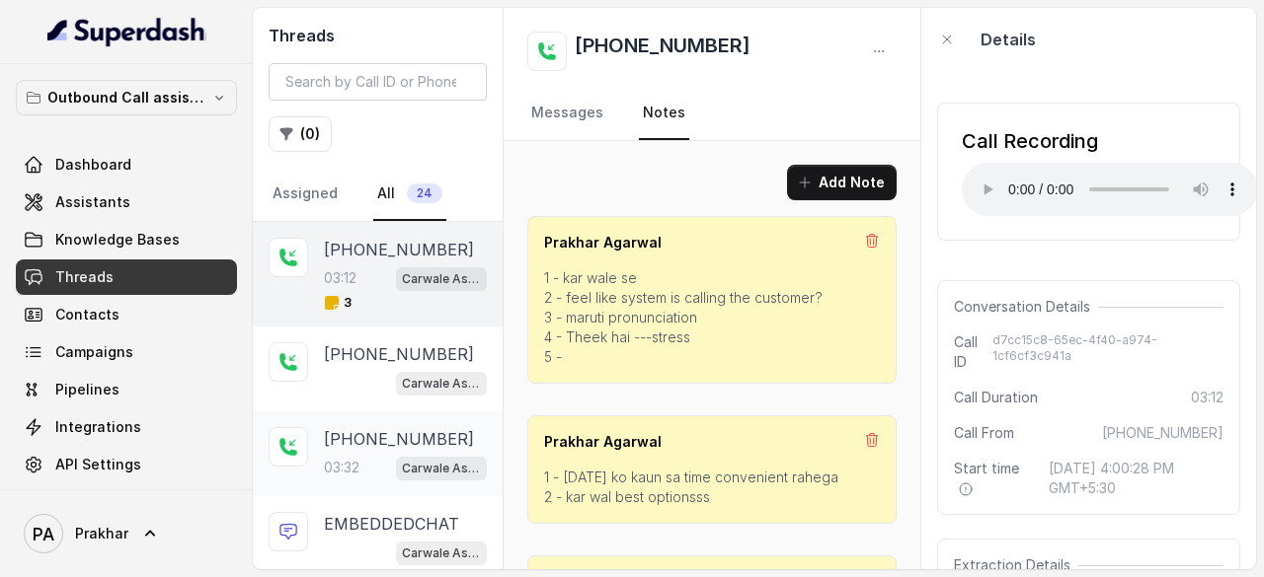
click at [344, 455] on div "03:32 Carwale Assistant" at bounding box center [405, 468] width 163 height 26
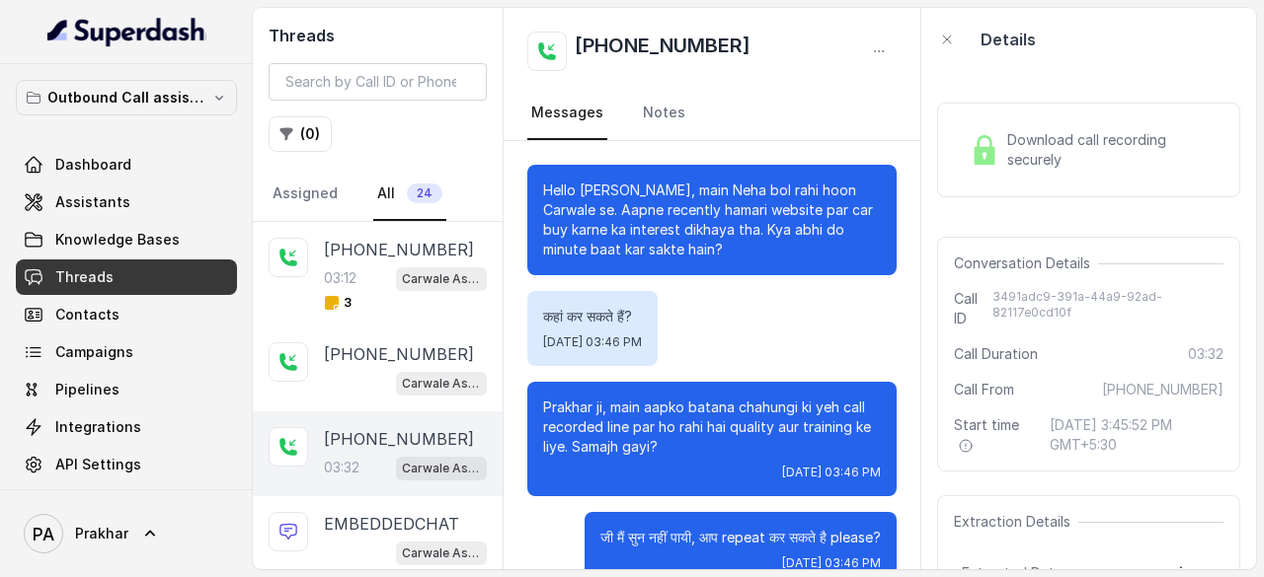
scroll to position [3207, 0]
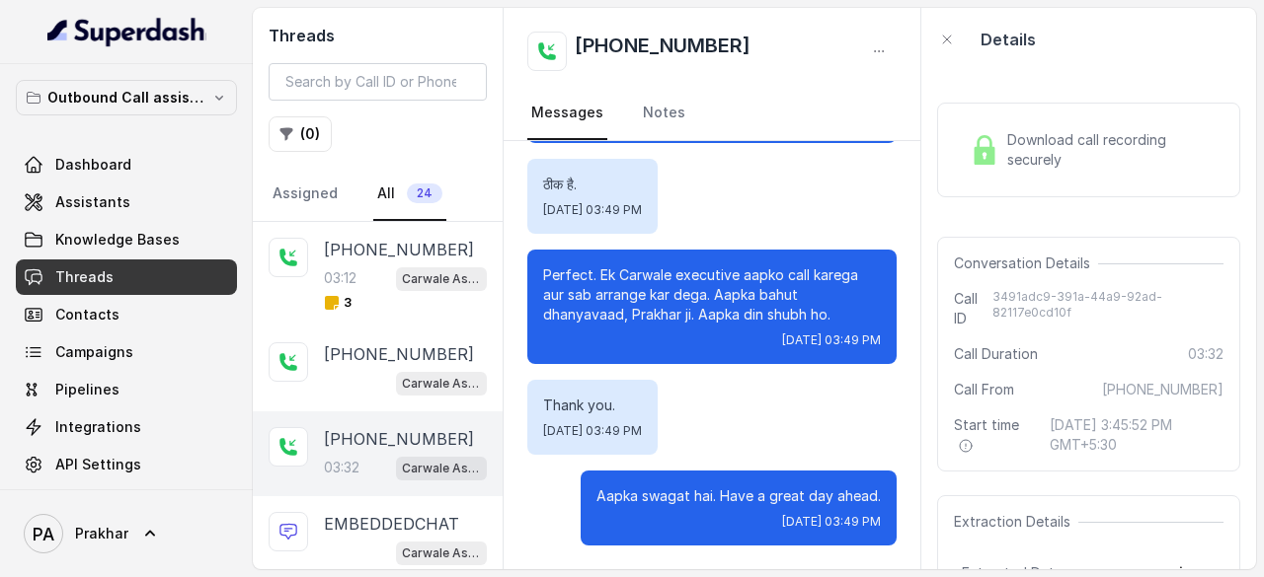
click at [1044, 162] on span "Download call recording securely" at bounding box center [1111, 149] width 208 height 39
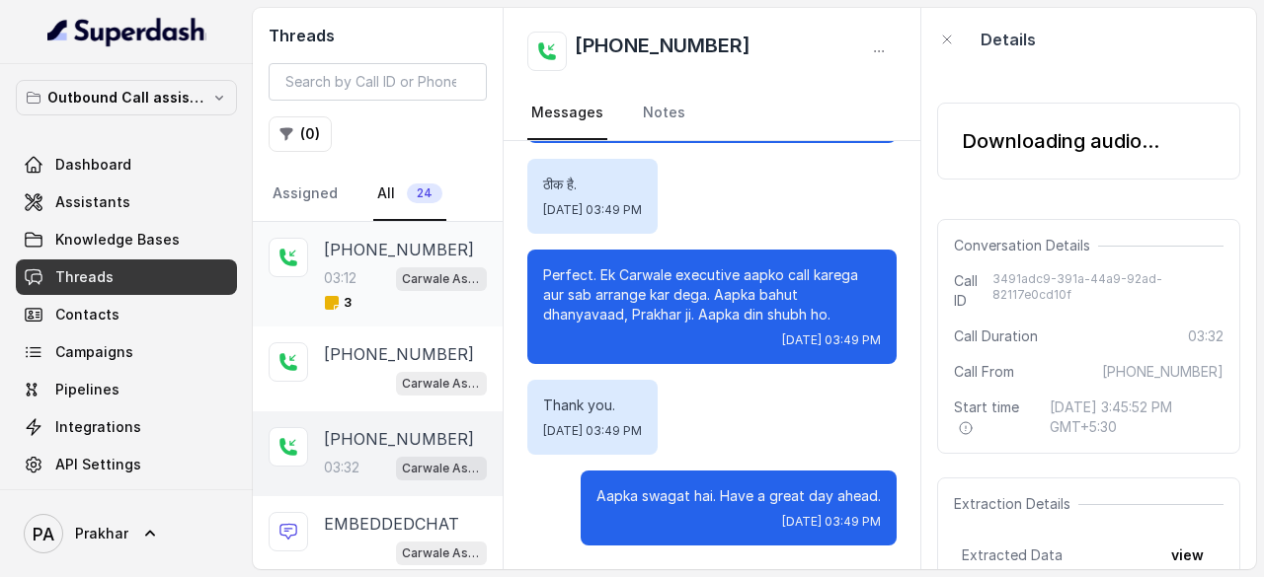
click at [367, 258] on p "[PHONE_NUMBER]" at bounding box center [399, 250] width 150 height 24
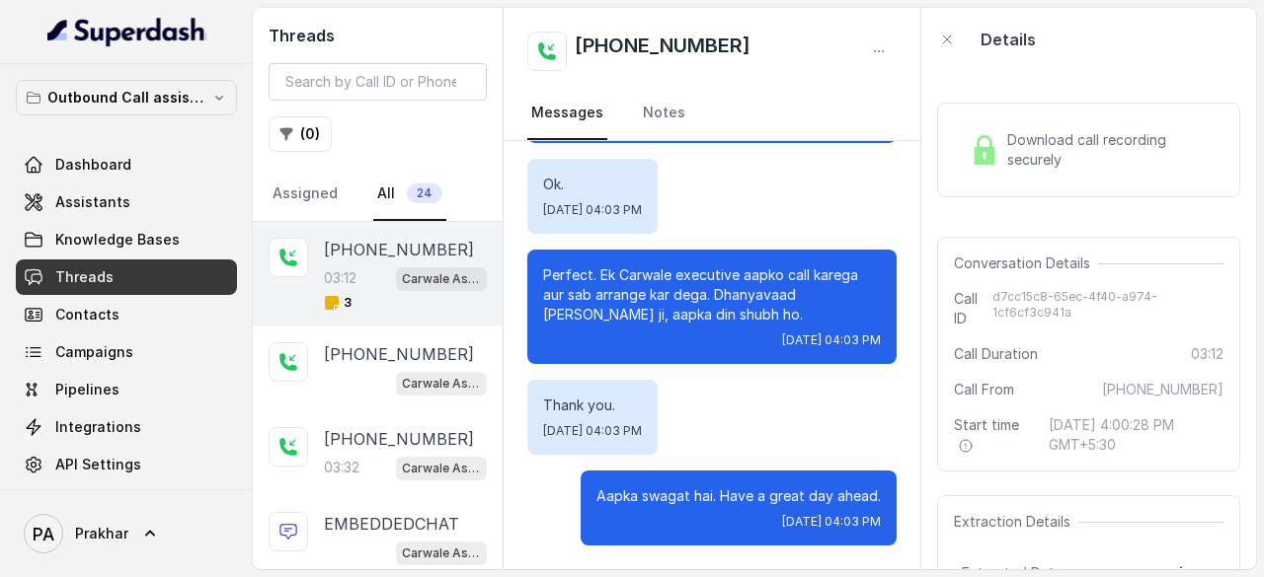
scroll to position [193, 0]
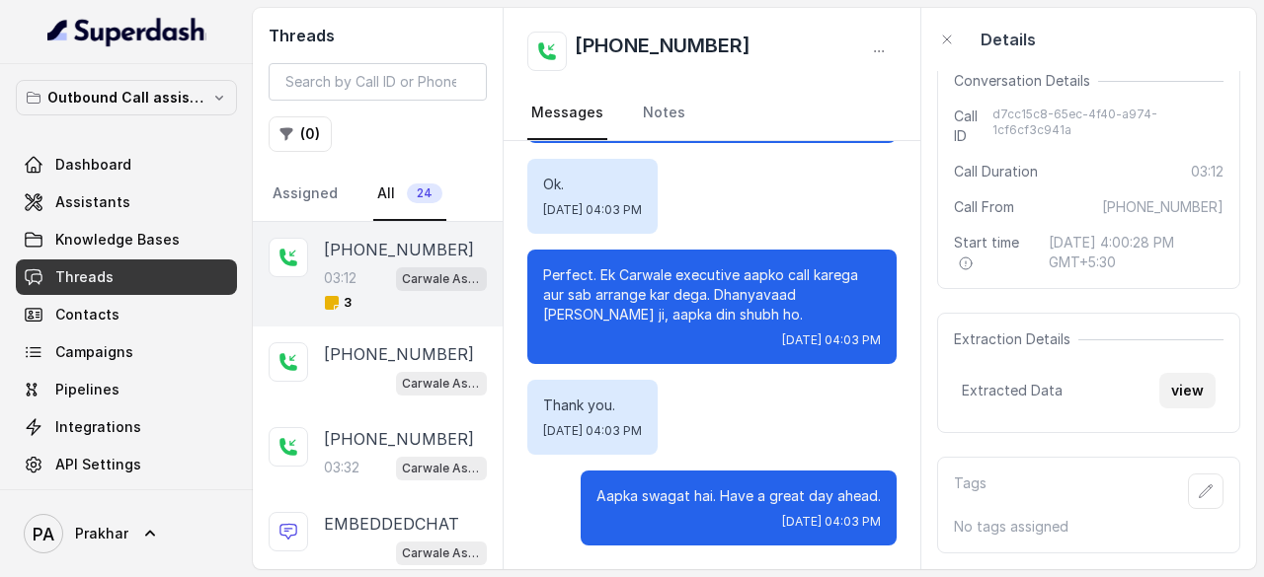
click at [1169, 381] on button "view" at bounding box center [1187, 391] width 56 height 36
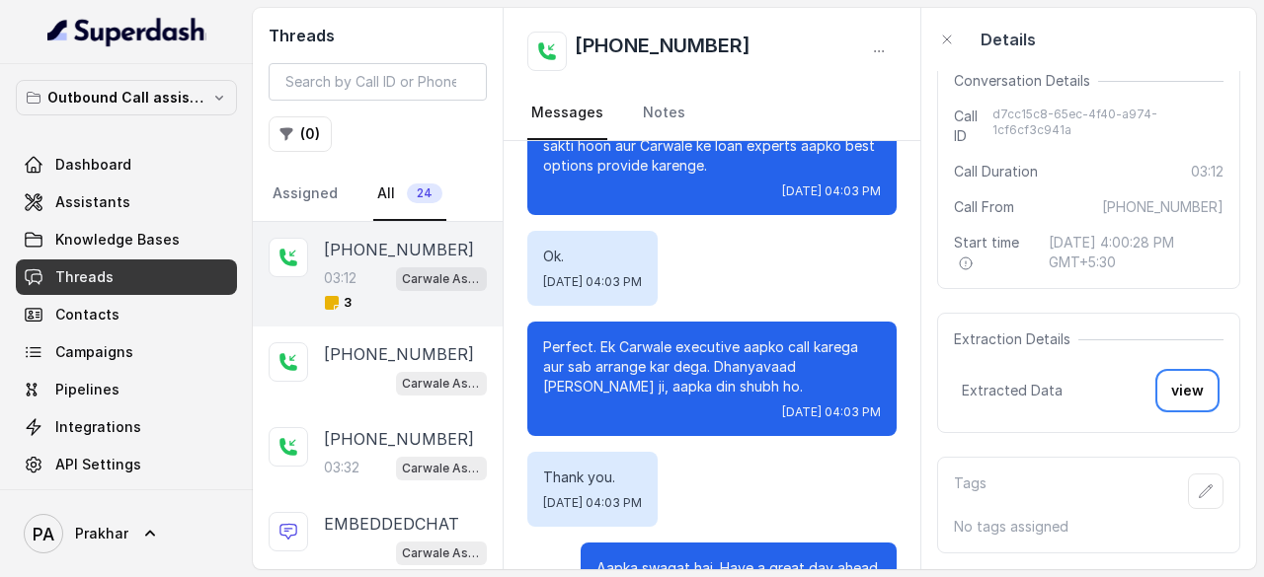
scroll to position [2856, 0]
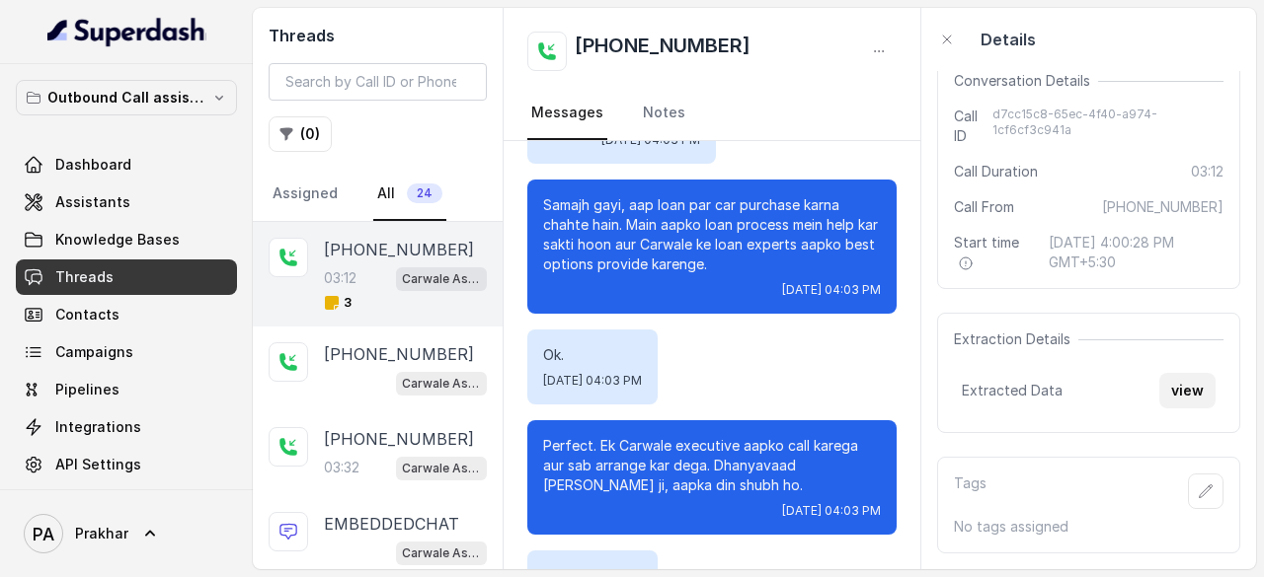
click at [1188, 388] on button "view" at bounding box center [1187, 391] width 56 height 36
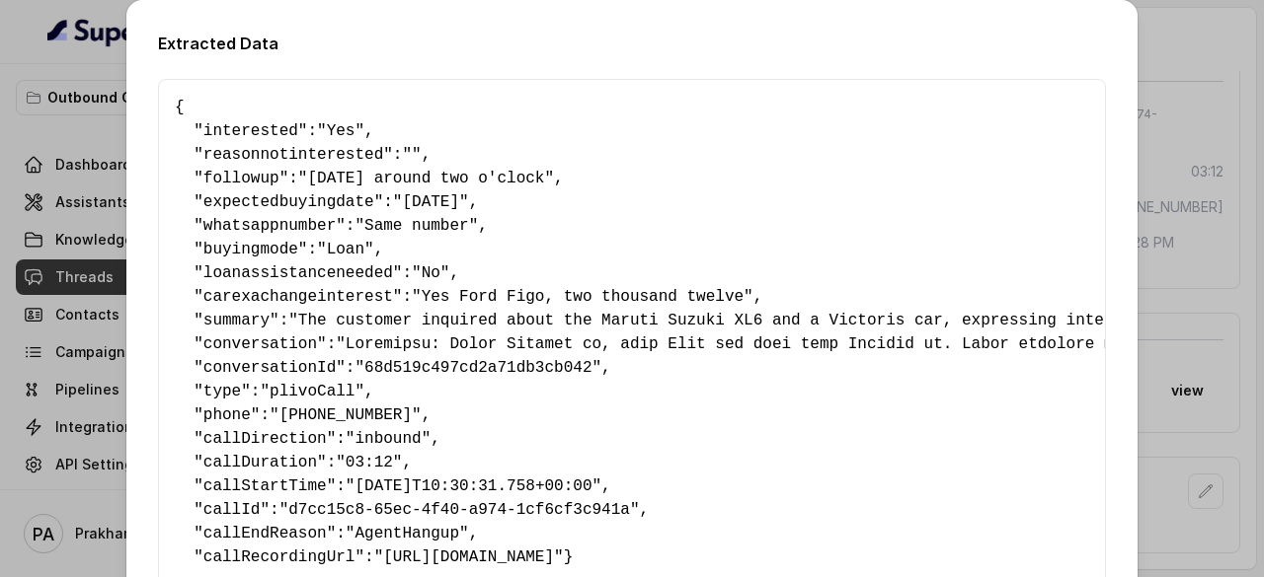
click at [48, 46] on div "Extracted Data { " interested ": "Yes" , " reasonnotinterested ": "" , " follow…" at bounding box center [632, 288] width 1264 height 577
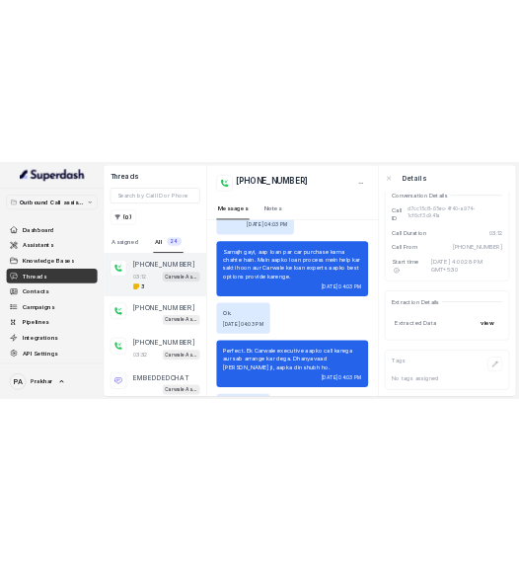
scroll to position [2889, 0]
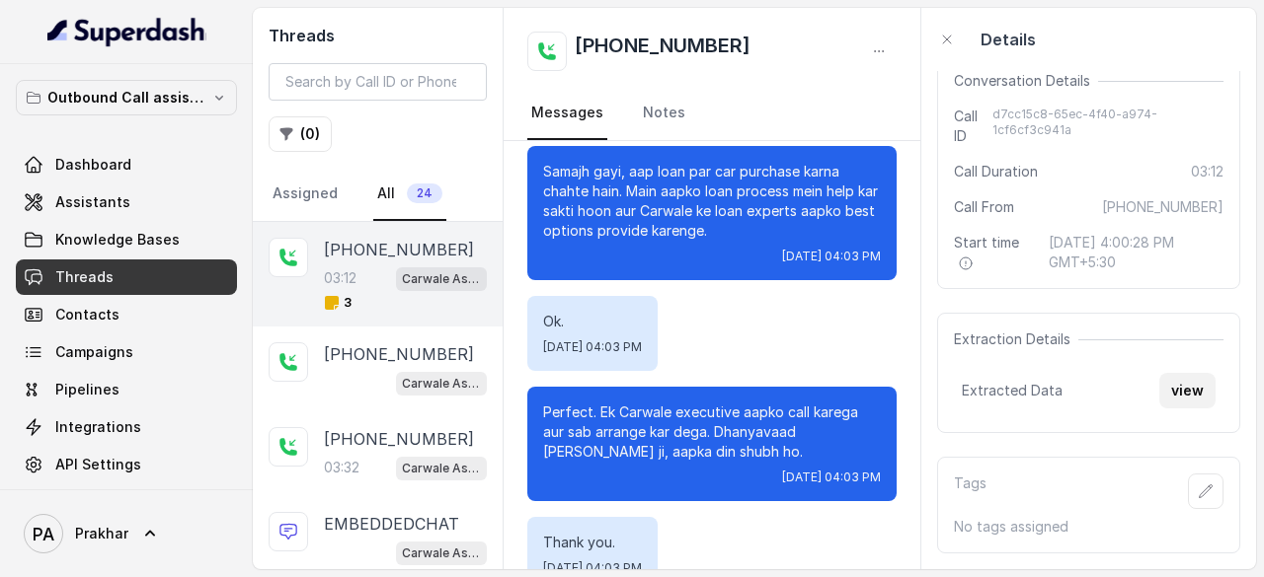
click at [1165, 379] on button "view" at bounding box center [1187, 391] width 56 height 36
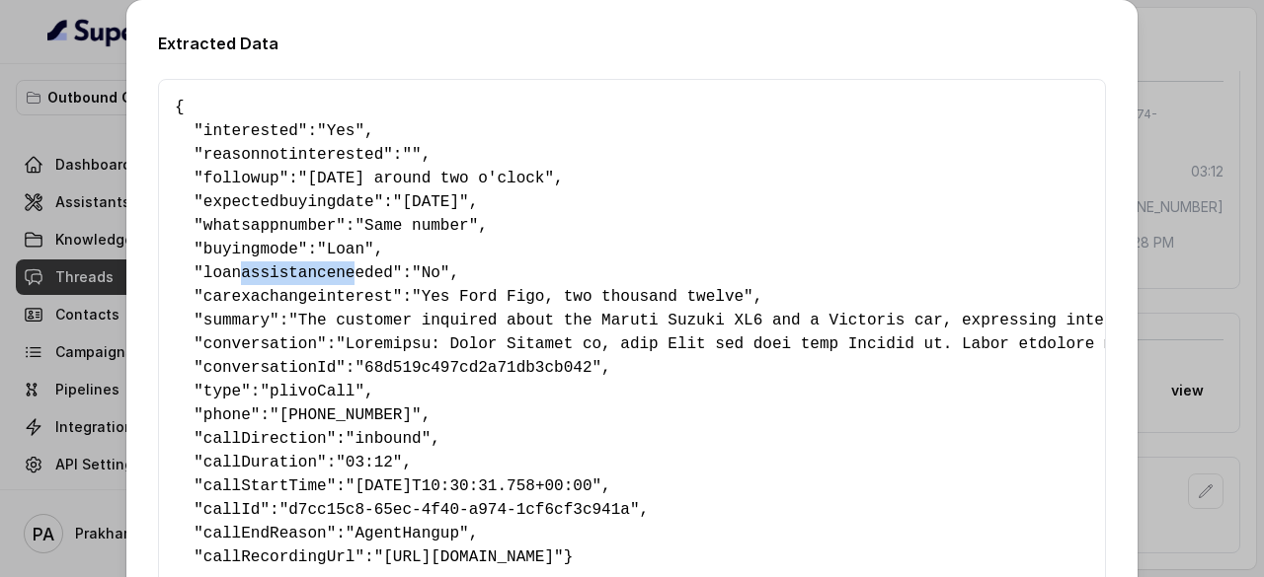
drag, startPoint x: 225, startPoint y: 277, endPoint x: 334, endPoint y: 269, distance: 108.9
click at [334, 269] on span "loanassistanceneeded" at bounding box center [298, 274] width 190 height 18
drag, startPoint x: 454, startPoint y: 262, endPoint x: 442, endPoint y: 277, distance: 19.7
click at [442, 277] on pre "{ " interested ": "Yes" , " reasonnotinterested ": "" , " followup ": "Sunday a…" at bounding box center [632, 333] width 914 height 474
drag, startPoint x: 442, startPoint y: 277, endPoint x: 349, endPoint y: 271, distance: 93.0
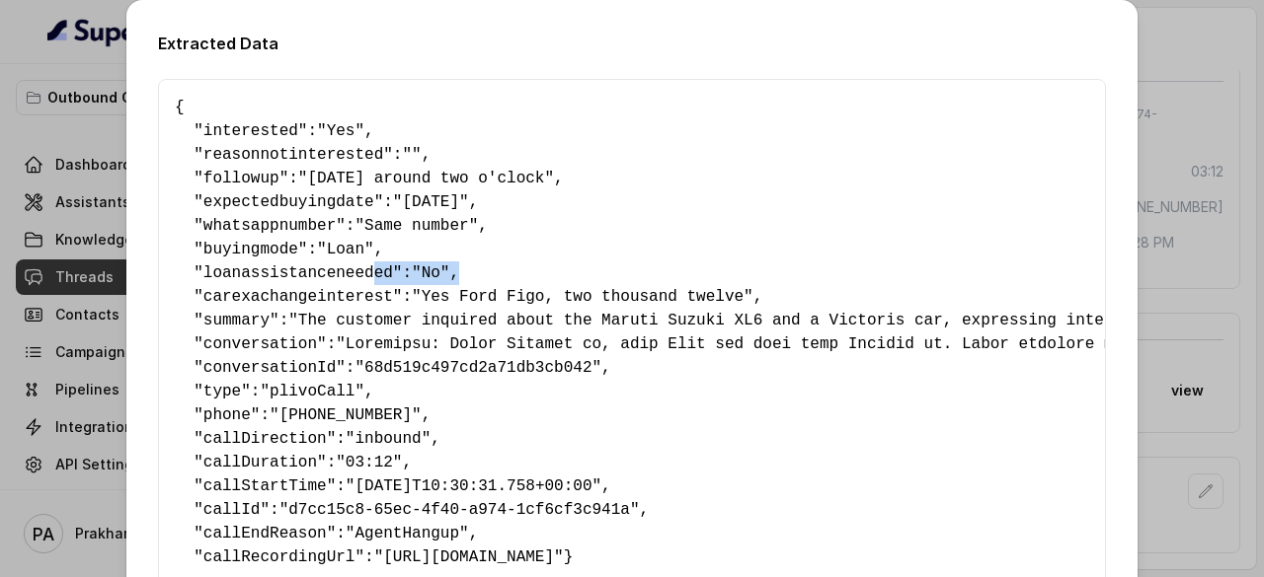
click at [349, 271] on pre "{ " interested ": "Yes" , " reasonnotinterested ": "" , " followup ": "Sunday a…" at bounding box center [632, 333] width 914 height 474
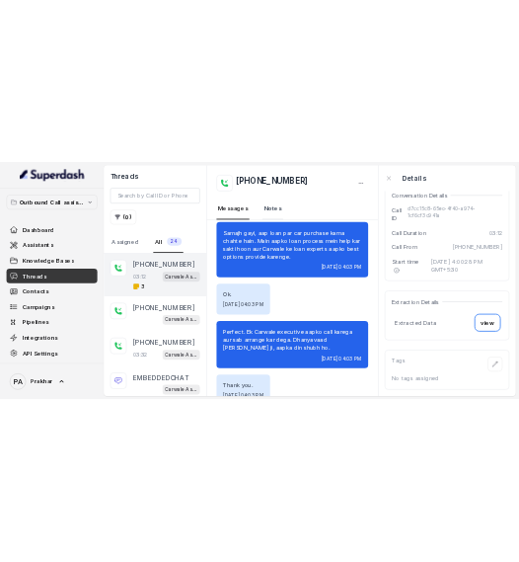
scroll to position [227, 0]
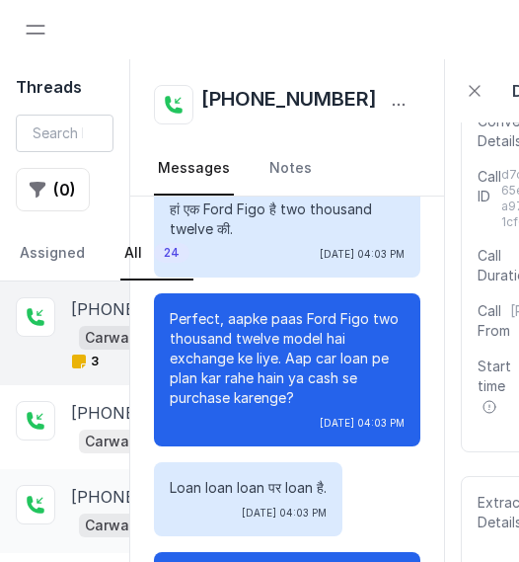
click at [88, 513] on span "Carwale Assistant" at bounding box center [124, 525] width 91 height 24
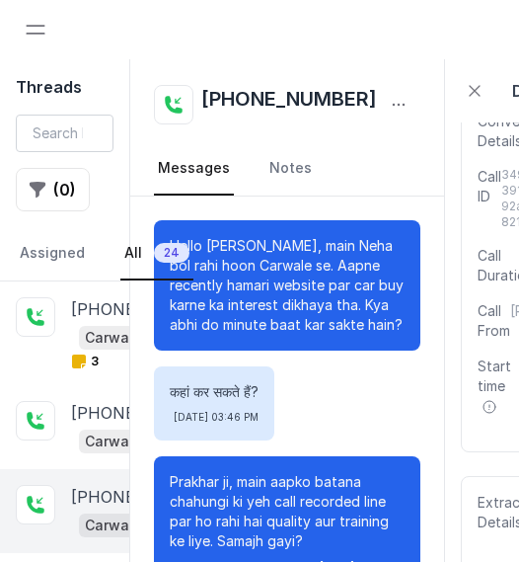
scroll to position [3733, 0]
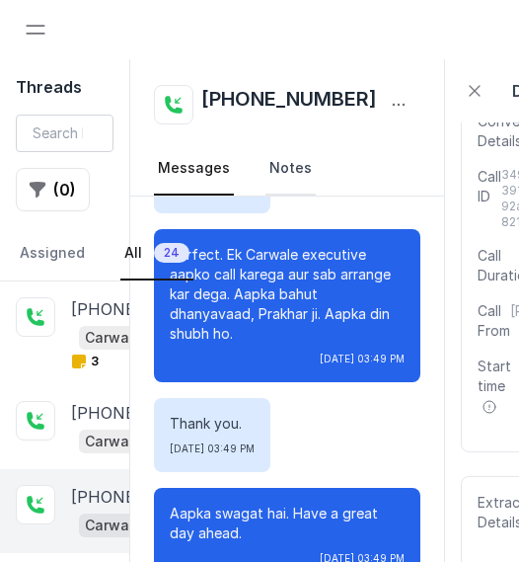
click at [273, 157] on link "Notes" at bounding box center [291, 168] width 50 height 53
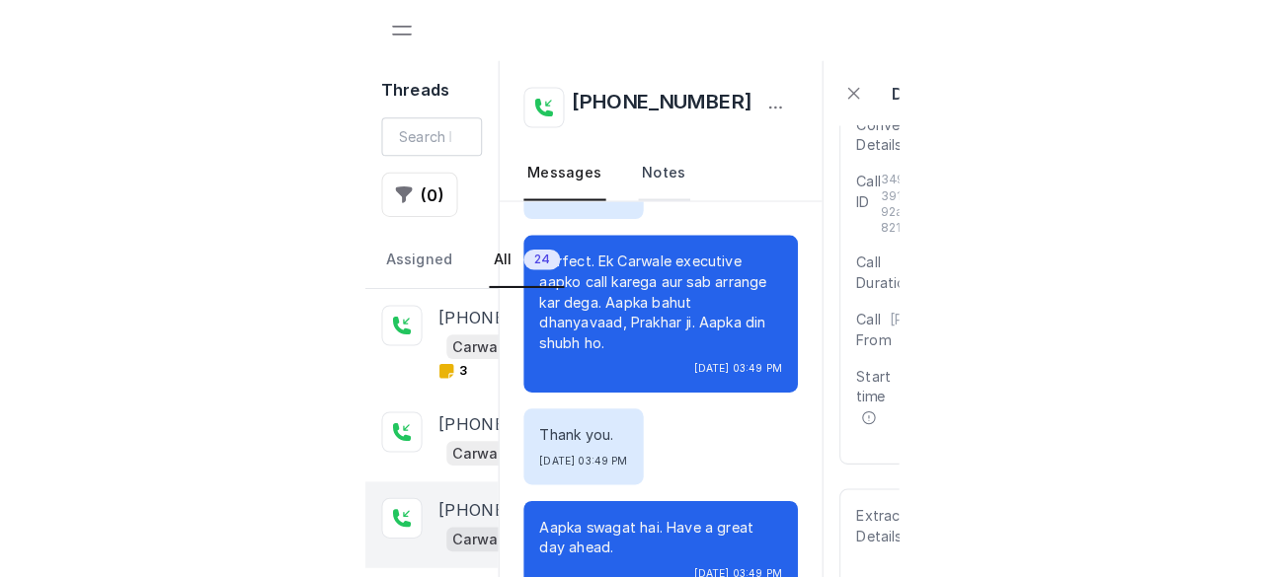
scroll to position [0, 0]
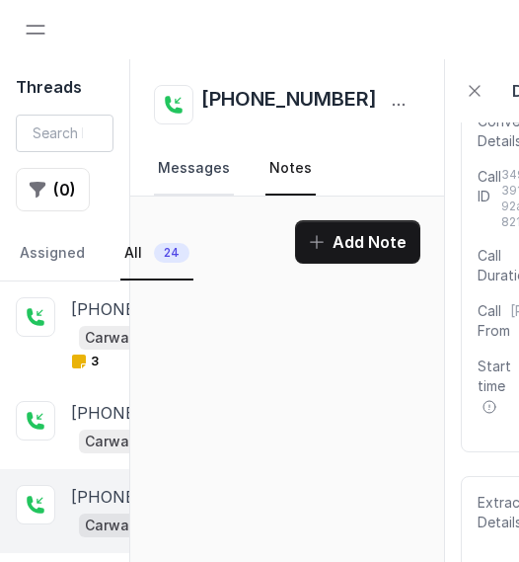
click at [198, 160] on link "Messages" at bounding box center [194, 168] width 80 height 53
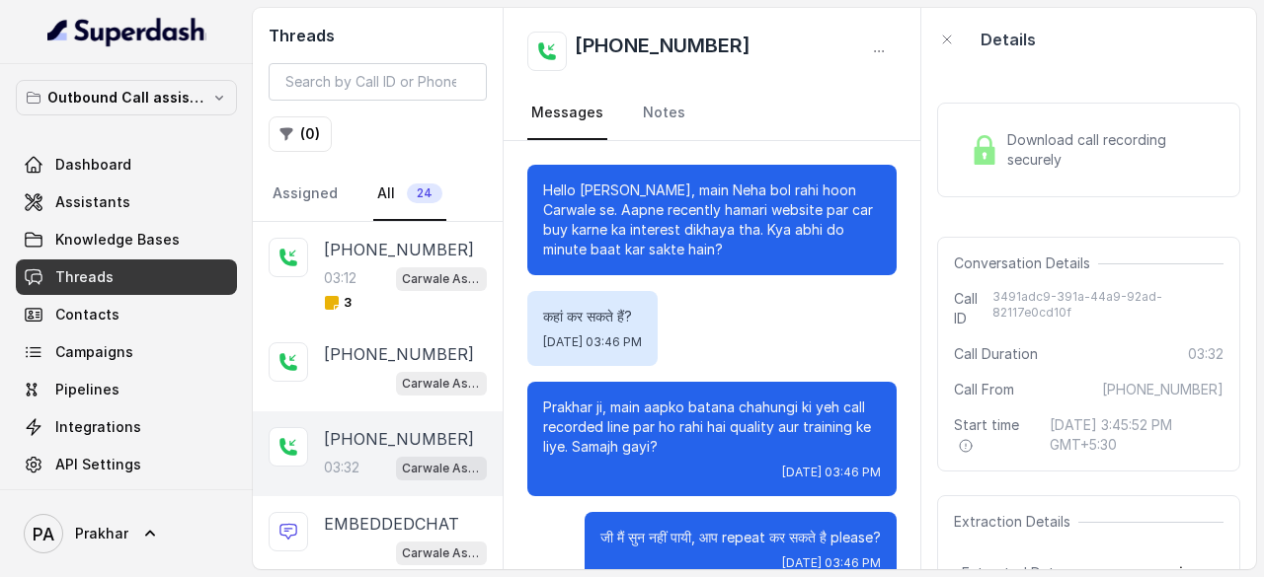
click at [1034, 164] on span "Download call recording securely" at bounding box center [1111, 149] width 208 height 39
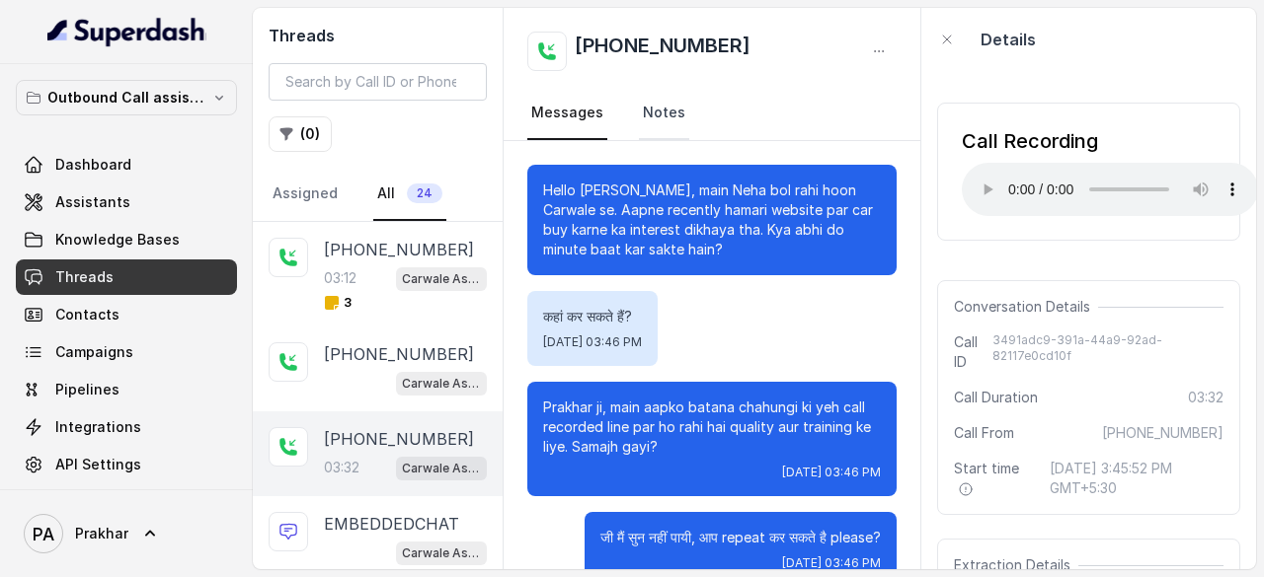
click at [663, 119] on link "Notes" at bounding box center [664, 113] width 50 height 53
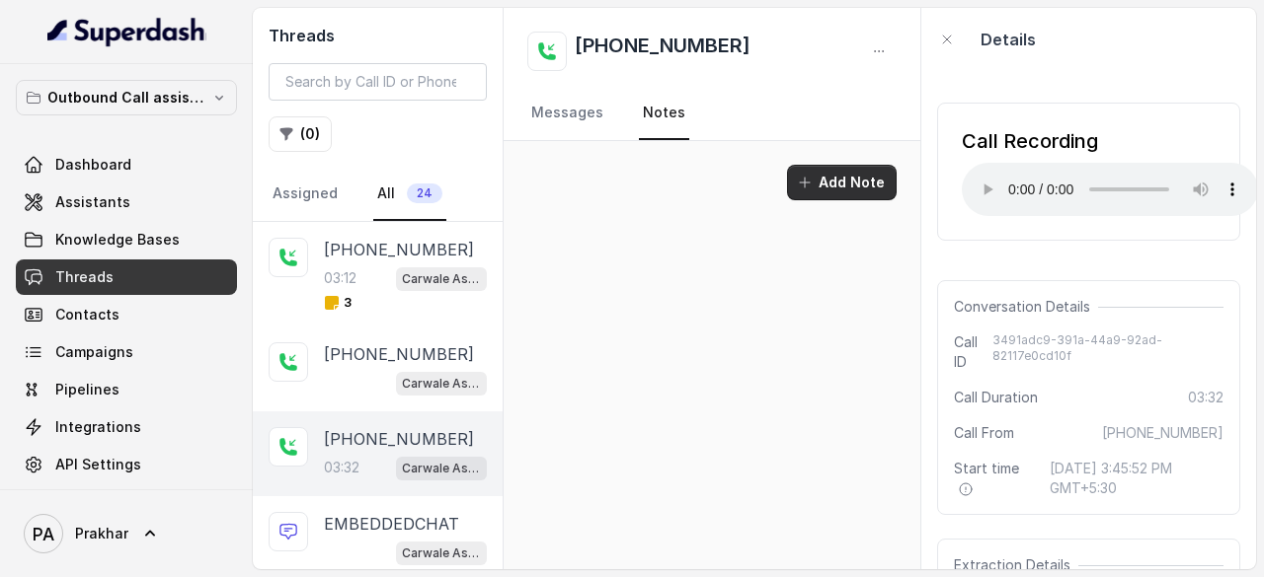
click at [815, 165] on button "Add Note" at bounding box center [842, 183] width 110 height 36
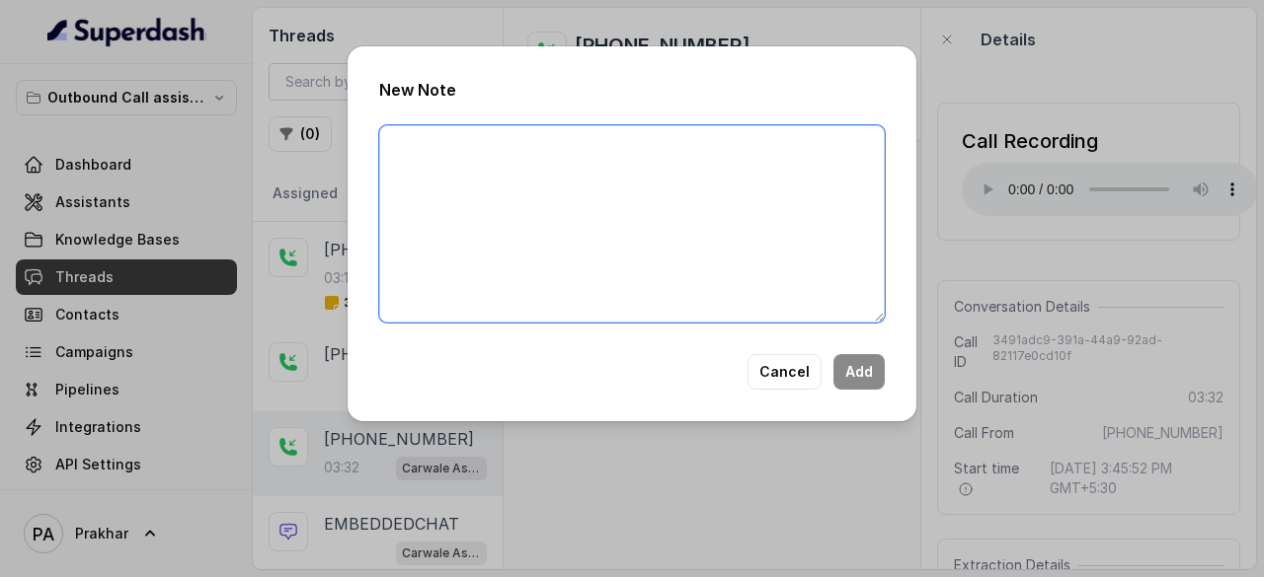
click at [634, 199] on textarea at bounding box center [631, 223] width 505 height 197
drag, startPoint x: 593, startPoint y: 149, endPoint x: 628, endPoint y: 152, distance: 34.7
click at [628, 152] on textarea "1 - Samajh gayi after telling call is being recorded on" at bounding box center [631, 223] width 505 height 197
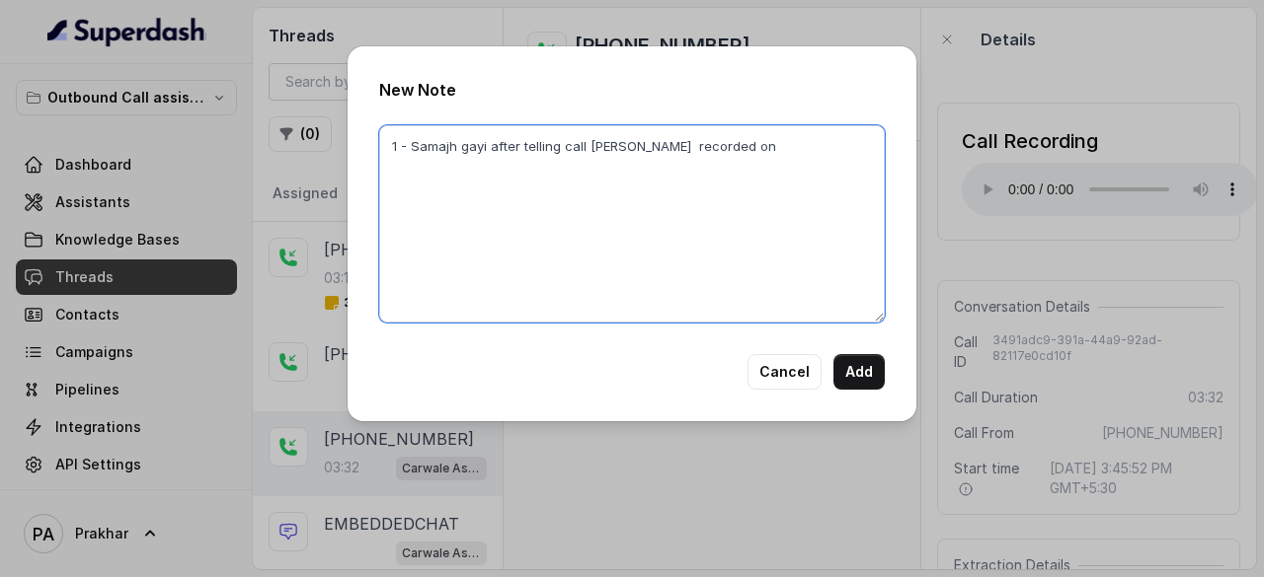
click at [592, 149] on textarea "1 - Samajh gayi after telling call ison recorded on" at bounding box center [631, 223] width 505 height 197
click at [734, 146] on textarea "1 - Samajh gayi after telling call is on recorded on" at bounding box center [631, 223] width 505 height 197
click at [503, 173] on textarea "1 - Samajh gayi after telling call is on recorded on 2 - Also there are pause" at bounding box center [631, 223] width 505 height 197
click at [641, 166] on textarea "1 - Samajh gayi after telling call is on recorded on 2 - Also there are multipl…" at bounding box center [631, 223] width 505 height 197
click at [623, 150] on textarea "1 - Samajh gayi after telling call is on recorded on 2 - Also there are multipl…" at bounding box center [631, 223] width 505 height 197
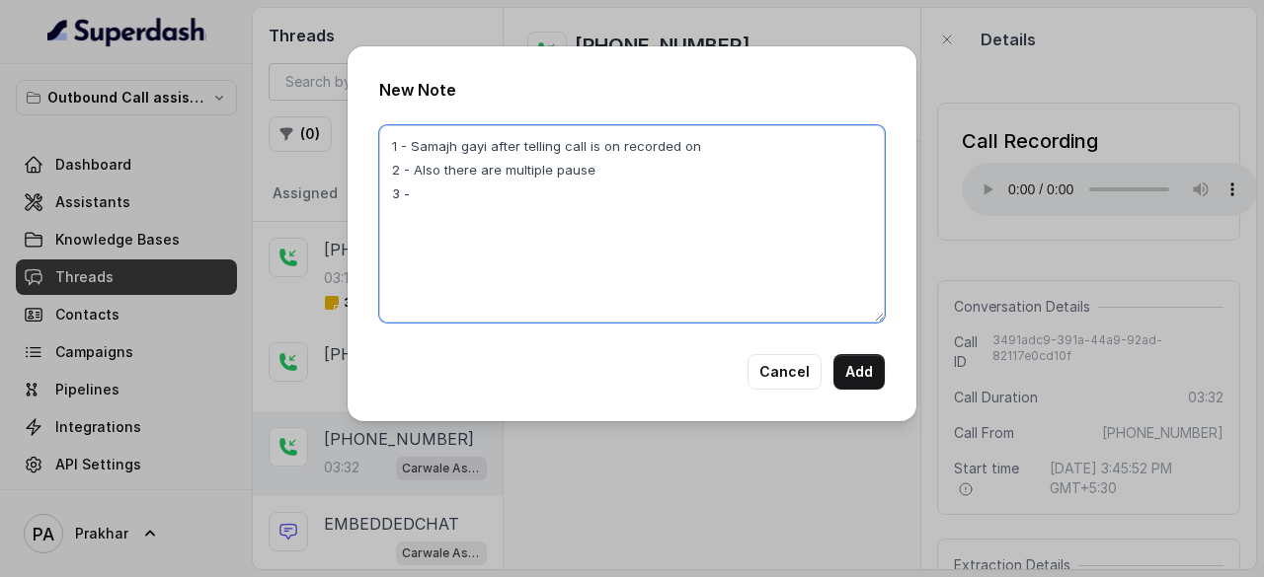
click at [675, 151] on textarea "1 - Samajh gayi after telling call is on recorded on 2 - Also there are multipl…" at bounding box center [631, 223] width 505 height 197
click at [474, 196] on textarea "1 - Samajh gayi after telling call is on recorded line 2 - Also there are multi…" at bounding box center [631, 223] width 505 height 197
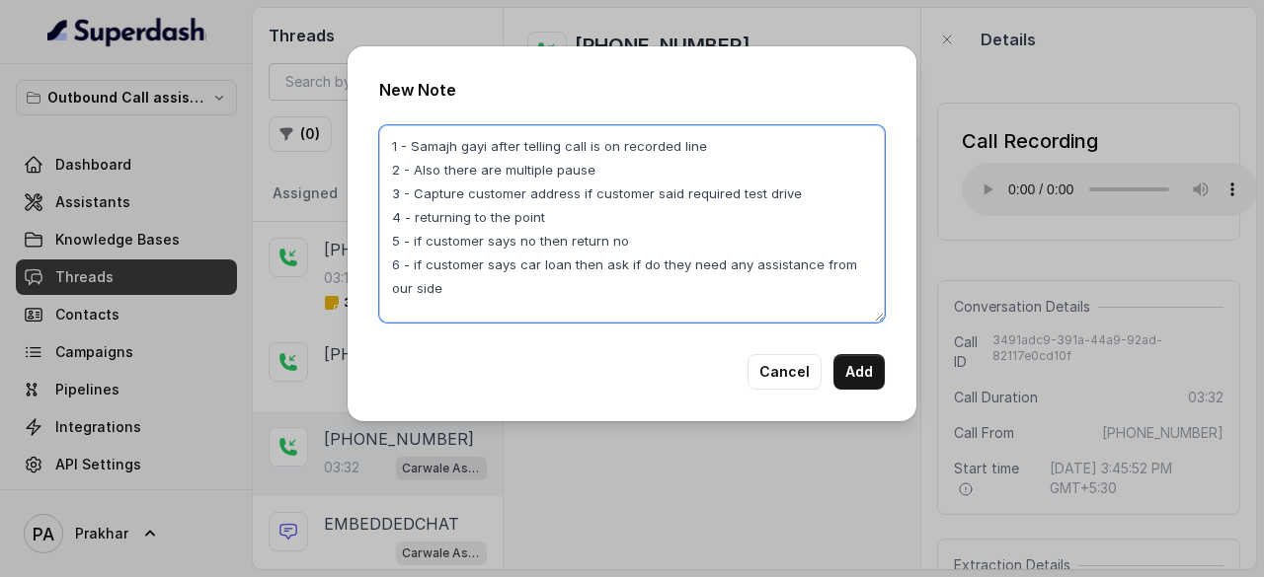
scroll to position [9, 0]
type textarea "1 - Samajh gayi after telling call is on recorded line 2 - Also there are multi…"
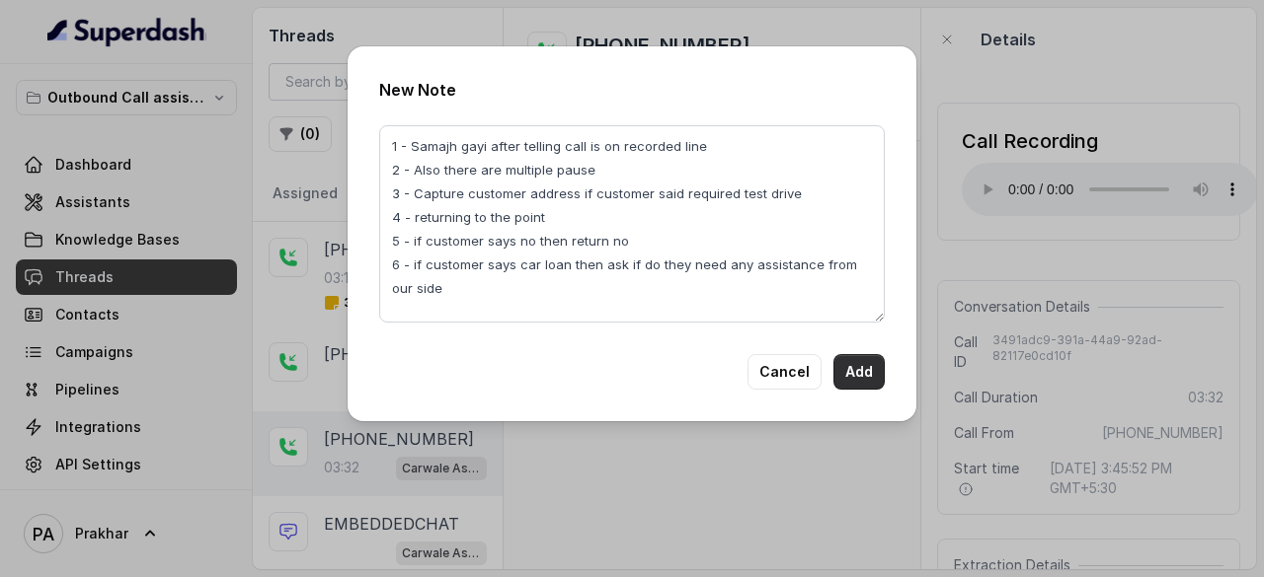
click at [856, 365] on button "Add" at bounding box center [858, 372] width 51 height 36
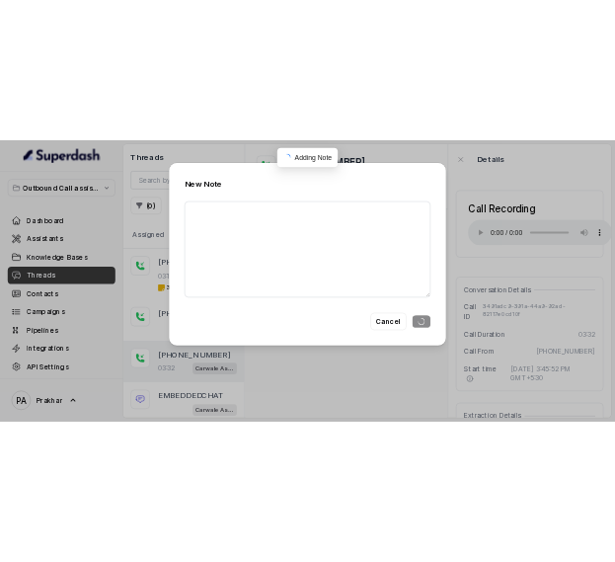
scroll to position [0, 0]
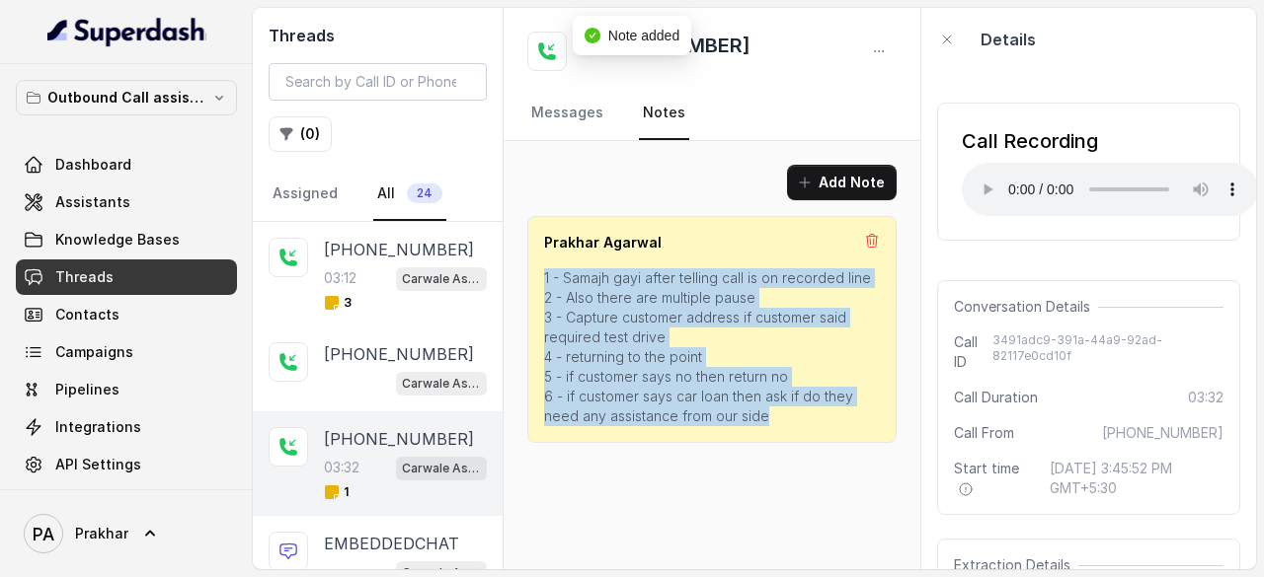
drag, startPoint x: 546, startPoint y: 273, endPoint x: 801, endPoint y: 418, distance: 292.6
click at [801, 418] on p "1 - Samajh gayi after telling call is on recorded line 2 - Also there are multi…" at bounding box center [712, 348] width 336 height 158
copy p "1 - Samajh gayi after telling call is on recorded line 2 - Also there are multi…"
click at [801, 418] on p "1 - Samajh gayi after telling call is on recorded line 2 - Also there are multi…" at bounding box center [712, 348] width 336 height 158
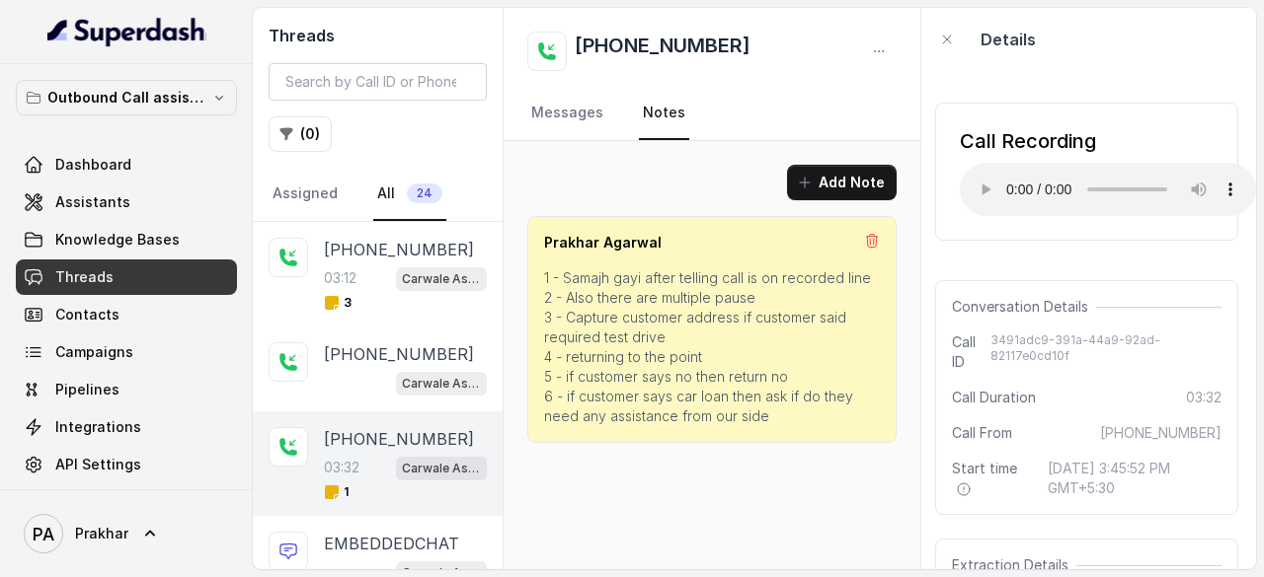
scroll to position [0, 17]
